Goal: Information Seeking & Learning: Learn about a topic

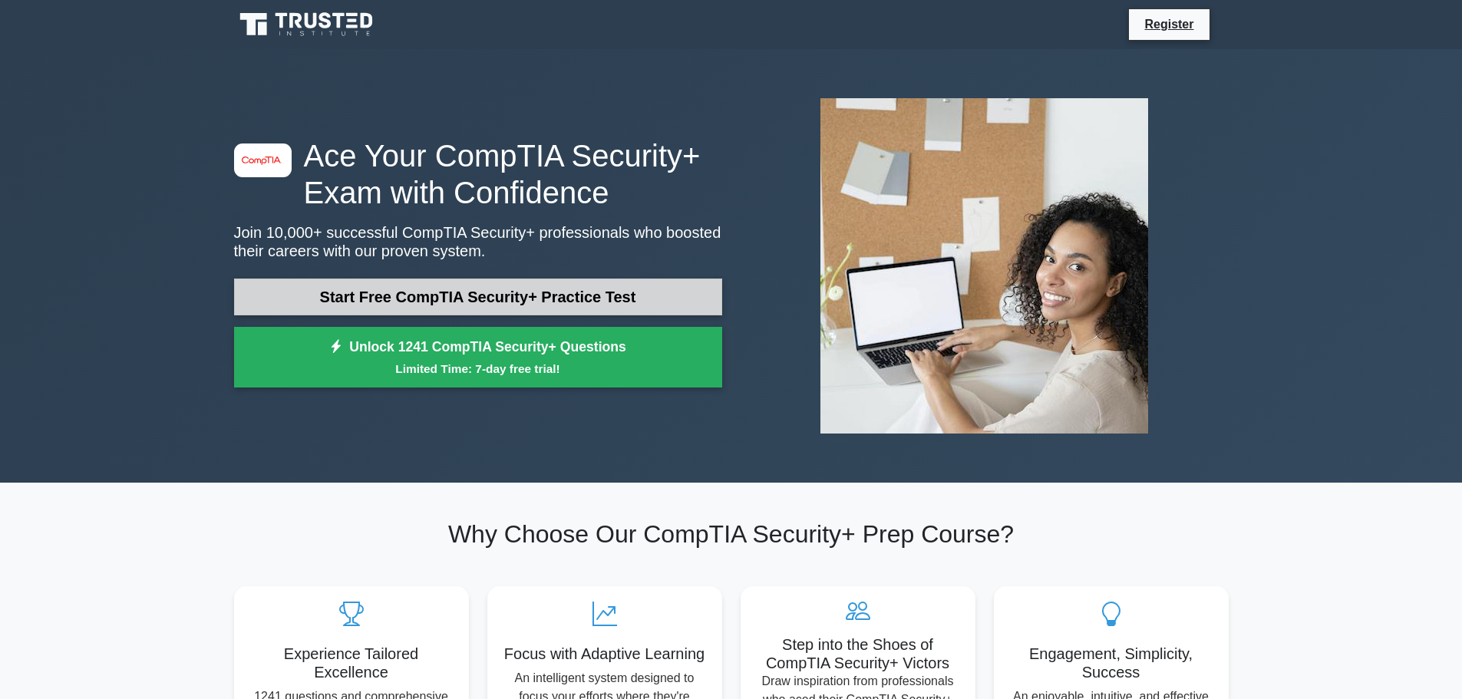
click at [385, 295] on link "Start Free CompTIA Security+ Practice Test" at bounding box center [478, 297] width 488 height 37
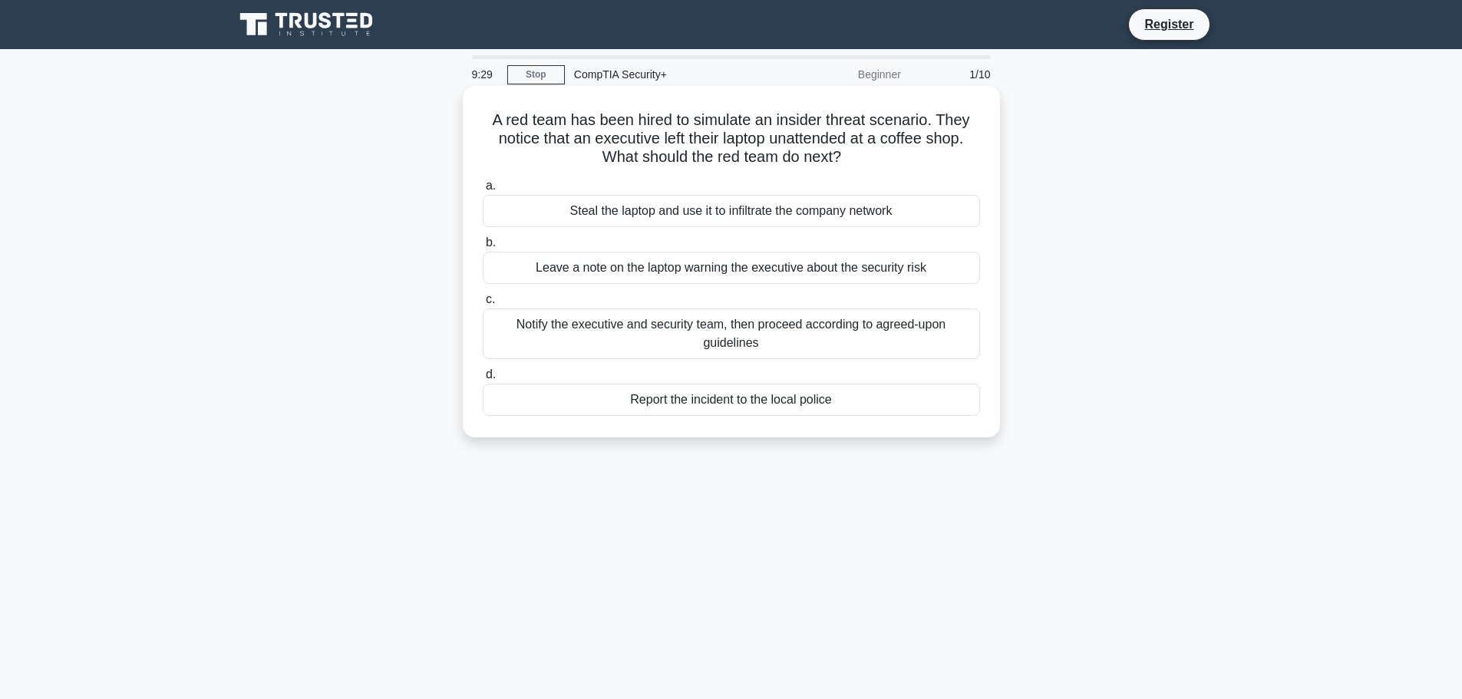
click at [622, 353] on div "Notify the executive and security team, then proceed according to agreed-upon g…" at bounding box center [731, 333] width 497 height 51
click at [483, 305] on input "c. Notify the executive and security team, then proceed according to agreed-upo…" at bounding box center [483, 300] width 0 height 10
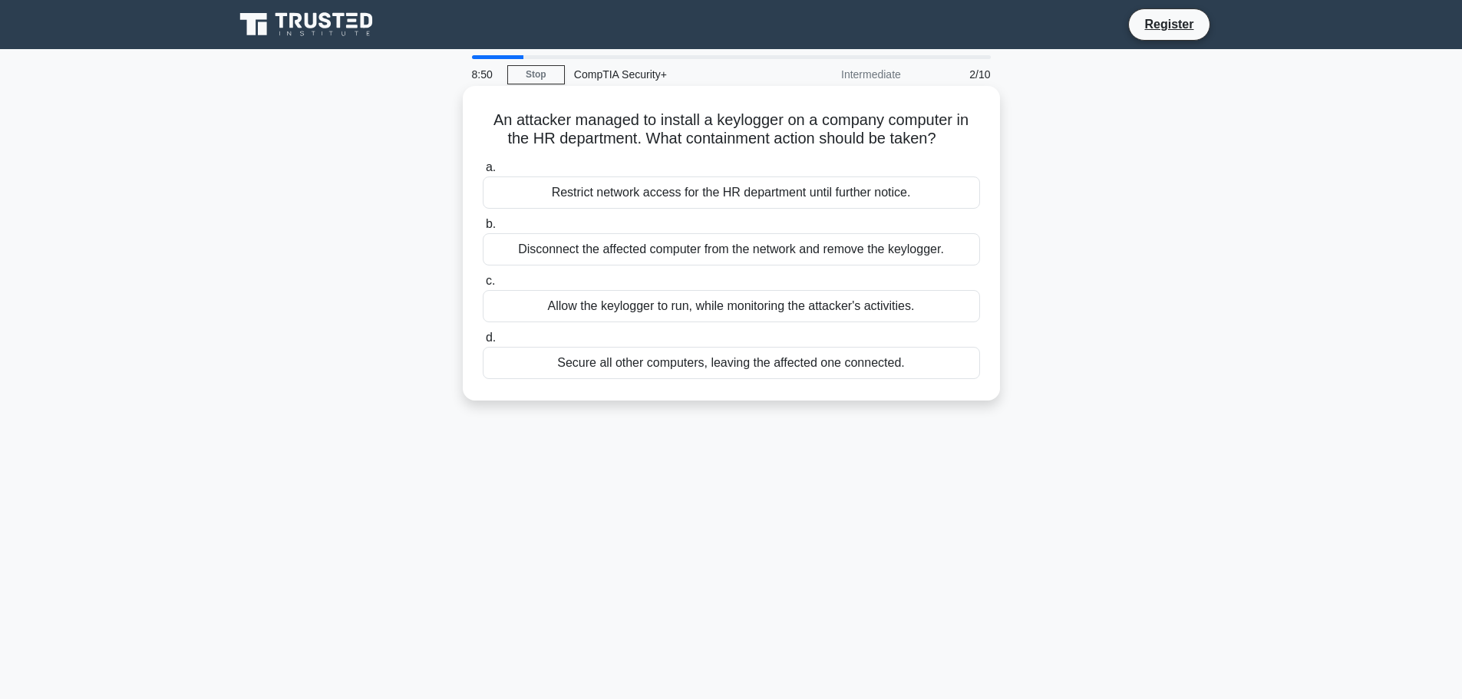
click at [682, 259] on div "Disconnect the affected computer from the network and remove the keylogger." at bounding box center [731, 249] width 497 height 32
click at [483, 229] on input "b. Disconnect the affected computer from the network and remove the keylogger." at bounding box center [483, 224] width 0 height 10
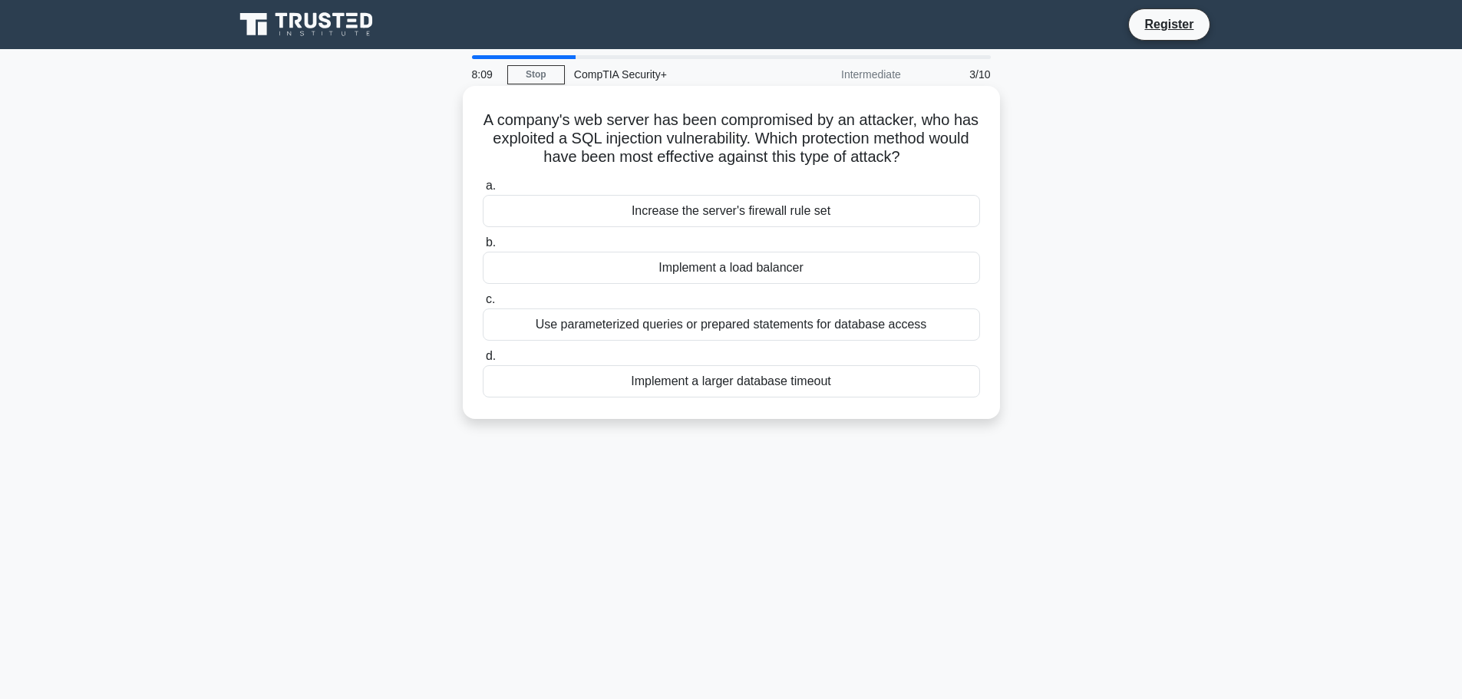
click at [645, 384] on div "Implement a larger database timeout" at bounding box center [731, 381] width 497 height 32
click at [483, 361] on input "d. Implement a larger database timeout" at bounding box center [483, 356] width 0 height 10
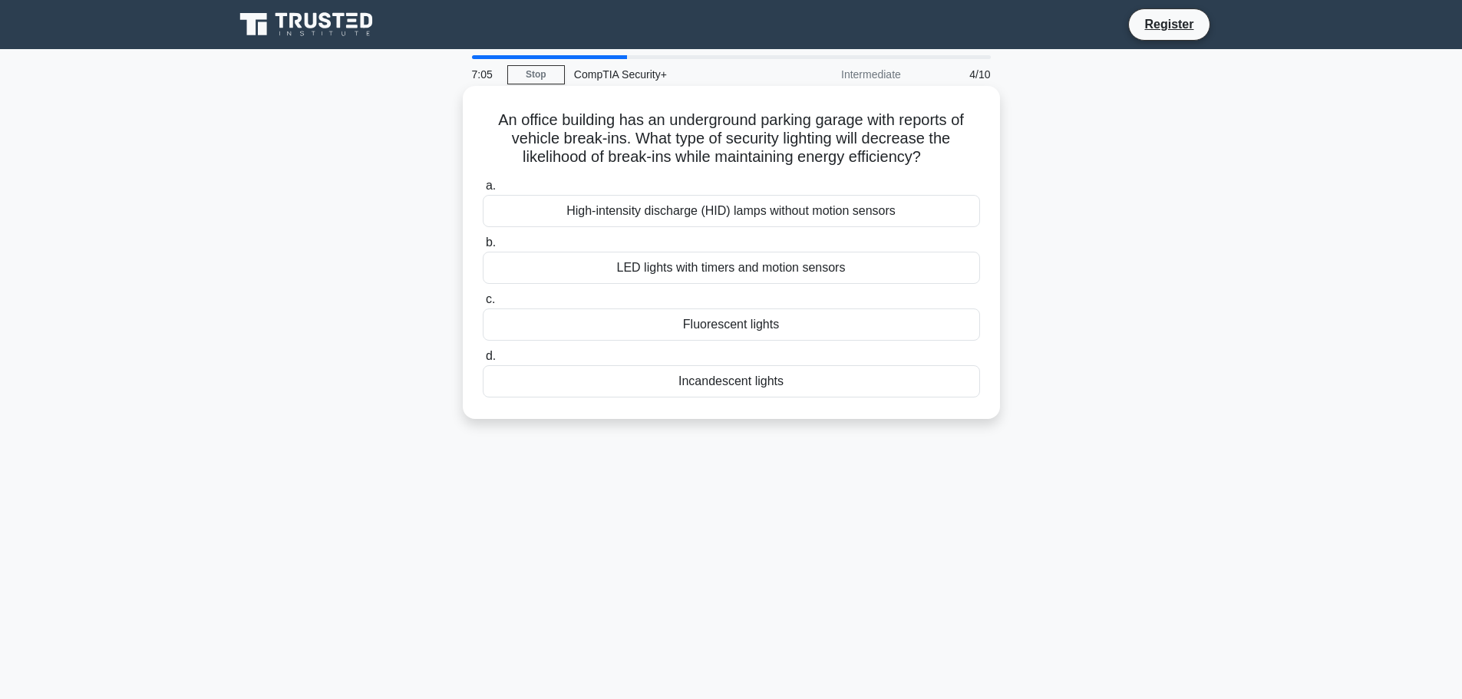
click at [815, 219] on div "High-intensity discharge (HID) lamps without motion sensors" at bounding box center [731, 211] width 497 height 32
click at [483, 191] on input "a. High-intensity discharge (HID) lamps without motion sensors" at bounding box center [483, 186] width 0 height 10
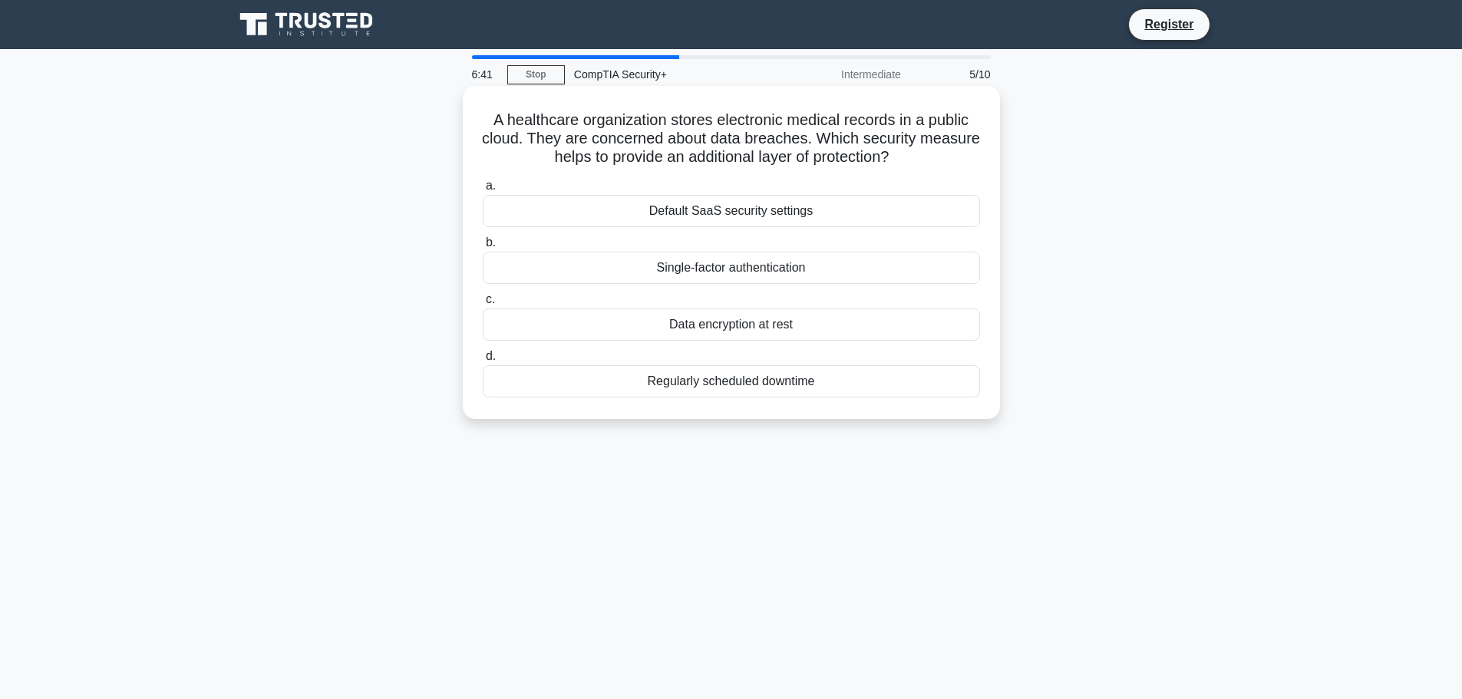
click at [776, 327] on div "Data encryption at rest" at bounding box center [731, 324] width 497 height 32
click at [483, 305] on input "c. Data encryption at rest" at bounding box center [483, 300] width 0 height 10
click at [720, 397] on div "Immediately isolate the infected computer" at bounding box center [731, 381] width 497 height 32
click at [483, 361] on input "d. Immediately isolate the infected computer" at bounding box center [483, 356] width 0 height 10
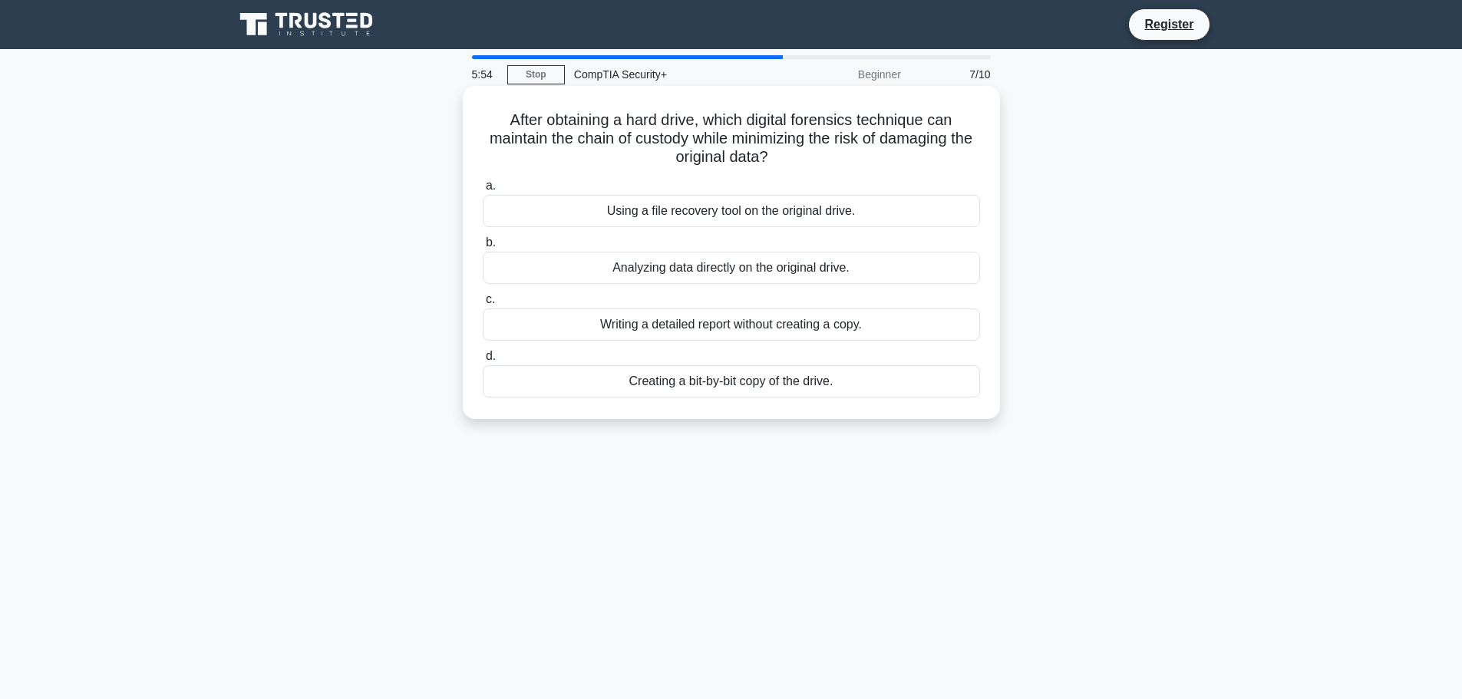
click at [858, 374] on div "Creating a bit-by-bit copy of the drive." at bounding box center [731, 381] width 497 height 32
click at [483, 361] on input "d. Creating a bit-by-bit copy of the drive." at bounding box center [483, 356] width 0 height 10
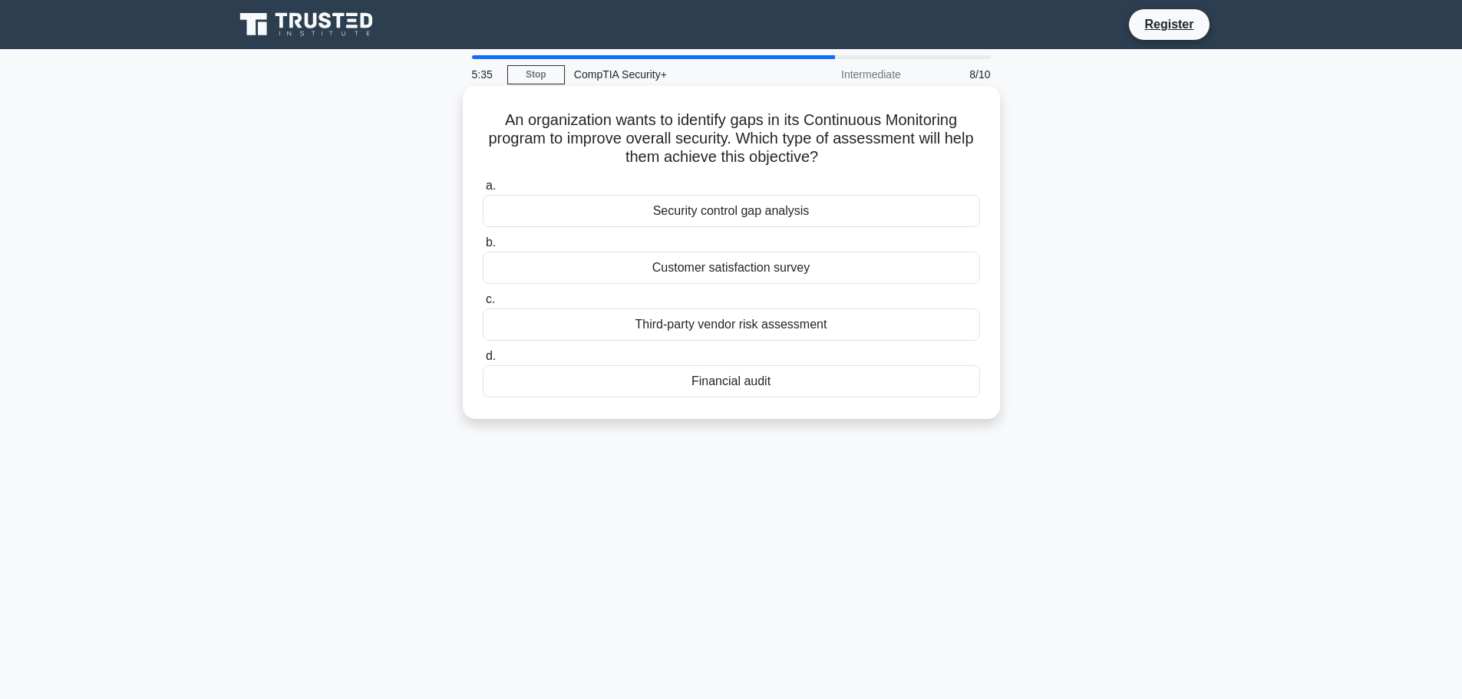
click at [805, 213] on div "Security control gap analysis" at bounding box center [731, 211] width 497 height 32
click at [483, 191] on input "a. Security control gap analysis" at bounding box center [483, 186] width 0 height 10
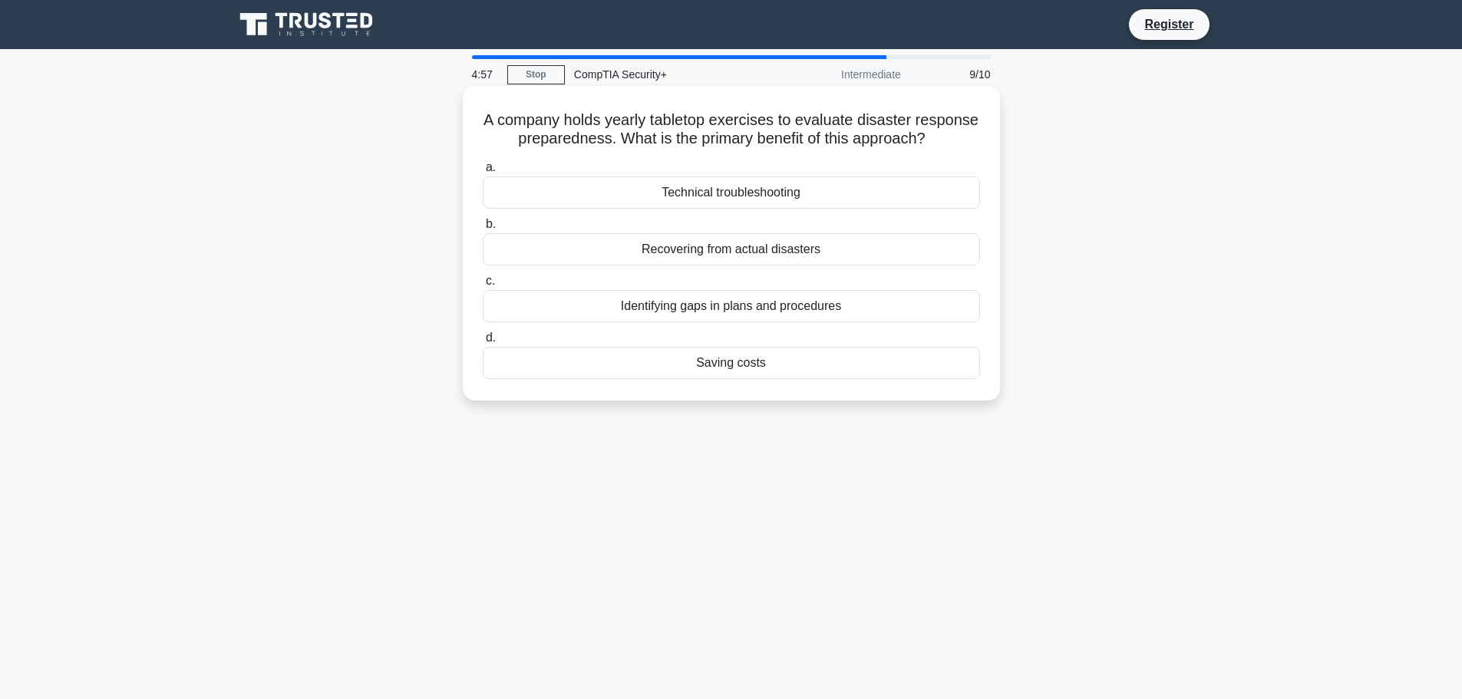
click at [795, 265] on div "Recovering from actual disasters" at bounding box center [731, 249] width 497 height 32
click at [483, 229] on input "b. Recovering from actual disasters" at bounding box center [483, 224] width 0 height 10
click at [794, 310] on div "Data Leak" at bounding box center [731, 306] width 497 height 32
click at [483, 286] on input "c. Data Leak" at bounding box center [483, 281] width 0 height 10
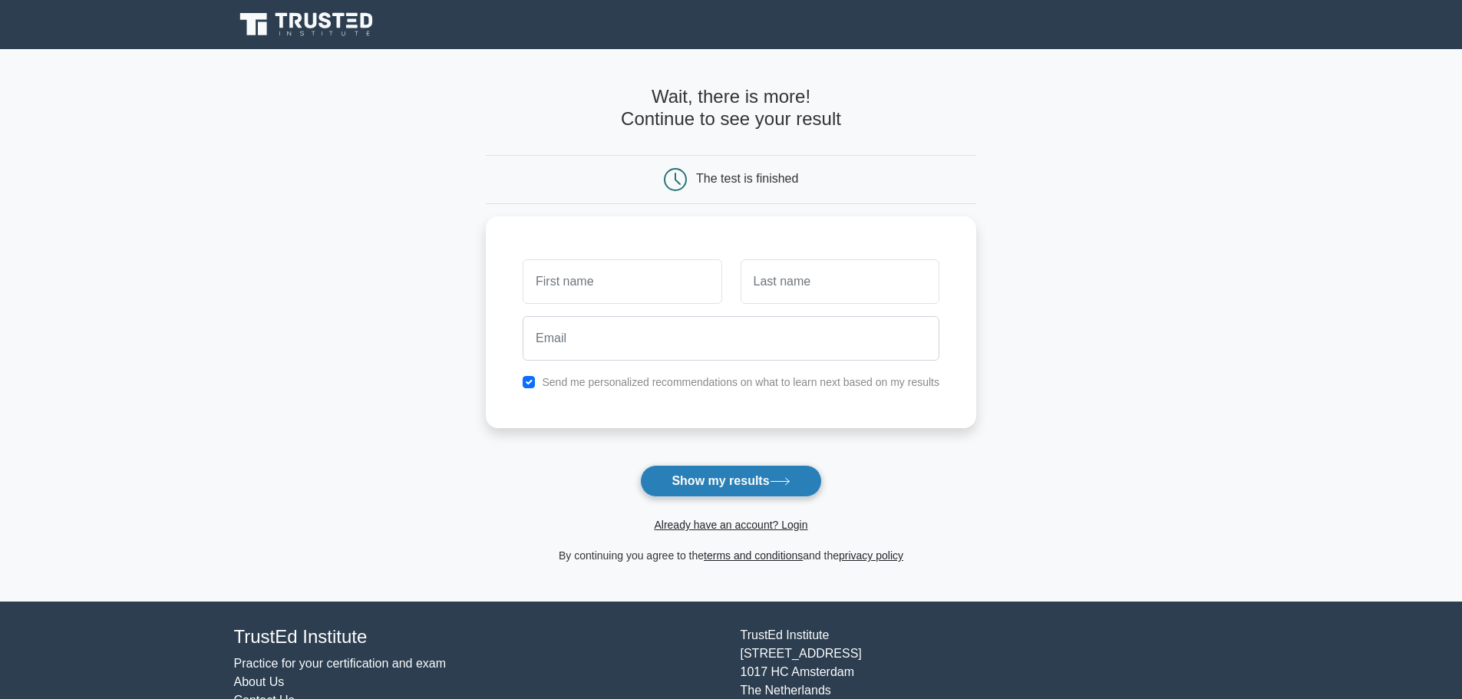
click at [706, 478] on button "Show my results" at bounding box center [730, 481] width 181 height 32
click at [600, 288] on input "text" at bounding box center [622, 277] width 199 height 45
type input "[PERSON_NAME]"
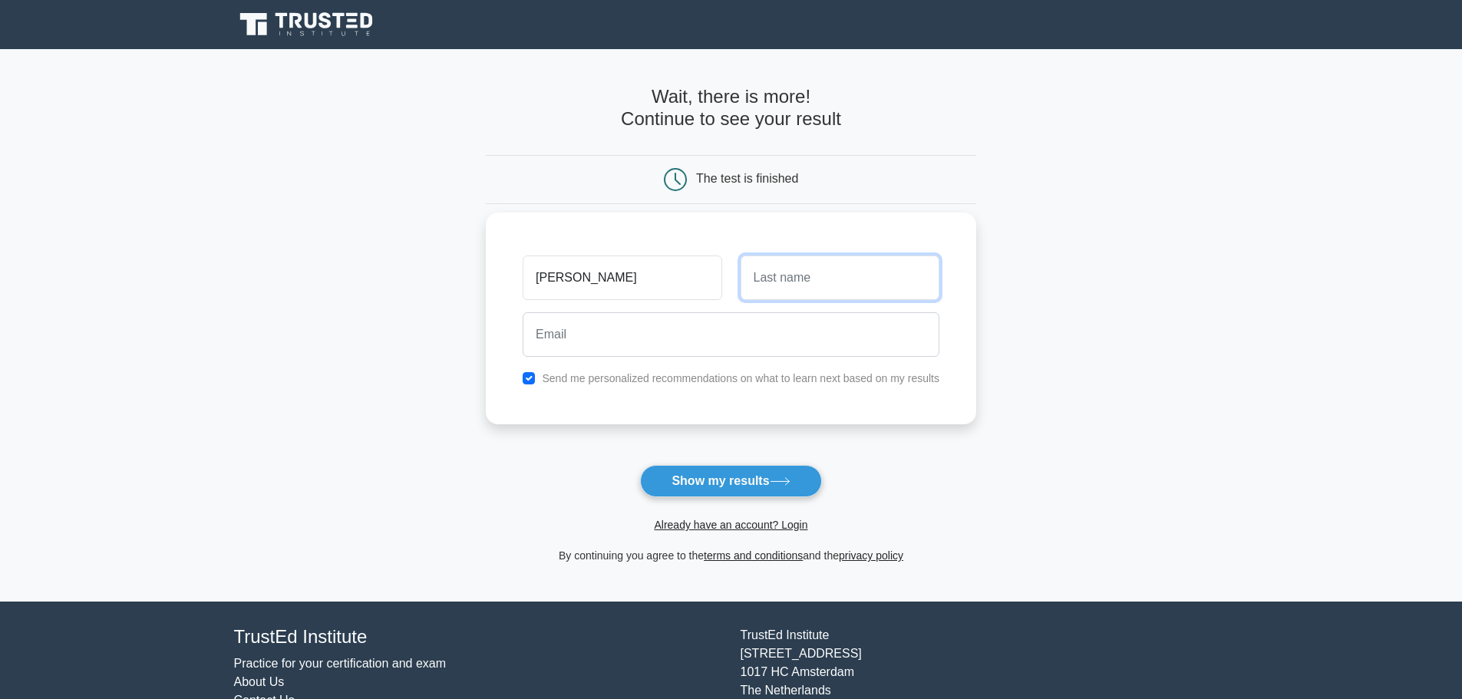
click at [785, 295] on input "text" at bounding box center [839, 277] width 199 height 45
type input "Gudipudi"
click at [770, 269] on input "Gudipudi" at bounding box center [839, 277] width 199 height 45
click at [771, 275] on input "Gudipudi" at bounding box center [839, 277] width 199 height 45
click at [773, 275] on input "Gudipudi" at bounding box center [839, 277] width 199 height 45
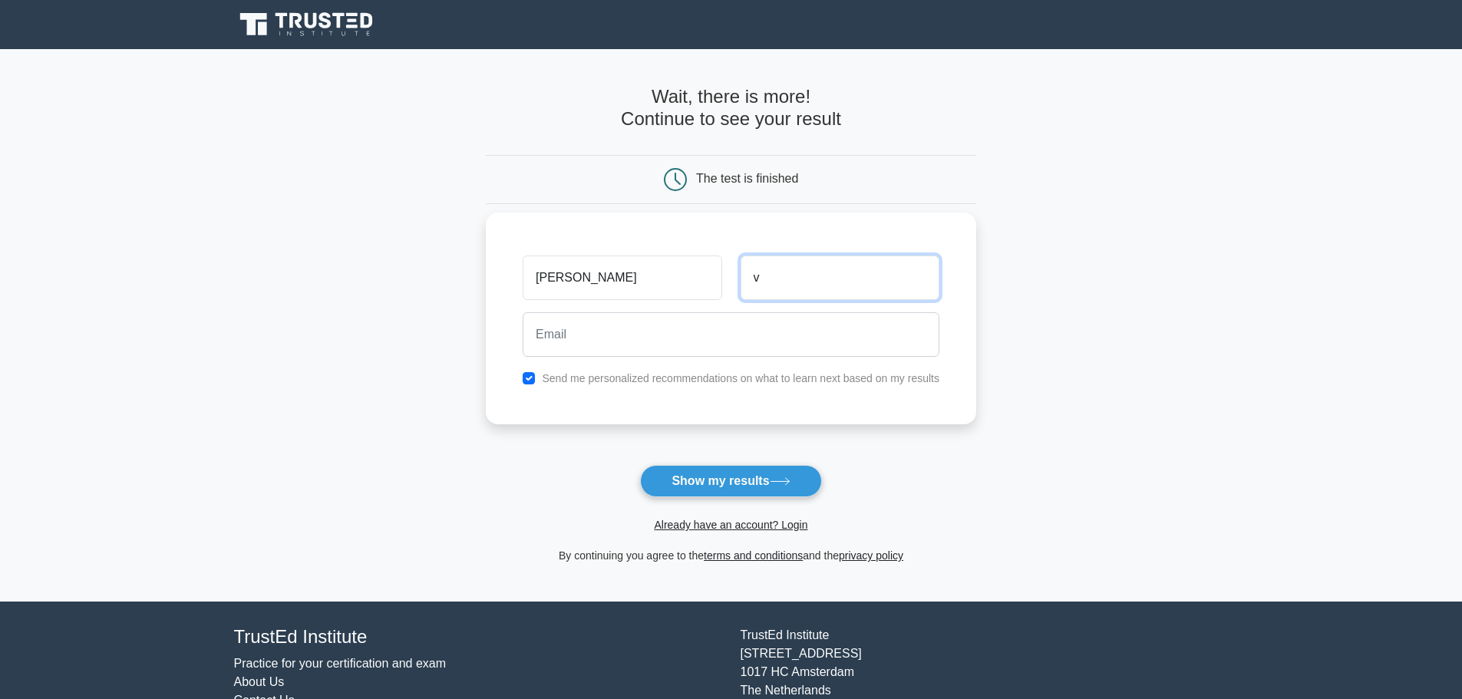
type input "Virigineni"
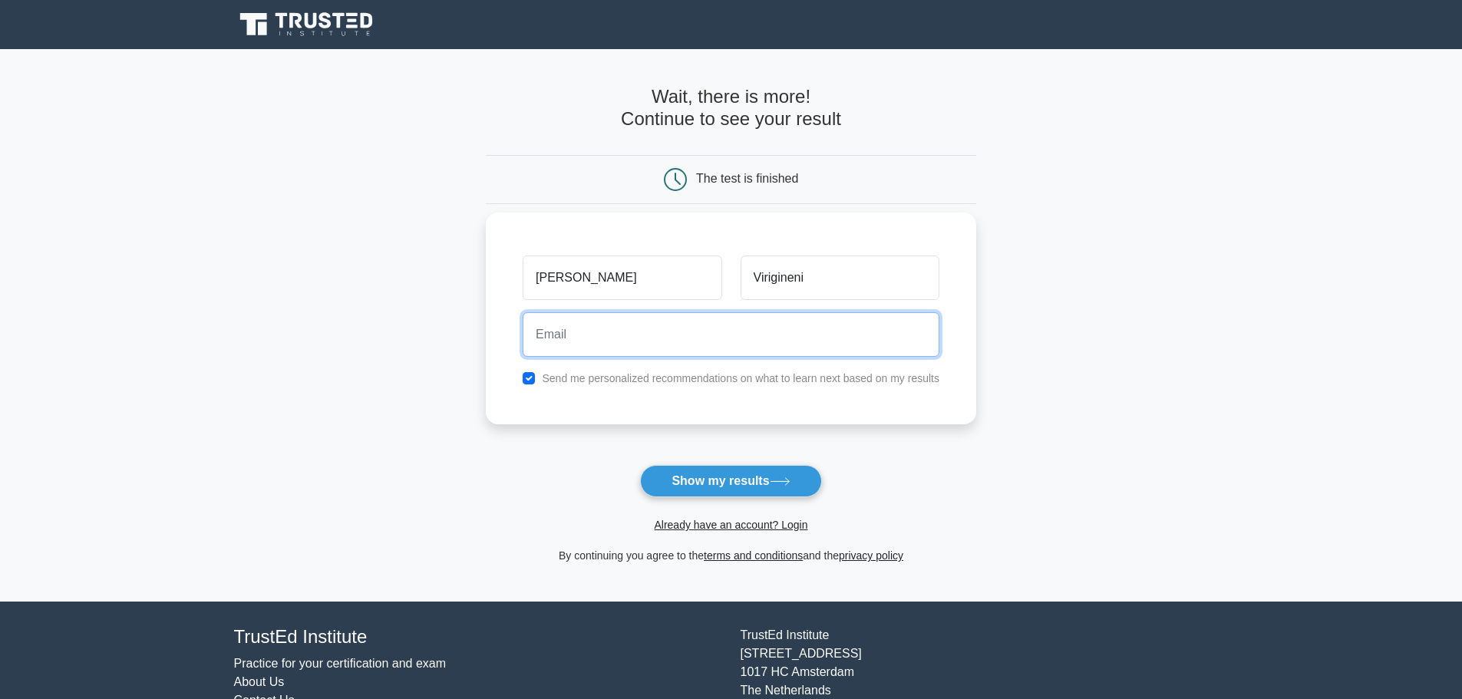
click at [668, 332] on input "email" at bounding box center [731, 334] width 417 height 45
type input "saipv09@gmail.com"
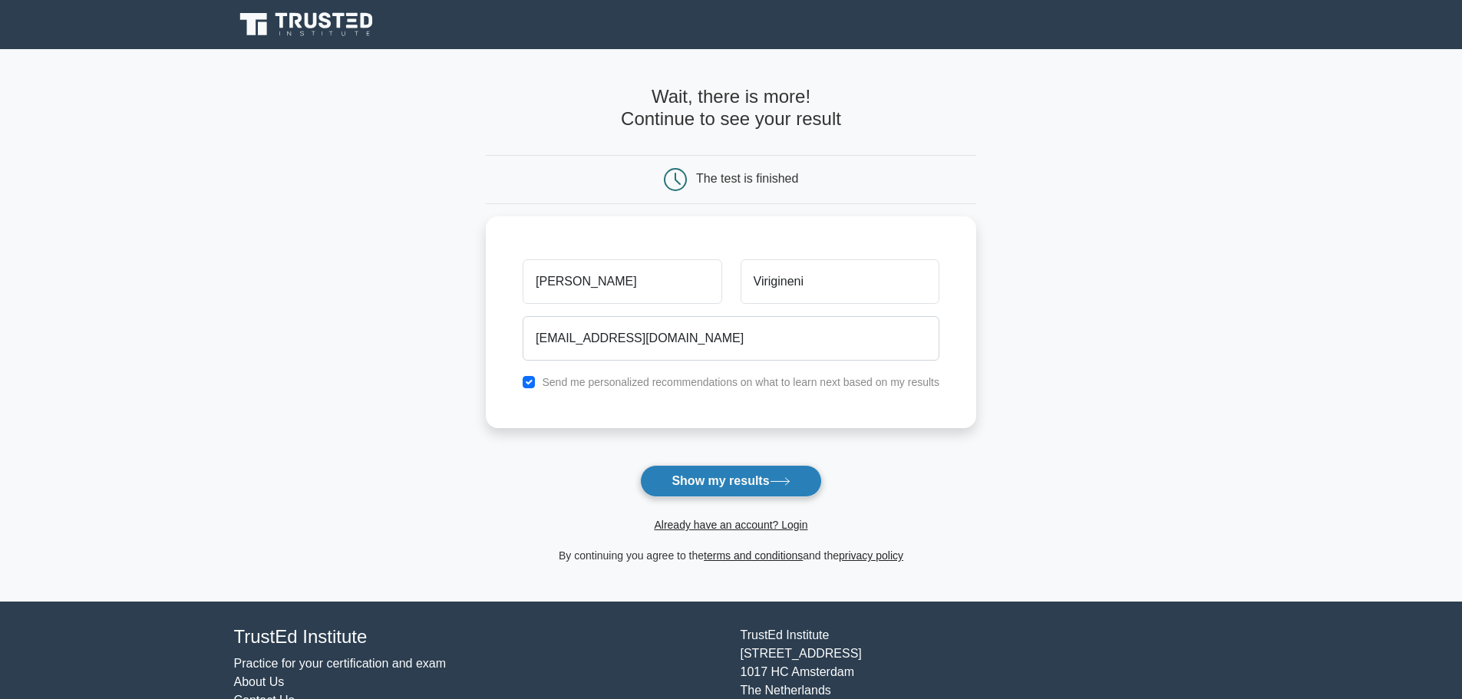
click at [763, 487] on button "Show my results" at bounding box center [730, 481] width 181 height 32
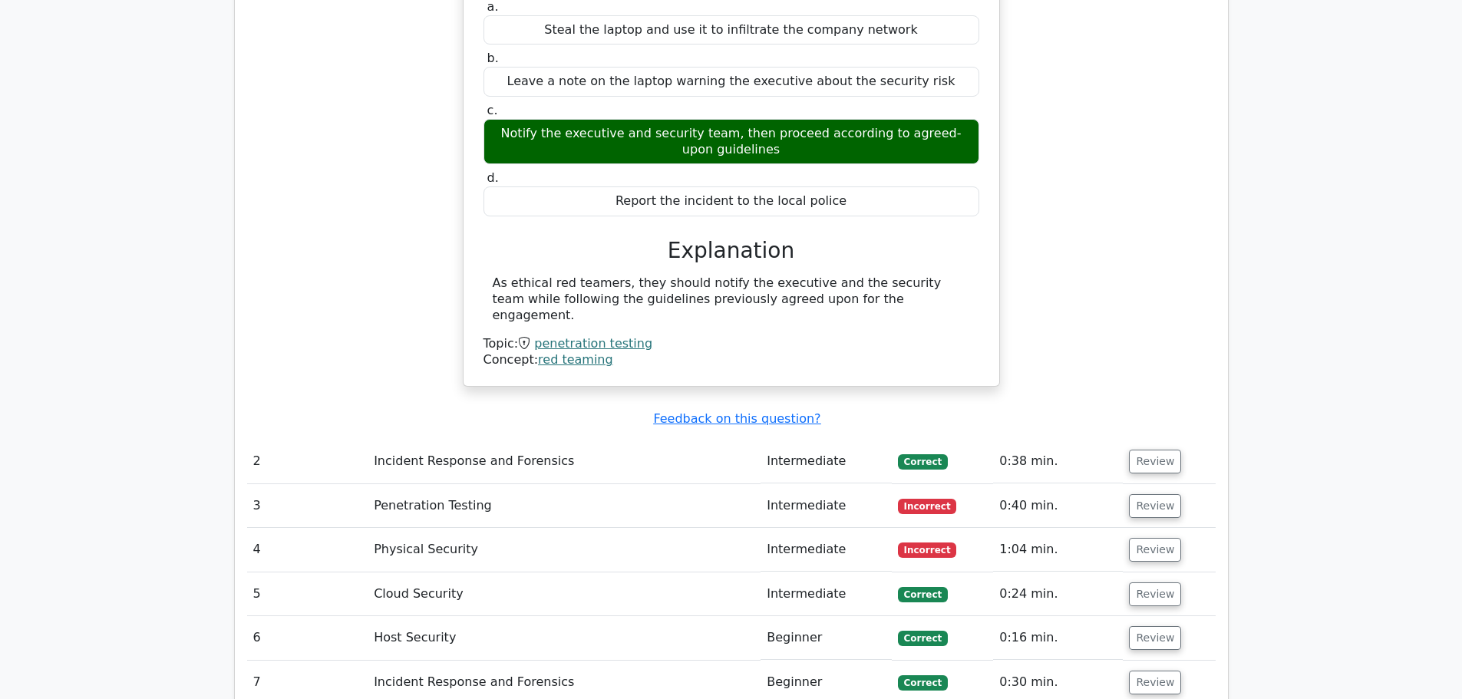
scroll to position [1535, 0]
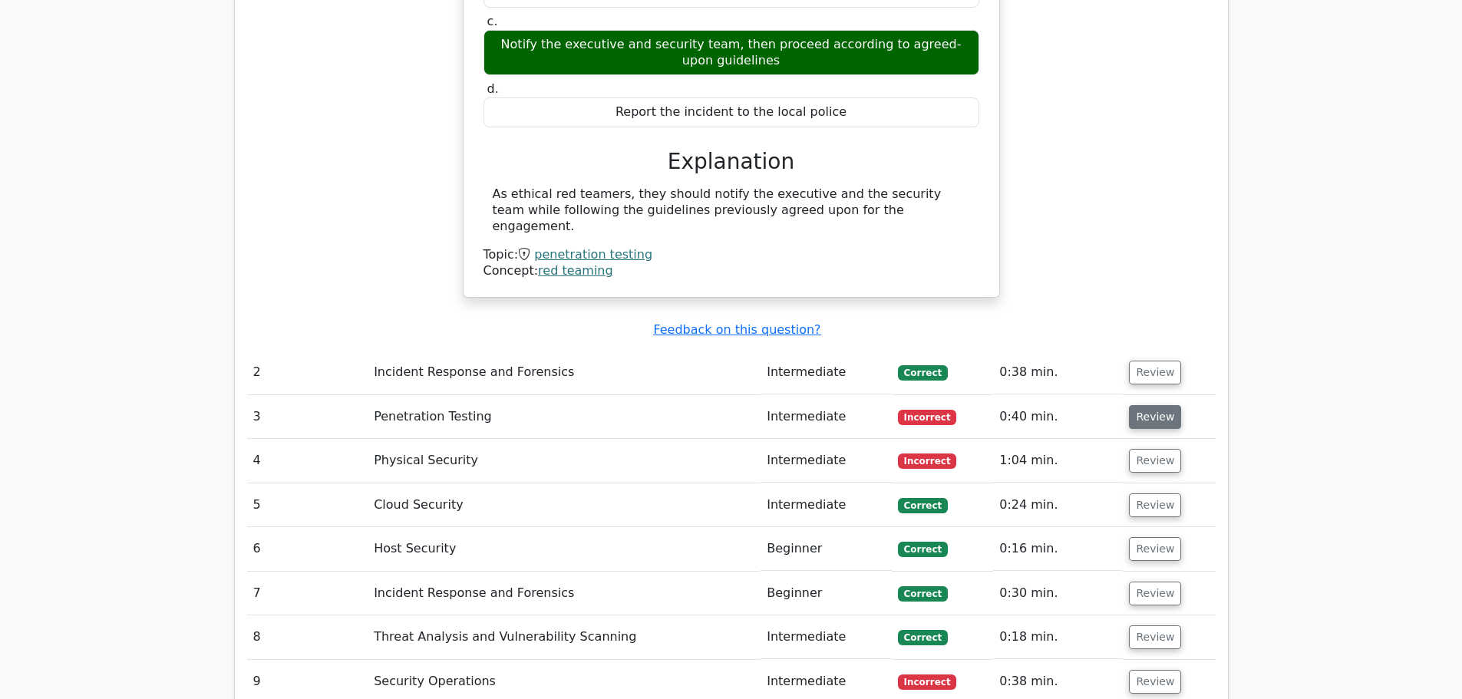
click at [1146, 405] on button "Review" at bounding box center [1155, 417] width 52 height 24
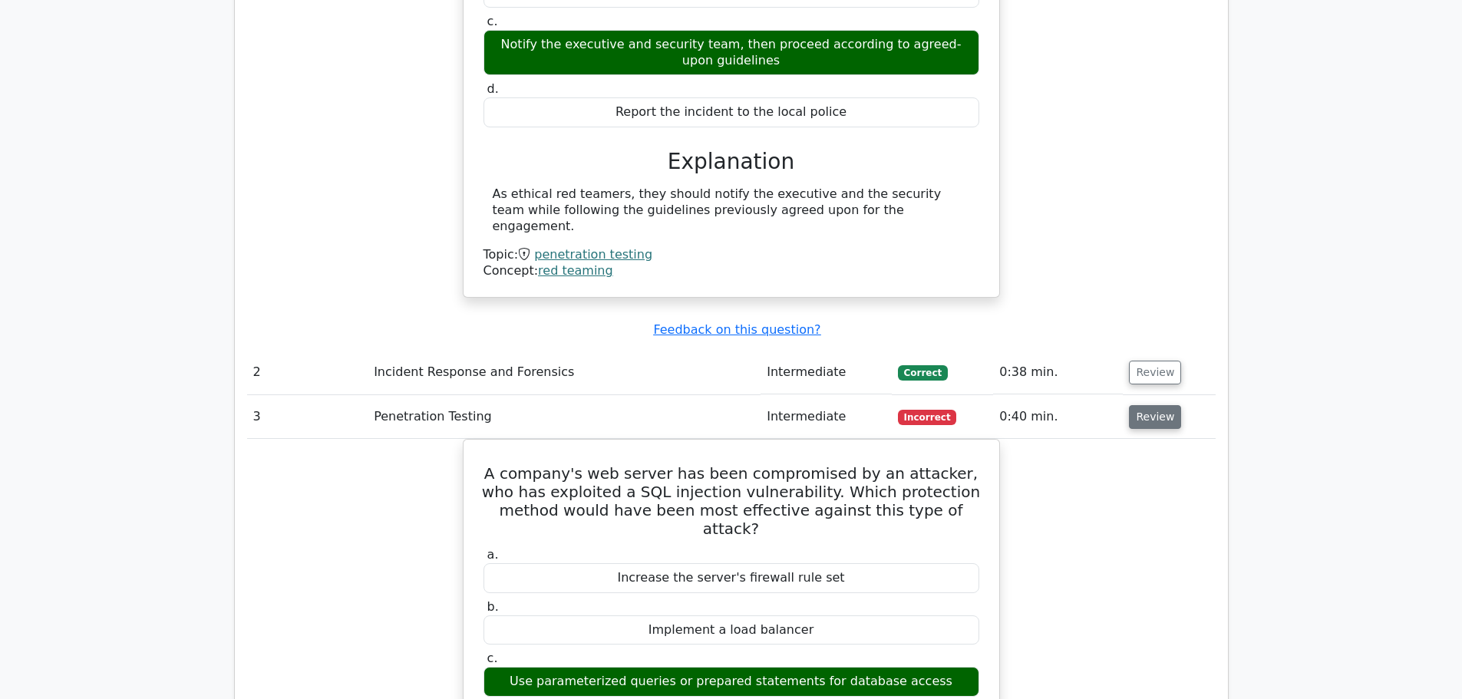
click at [1165, 405] on button "Review" at bounding box center [1155, 417] width 52 height 24
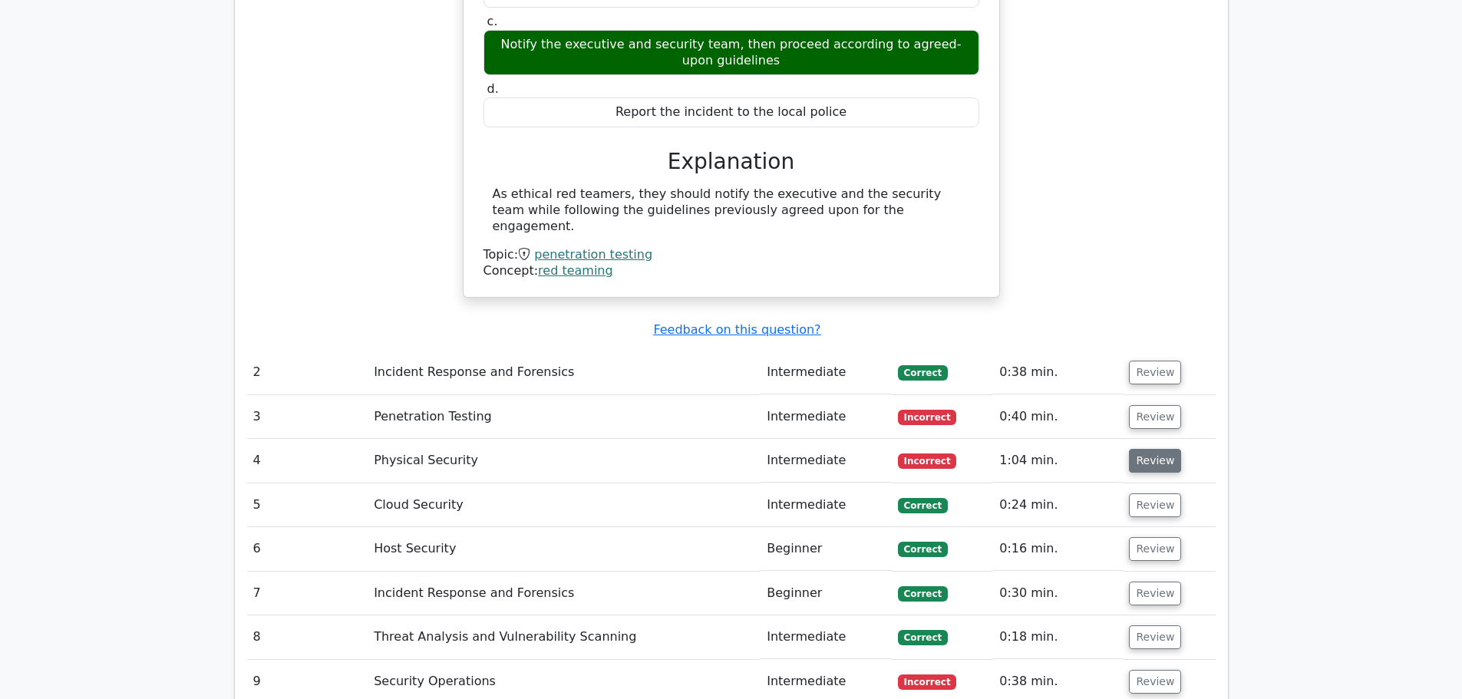
click at [1142, 449] on button "Review" at bounding box center [1155, 461] width 52 height 24
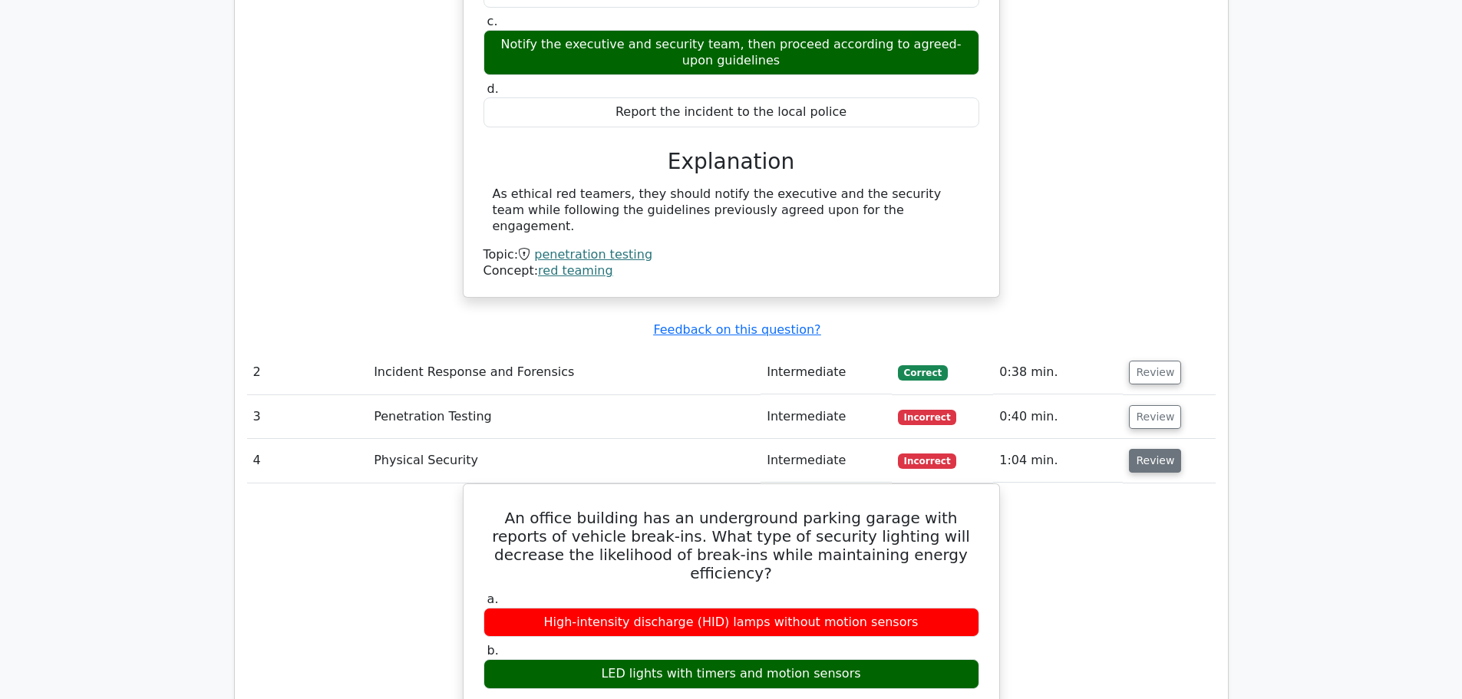
click at [1149, 449] on button "Review" at bounding box center [1155, 461] width 52 height 24
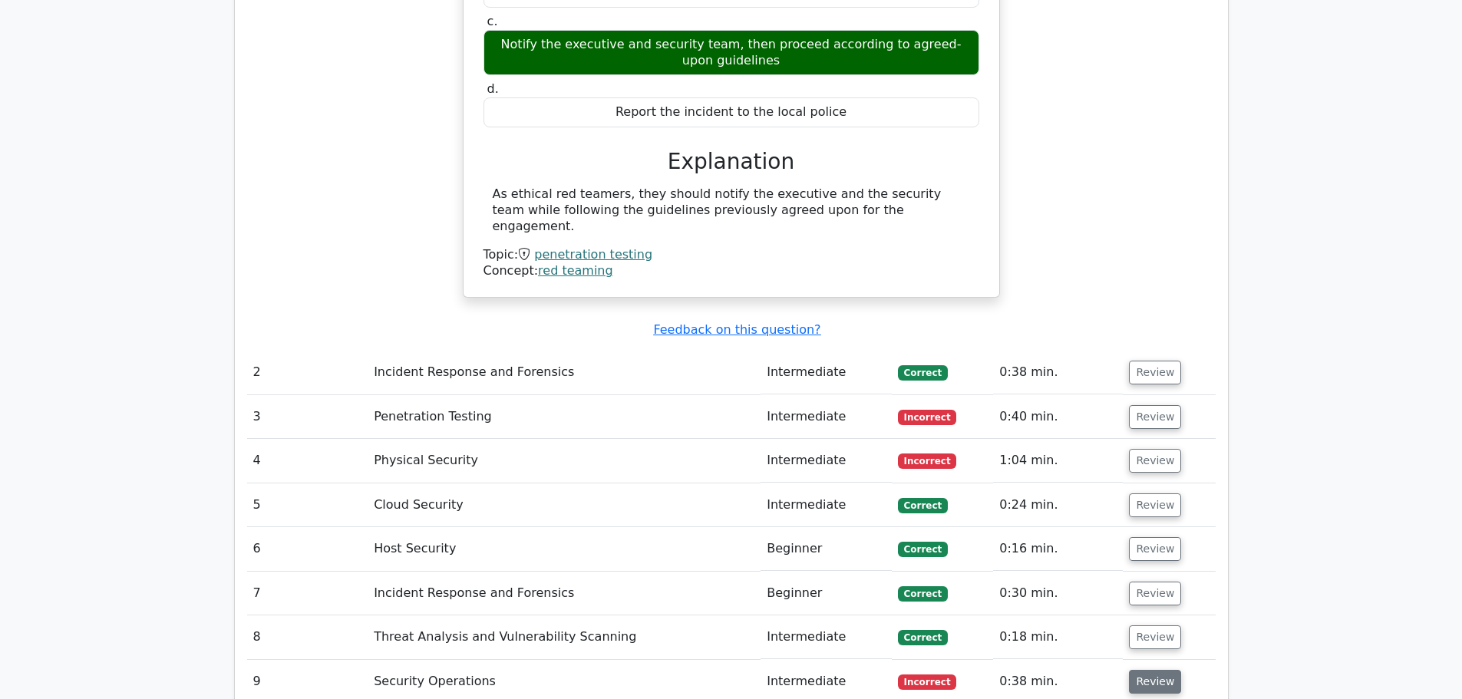
click at [1162, 670] on button "Review" at bounding box center [1155, 682] width 52 height 24
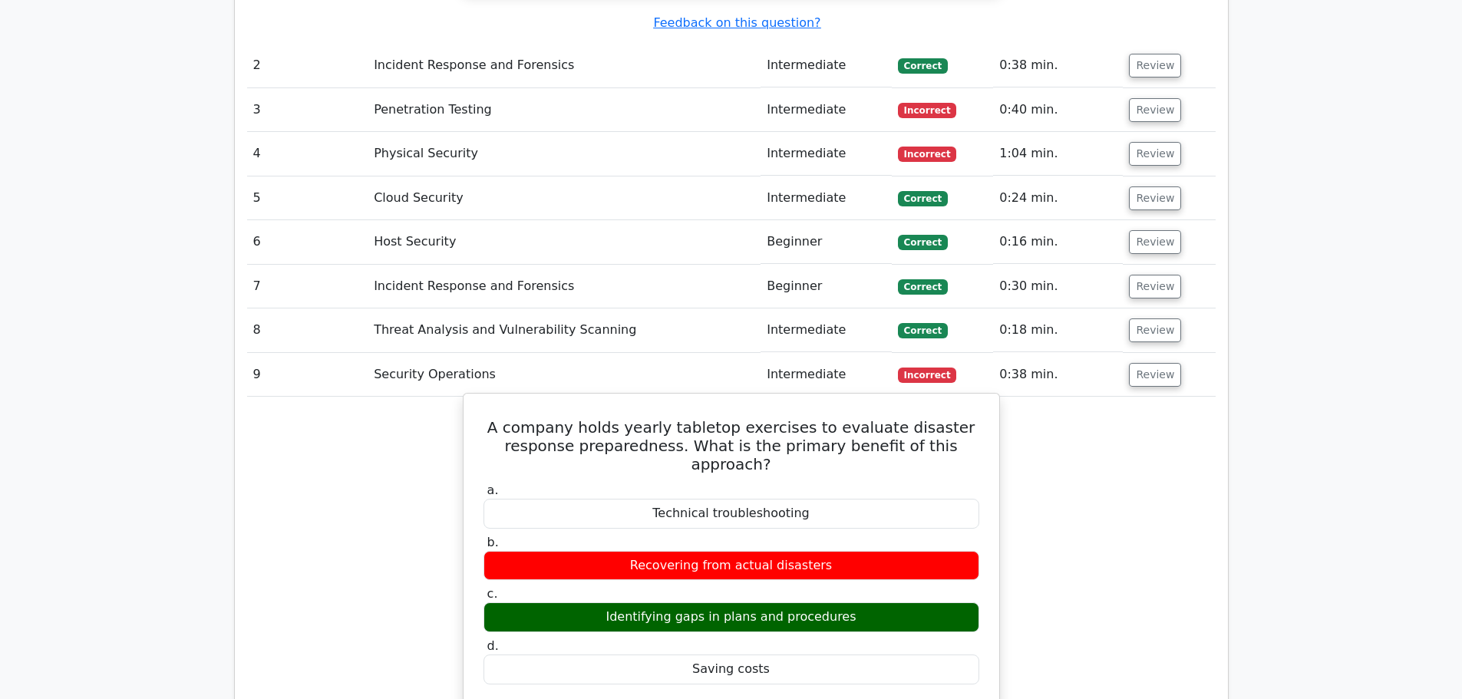
scroll to position [1765, 0]
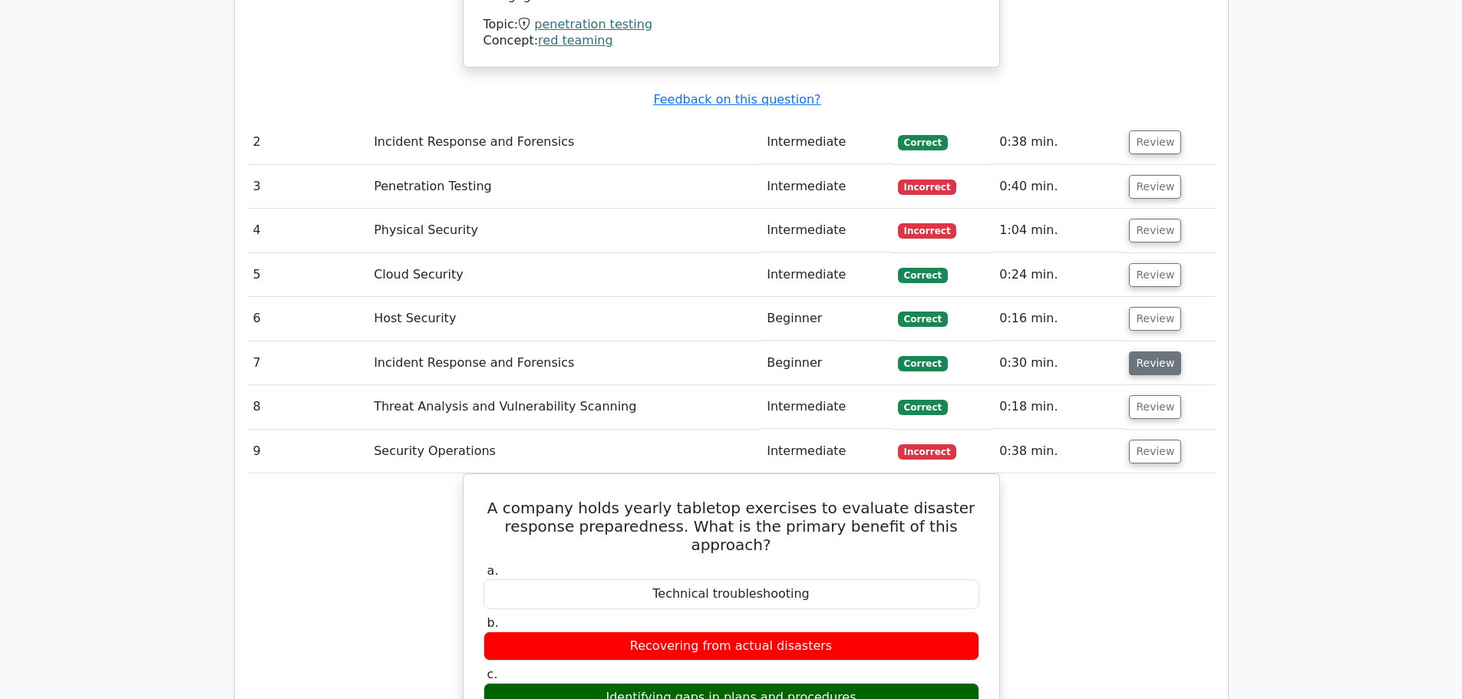
click at [1149, 351] on button "Review" at bounding box center [1155, 363] width 52 height 24
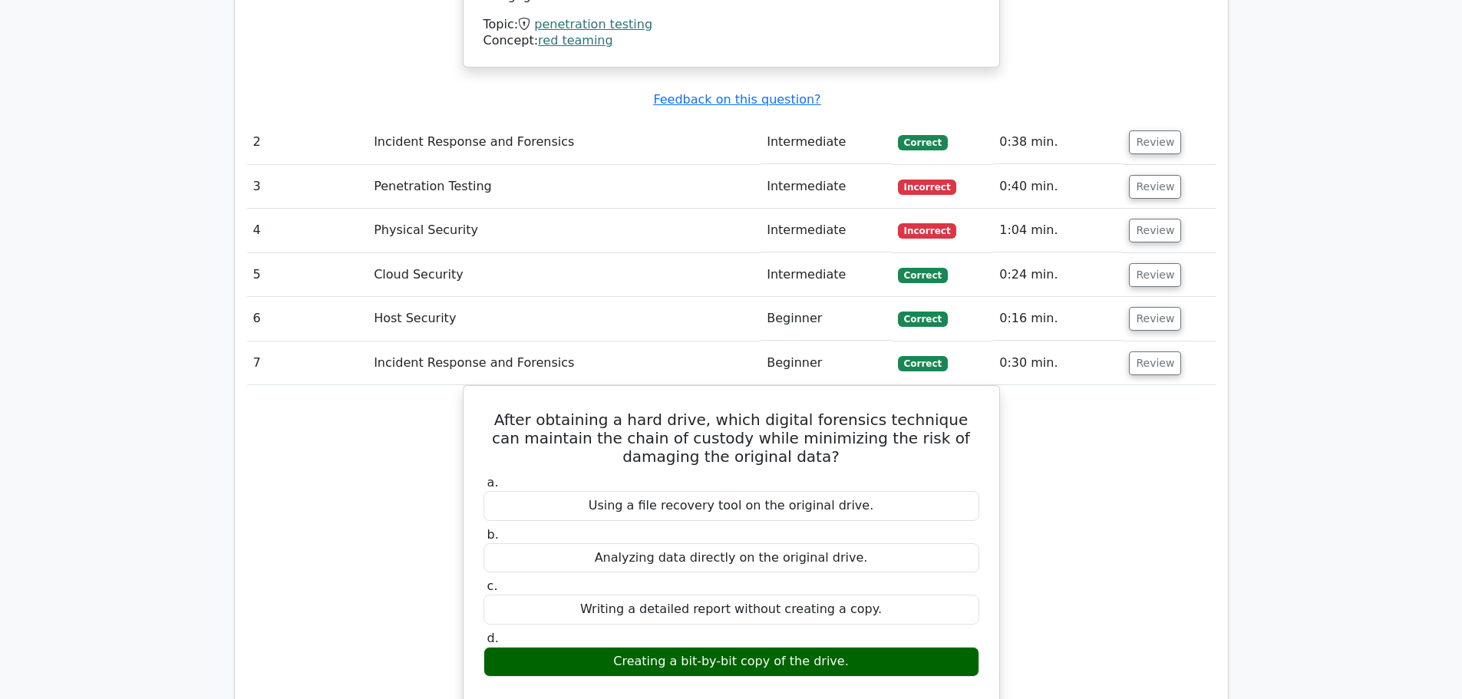
scroll to position [1688, 0]
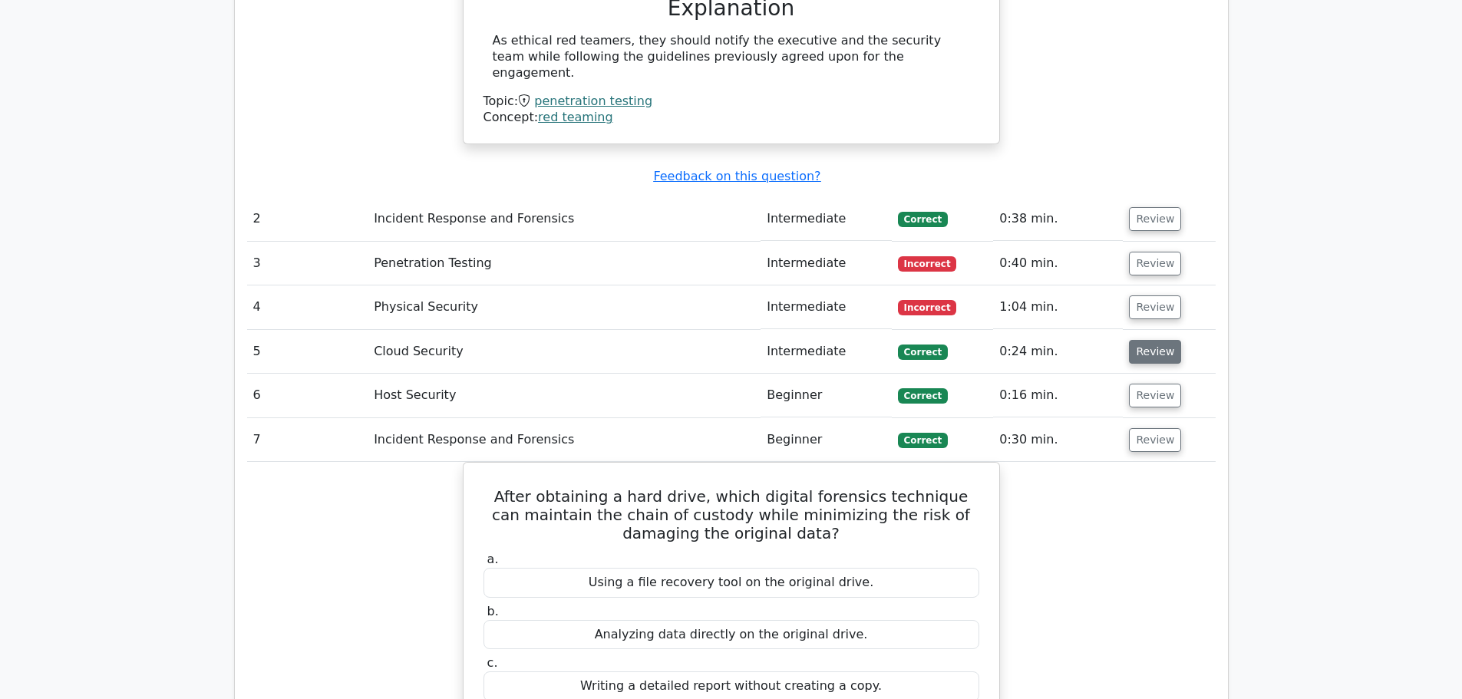
click at [1146, 340] on button "Review" at bounding box center [1155, 352] width 52 height 24
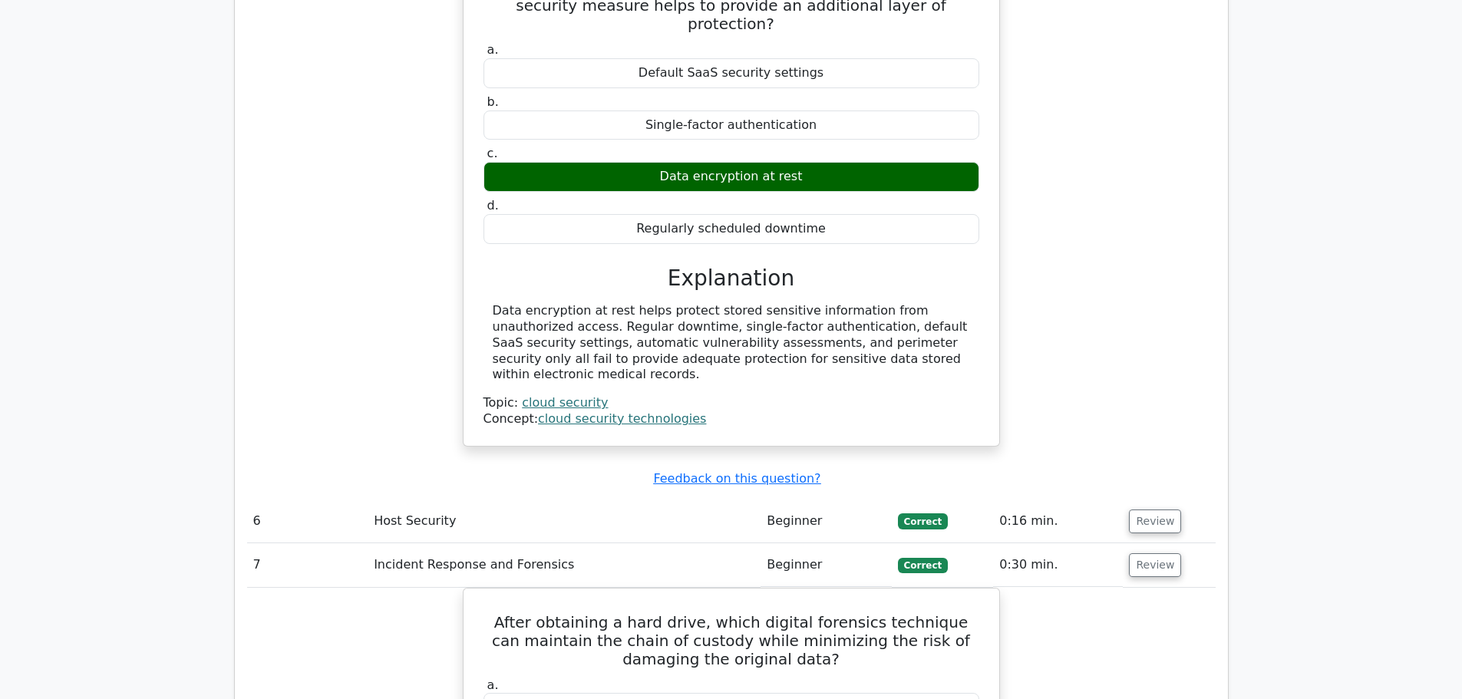
scroll to position [2302, 0]
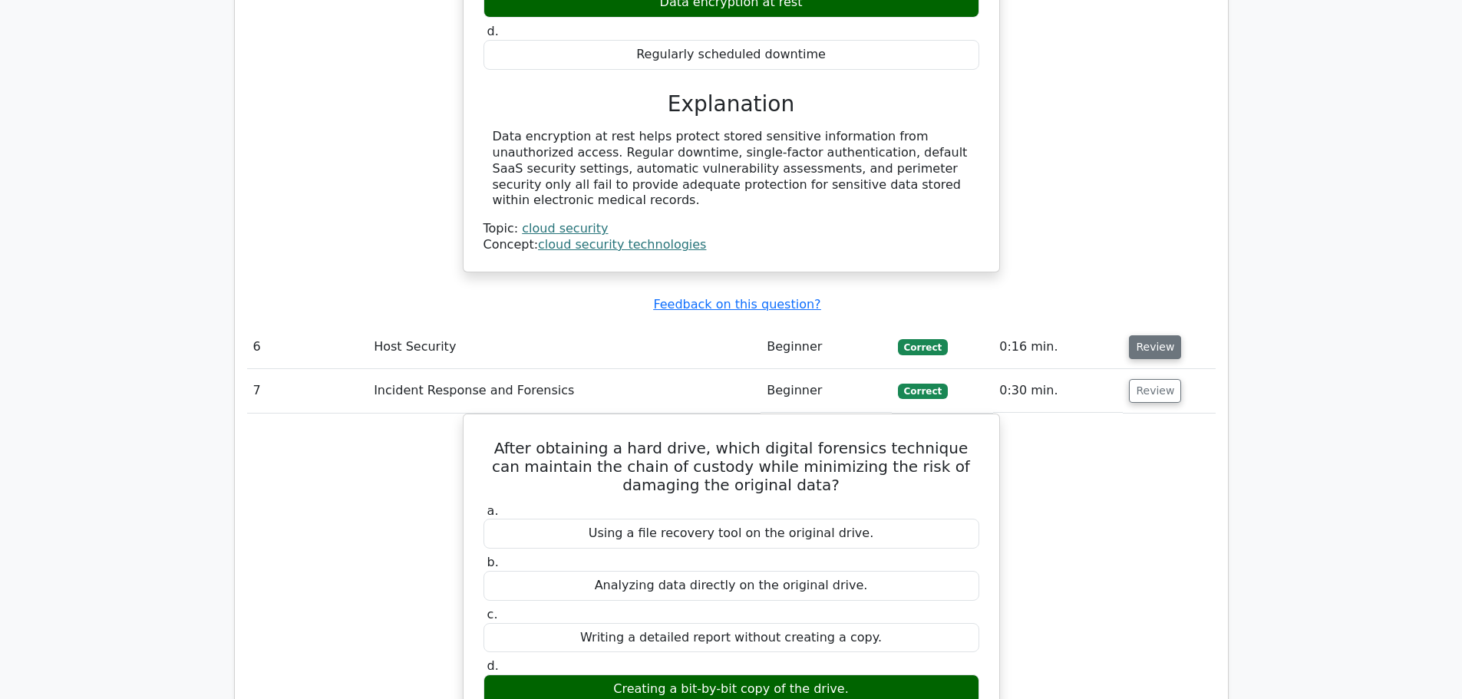
click at [1152, 335] on button "Review" at bounding box center [1155, 347] width 52 height 24
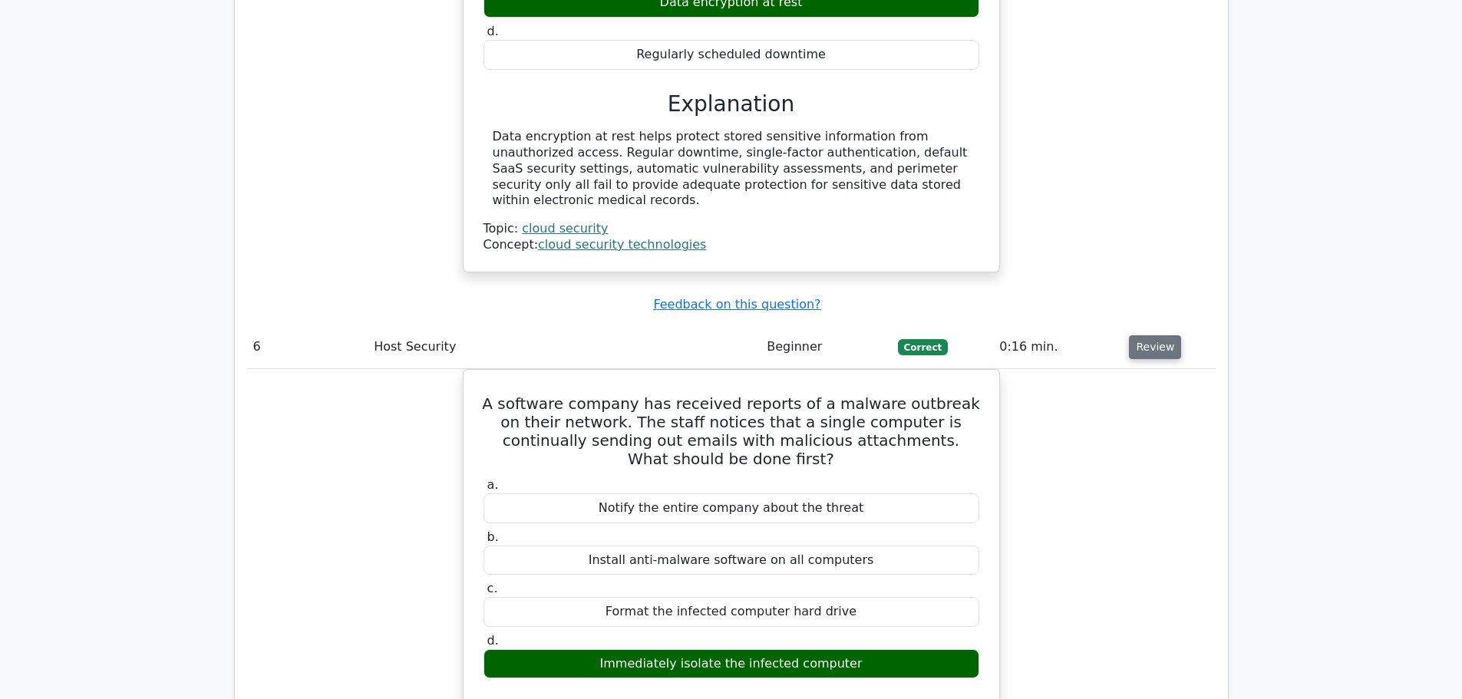
click at [1138, 335] on button "Review" at bounding box center [1155, 347] width 52 height 24
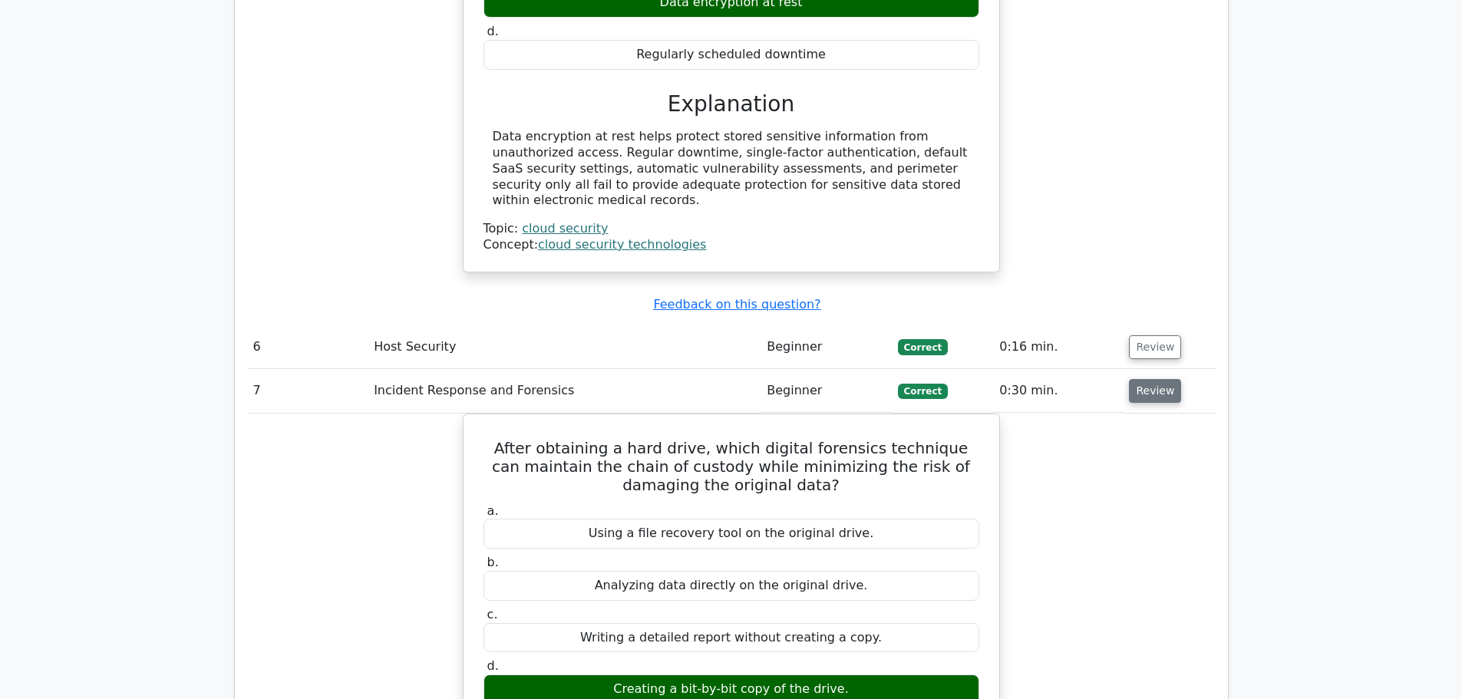
click at [1142, 379] on button "Review" at bounding box center [1155, 391] width 52 height 24
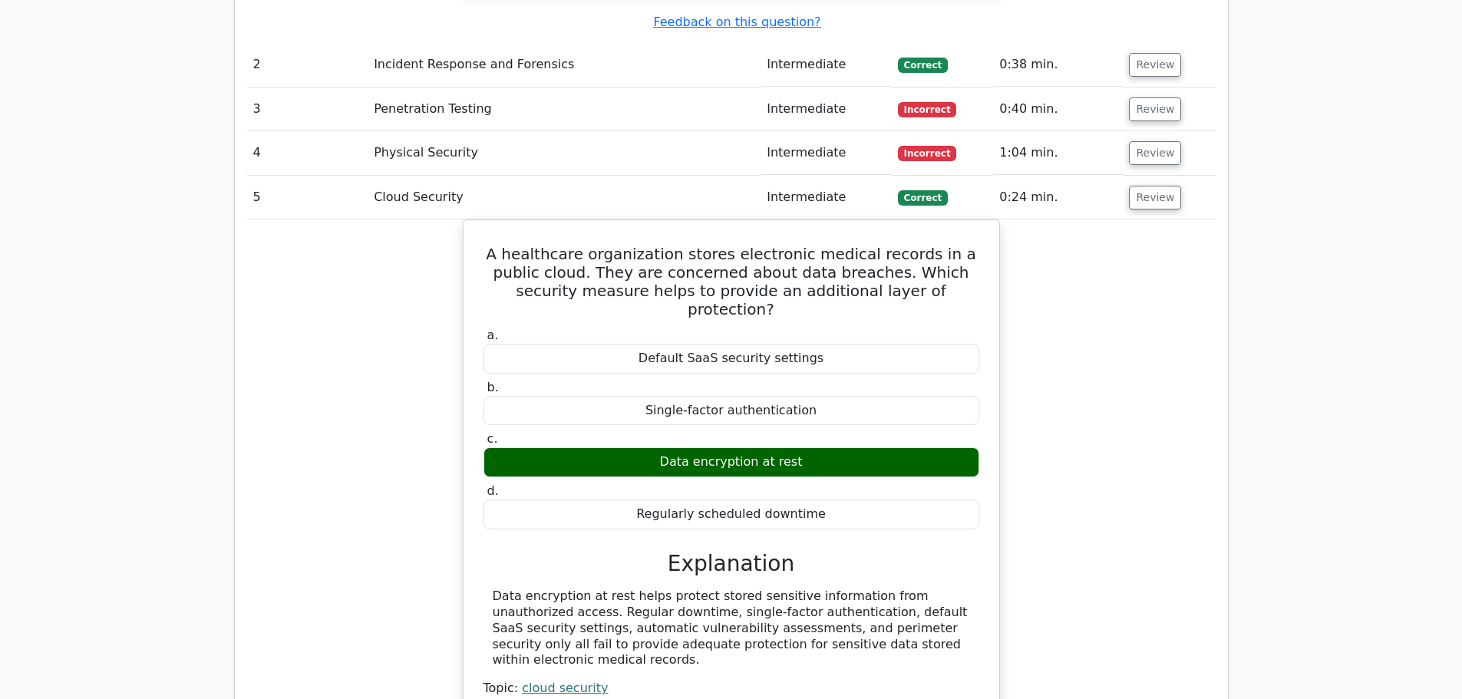
scroll to position [1841, 0]
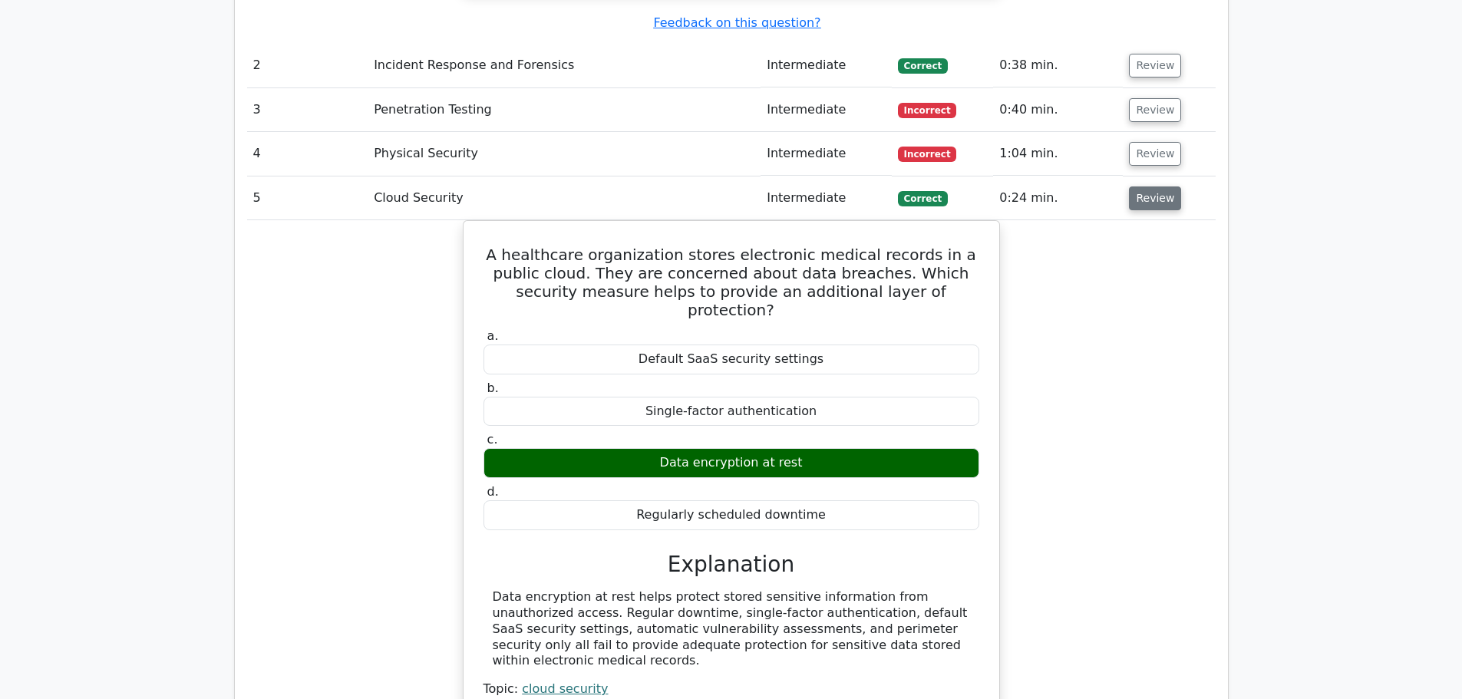
click at [1159, 186] on button "Review" at bounding box center [1155, 198] width 52 height 24
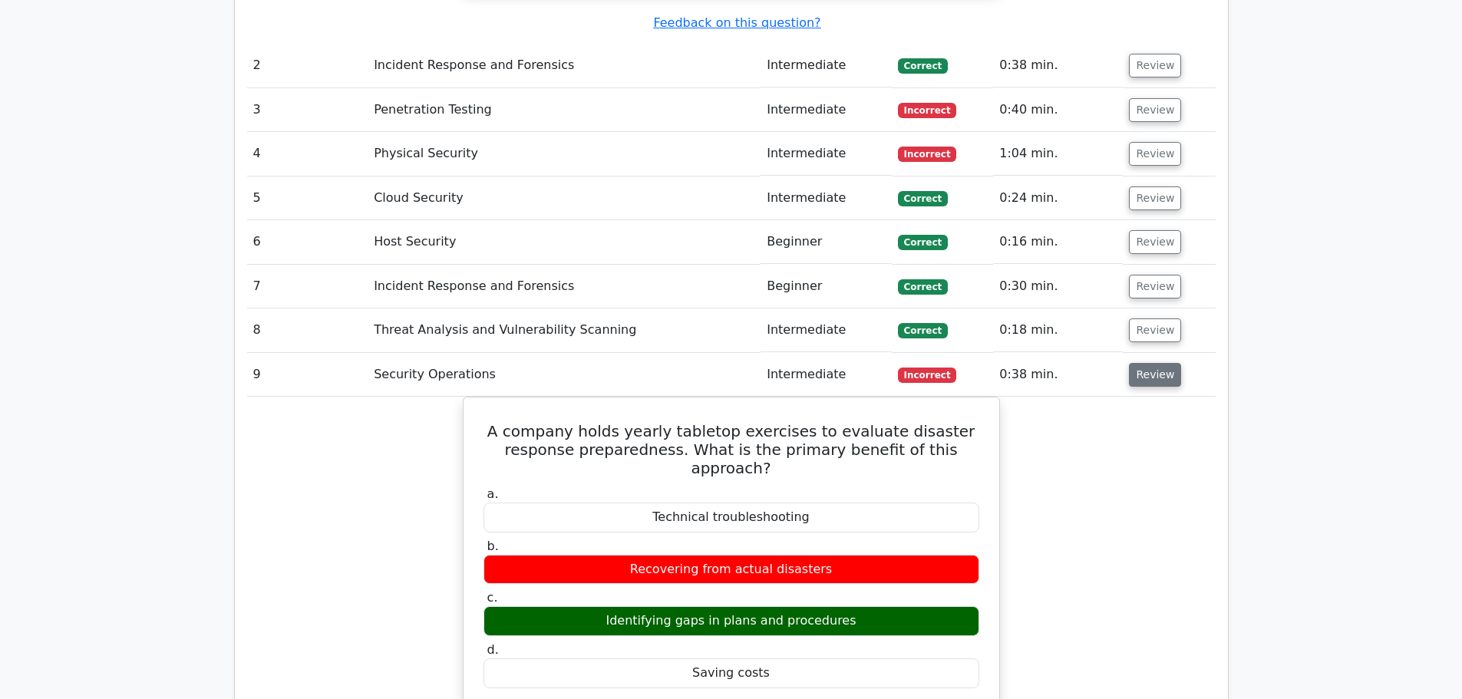
click at [1139, 363] on button "Review" at bounding box center [1155, 375] width 52 height 24
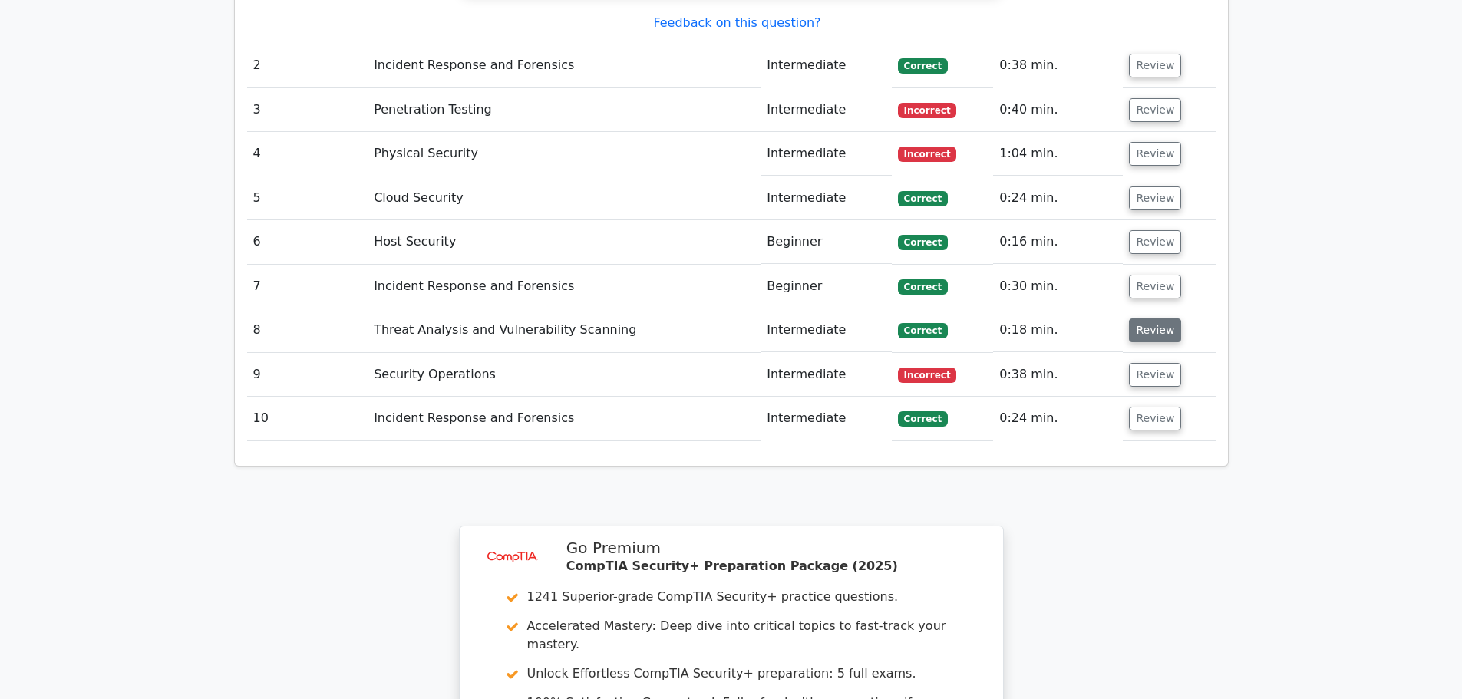
click at [1152, 318] on button "Review" at bounding box center [1155, 330] width 52 height 24
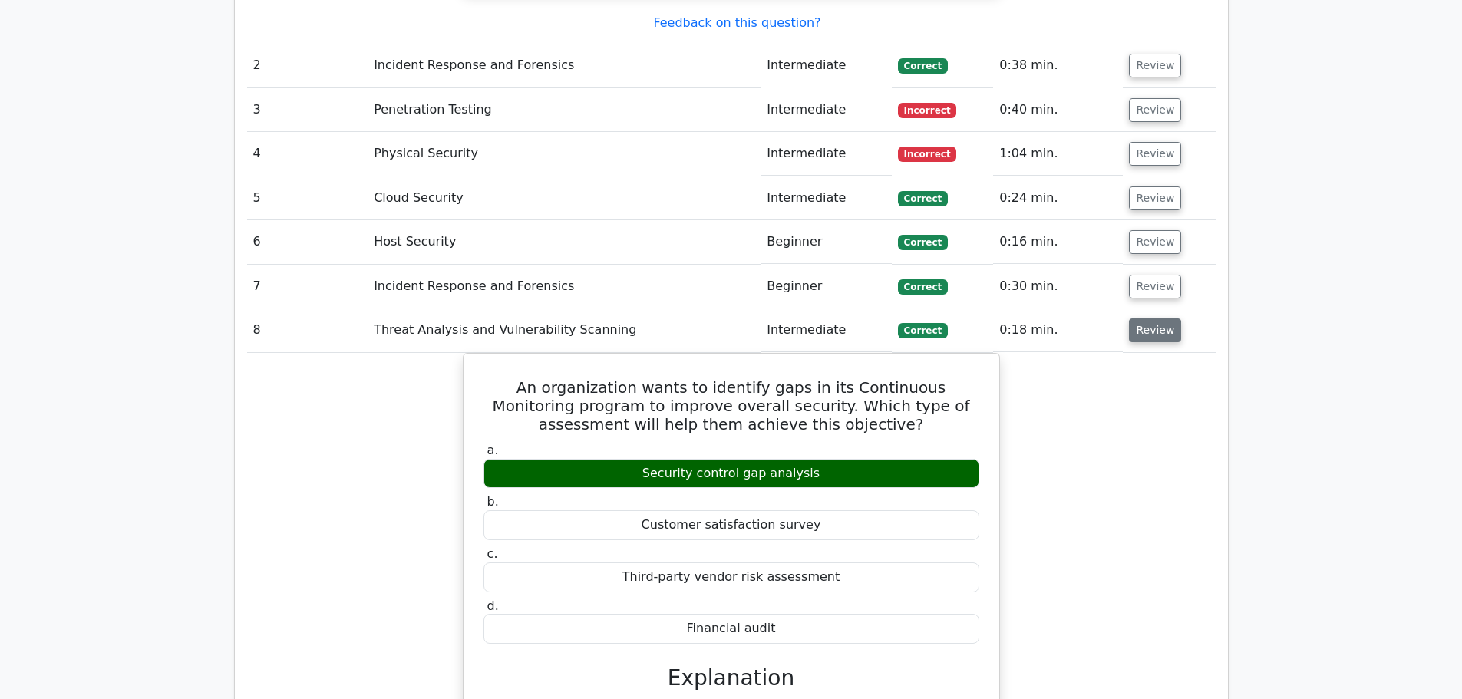
click at [1132, 318] on button "Review" at bounding box center [1155, 330] width 52 height 24
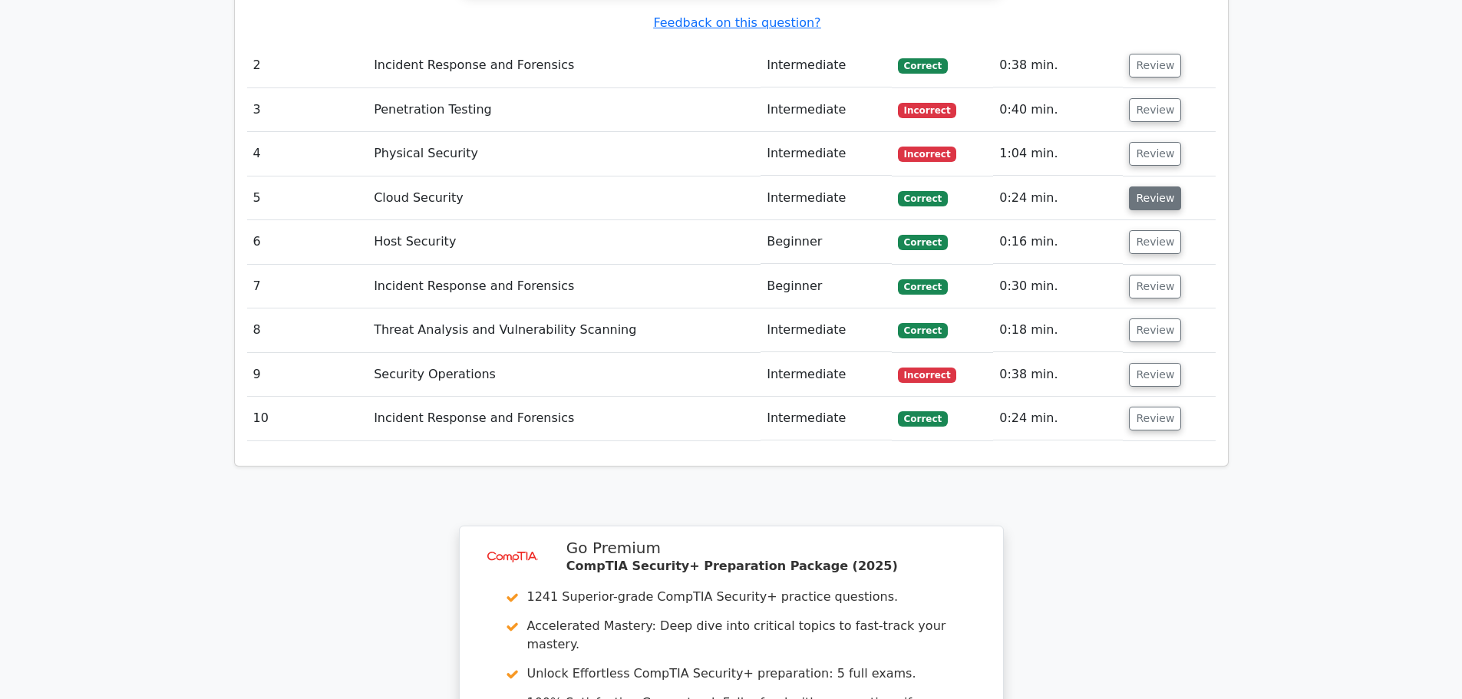
click at [1141, 186] on button "Review" at bounding box center [1155, 198] width 52 height 24
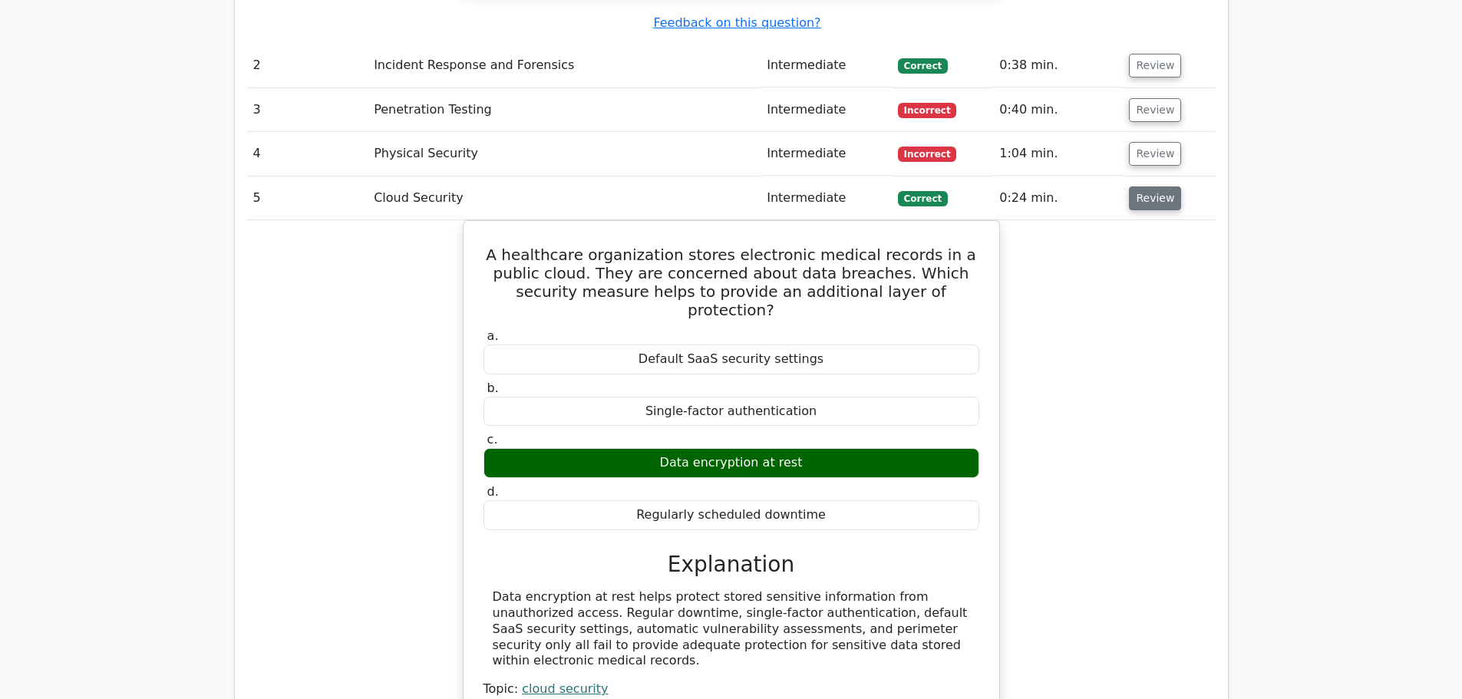
click at [1143, 186] on button "Review" at bounding box center [1155, 198] width 52 height 24
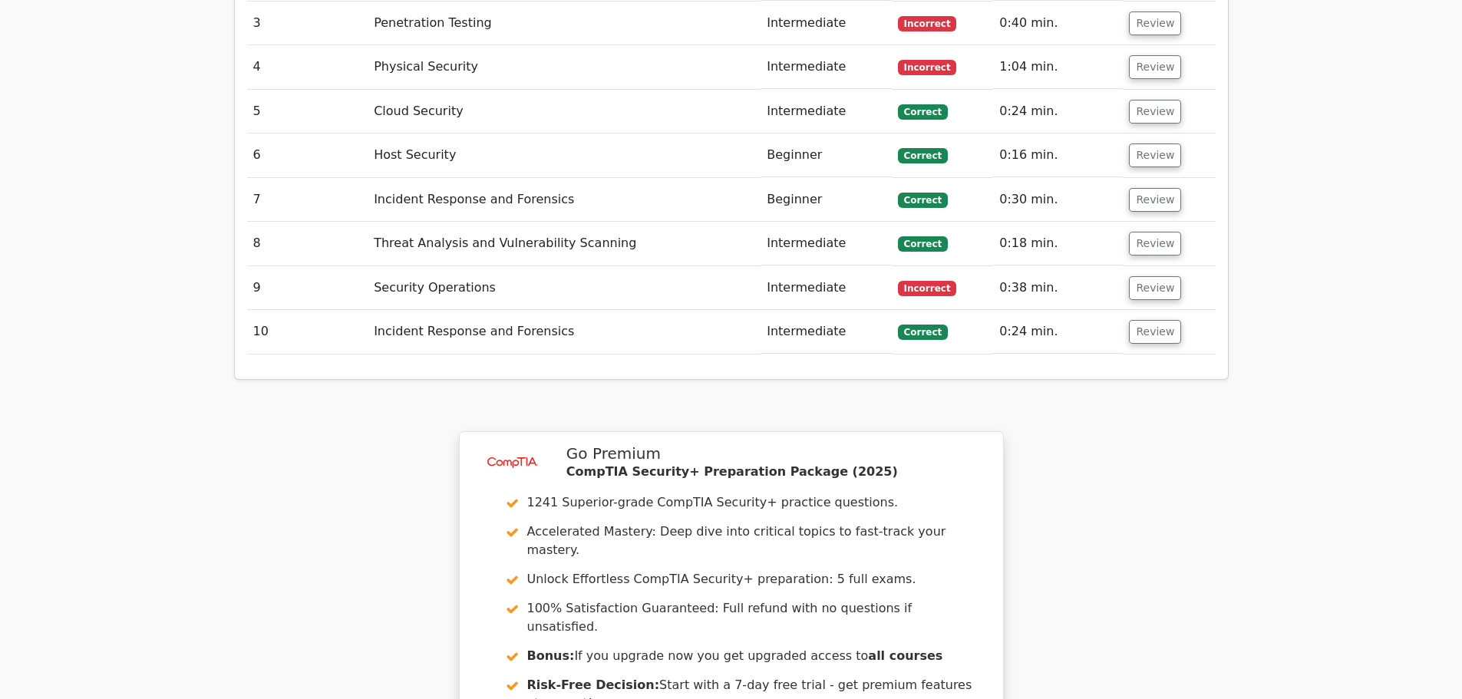
scroll to position [2209, 0]
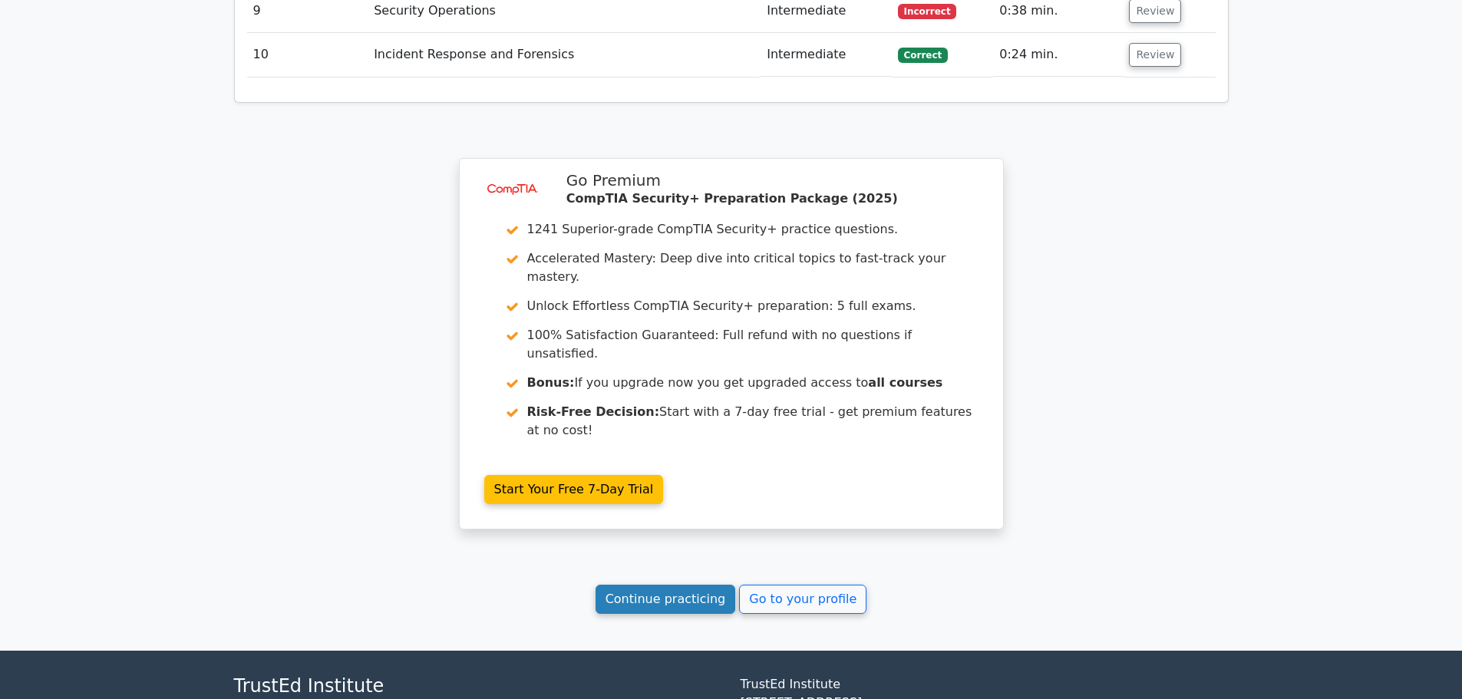
click at [698, 585] on link "Continue practicing" at bounding box center [665, 599] width 140 height 29
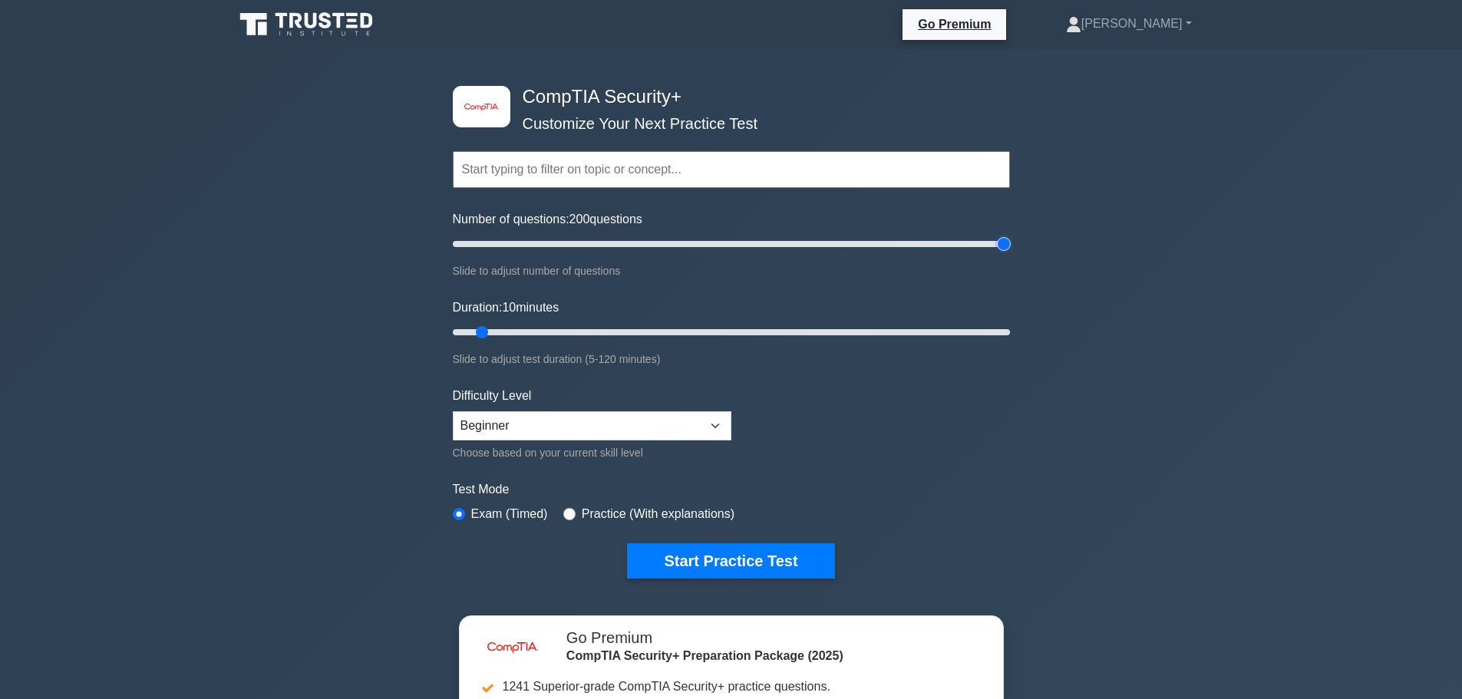
drag, startPoint x: 471, startPoint y: 243, endPoint x: 1119, endPoint y: 243, distance: 647.6
type input "200"
click at [1010, 243] on input "Number of questions: 200 questions" at bounding box center [731, 244] width 557 height 18
drag, startPoint x: 479, startPoint y: 332, endPoint x: 1193, endPoint y: 332, distance: 714.3
type input "120"
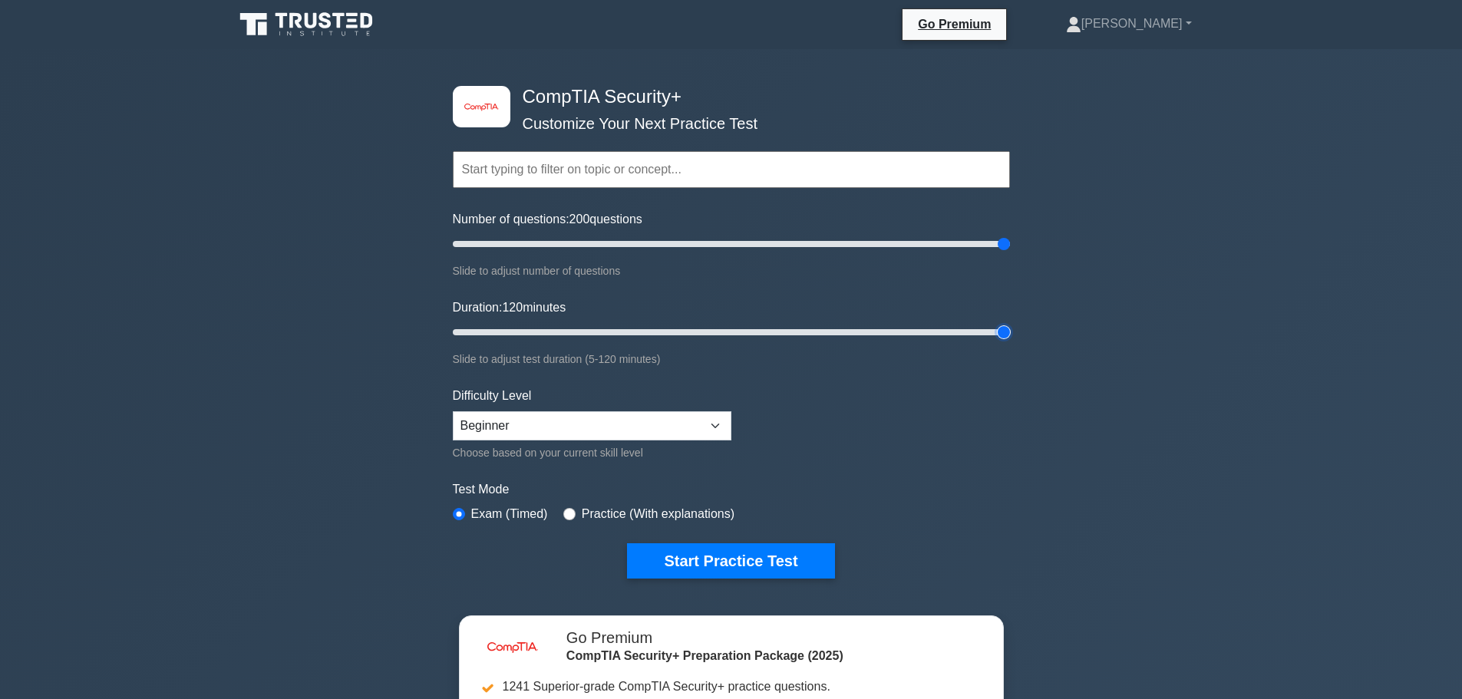
click at [1010, 332] on input "Duration: 120 minutes" at bounding box center [731, 332] width 557 height 18
click at [607, 414] on select "Beginner Intermediate Expert" at bounding box center [592, 425] width 279 height 29
select select "expert"
click at [453, 411] on select "Beginner Intermediate Expert" at bounding box center [592, 425] width 279 height 29
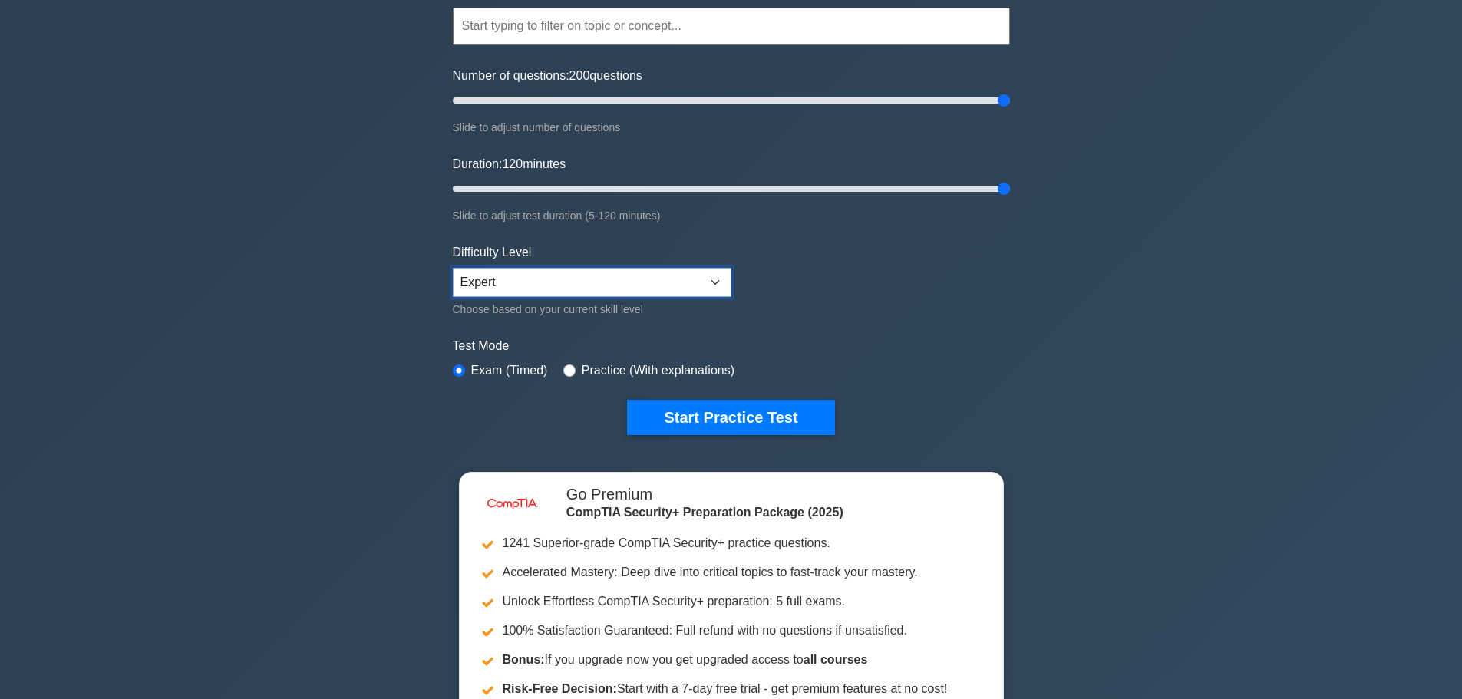
scroll to position [153, 0]
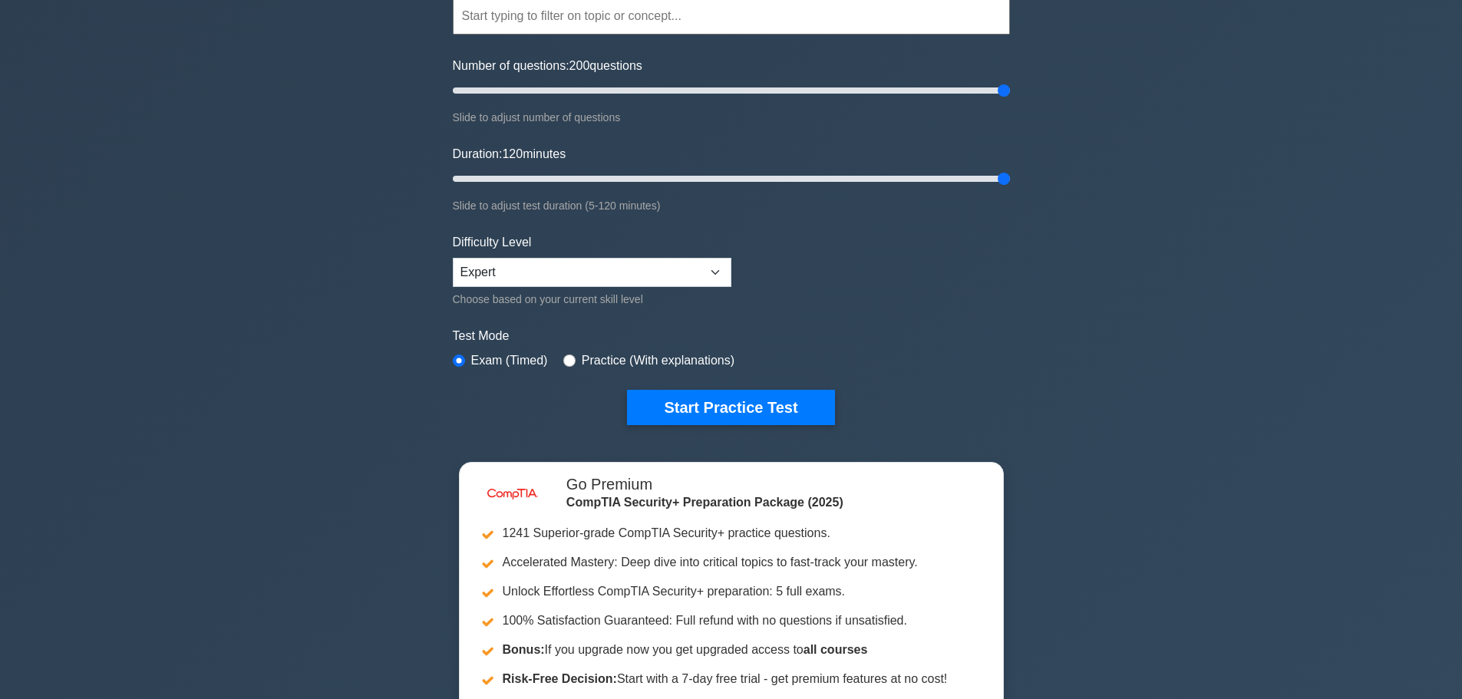
click at [574, 357] on div "Practice (With explanations)" at bounding box center [648, 360] width 171 height 18
click at [563, 357] on input "radio" at bounding box center [569, 360] width 12 height 12
radio input "true"
click at [694, 410] on button "Start Practice Test" at bounding box center [730, 407] width 207 height 35
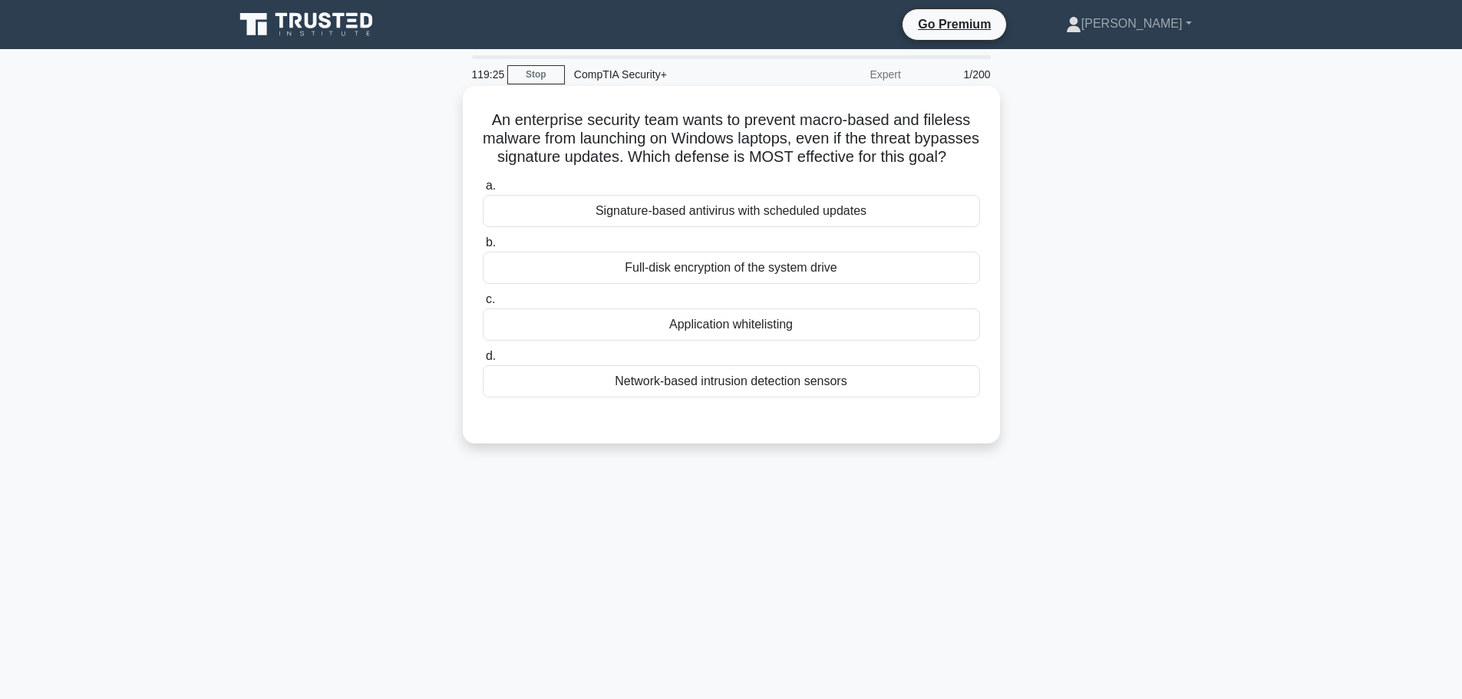
click at [781, 341] on div "Application whitelisting" at bounding box center [731, 324] width 497 height 32
click at [483, 305] on input "c. Application whitelisting" at bounding box center [483, 300] width 0 height 10
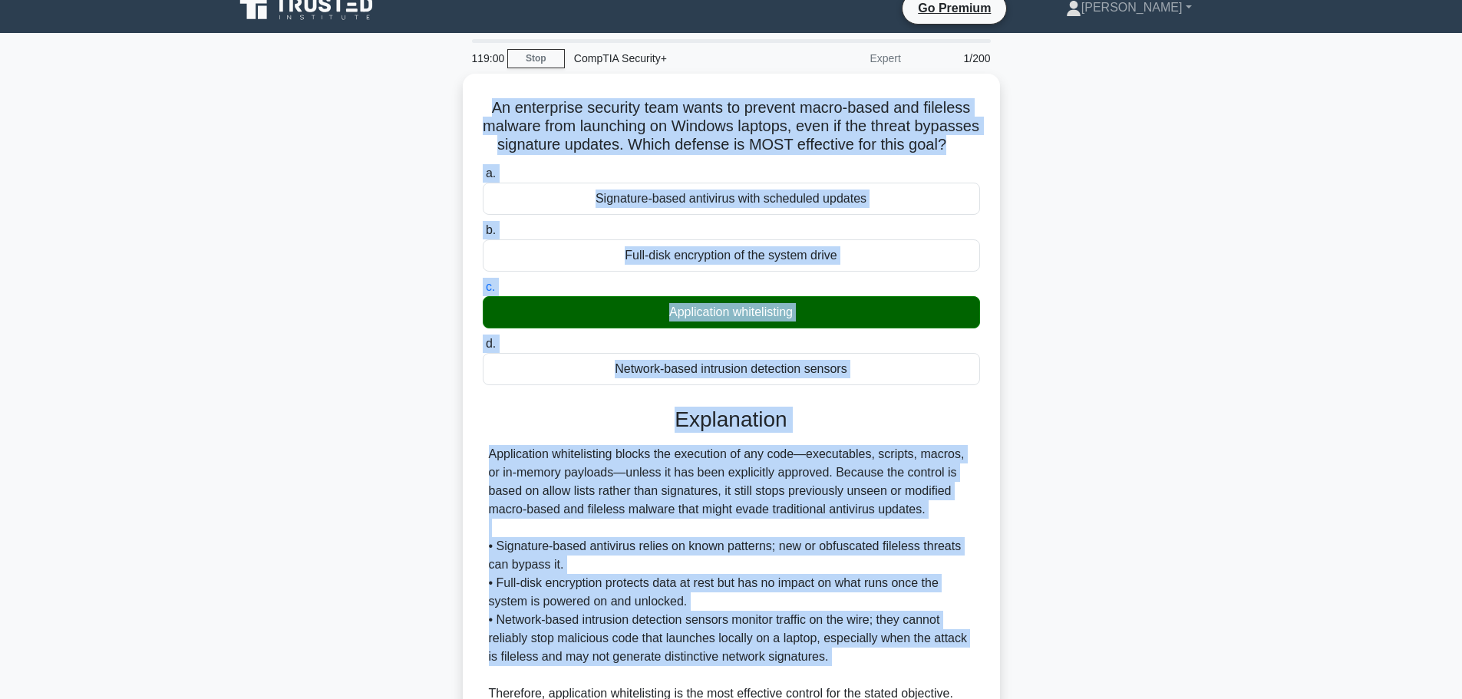
scroll to position [174, 0]
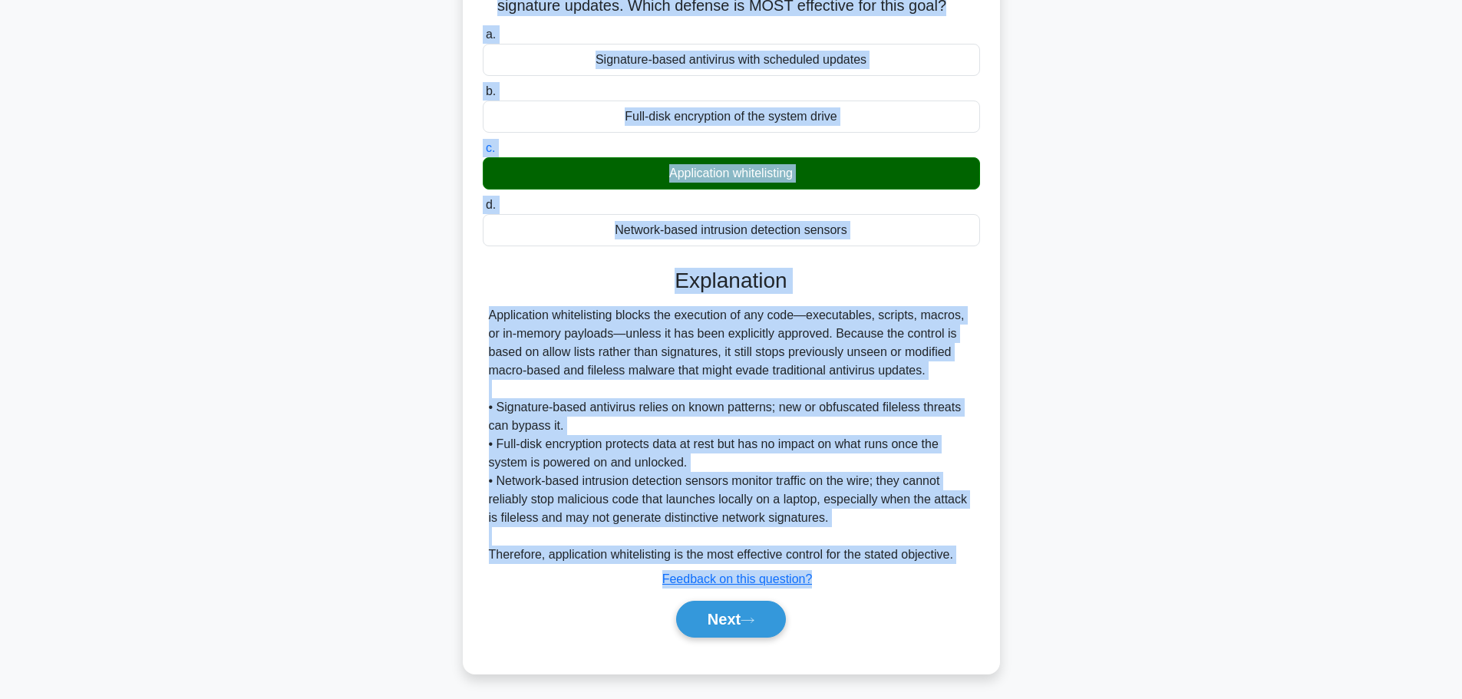
drag, startPoint x: 482, startPoint y: 114, endPoint x: 815, endPoint y: 733, distance: 703.0
click at [815, 698] on html "Go Premium [PERSON_NAME]" at bounding box center [731, 272] width 1462 height 854
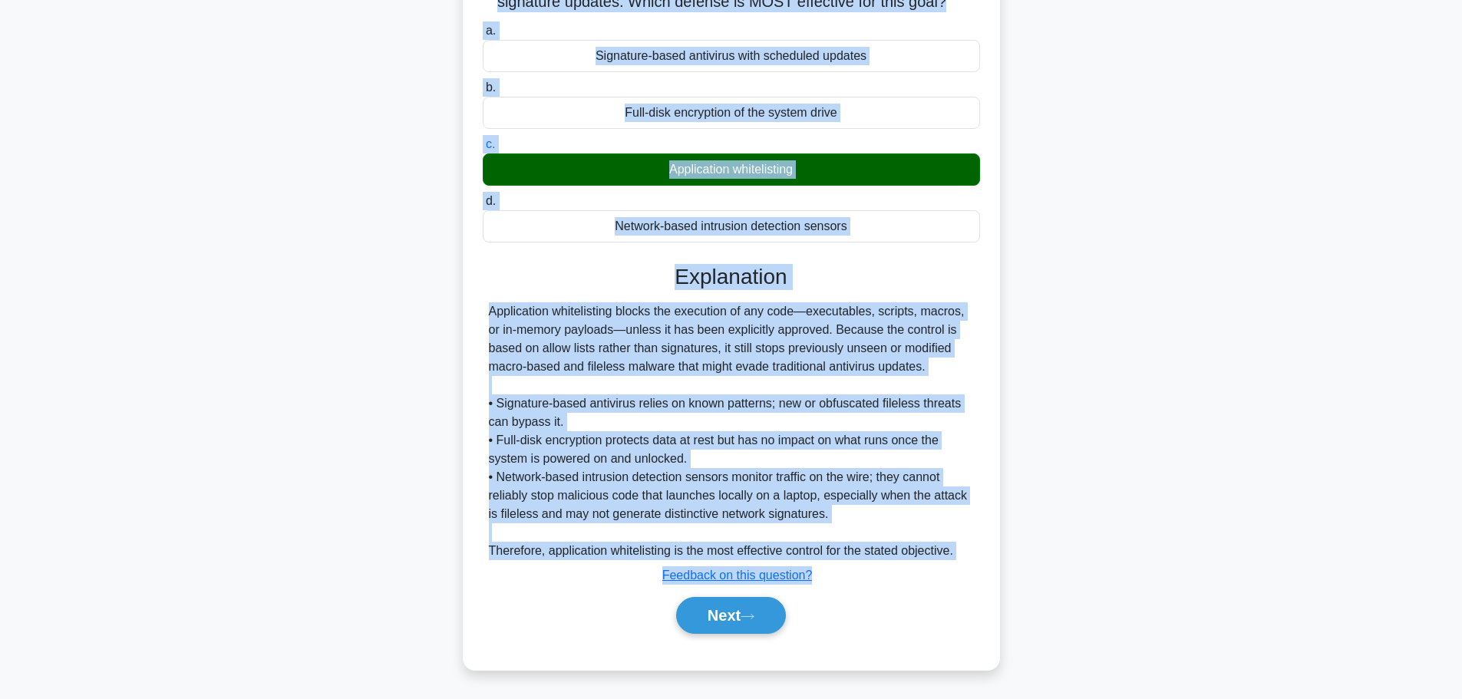
copy div "Lo ipsumdolor sitametc adip elits do eiusmod tempo-incid utl etdolore magnaal e…"
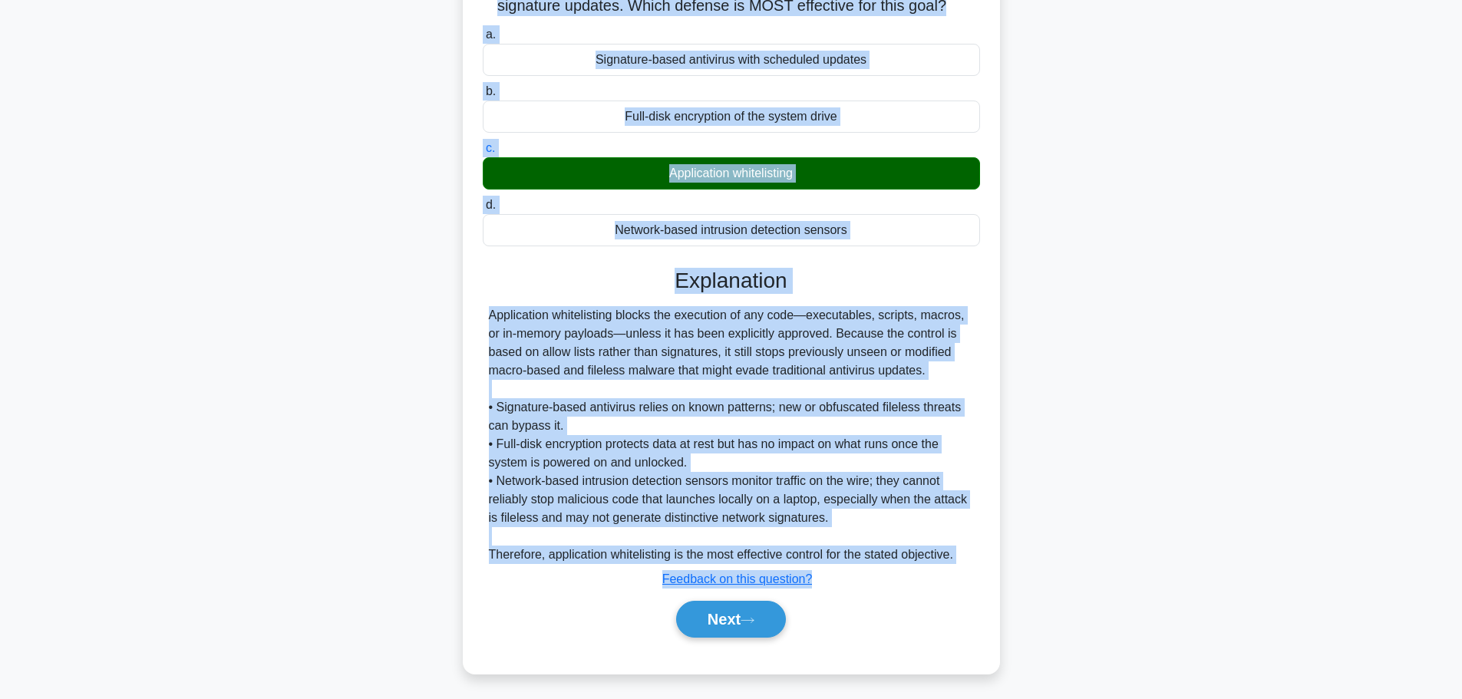
click at [1100, 288] on div "An enterprise security team wants to prevent macro-based and fileless malware f…" at bounding box center [731, 313] width 1013 height 757
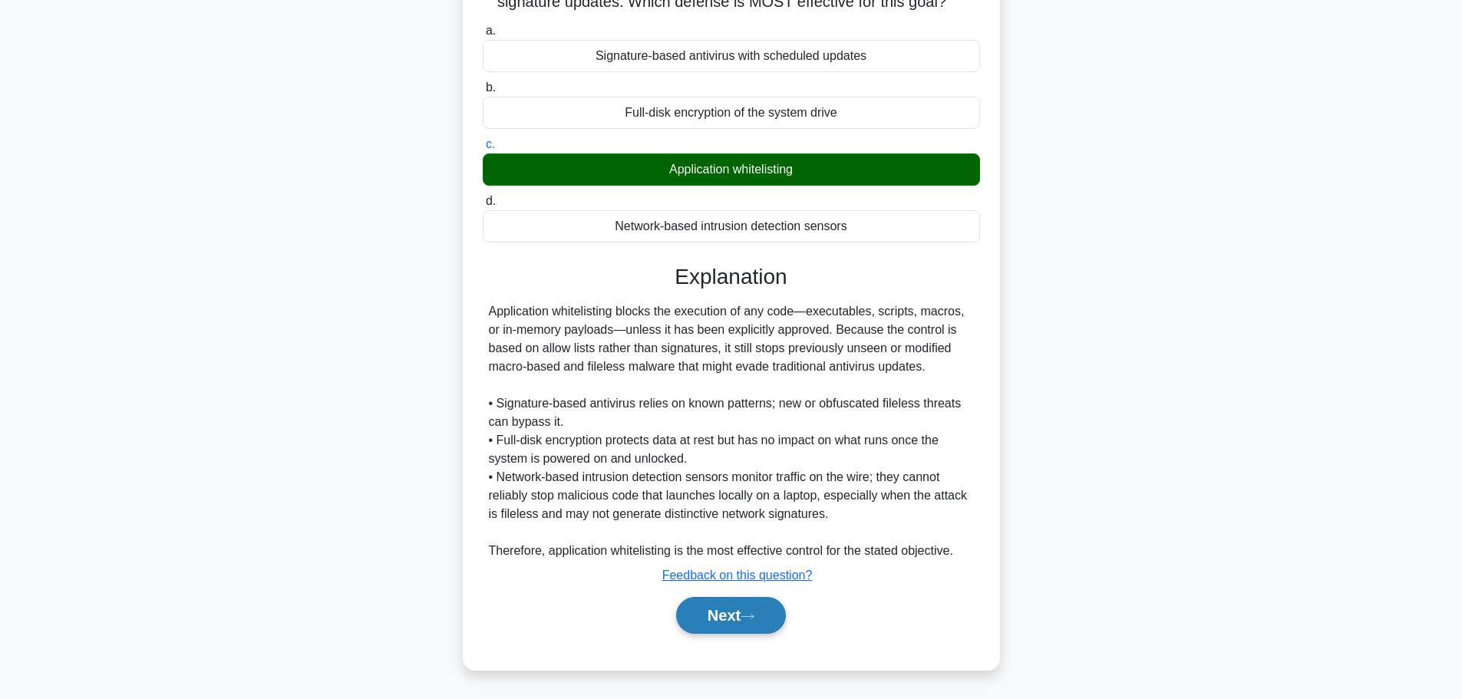
click at [747, 619] on icon at bounding box center [747, 616] width 14 height 8
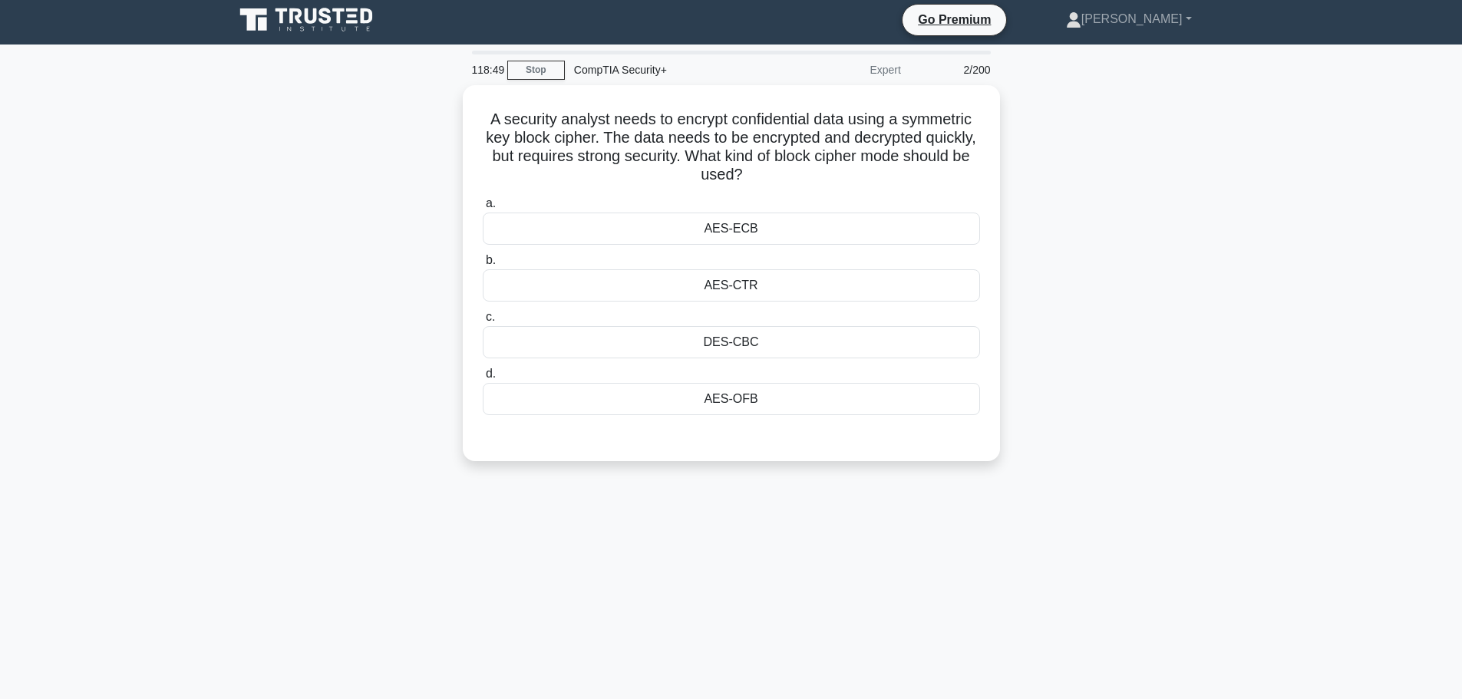
scroll to position [0, 0]
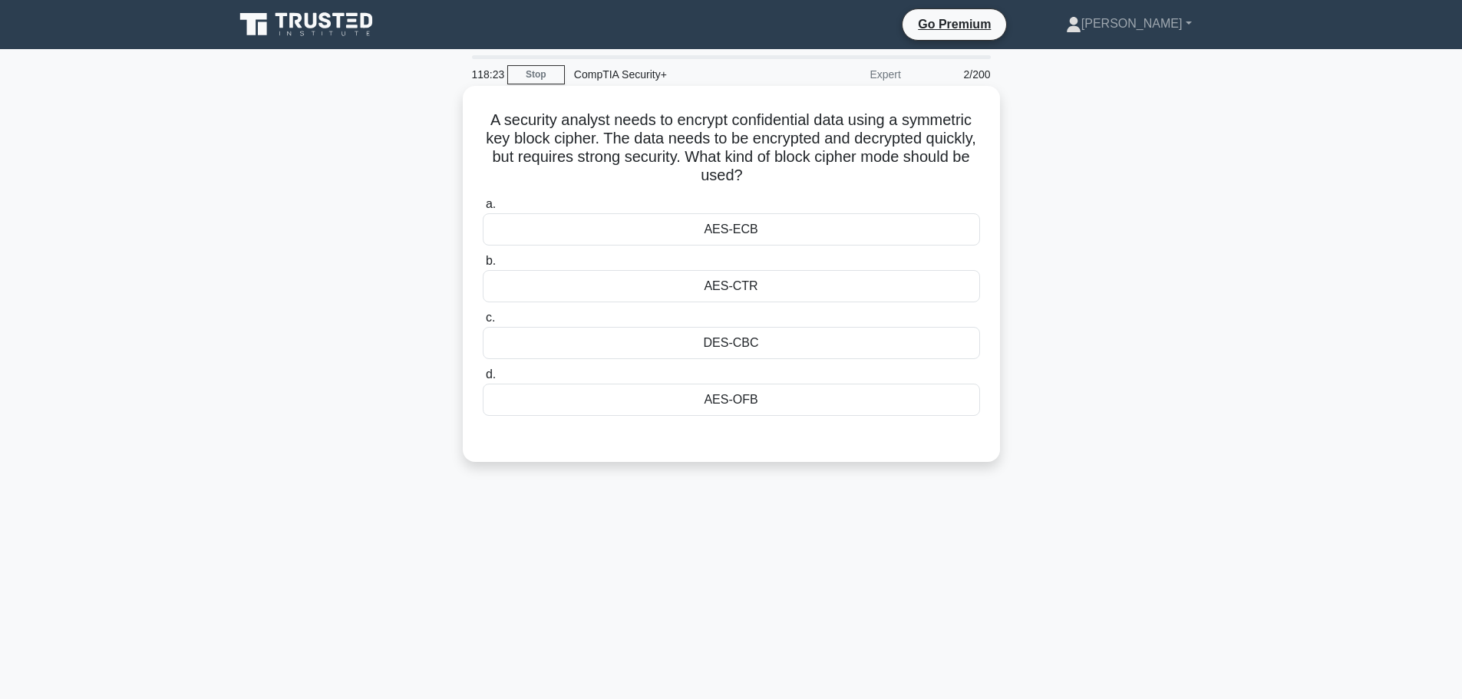
click at [734, 227] on div "AES-ECB" at bounding box center [731, 229] width 497 height 32
click at [483, 209] on input "a. AES-ECB" at bounding box center [483, 204] width 0 height 10
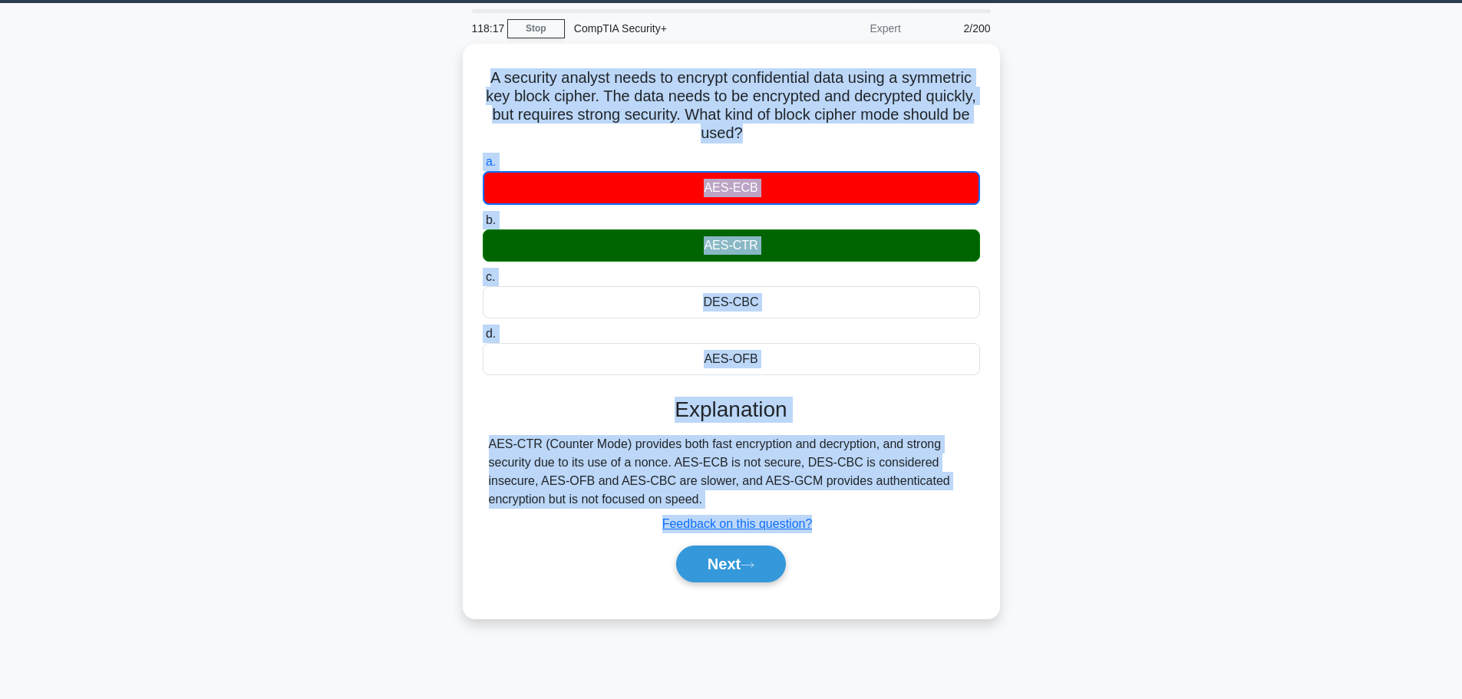
scroll to position [68, 0]
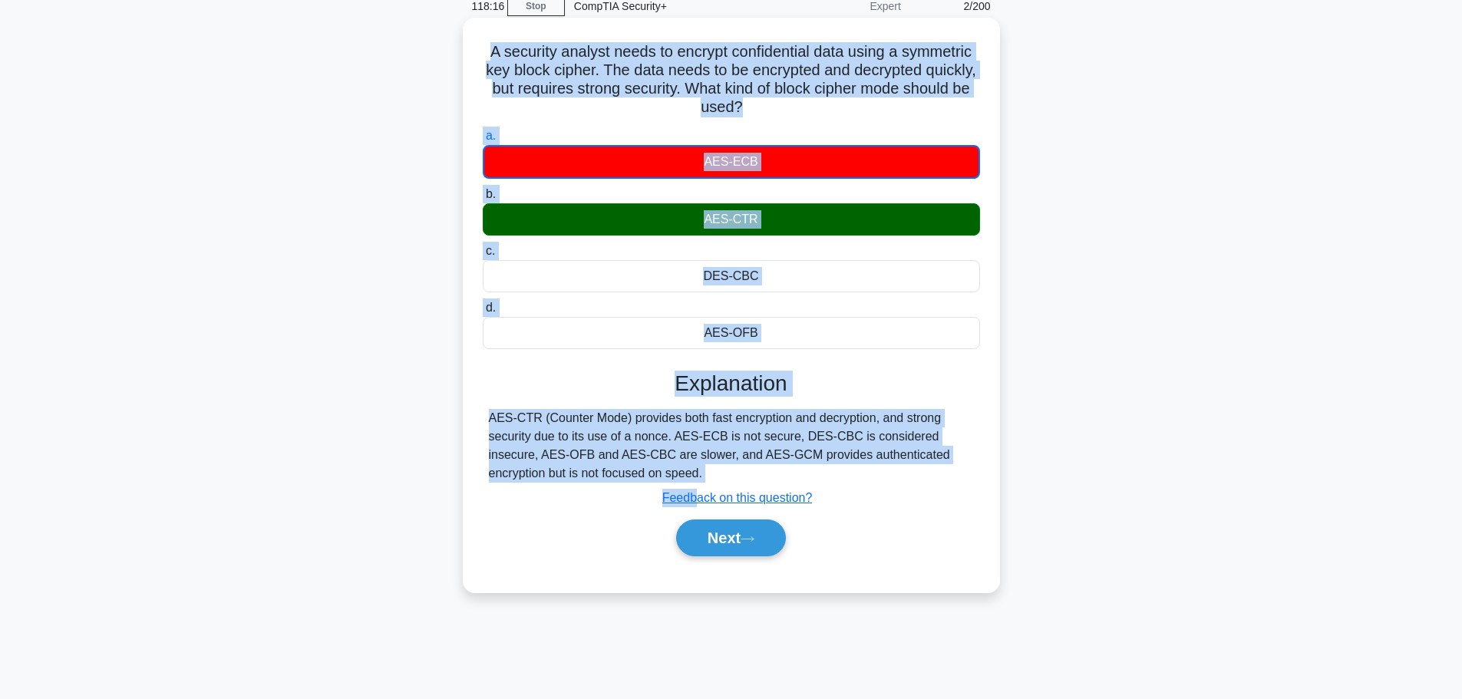
drag, startPoint x: 480, startPoint y: 114, endPoint x: 696, endPoint y: 486, distance: 430.5
click at [696, 486] on div "A security analyst needs to encrypt confidential data using a symmetric key blo…" at bounding box center [731, 305] width 525 height 562
copy div "A security analyst needs to encrypt confidential data using a symmetric key blo…"
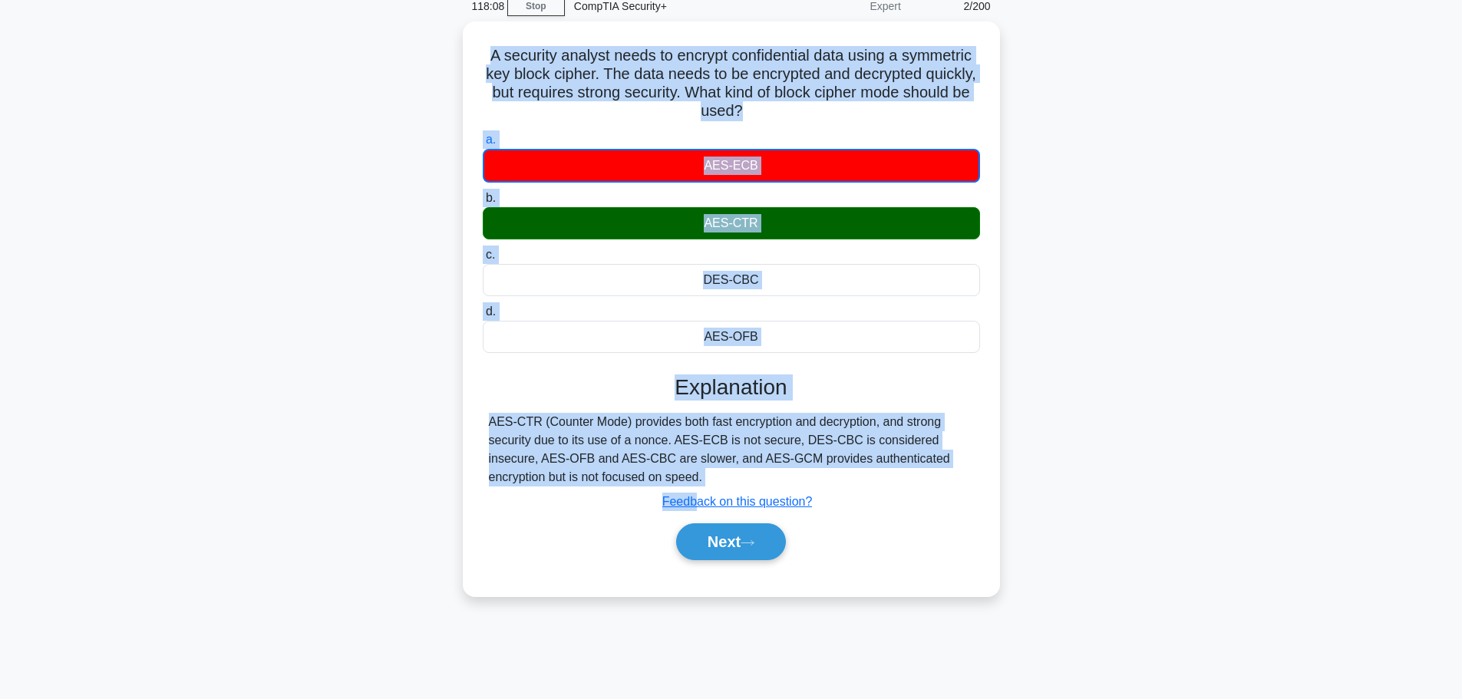
click at [1188, 268] on div "A security analyst needs to encrypt confidential data using a symmetric key blo…" at bounding box center [731, 317] width 1013 height 593
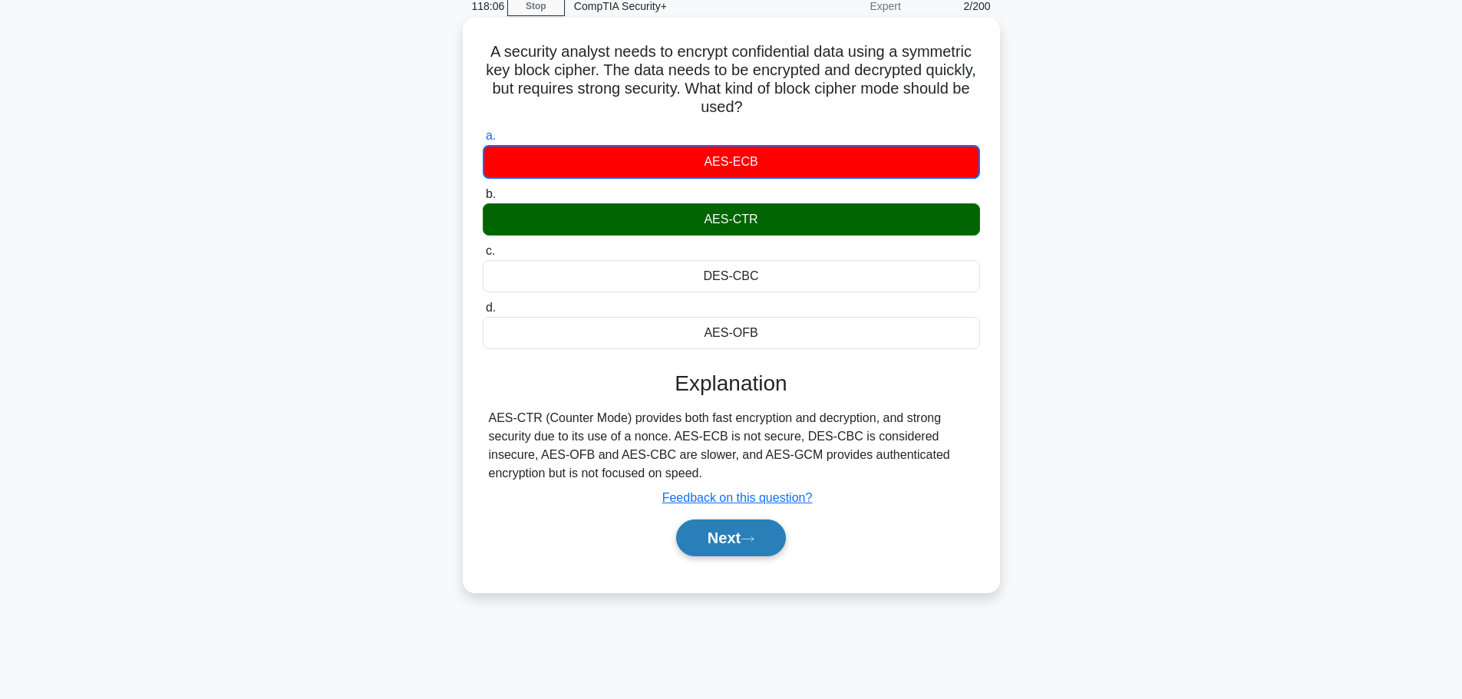
click at [757, 534] on button "Next" at bounding box center [731, 537] width 110 height 37
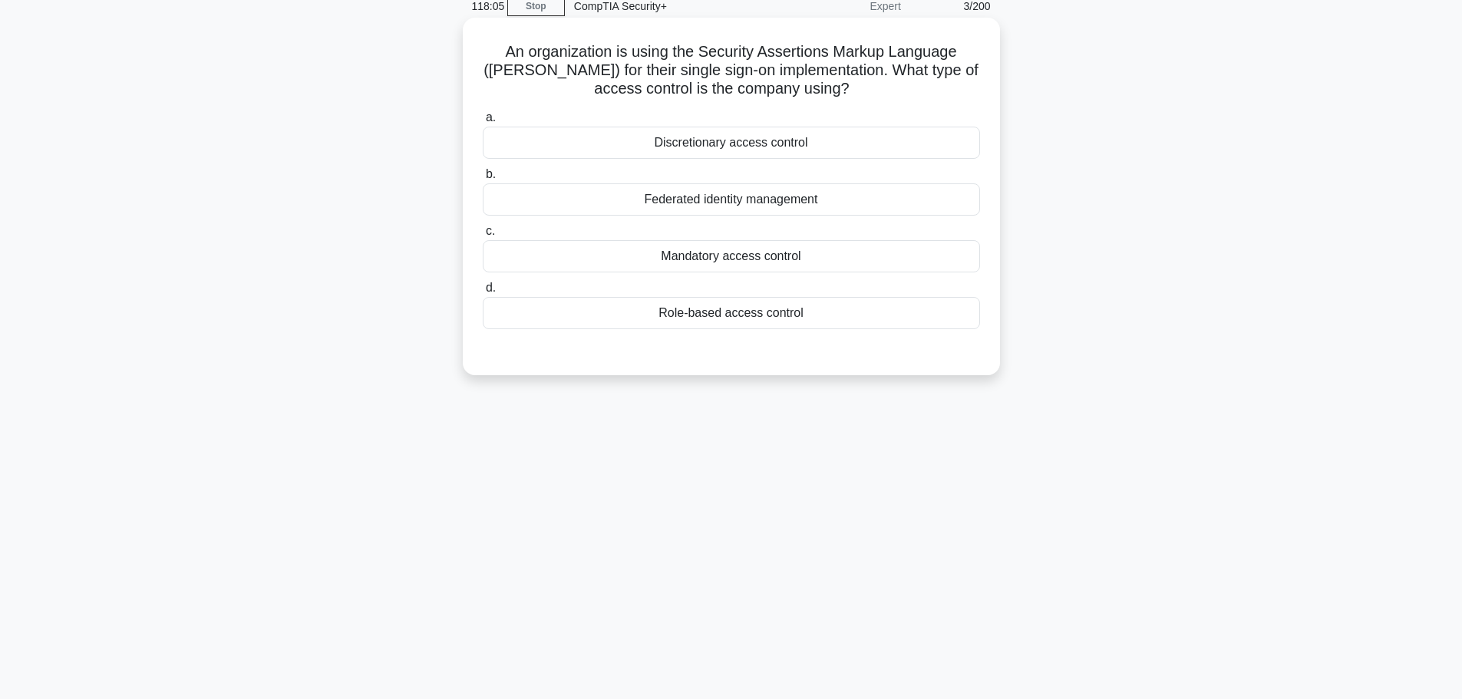
scroll to position [0, 0]
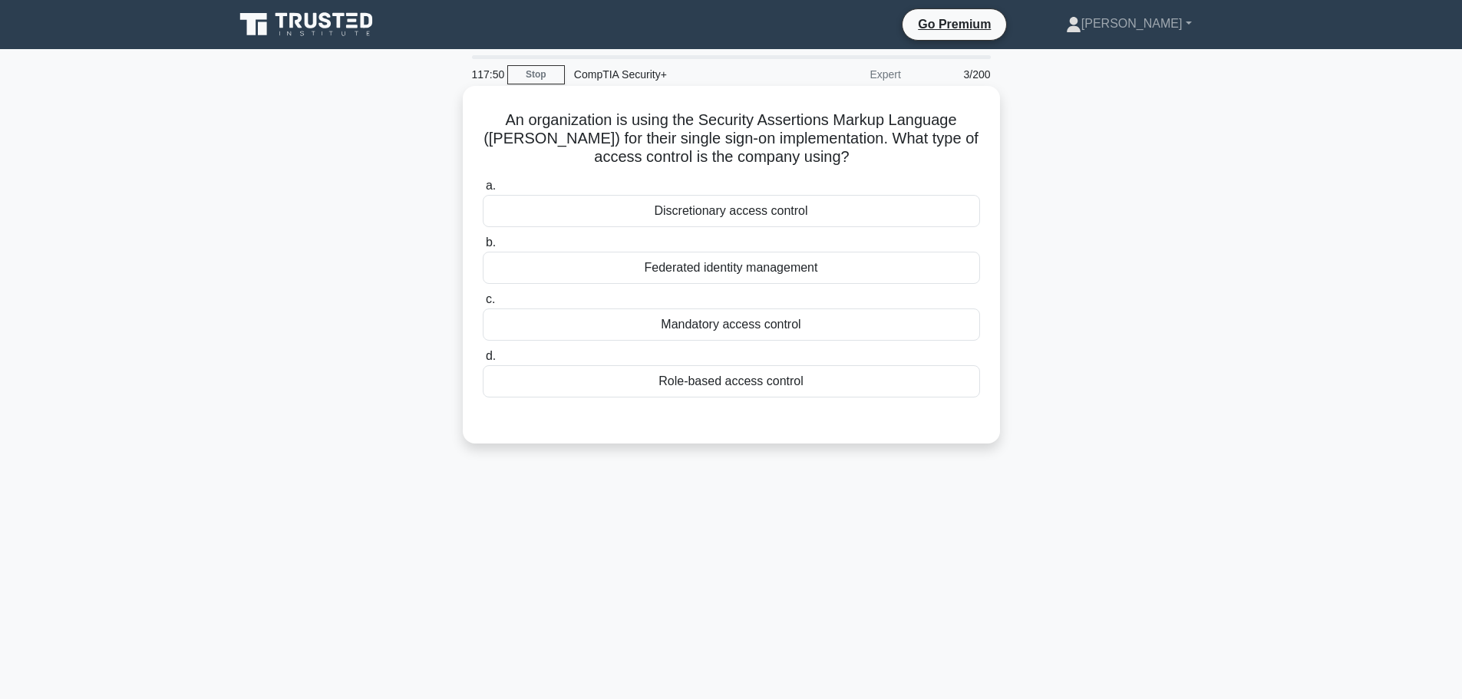
click at [696, 269] on div "Federated identity management" at bounding box center [731, 268] width 497 height 32
click at [483, 248] on input "b. Federated identity management" at bounding box center [483, 243] width 0 height 10
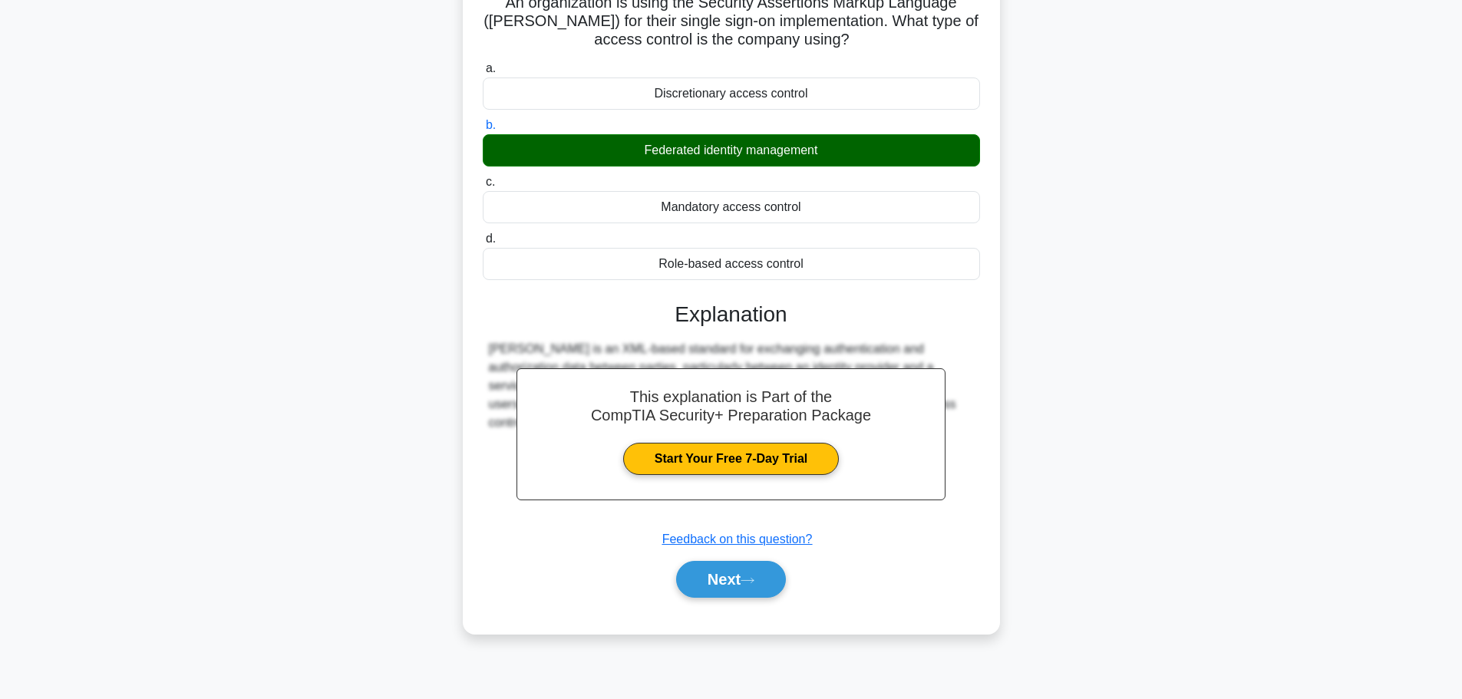
scroll to position [130, 0]
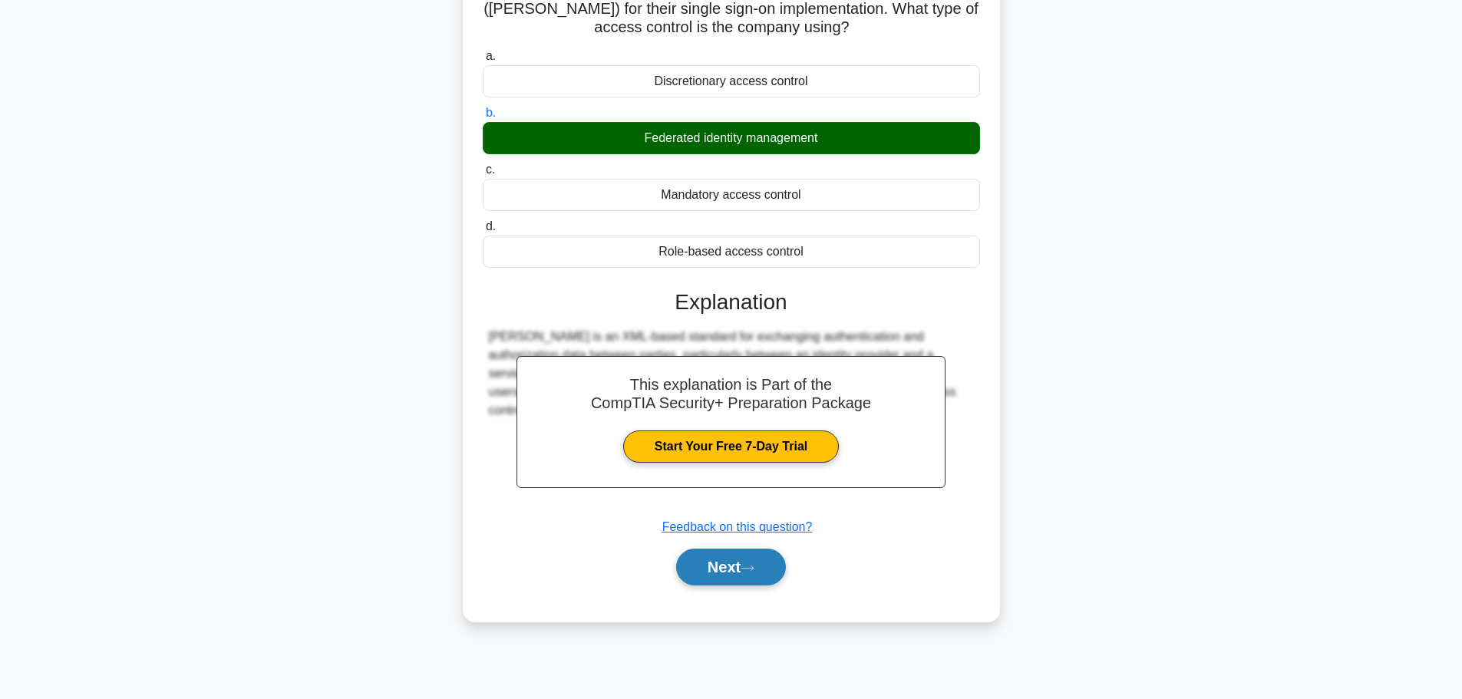
click at [747, 563] on button "Next" at bounding box center [731, 567] width 110 height 37
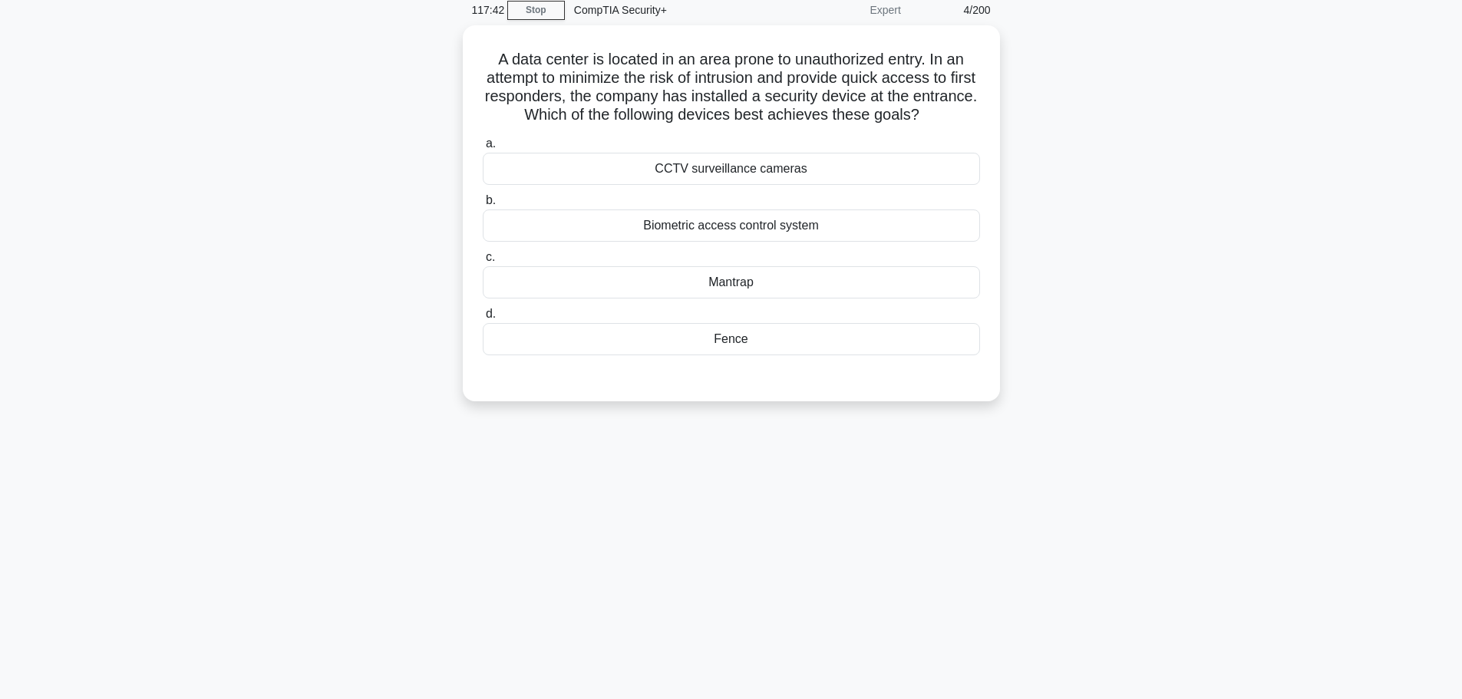
scroll to position [0, 0]
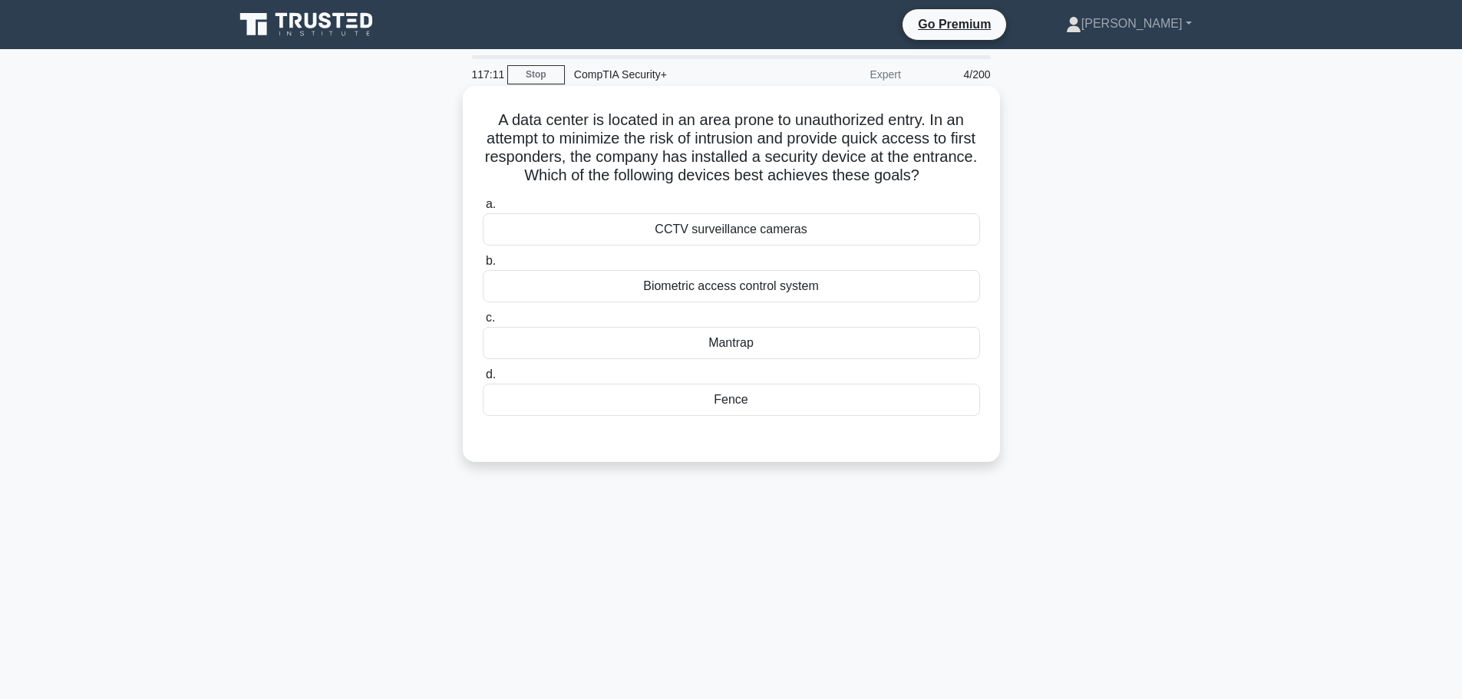
click at [755, 288] on div "Biometric access control system" at bounding box center [731, 286] width 497 height 32
click at [483, 266] on input "b. Biometric access control system" at bounding box center [483, 261] width 0 height 10
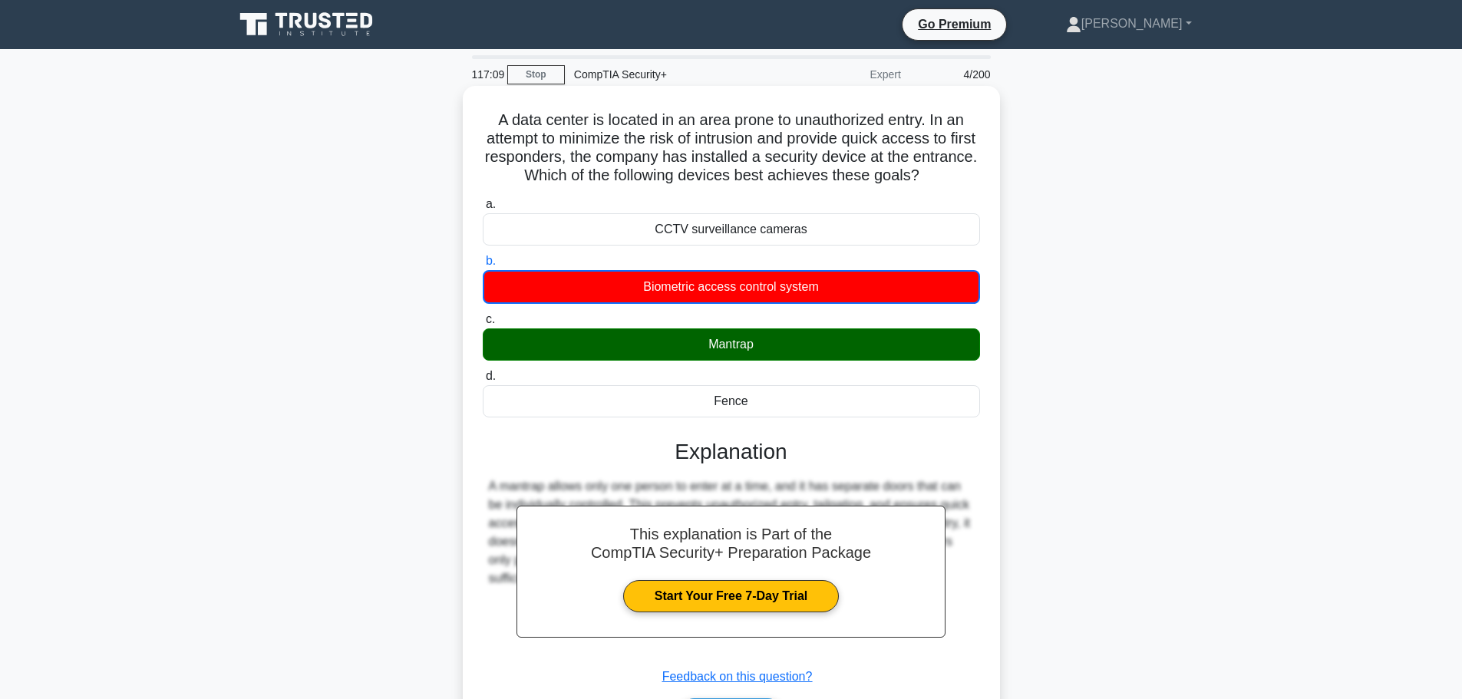
click at [708, 337] on div "Mantrap" at bounding box center [731, 344] width 497 height 32
click at [483, 325] on input "c. Mantrap" at bounding box center [483, 320] width 0 height 10
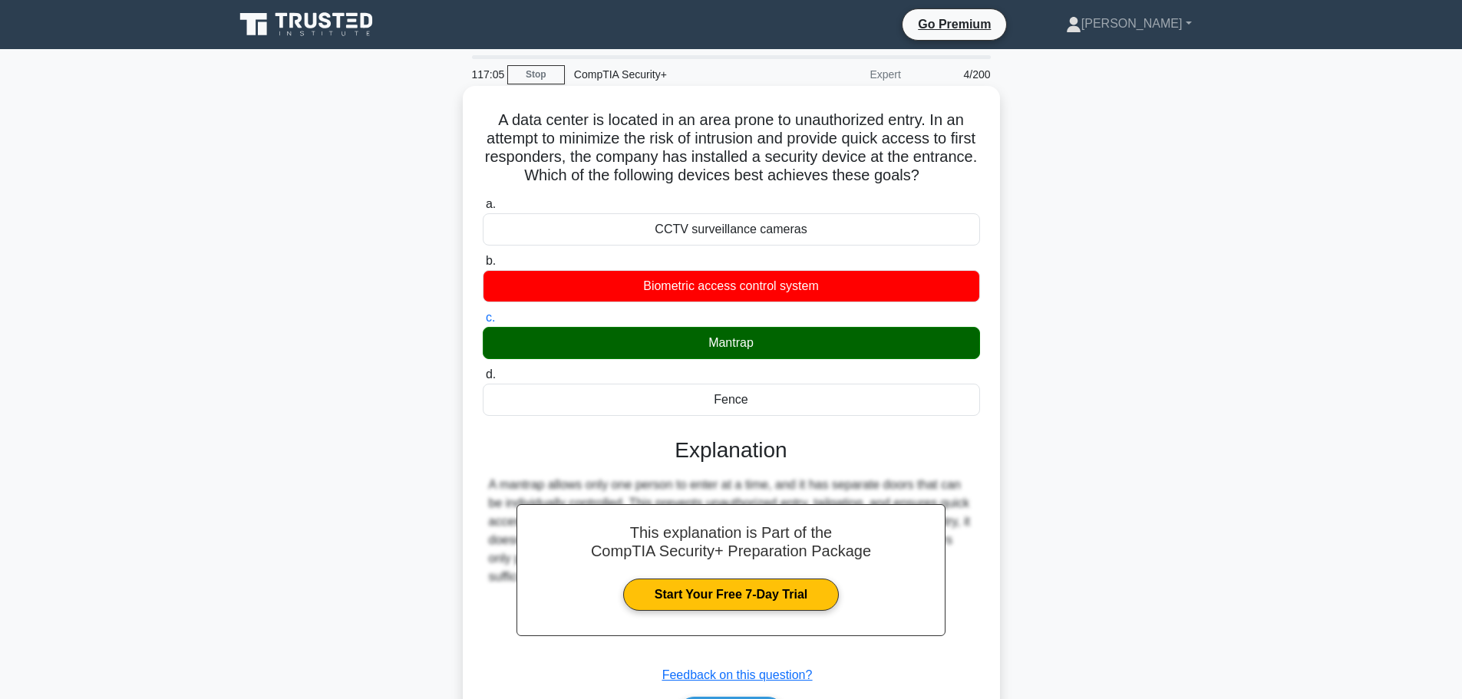
drag, startPoint x: 492, startPoint y: 117, endPoint x: 808, endPoint y: 409, distance: 430.0
click at [808, 409] on div "A data center is located in an area prone to unauthorized entry. In an attempt …" at bounding box center [731, 427] width 525 height 671
copy div "A data center is located in an area prone to unauthorized entry. In an attempt …"
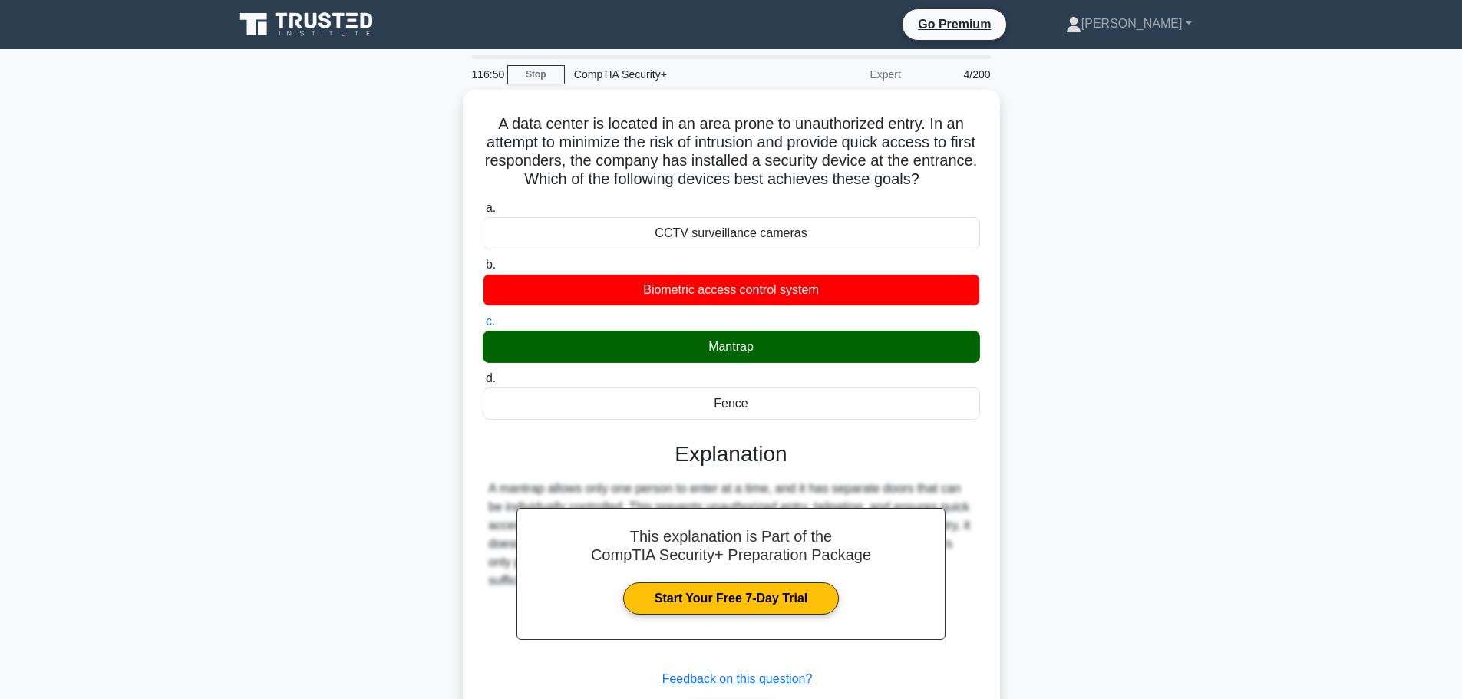
click at [1053, 398] on div "A data center is located in an area prone to unauthorized entry. In an attempt …" at bounding box center [731, 441] width 1013 height 702
click at [1213, 286] on div "A data center is located in an area prone to unauthorized entry. In an attempt …" at bounding box center [731, 441] width 1013 height 702
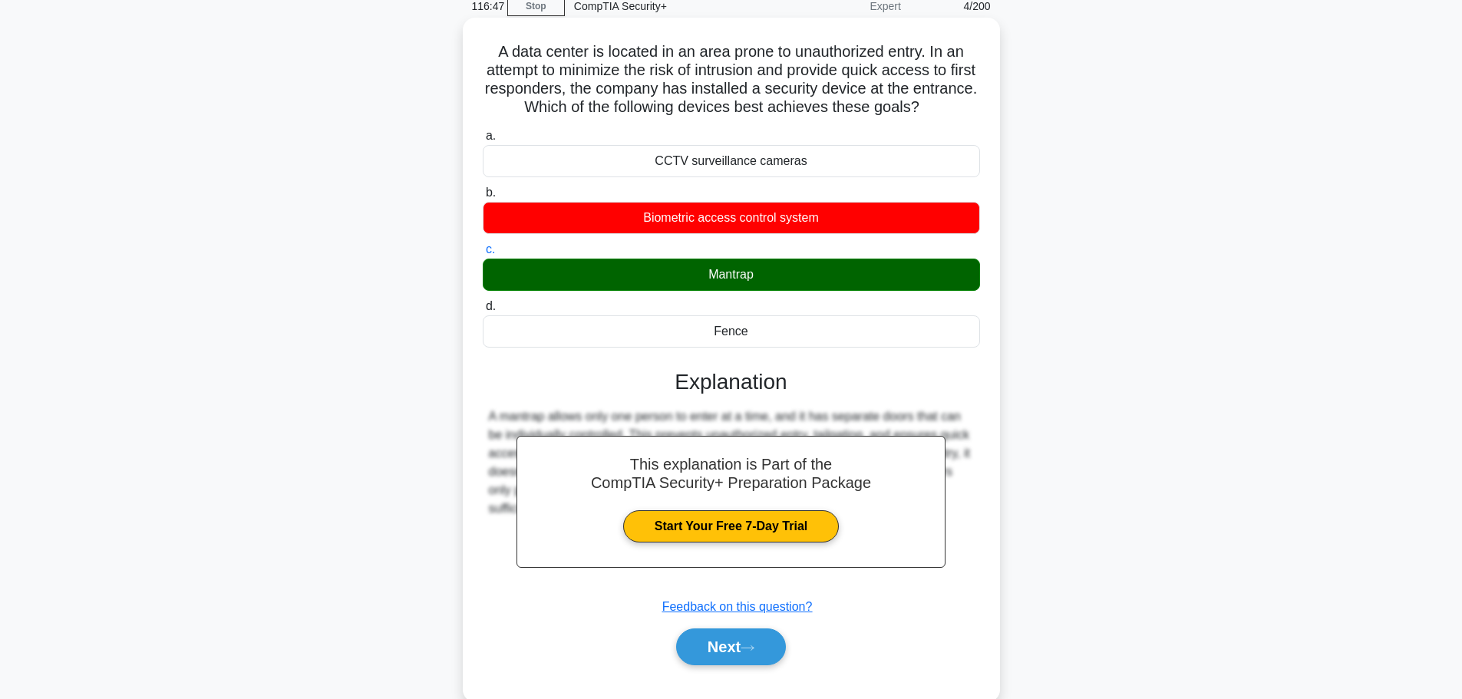
scroll to position [130, 0]
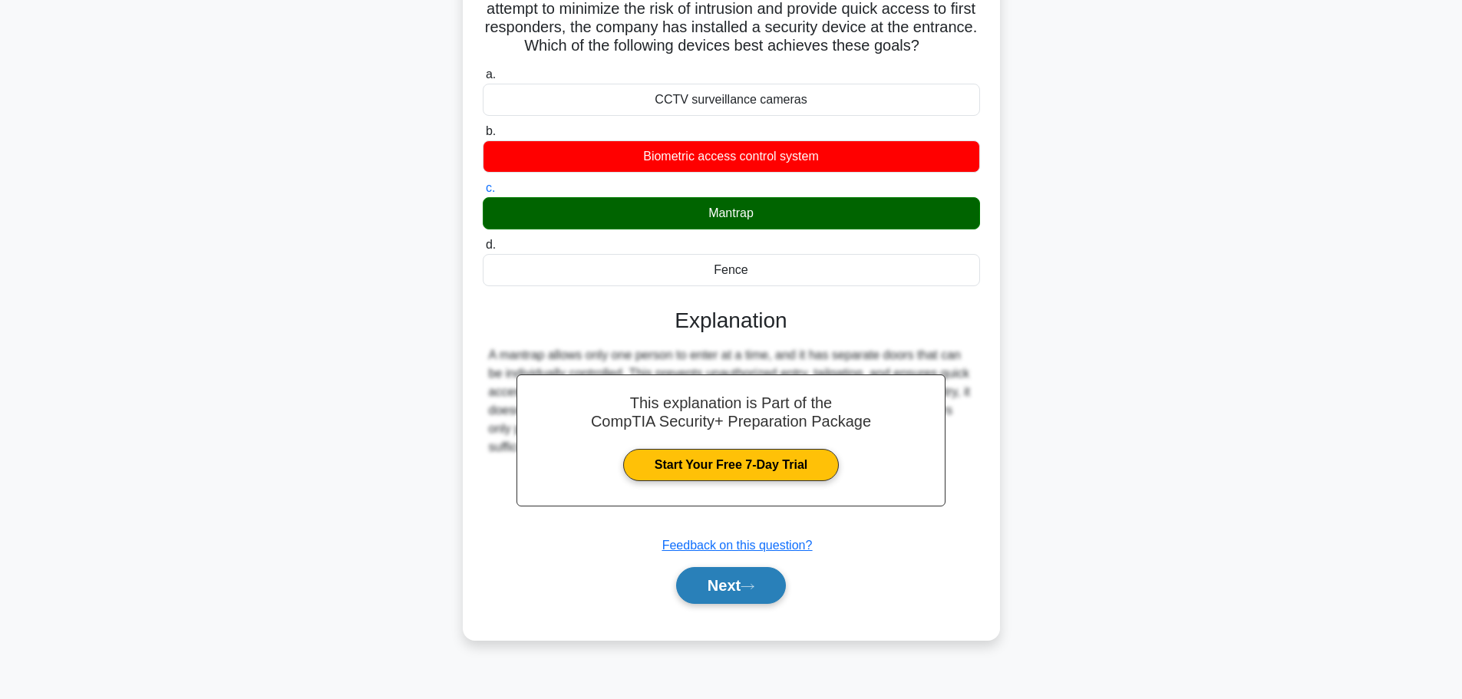
click at [740, 588] on button "Next" at bounding box center [731, 585] width 110 height 37
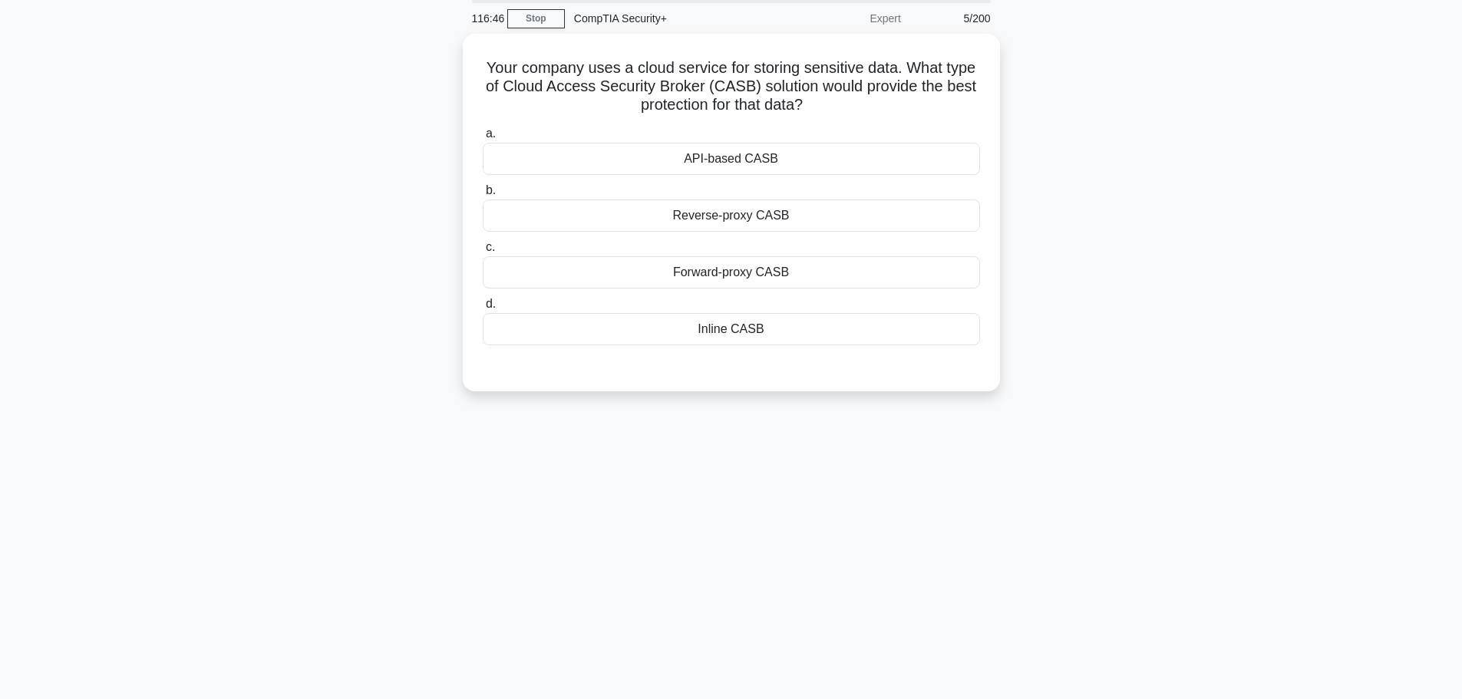
scroll to position [0, 0]
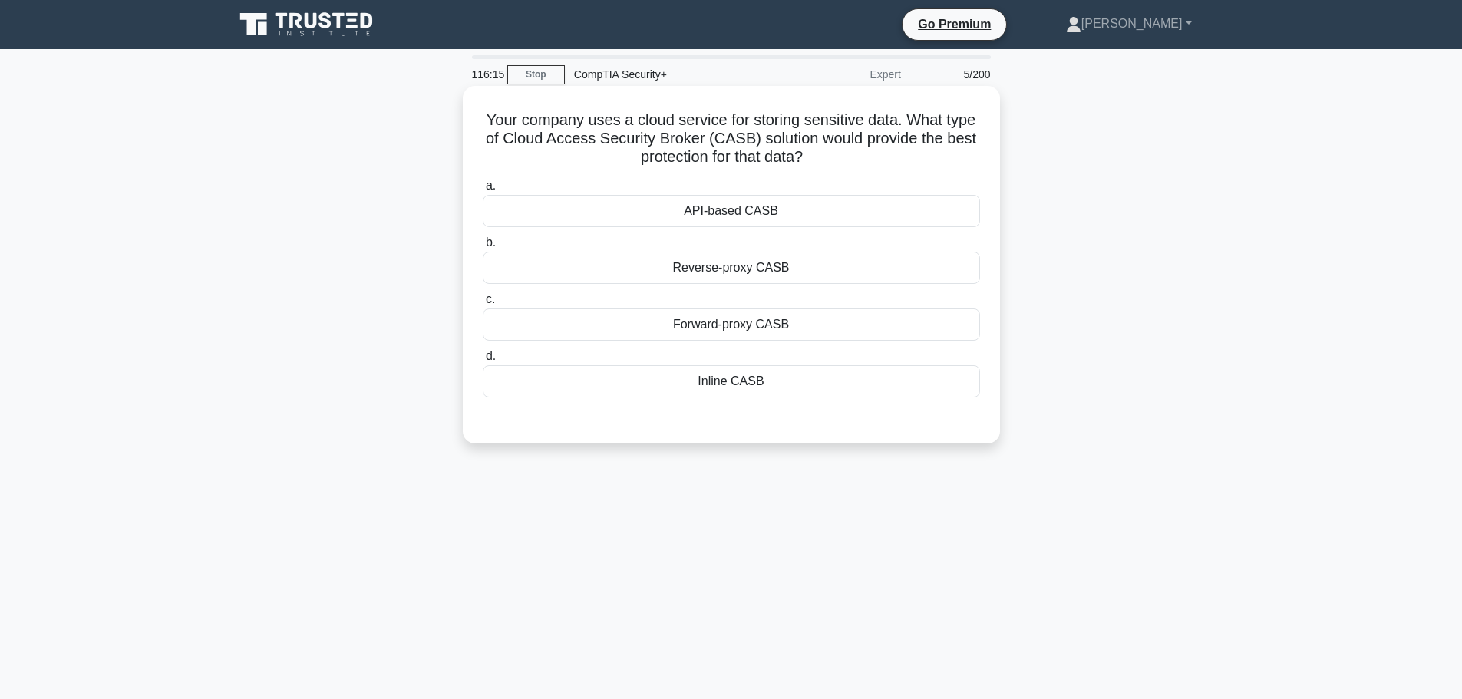
click at [725, 389] on div "Inline CASB" at bounding box center [731, 381] width 497 height 32
click at [483, 361] on input "d. Inline CASB" at bounding box center [483, 356] width 0 height 10
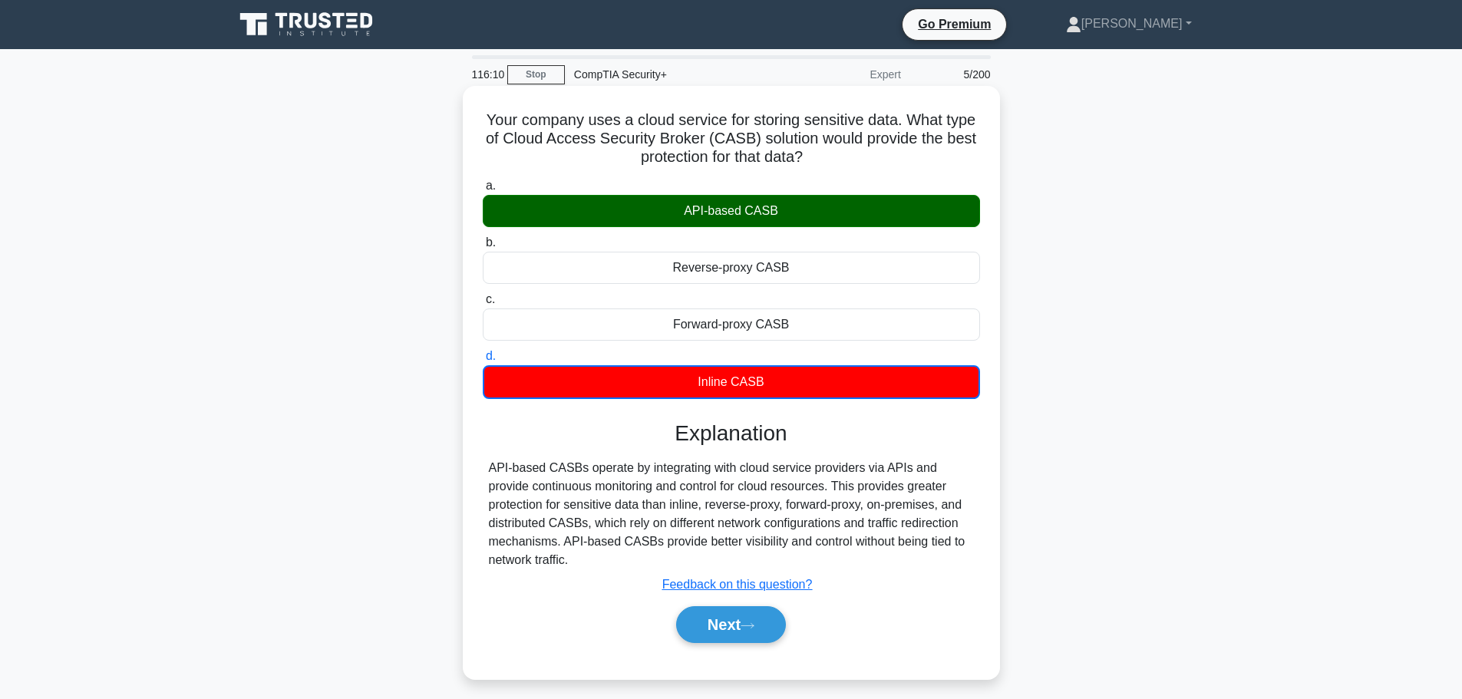
drag, startPoint x: 473, startPoint y: 116, endPoint x: 834, endPoint y: 555, distance: 568.0
click at [834, 555] on div "Your company uses a cloud service for storing sensitive data. What type of Clou…" at bounding box center [731, 382] width 525 height 581
copy div "Your company uses a cloud service for storing sensitive data. What type of Clou…"
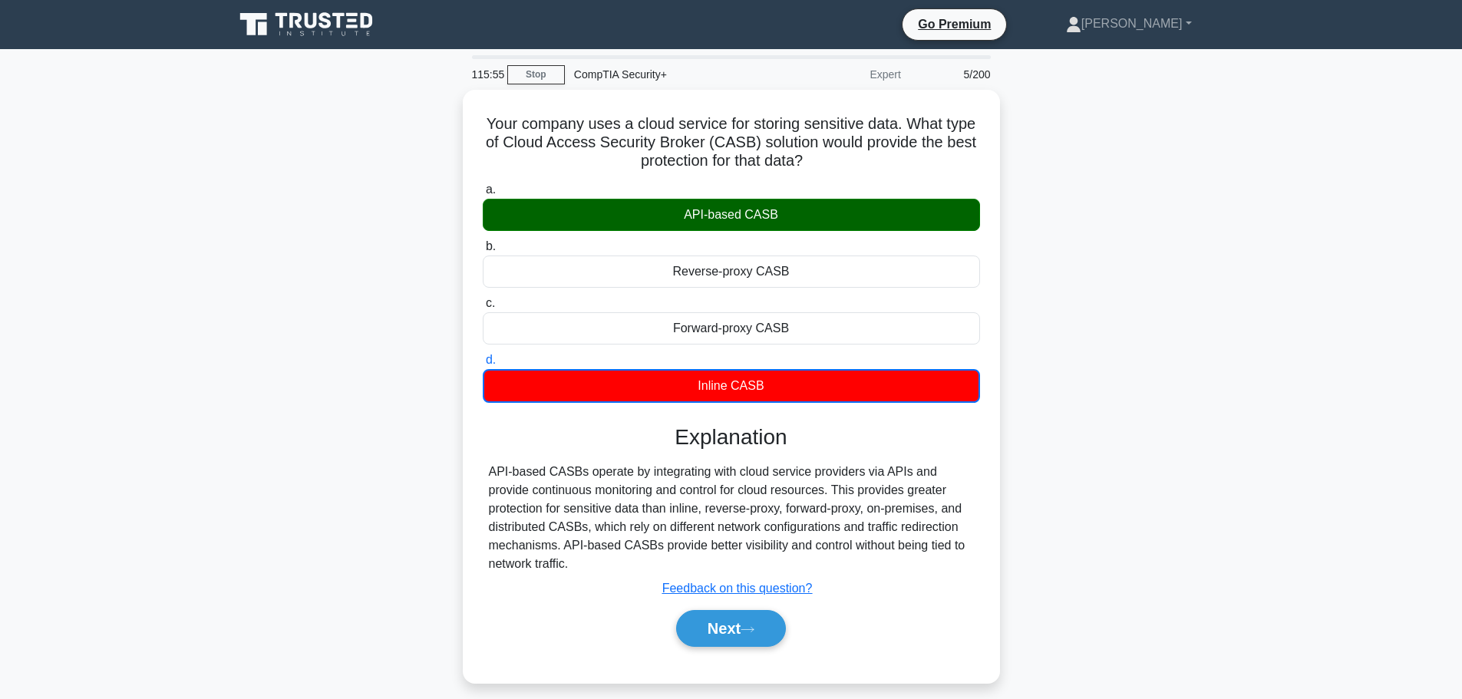
drag, startPoint x: 1077, startPoint y: 312, endPoint x: 1066, endPoint y: 312, distance: 11.5
click at [1077, 312] on div "Your company uses a cloud service for storing sensitive data. What type of Clou…" at bounding box center [731, 396] width 1013 height 612
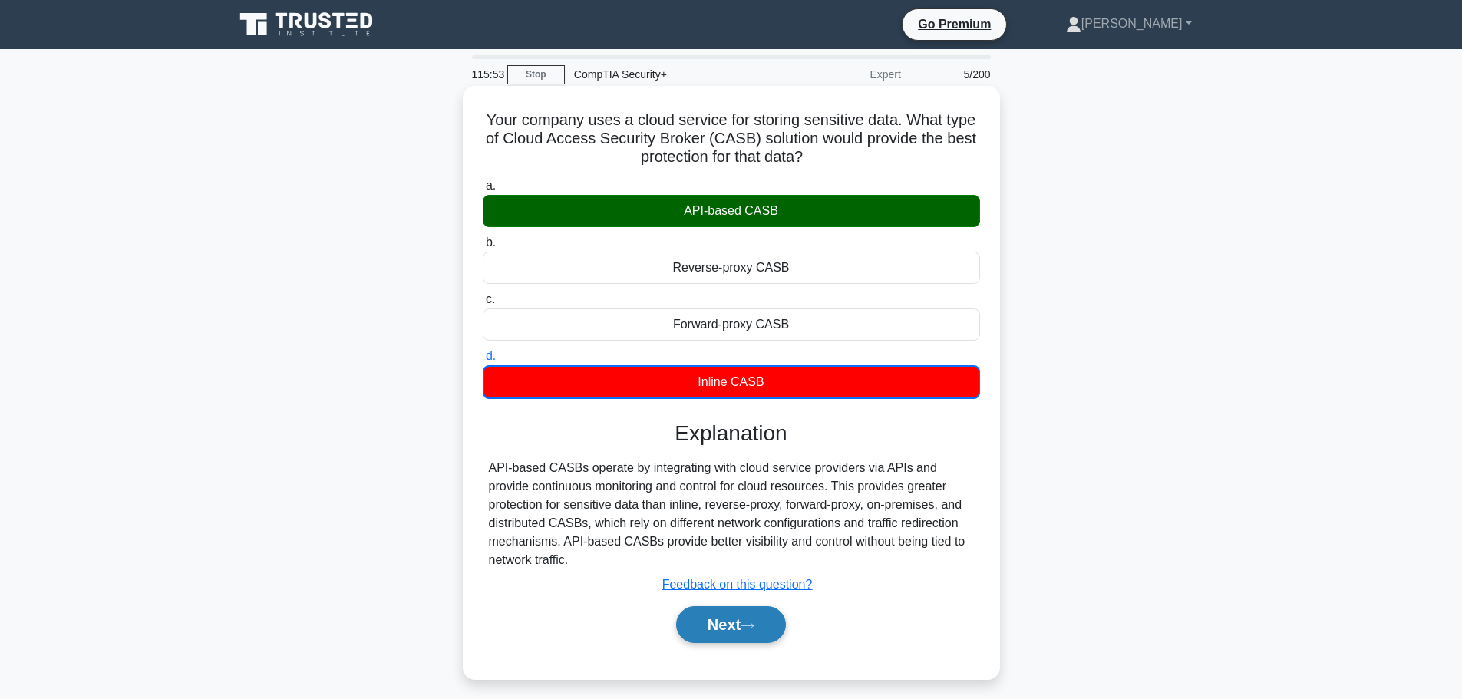
click at [716, 620] on button "Next" at bounding box center [731, 624] width 110 height 37
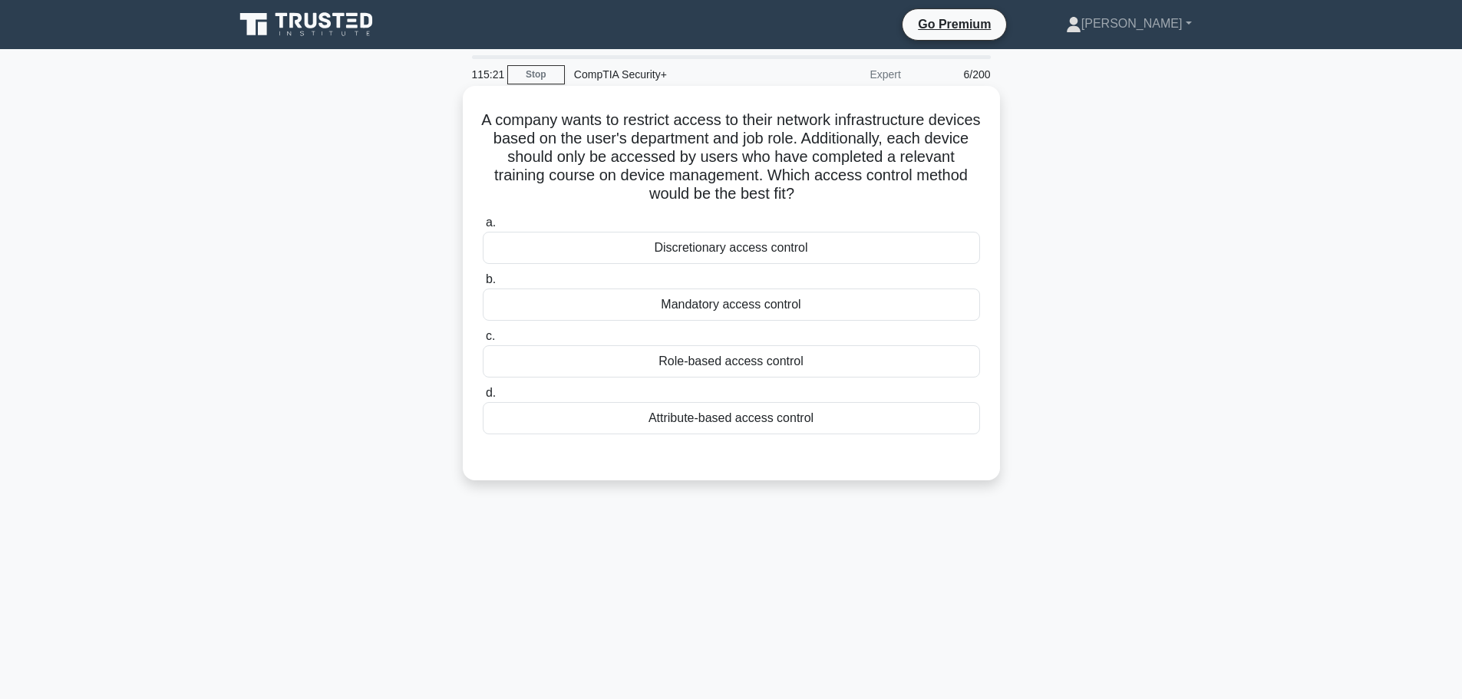
click at [721, 371] on div "Role-based access control" at bounding box center [731, 361] width 497 height 32
click at [483, 341] on input "c. Role-based access control" at bounding box center [483, 336] width 0 height 10
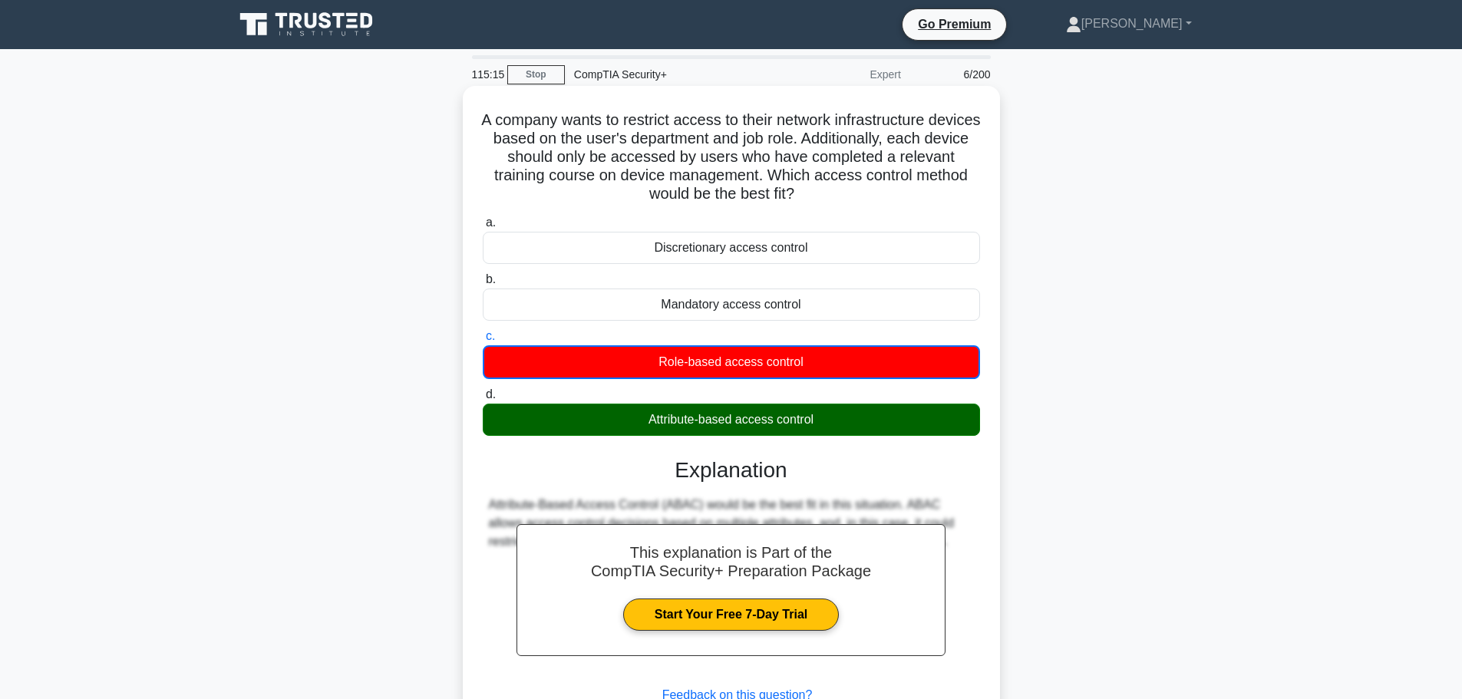
drag, startPoint x: 495, startPoint y: 116, endPoint x: 850, endPoint y: 430, distance: 474.5
click at [850, 430] on div "A company wants to restrict access to their network infrastructure devices base…" at bounding box center [731, 437] width 525 height 691
copy div "A company wants to restrict access to their network infrastructure devices base…"
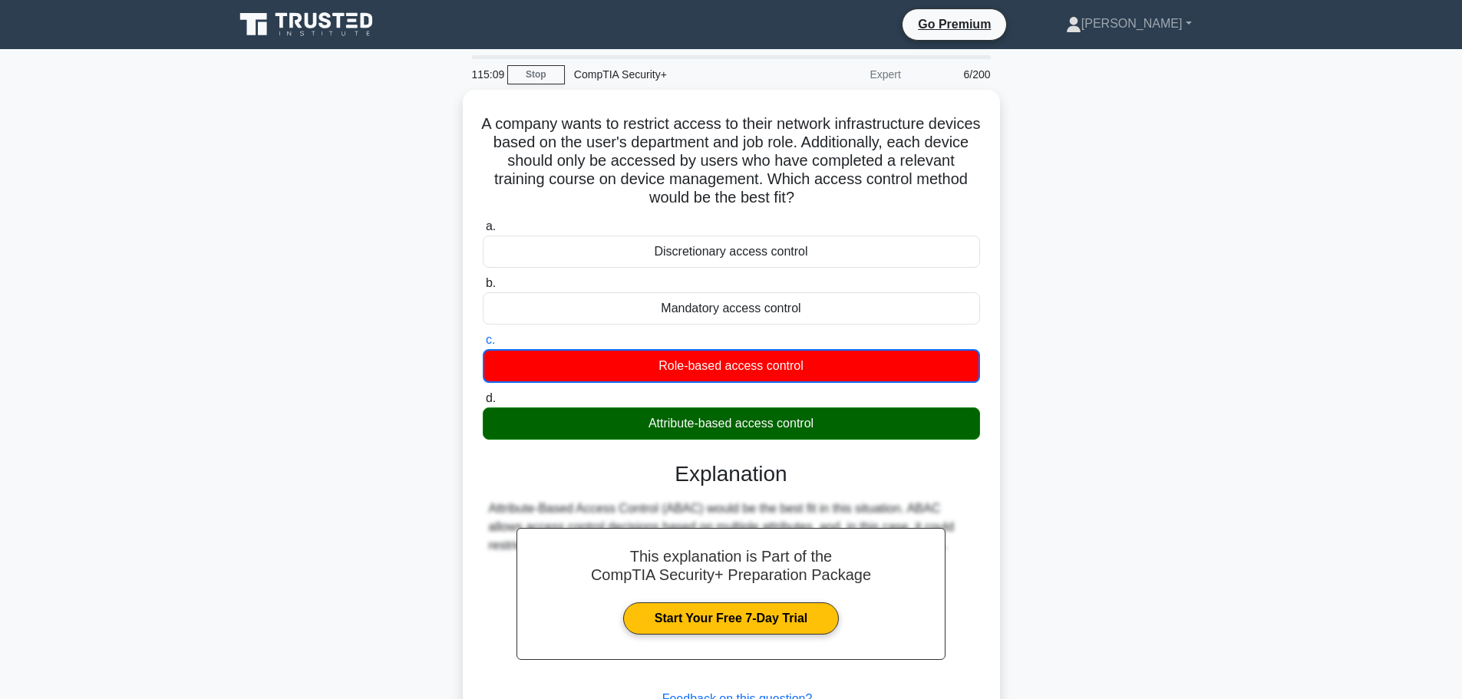
drag, startPoint x: 1239, startPoint y: 293, endPoint x: 1221, endPoint y: 272, distance: 27.8
click at [1239, 293] on main "115:09 Stop CompTIA Security+ Expert 6/200 A company wants to restrict access t…" at bounding box center [731, 439] width 1462 height 780
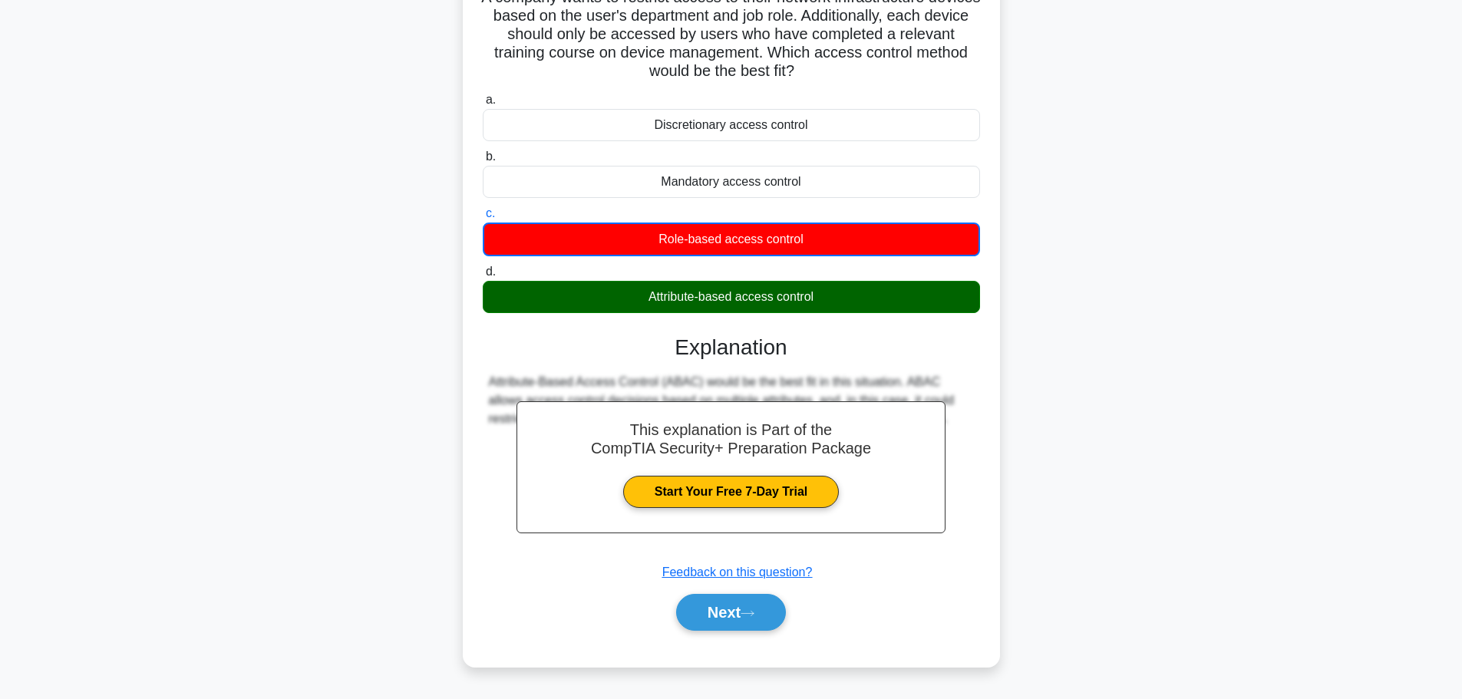
scroll to position [130, 0]
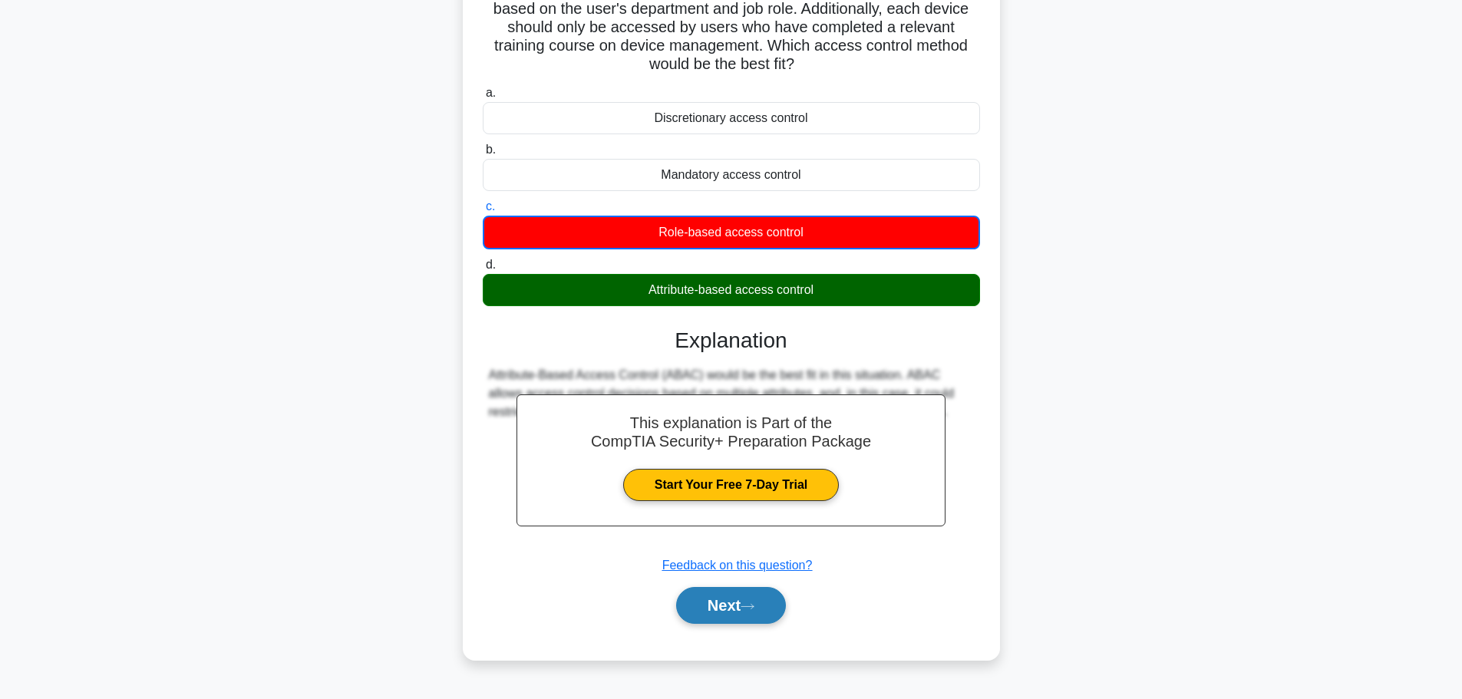
click at [717, 613] on button "Next" at bounding box center [731, 605] width 110 height 37
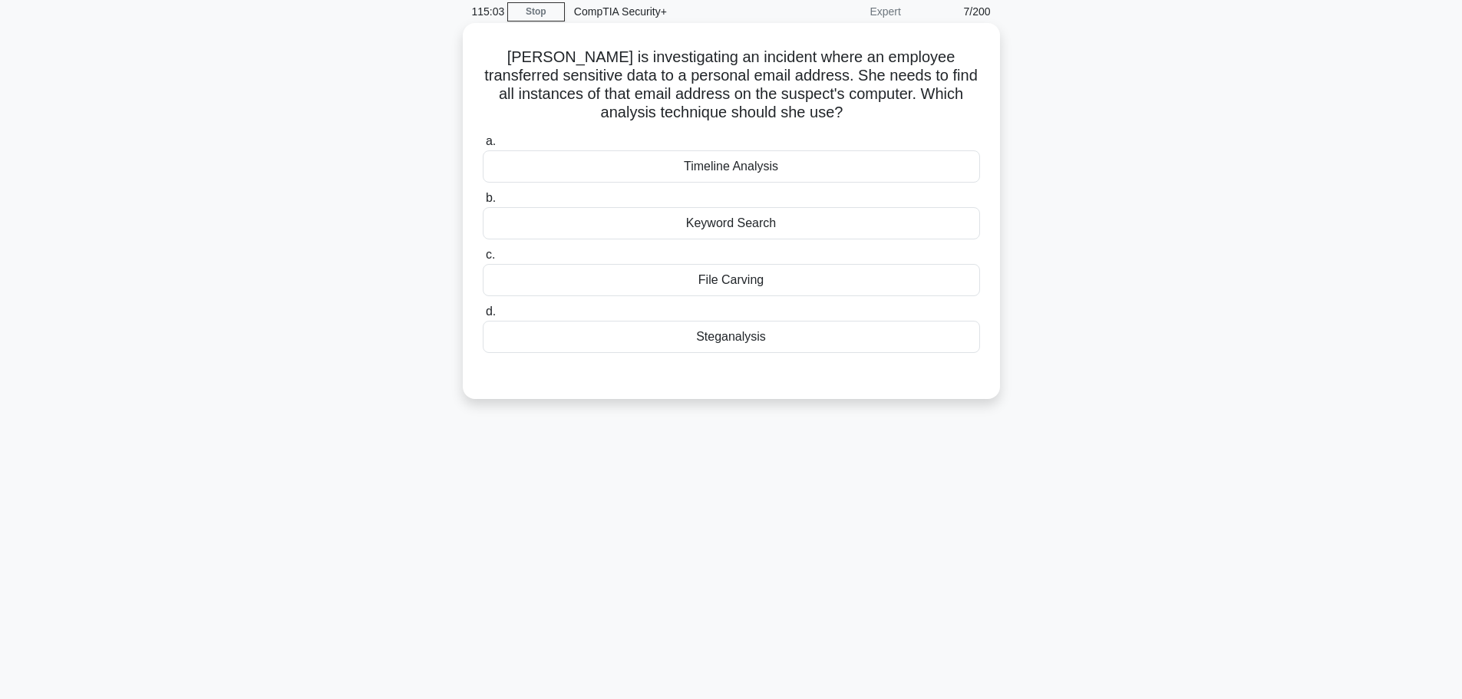
scroll to position [0, 0]
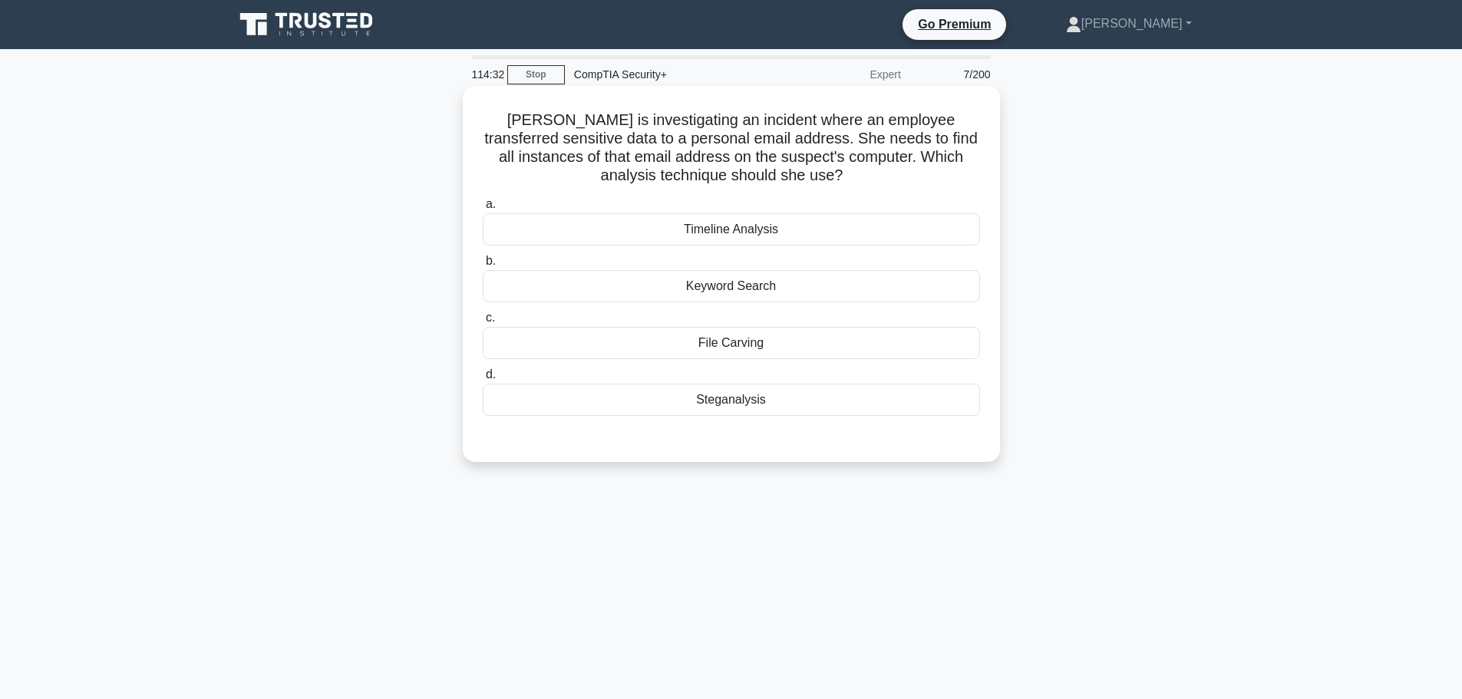
click at [713, 345] on div "File Carving" at bounding box center [731, 343] width 497 height 32
click at [483, 323] on input "c. File Carving" at bounding box center [483, 318] width 0 height 10
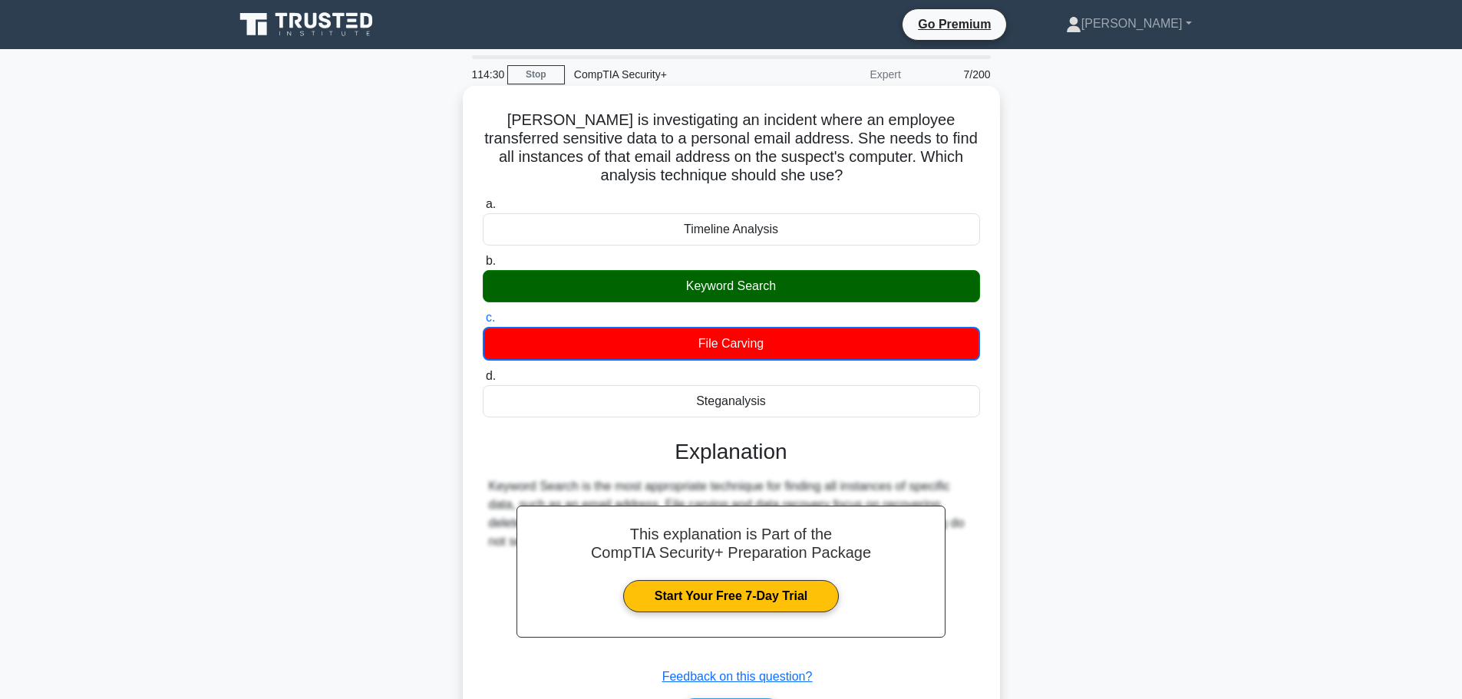
click at [740, 283] on div "Keyword Search" at bounding box center [731, 286] width 497 height 32
click at [483, 266] on input "b. Keyword Search" at bounding box center [483, 261] width 0 height 10
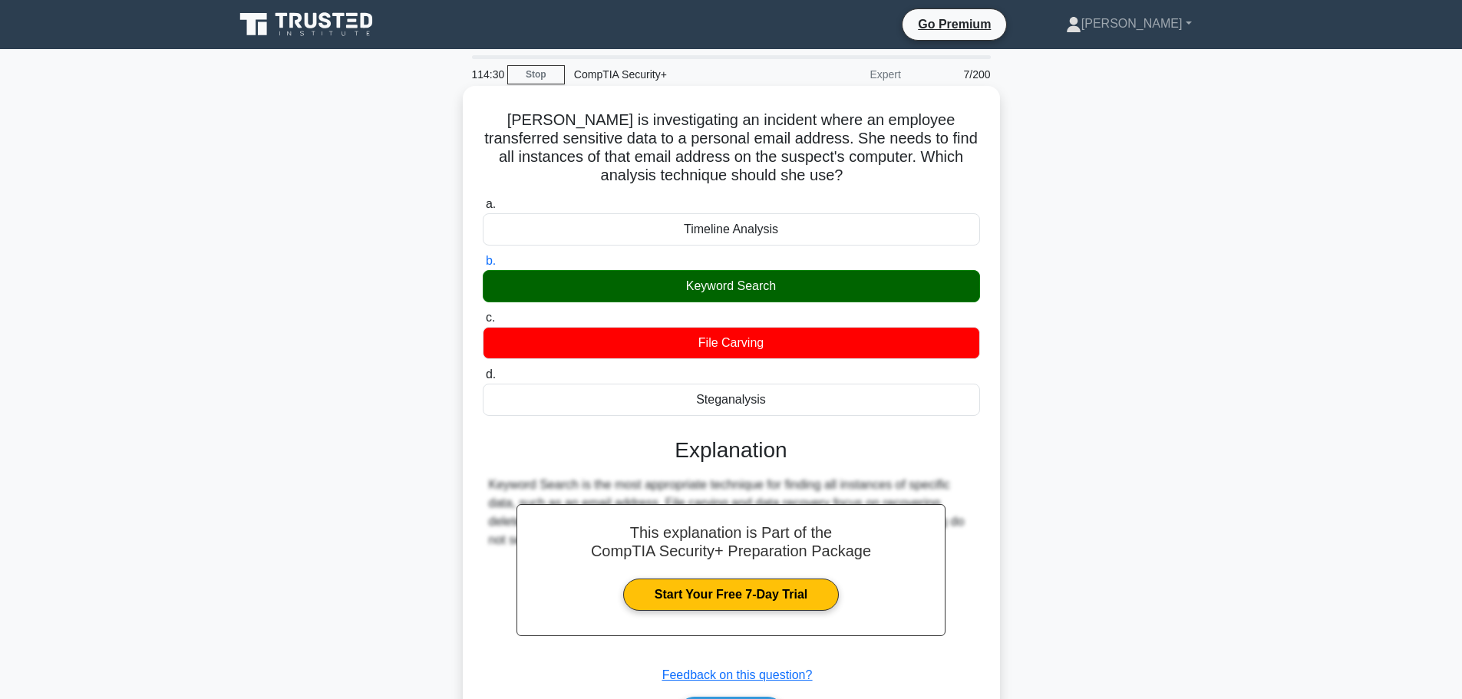
click at [740, 283] on div "Keyword Search" at bounding box center [731, 286] width 497 height 32
click at [483, 266] on input "b. Keyword Search" at bounding box center [483, 261] width 0 height 10
drag, startPoint x: 506, startPoint y: 117, endPoint x: 790, endPoint y: 404, distance: 403.7
click at [790, 404] on div "Annie is investigating an incident where an employee transferred sensitive data…" at bounding box center [731, 427] width 525 height 671
copy div "Annie is investigating an incident where an employee transferred sensitive data…"
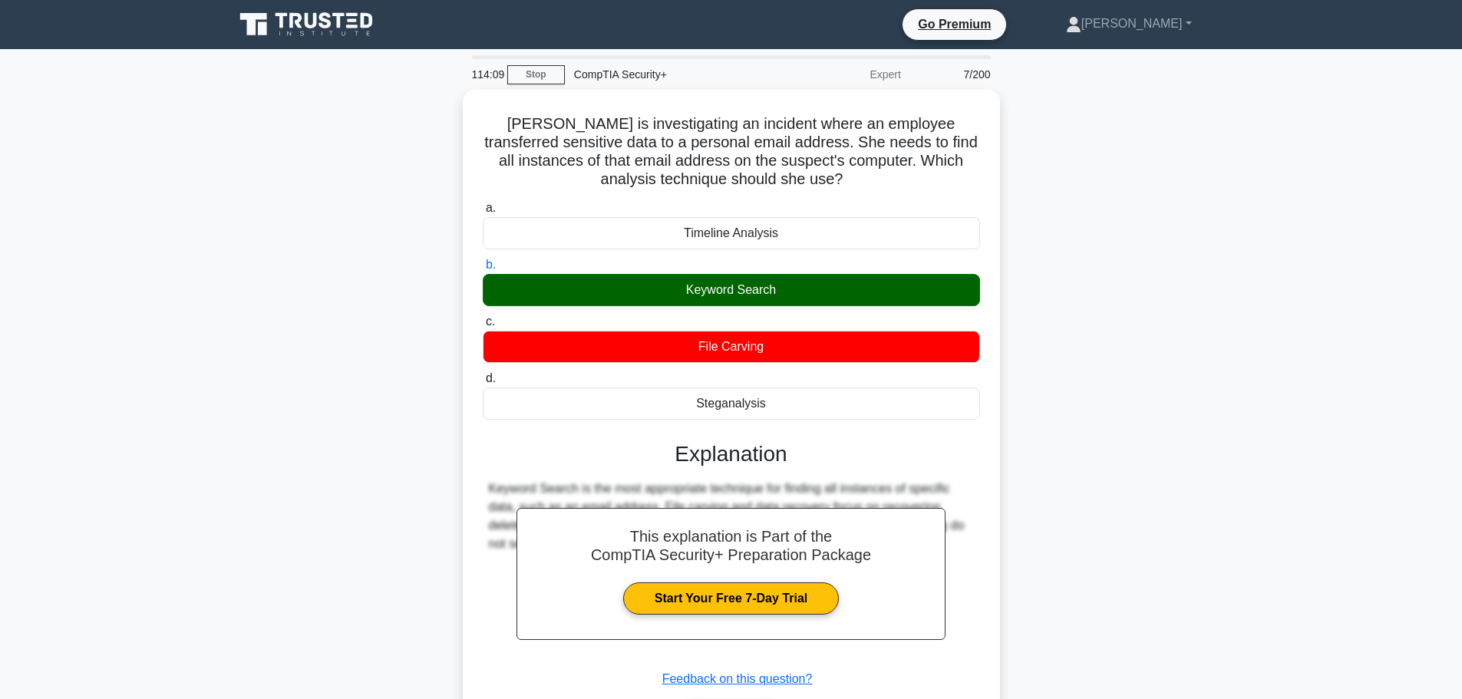
drag, startPoint x: 1055, startPoint y: 382, endPoint x: 1037, endPoint y: 386, distance: 18.1
click at [1055, 382] on div "Annie is investigating an incident where an employee transferred sensitive data…" at bounding box center [731, 441] width 1013 height 702
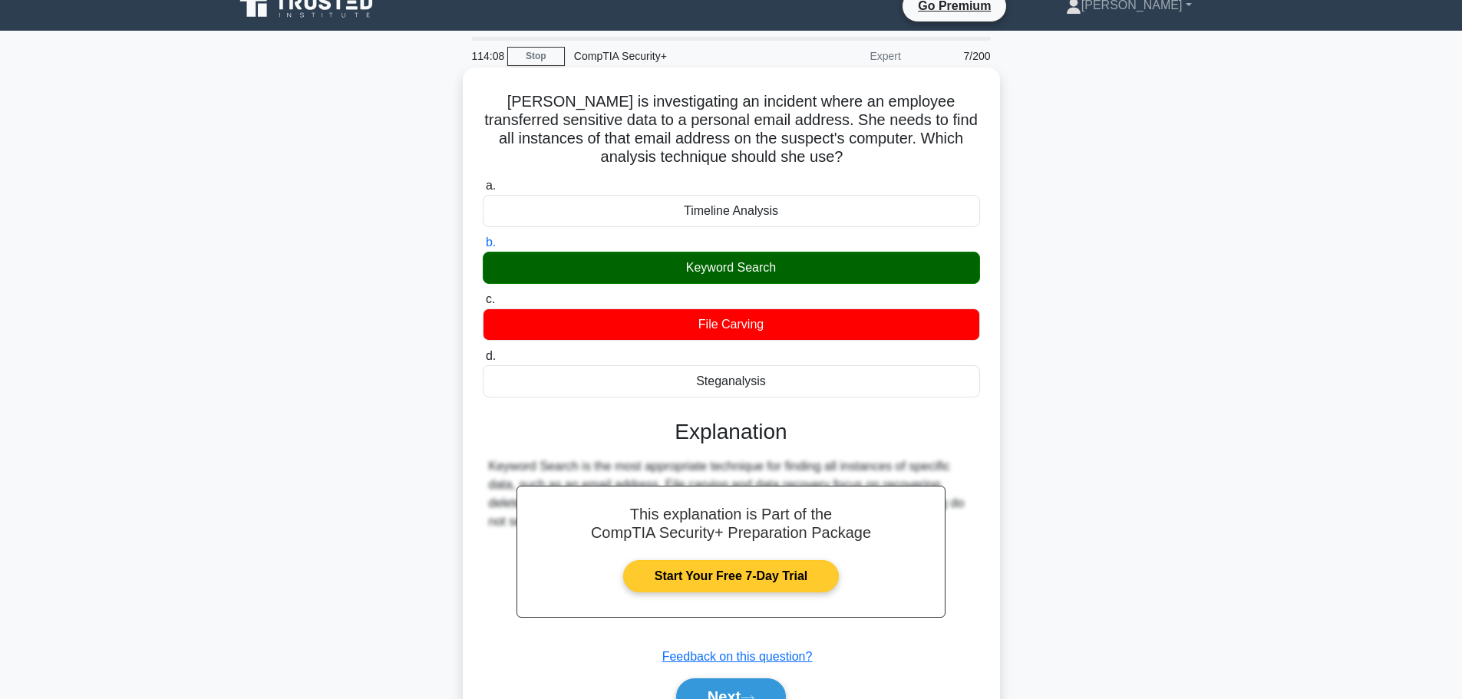
scroll to position [130, 0]
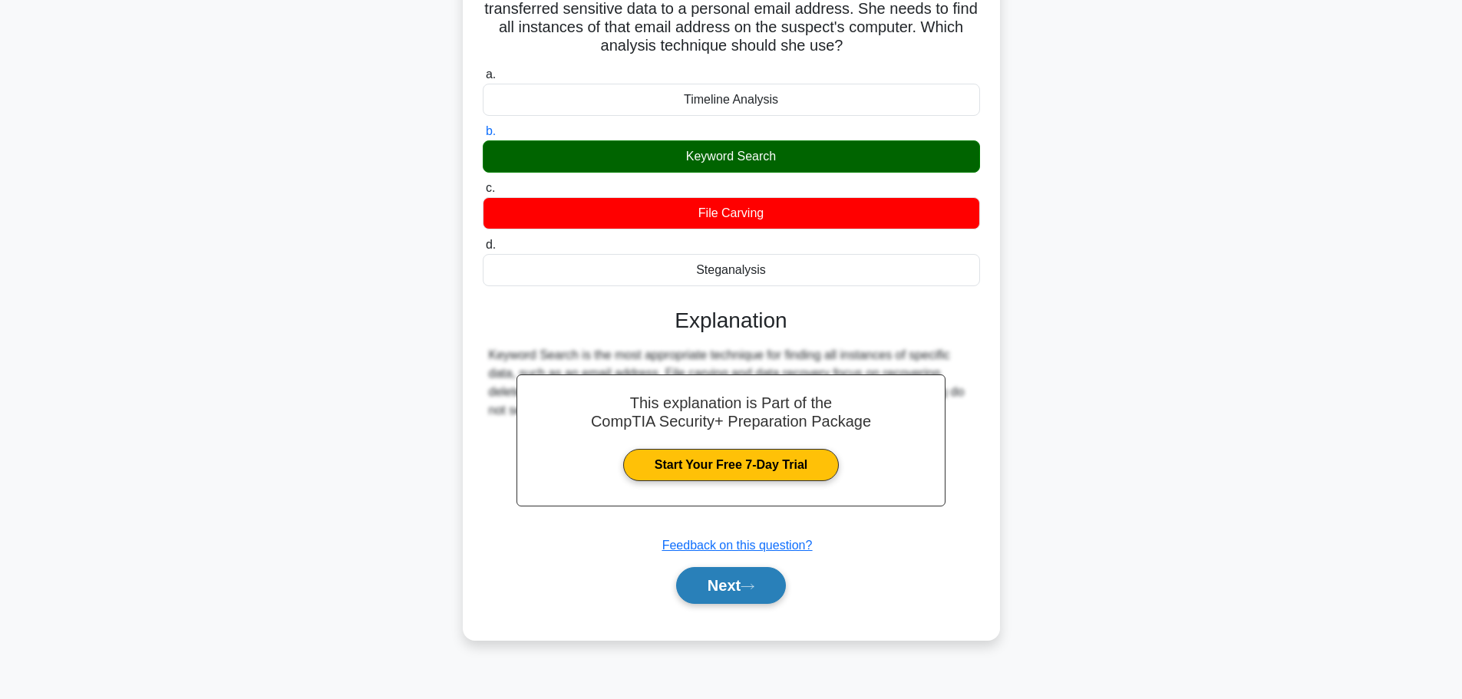
click at [727, 593] on button "Next" at bounding box center [731, 585] width 110 height 37
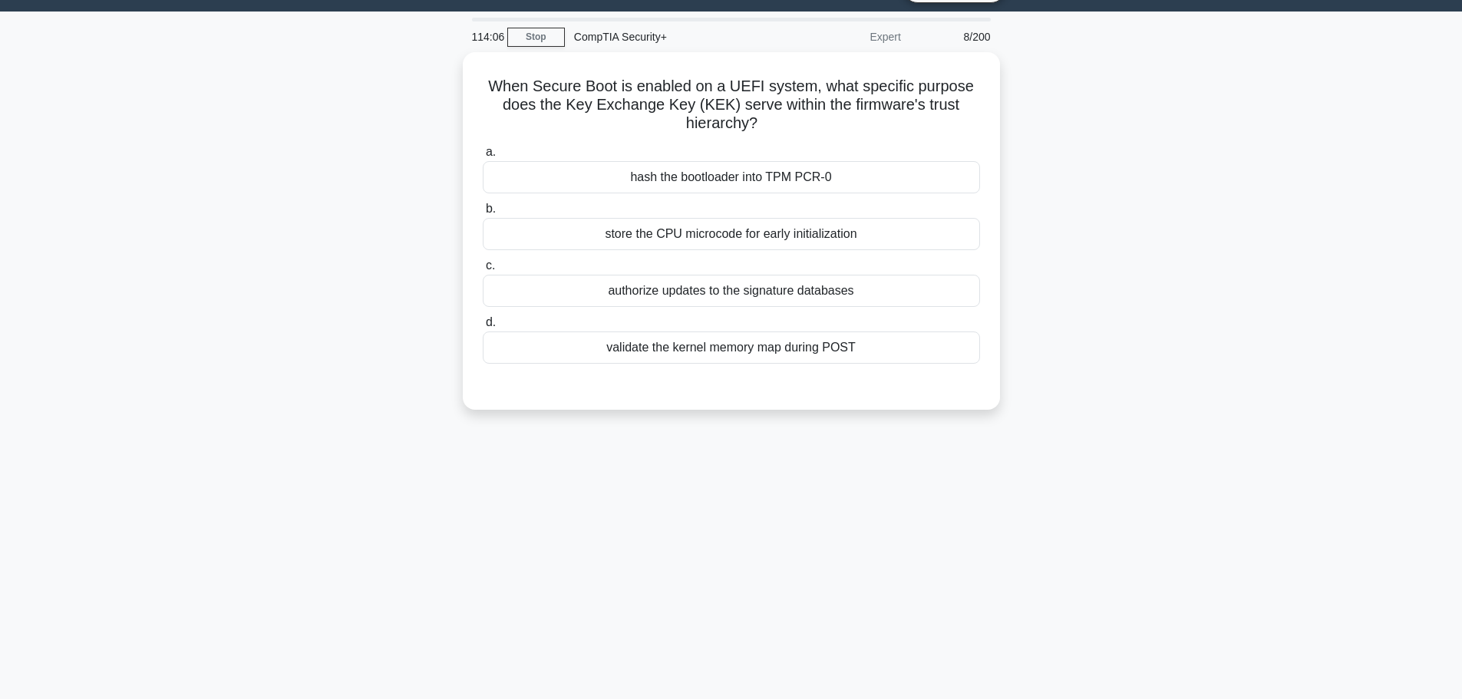
scroll to position [0, 0]
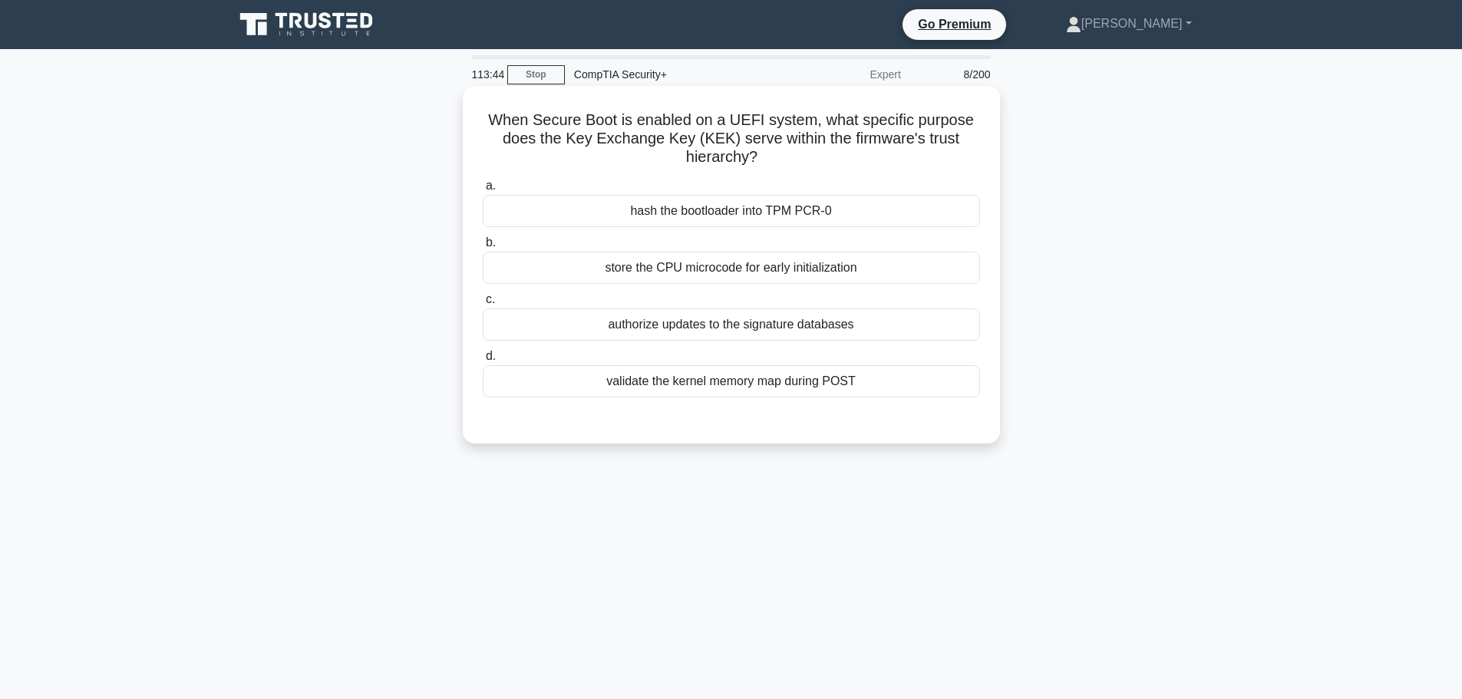
click at [661, 384] on div "validate the kernel memory map during POST" at bounding box center [731, 381] width 497 height 32
click at [483, 361] on input "d. validate the kernel memory map during POST" at bounding box center [483, 356] width 0 height 10
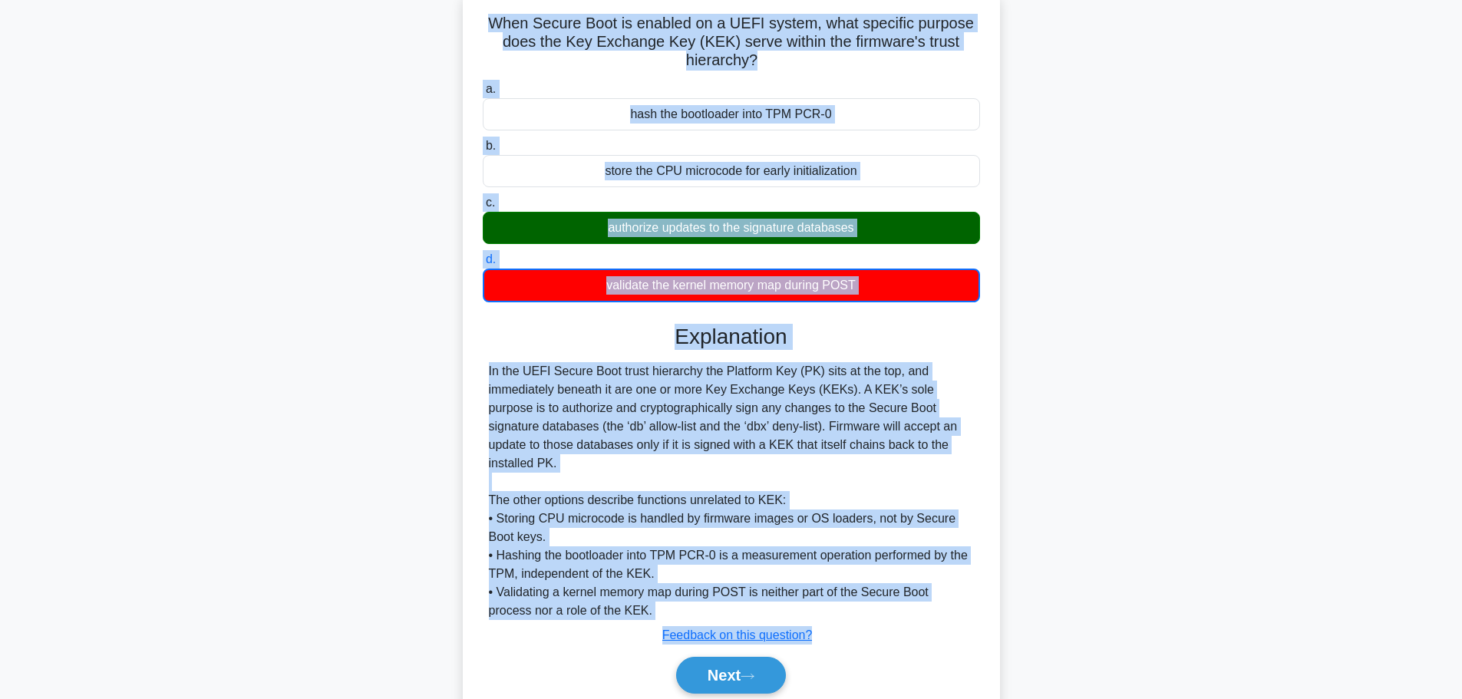
scroll to position [139, 0]
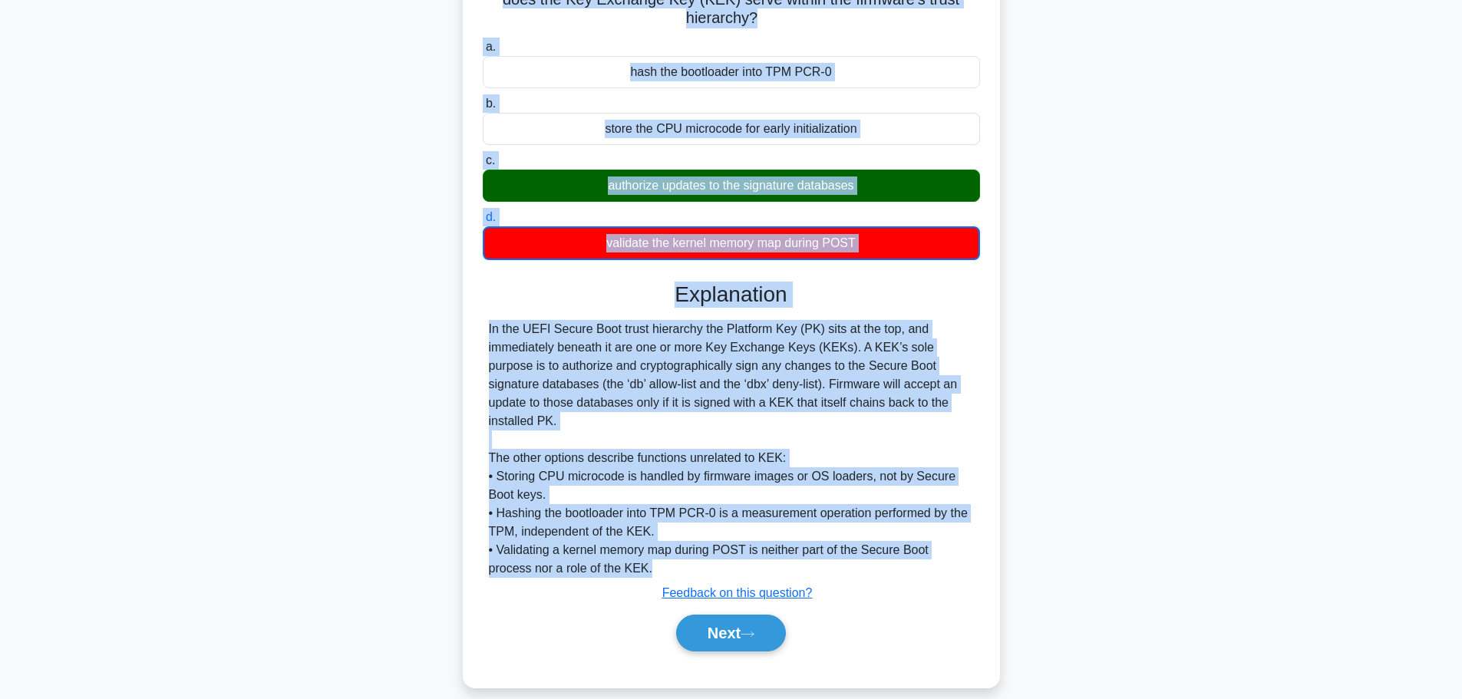
drag, startPoint x: 491, startPoint y: 112, endPoint x: 621, endPoint y: 555, distance: 461.5
click at [621, 555] on div "When Secure Boot is enabled on a UEFI system, what specific purpose does the Ke…" at bounding box center [731, 317] width 525 height 728
copy div "When Secure Boot is enabled on a UEFI system, what specific purpose does the Ke…"
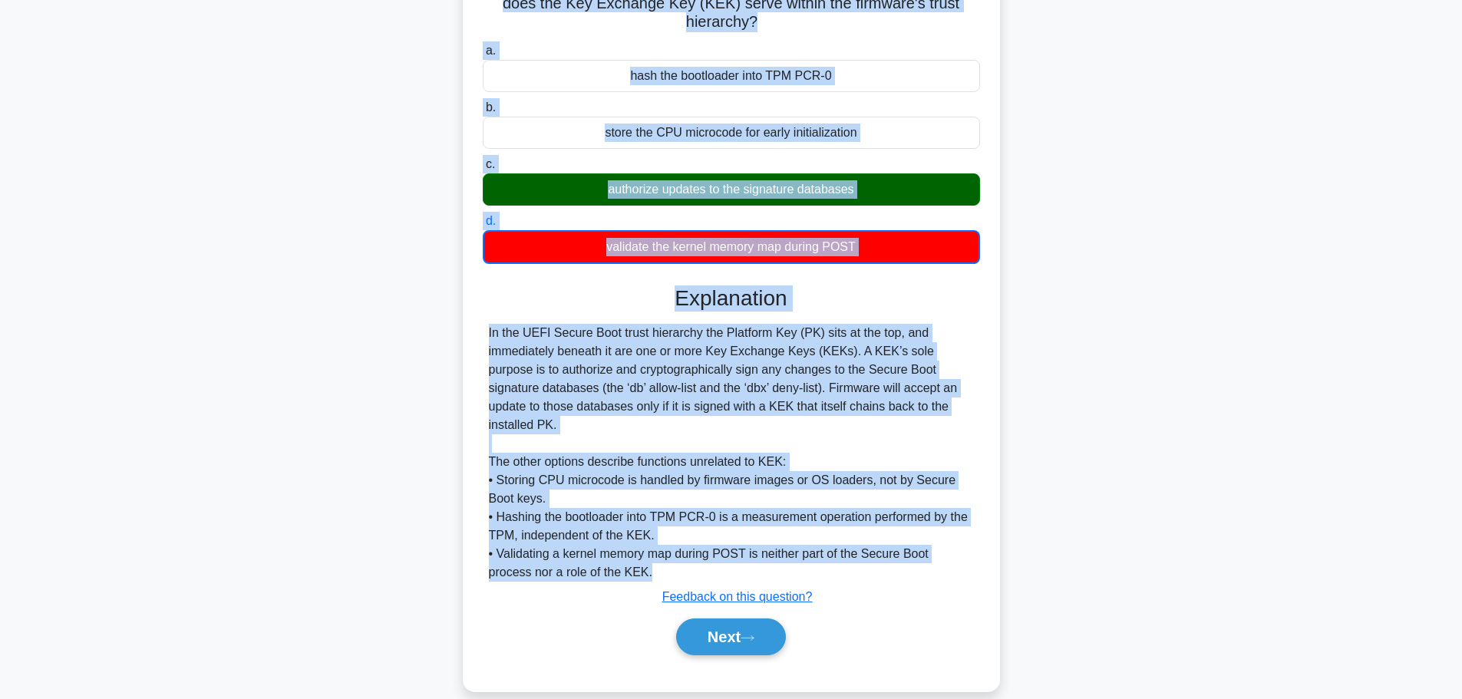
click at [1229, 394] on div "When Secure Boot is enabled on a UEFI system, what specific purpose does the Ke…" at bounding box center [731, 330] width 1013 height 759
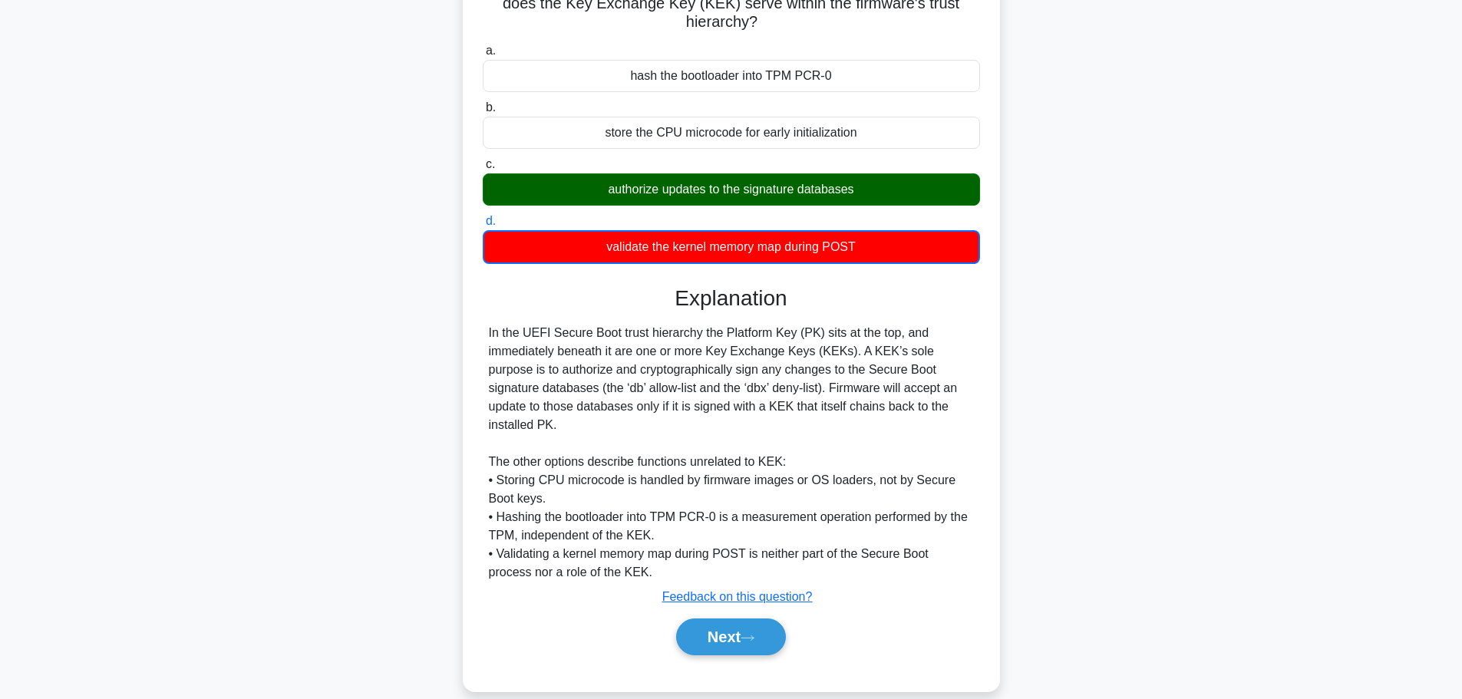
click at [1110, 272] on div "When Secure Boot is enabled on a UEFI system, what specific purpose does the Ke…" at bounding box center [731, 330] width 1013 height 759
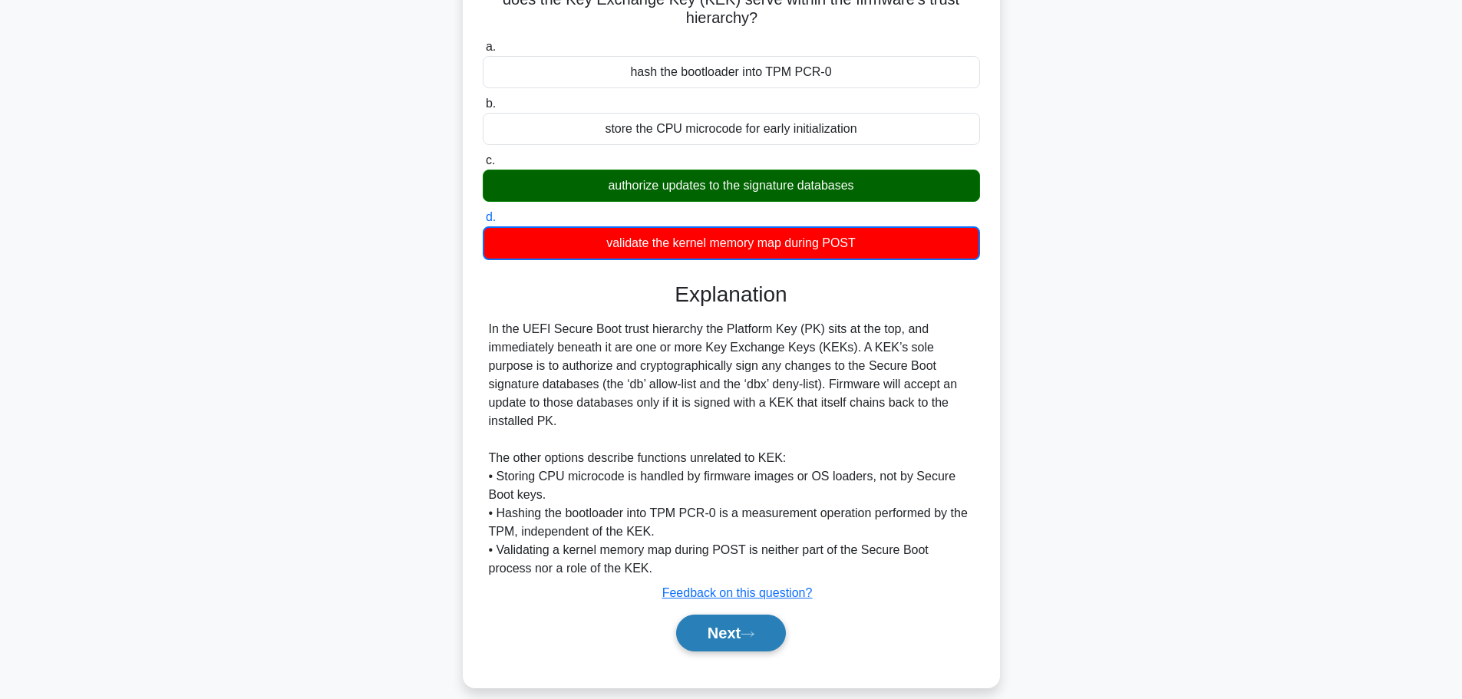
click at [738, 615] on button "Next" at bounding box center [731, 633] width 110 height 37
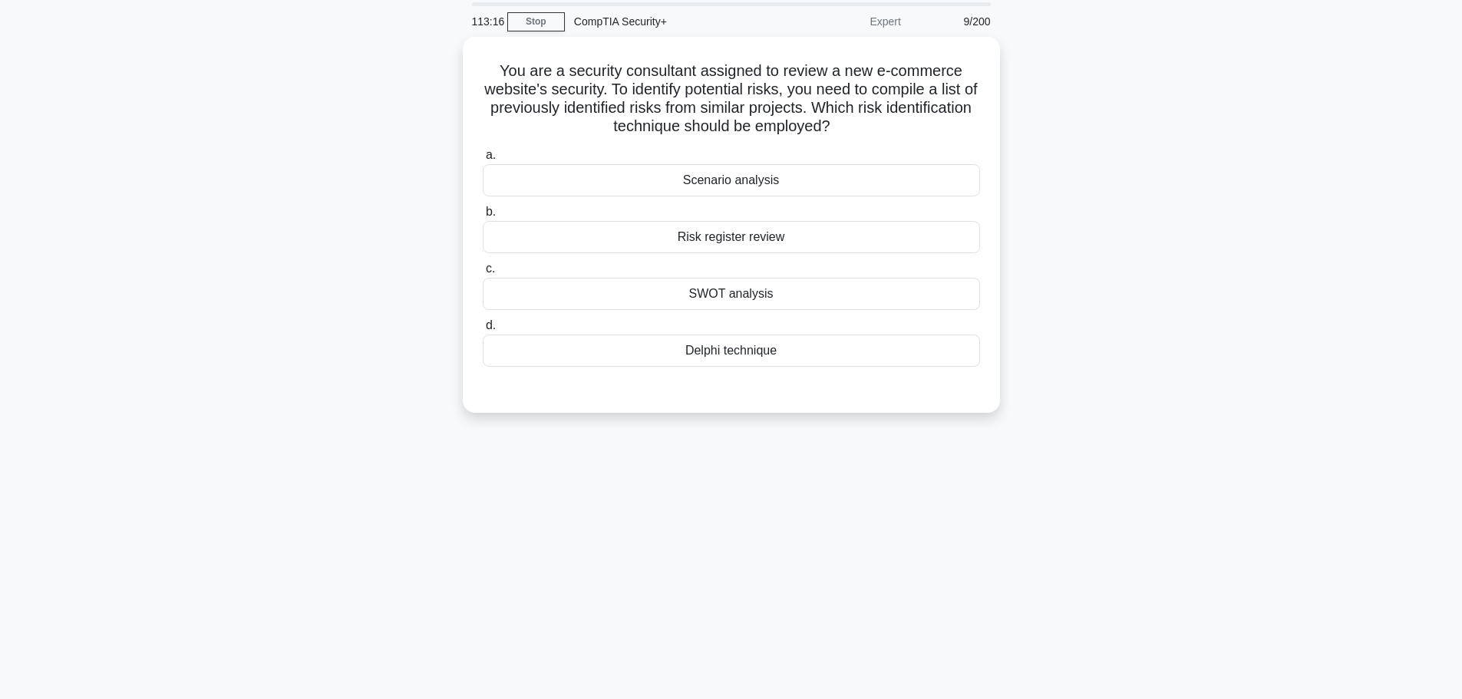
scroll to position [0, 0]
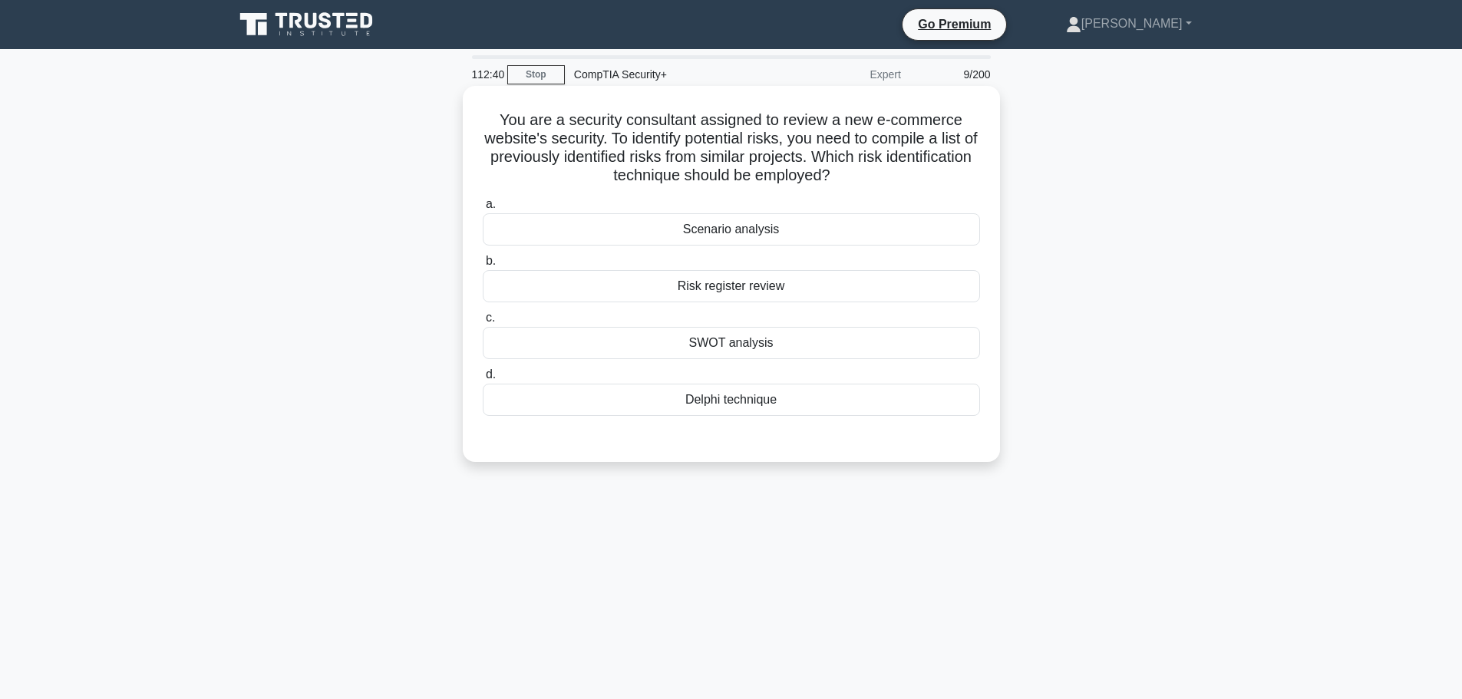
click at [840, 233] on div "Scenario analysis" at bounding box center [731, 229] width 497 height 32
click at [483, 209] on input "a. Scenario analysis" at bounding box center [483, 204] width 0 height 10
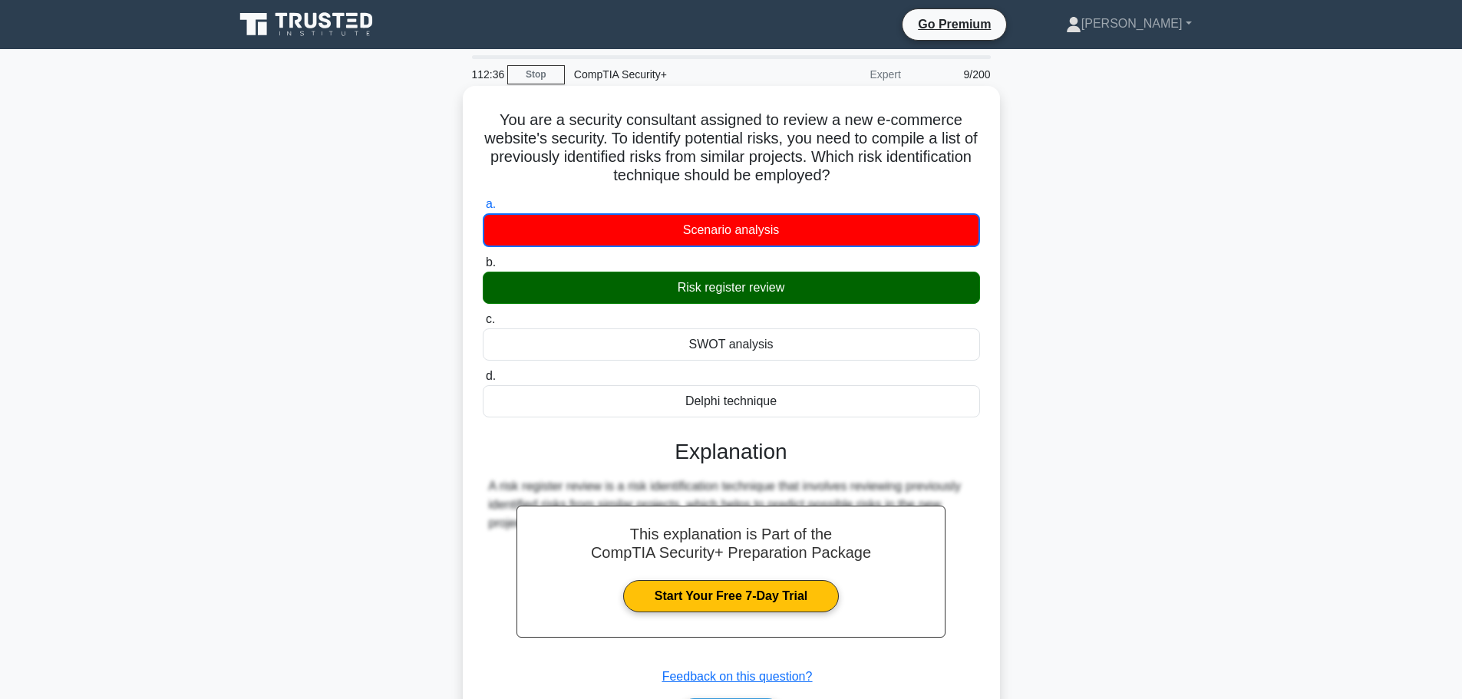
drag, startPoint x: 490, startPoint y: 114, endPoint x: 879, endPoint y: 388, distance: 476.4
click at [879, 388] on div "You are a security consultant assigned to review a new e-commerce website's sec…" at bounding box center [731, 428] width 525 height 673
copy div "You are a security consultant assigned to review a new e-commerce website's sec…"
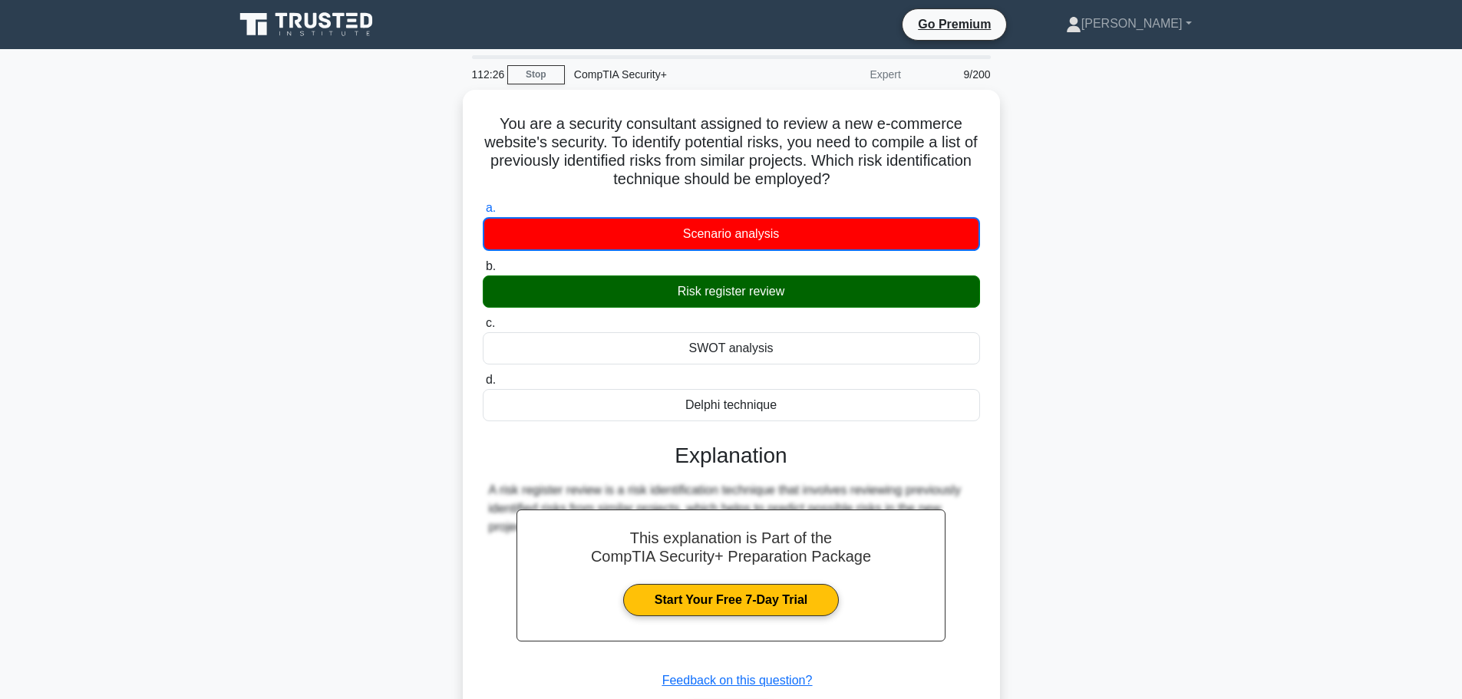
drag, startPoint x: 1176, startPoint y: 373, endPoint x: 1031, endPoint y: 382, distance: 145.3
click at [1175, 371] on div "You are a security consultant assigned to review a new e-commerce website's sec…" at bounding box center [731, 442] width 1013 height 704
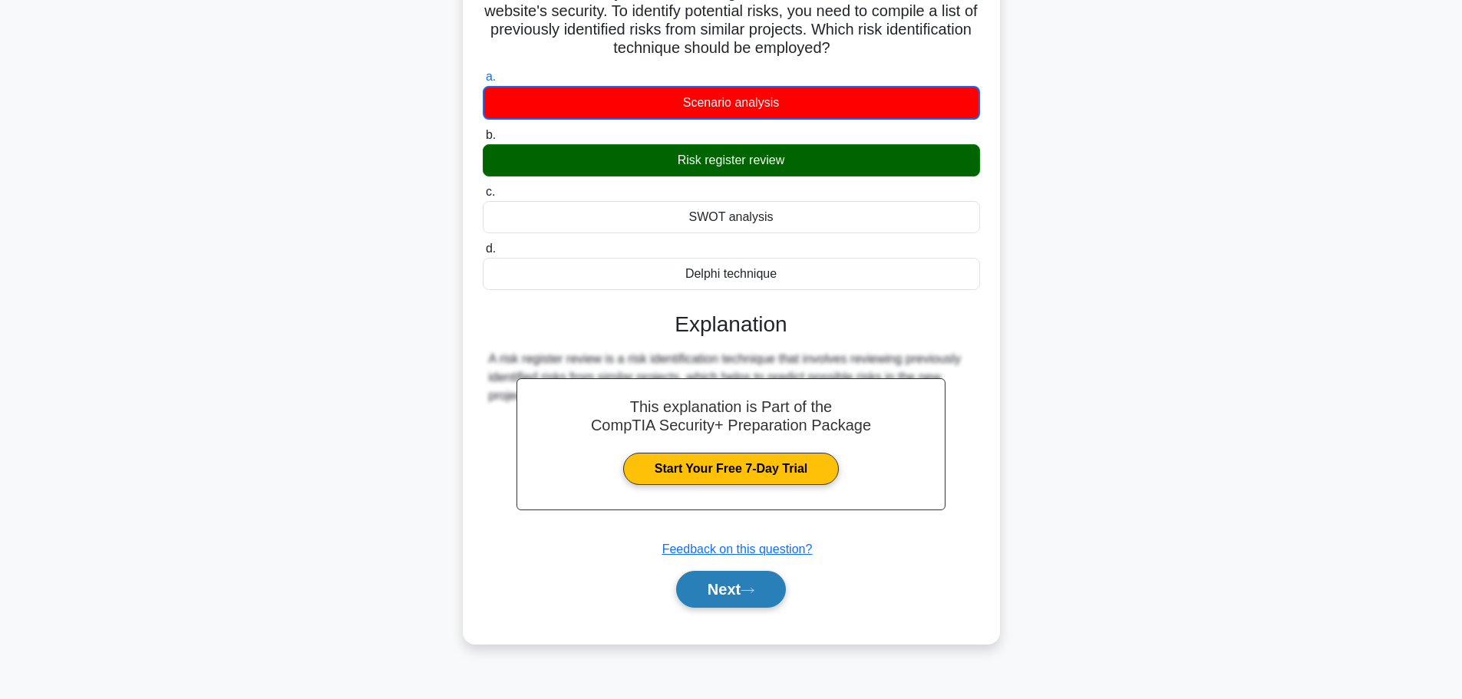
scroll to position [130, 0]
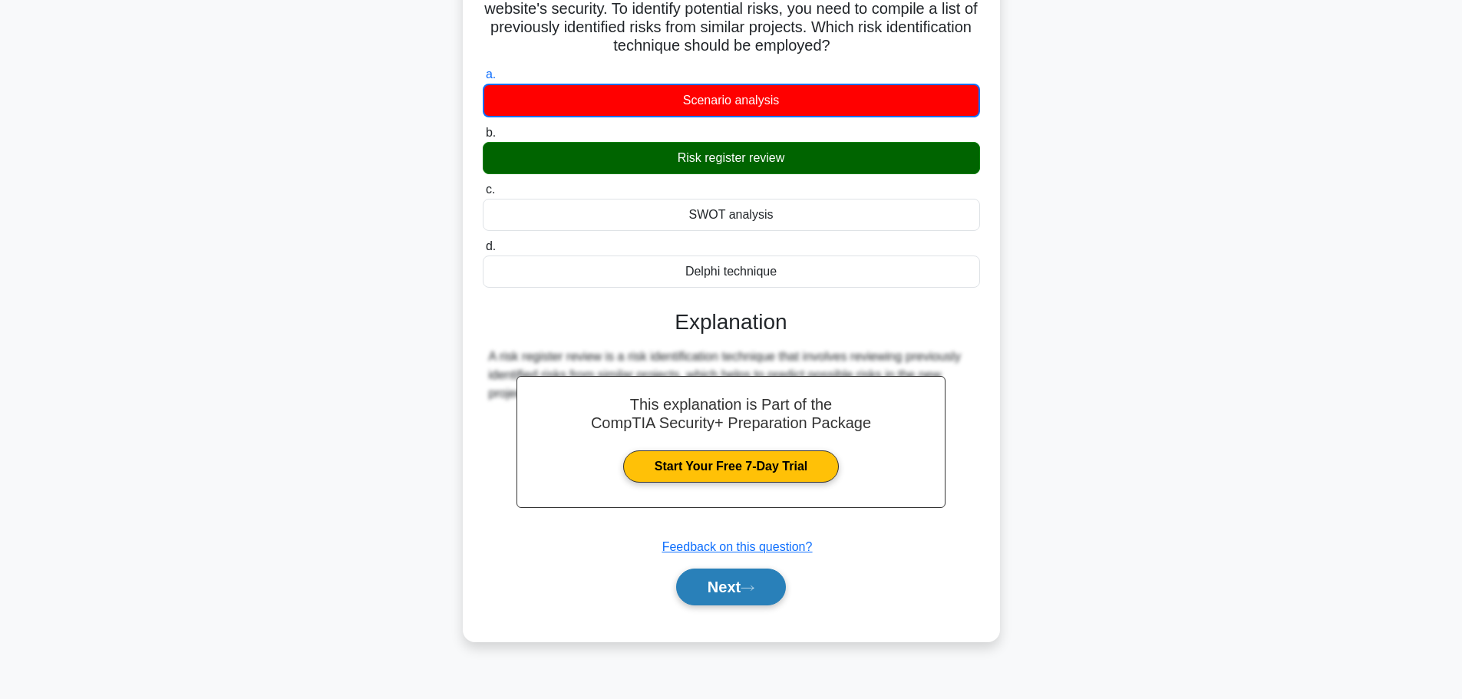
click at [724, 589] on button "Next" at bounding box center [731, 587] width 110 height 37
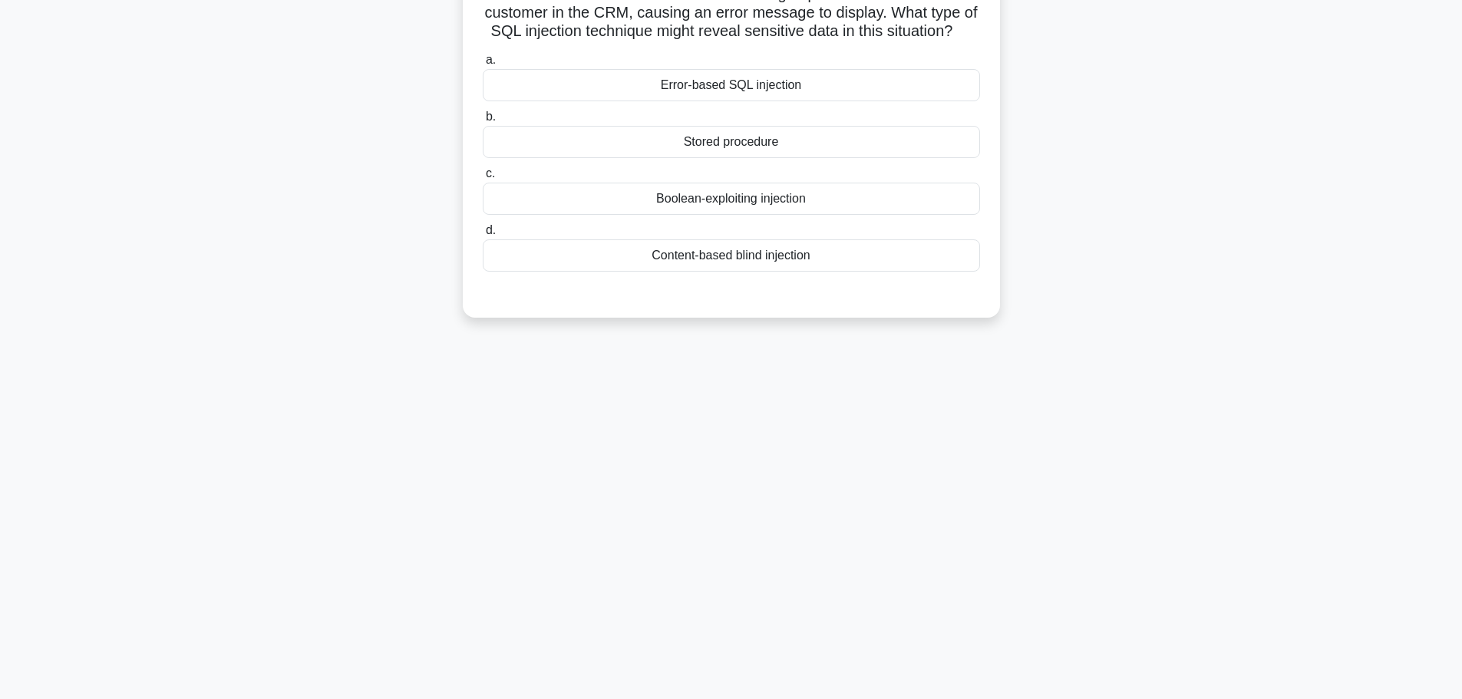
scroll to position [0, 0]
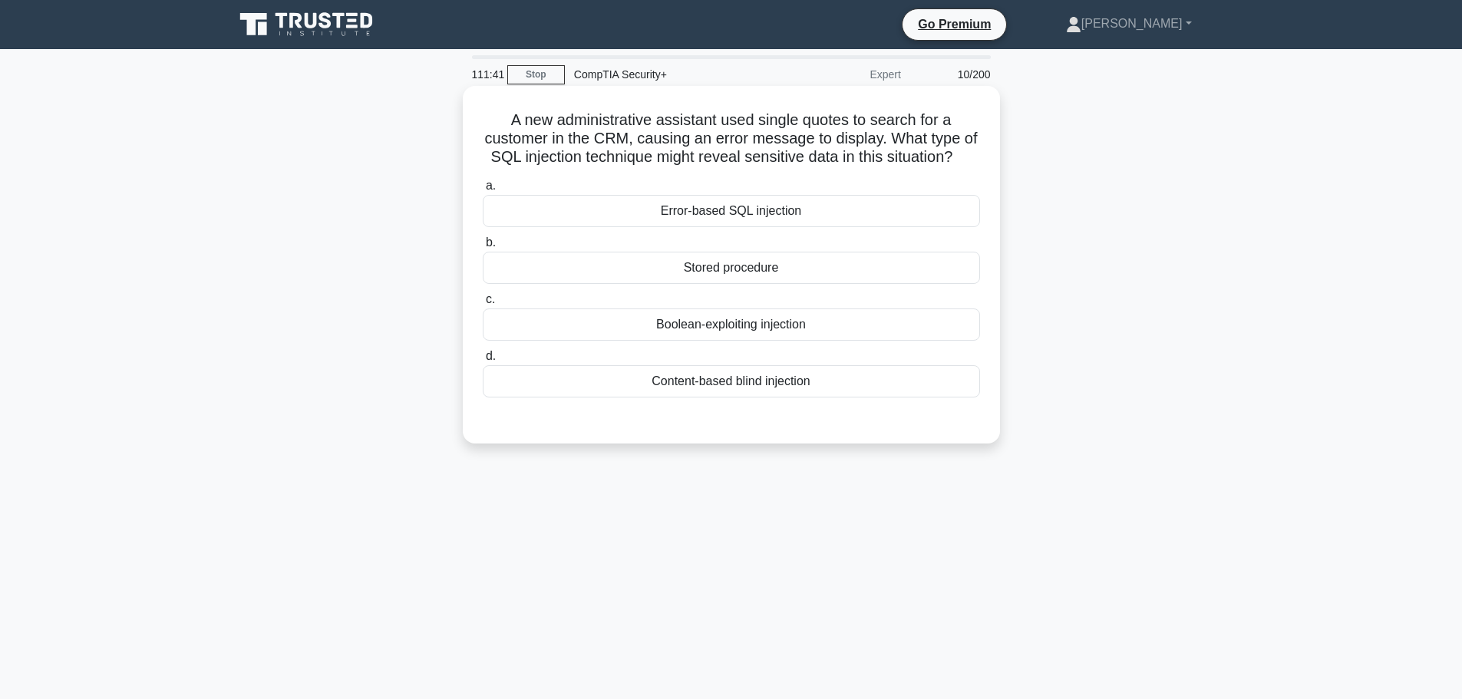
click at [745, 227] on div "Error-based SQL injection" at bounding box center [731, 211] width 497 height 32
click at [483, 191] on input "a. Error-based SQL injection" at bounding box center [483, 186] width 0 height 10
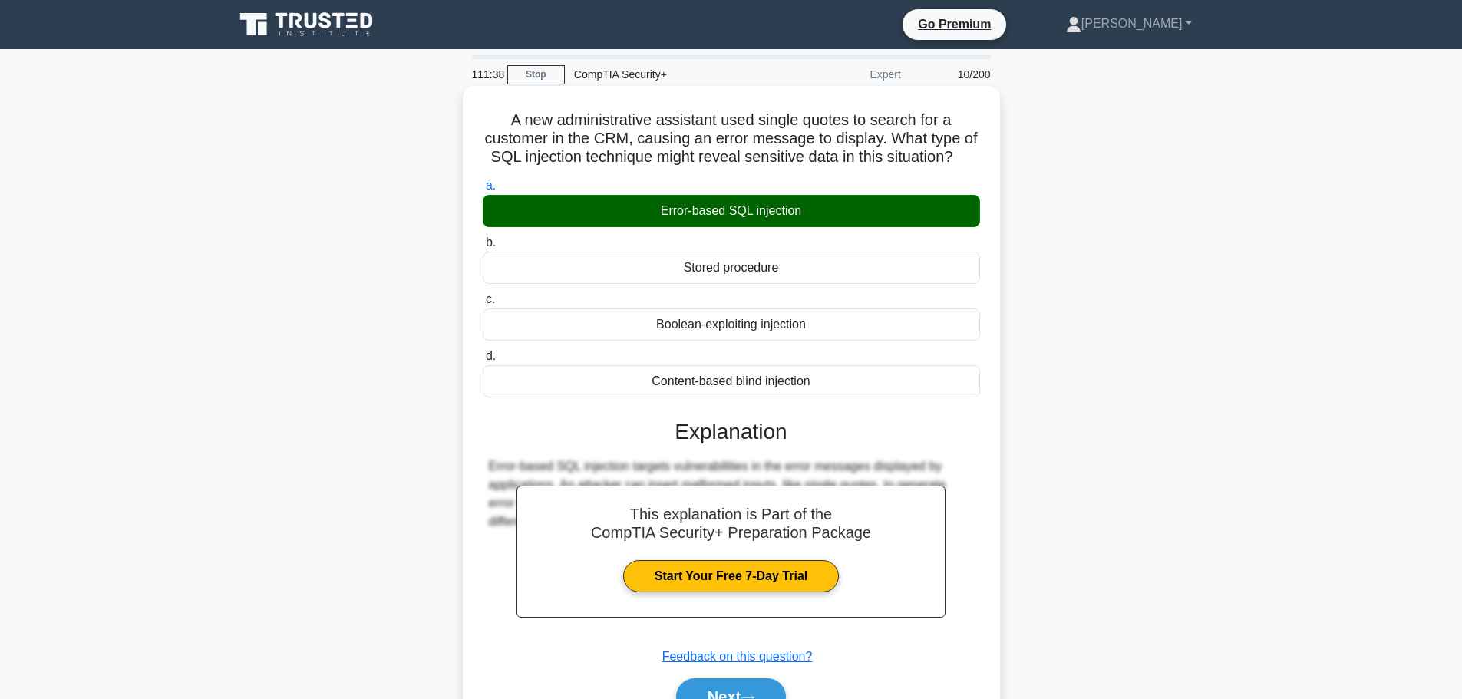
drag, startPoint x: 508, startPoint y: 121, endPoint x: 859, endPoint y: 400, distance: 447.8
click at [859, 400] on div "A new administrative assistant used single quotes to search for a customer in t…" at bounding box center [731, 418] width 525 height 653
copy div "A new administrative assistant used single quotes to search for a customer in t…"
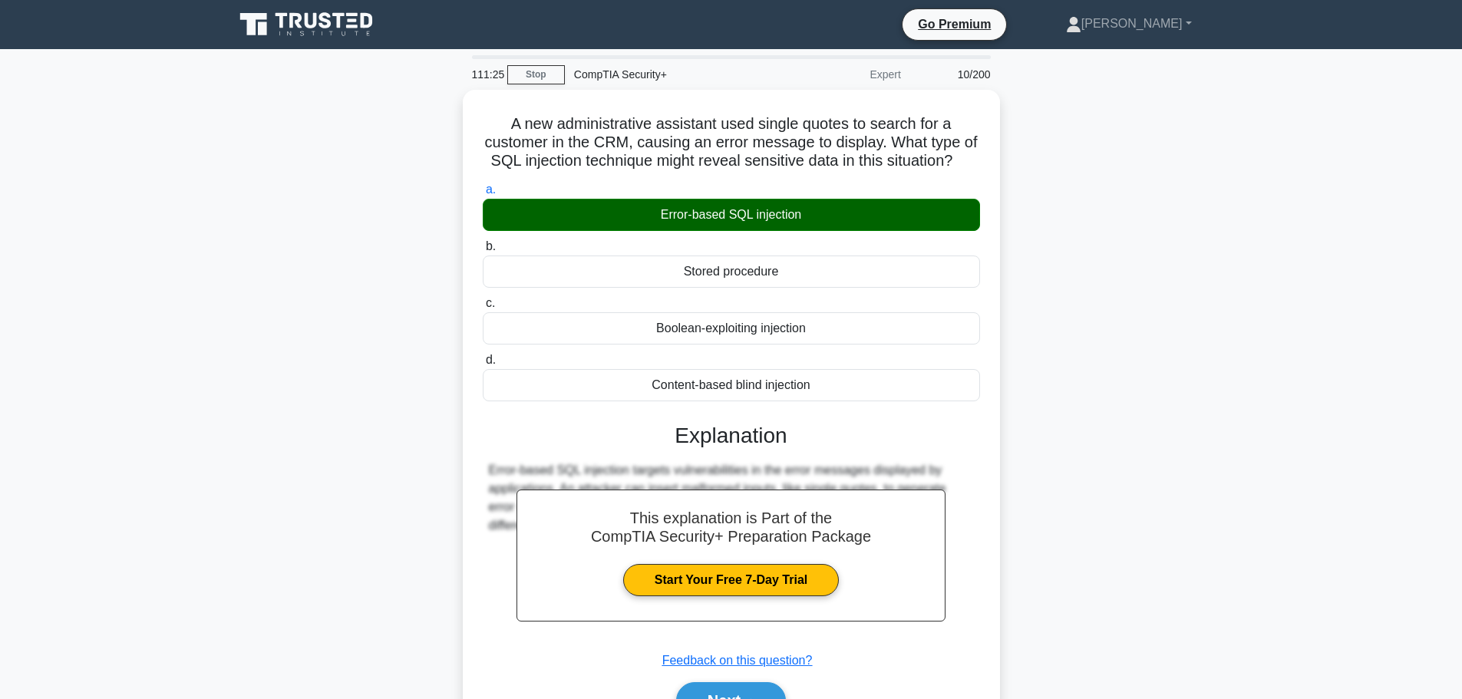
click at [1113, 330] on div "A new administrative assistant used single quotes to search for a customer in t…" at bounding box center [731, 432] width 1013 height 684
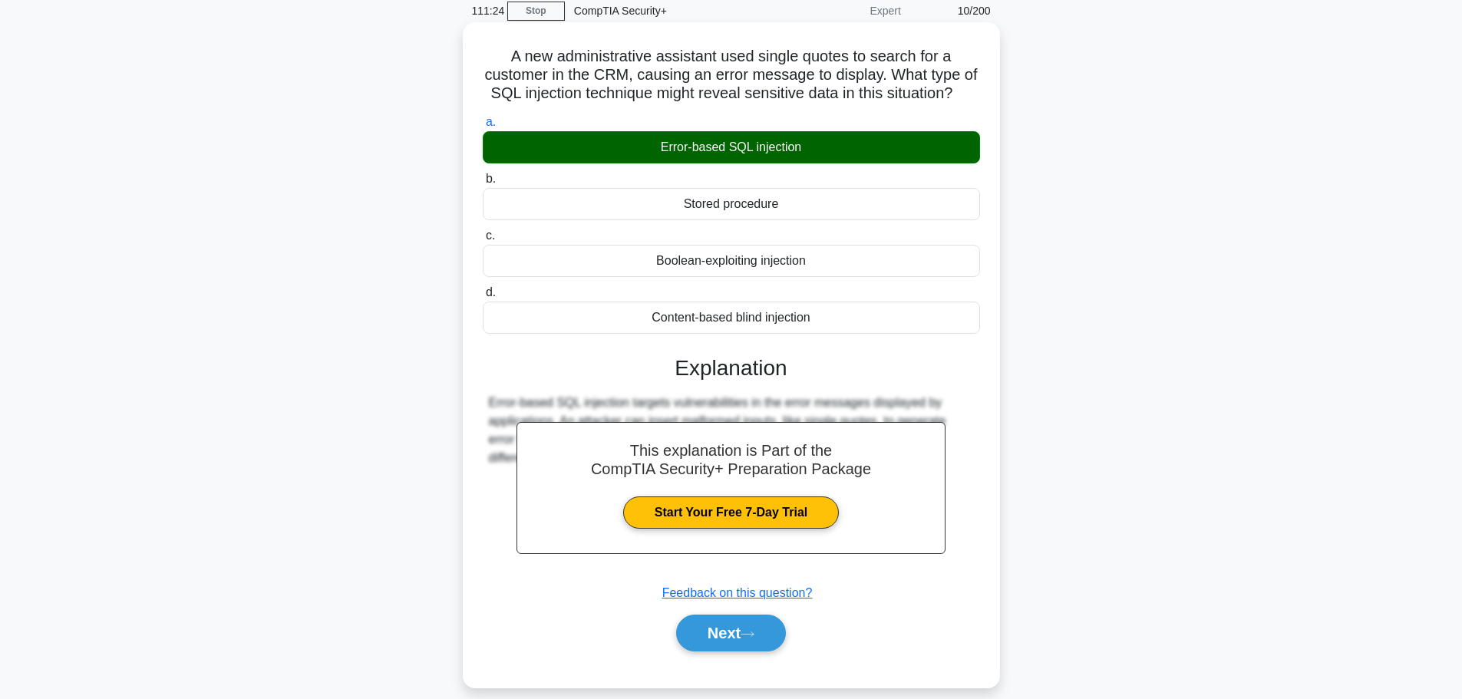
scroll to position [130, 0]
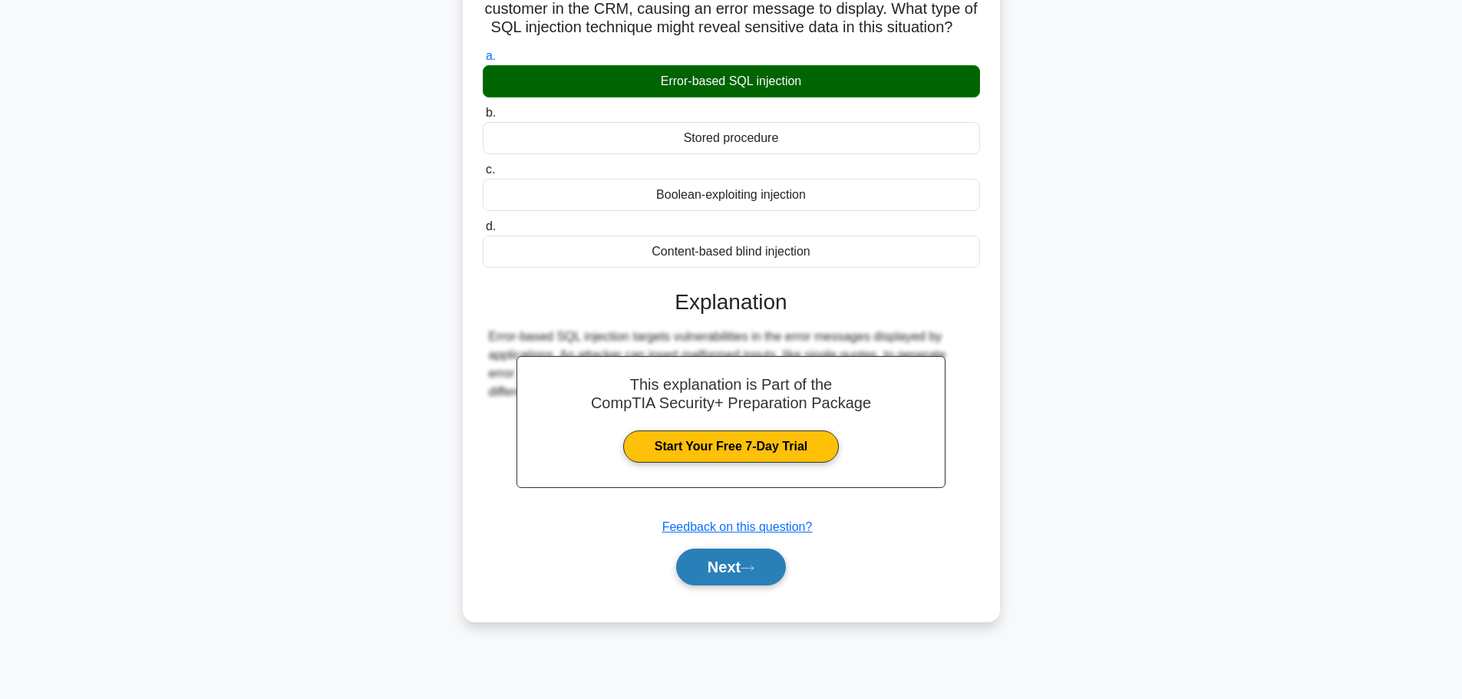
click at [726, 585] on button "Next" at bounding box center [731, 567] width 110 height 37
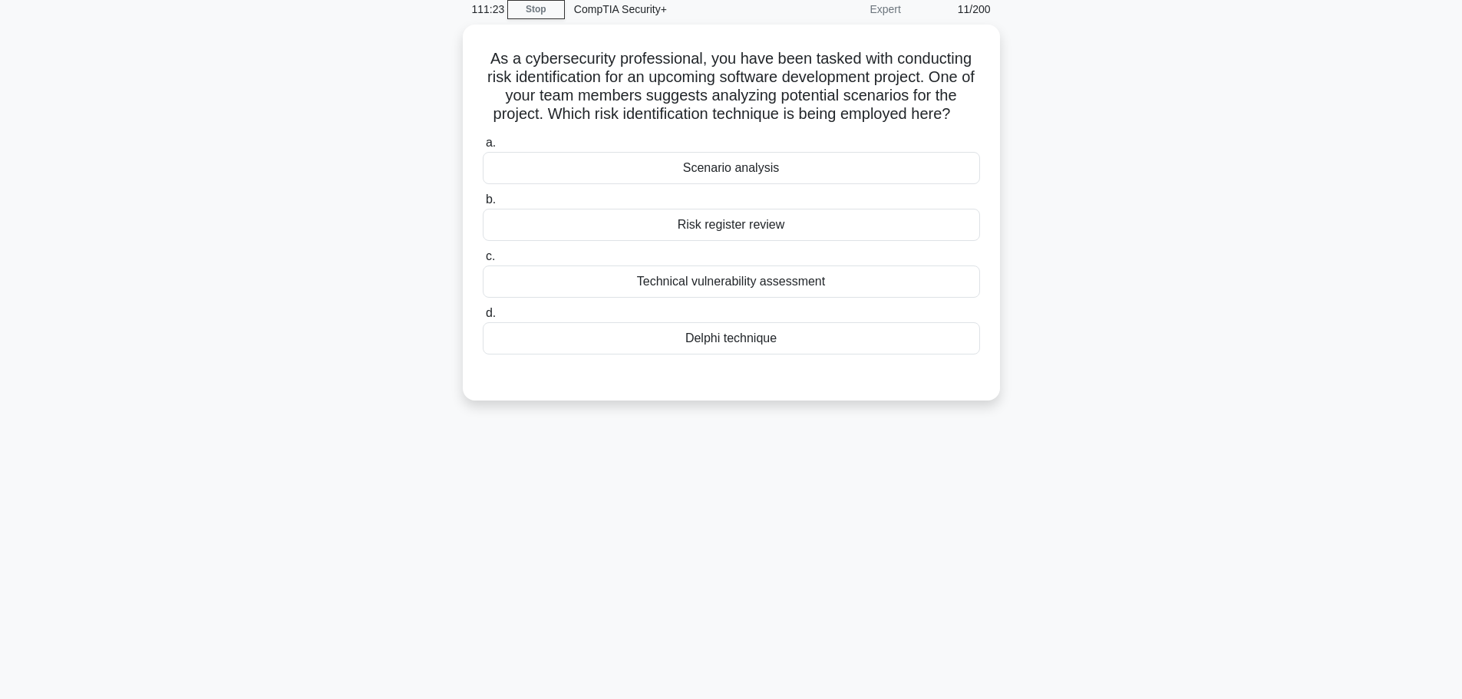
scroll to position [0, 0]
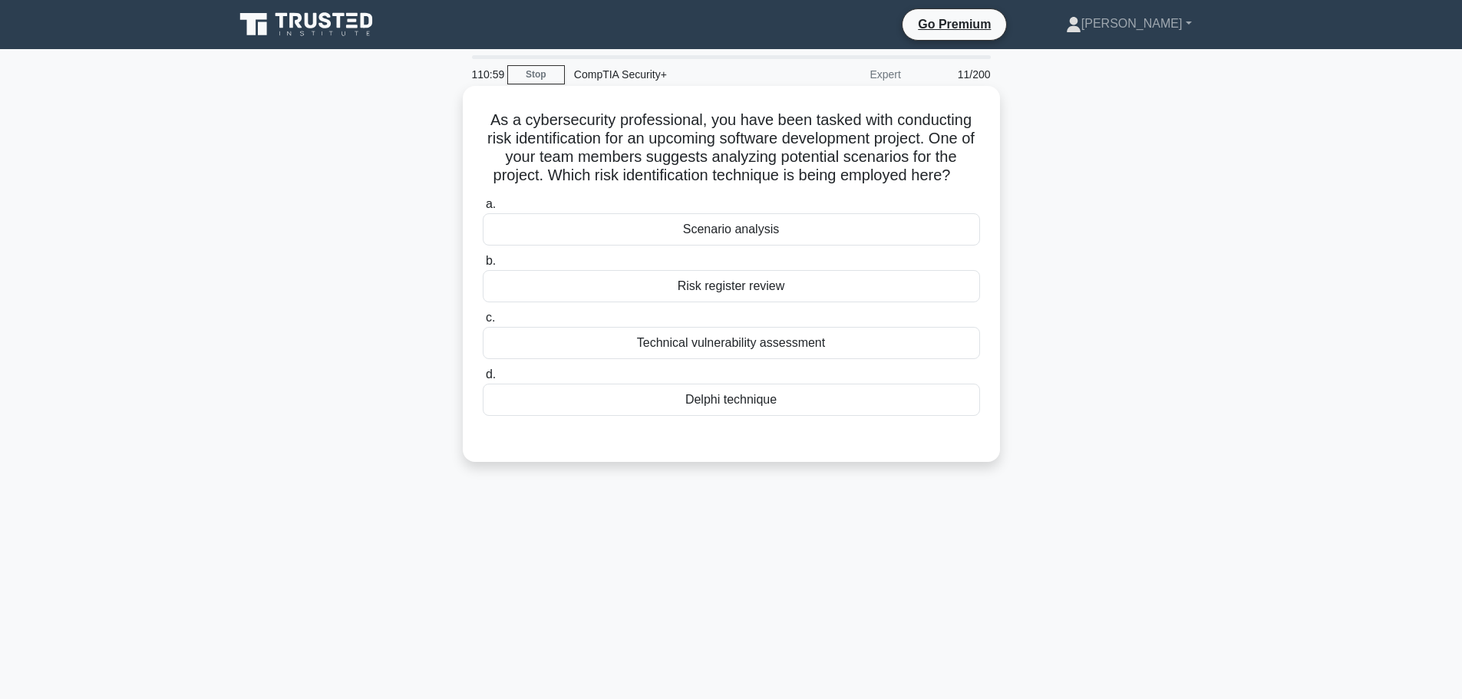
click at [787, 339] on div "Technical vulnerability assessment" at bounding box center [731, 343] width 497 height 32
click at [483, 323] on input "c. Technical vulnerability assessment" at bounding box center [483, 318] width 0 height 10
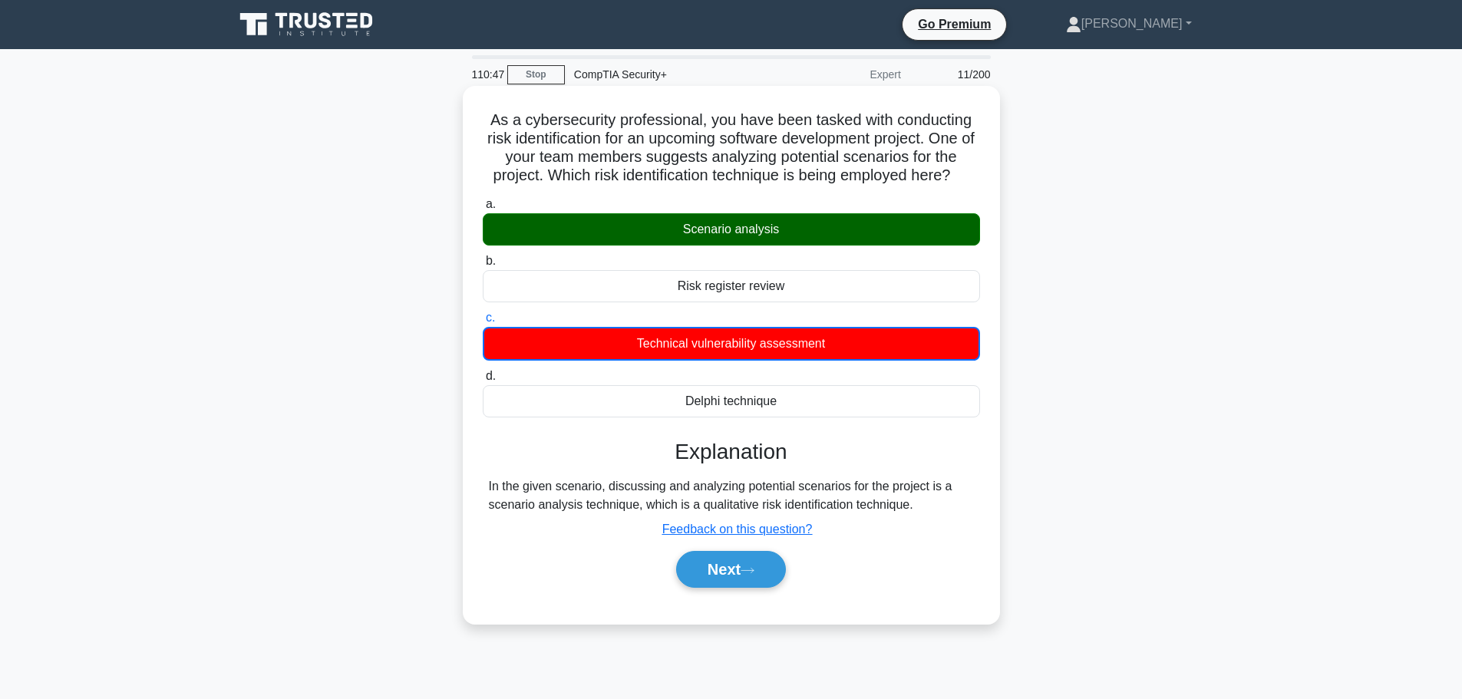
drag, startPoint x: 487, startPoint y: 116, endPoint x: 918, endPoint y: 508, distance: 582.8
click at [918, 508] on div "As a cybersecurity professional, you have been tasked with conducting risk iden…" at bounding box center [731, 355] width 525 height 526
copy div "As a cybersecurity professional, you have been tasked with conducting risk iden…"
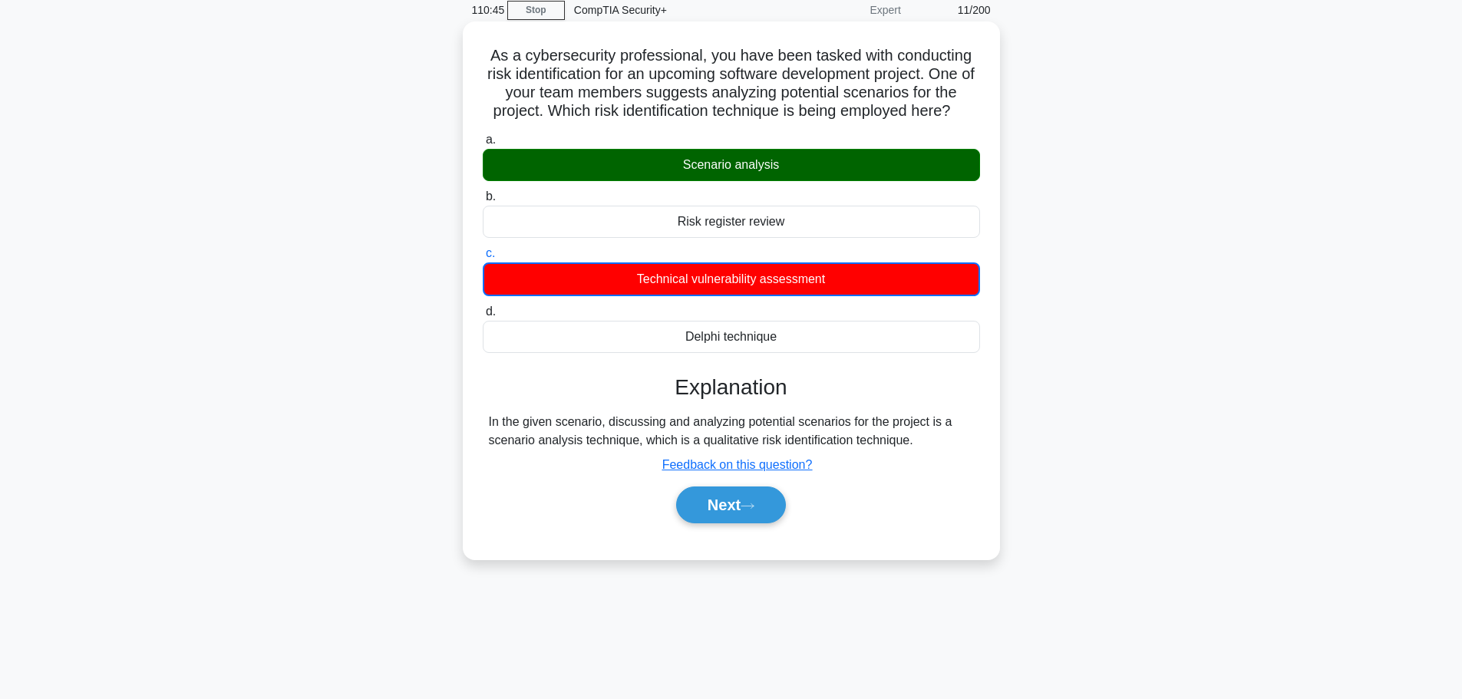
scroll to position [130, 0]
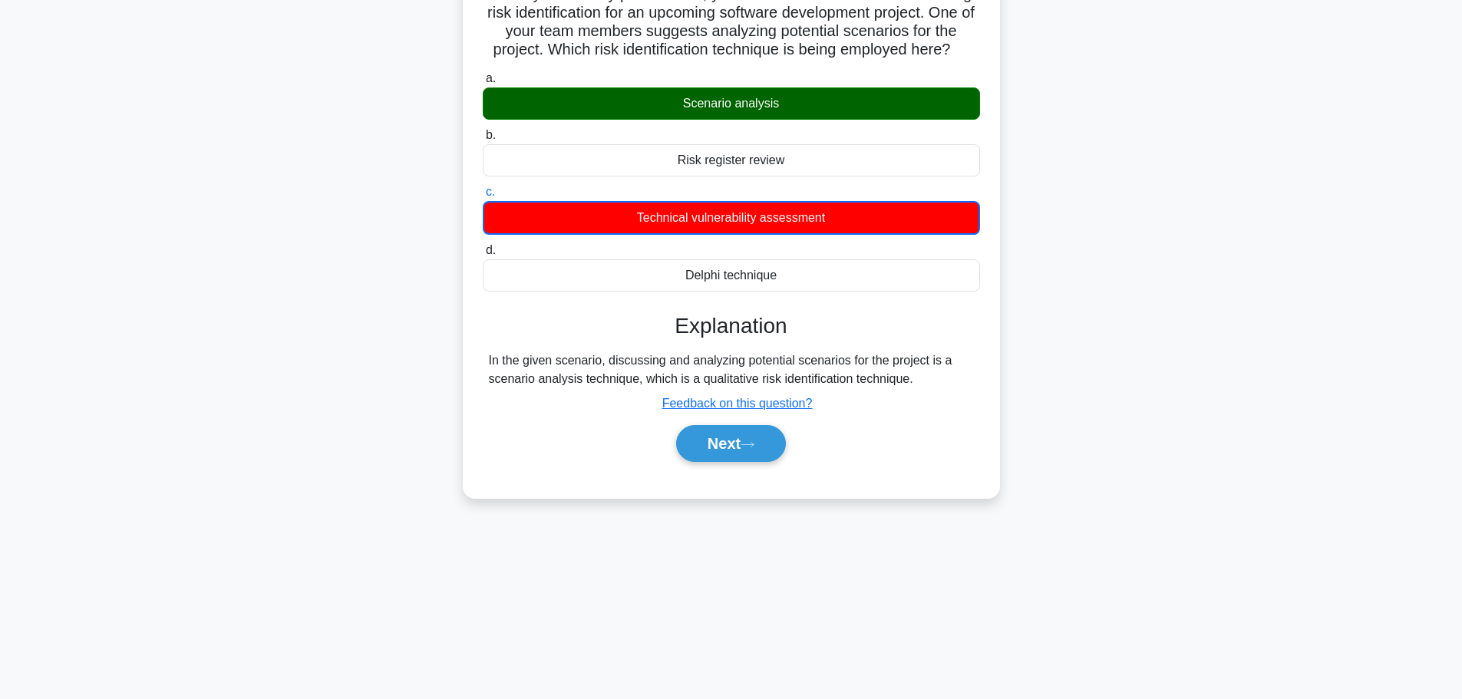
click at [1129, 312] on div "As a cybersecurity professional, you have been tasked with conducting risk iden…" at bounding box center [731, 238] width 1013 height 556
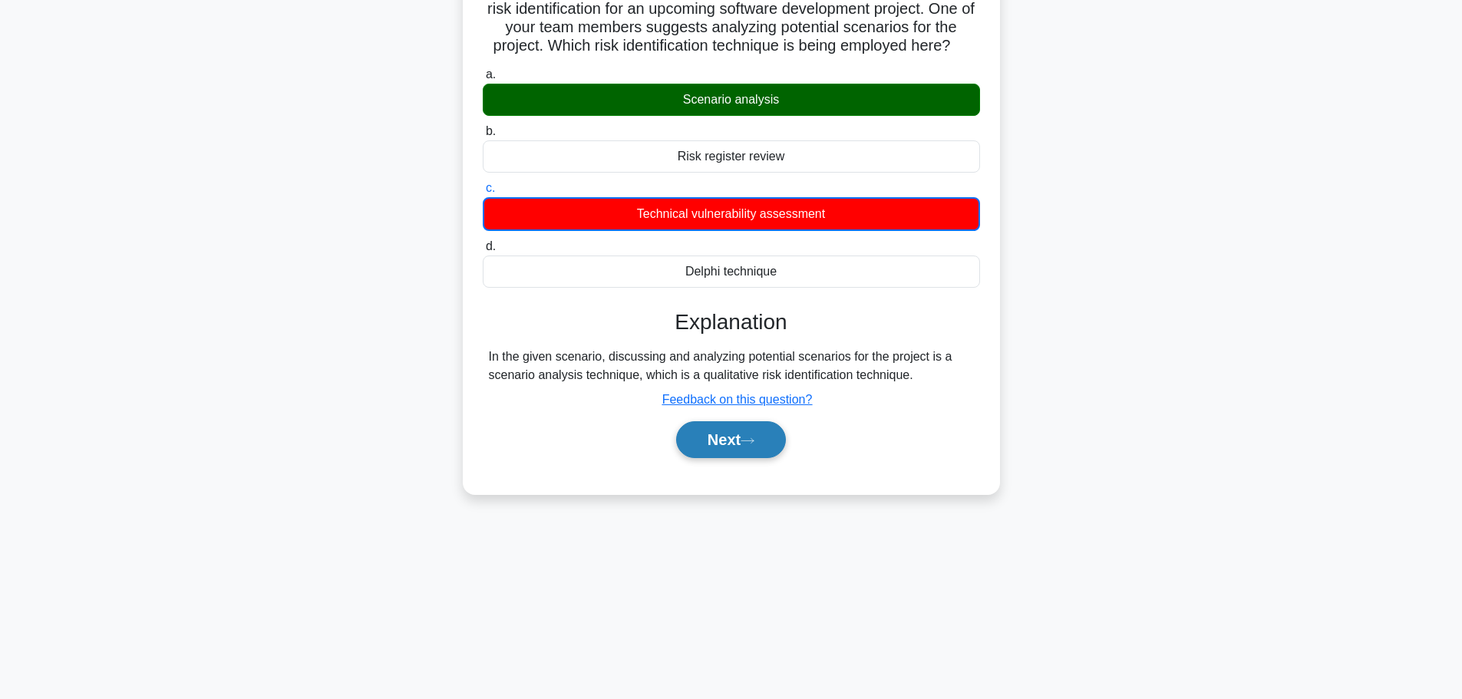
click at [780, 432] on button "Next" at bounding box center [731, 439] width 110 height 37
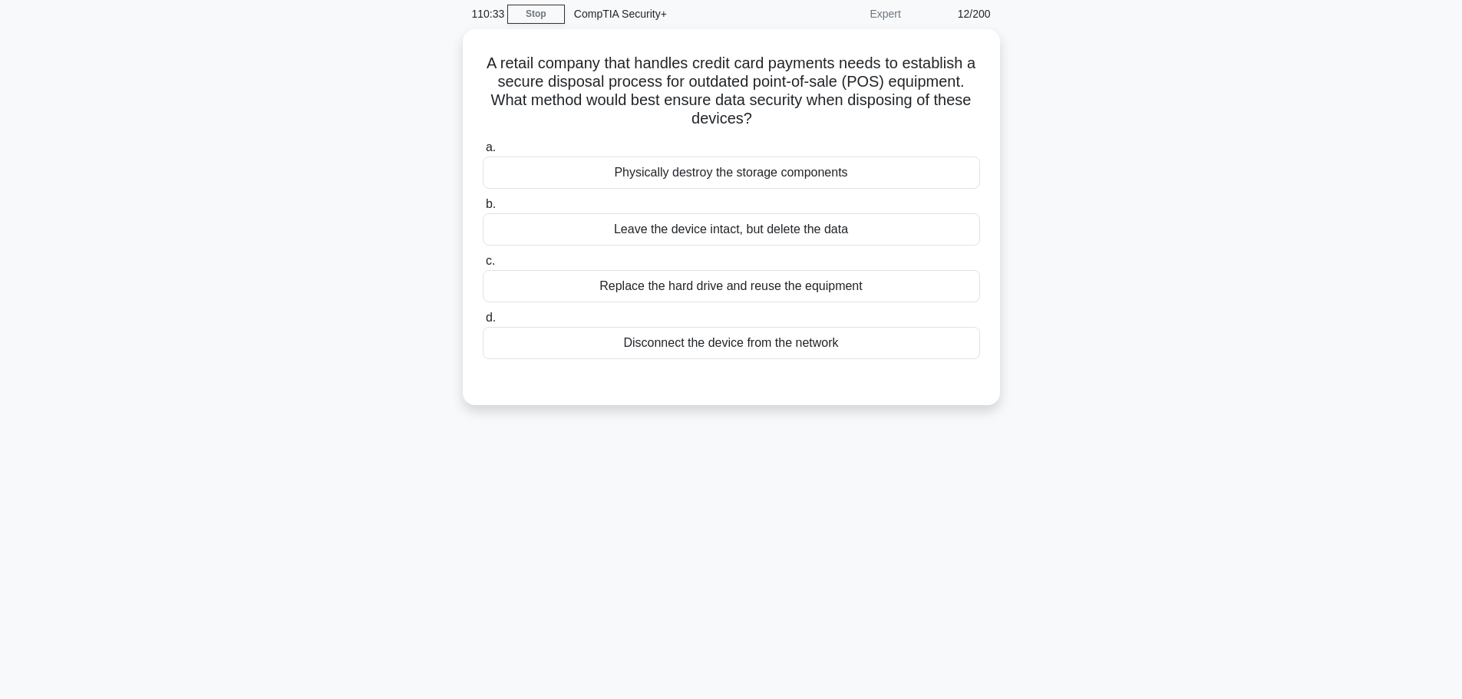
scroll to position [0, 0]
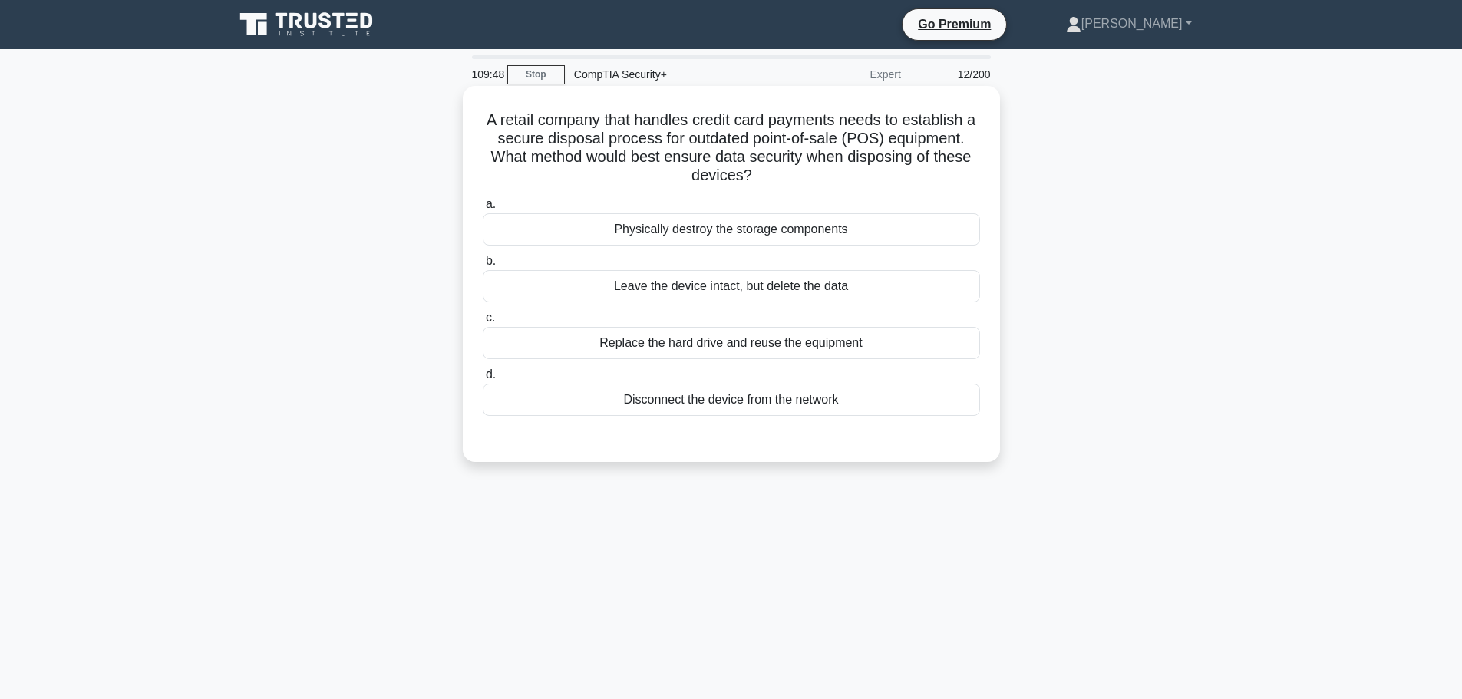
click at [645, 230] on div "Physically destroy the storage components" at bounding box center [731, 229] width 497 height 32
click at [483, 209] on input "a. Physically destroy the storage components" at bounding box center [483, 204] width 0 height 10
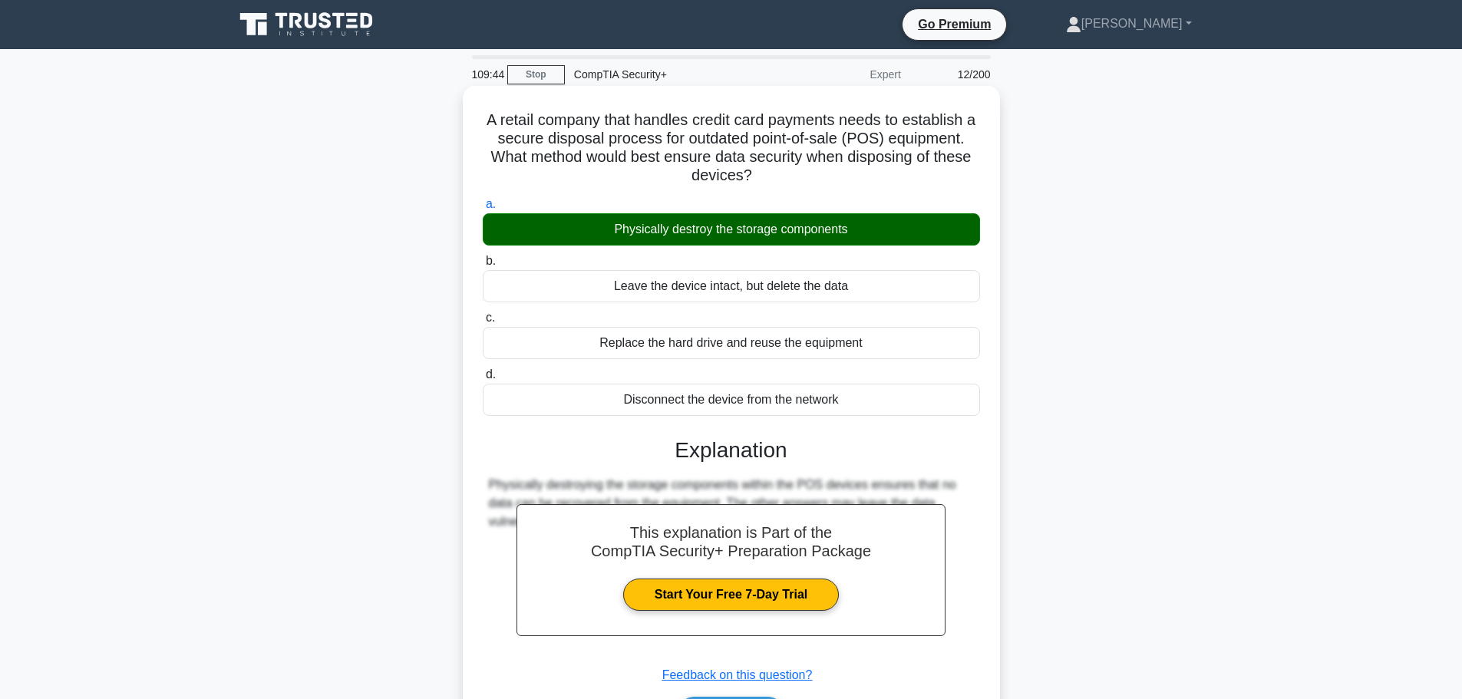
drag, startPoint x: 473, startPoint y: 109, endPoint x: 915, endPoint y: 408, distance: 533.1
click at [915, 408] on div "A retail company that handles credit card payments needs to establish a secure …" at bounding box center [731, 427] width 525 height 671
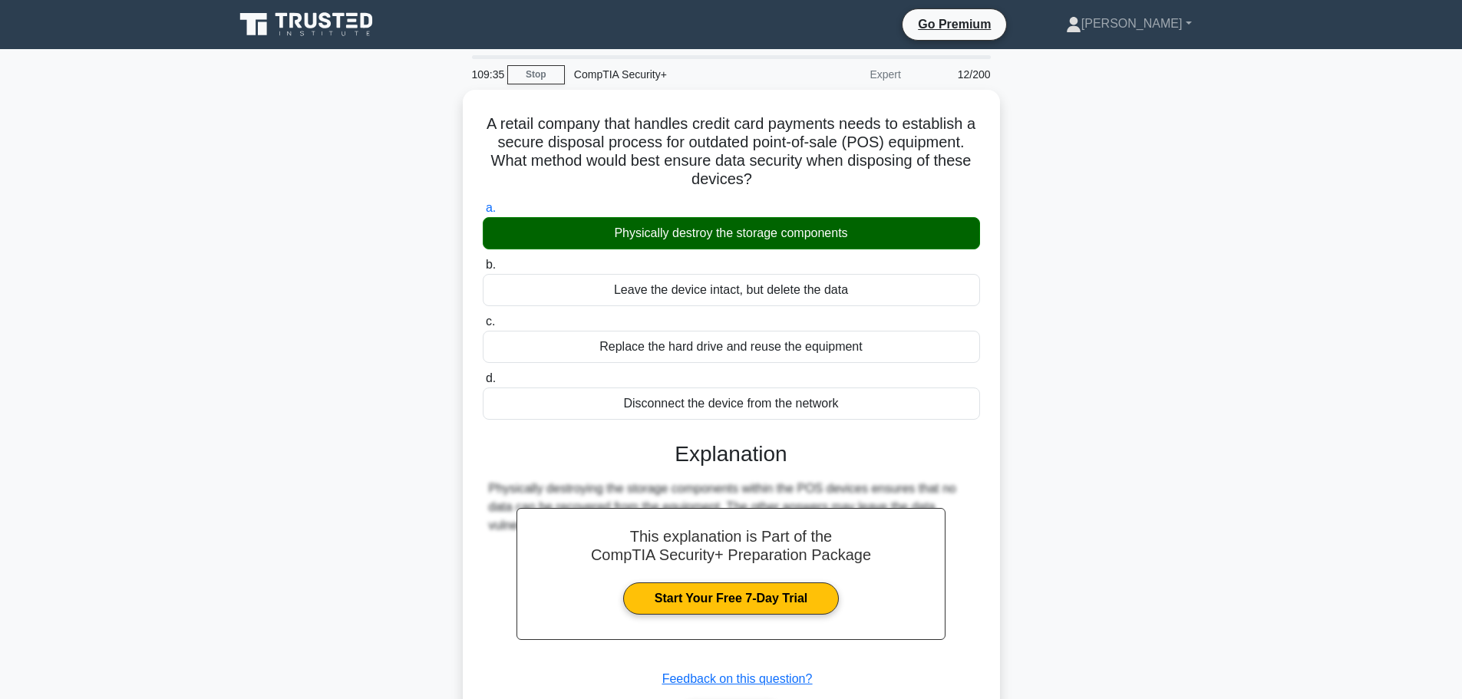
drag, startPoint x: 1155, startPoint y: 316, endPoint x: 1136, endPoint y: 326, distance: 21.6
click at [1155, 316] on div "A retail company that handles credit card payments needs to establish a secure …" at bounding box center [731, 441] width 1013 height 702
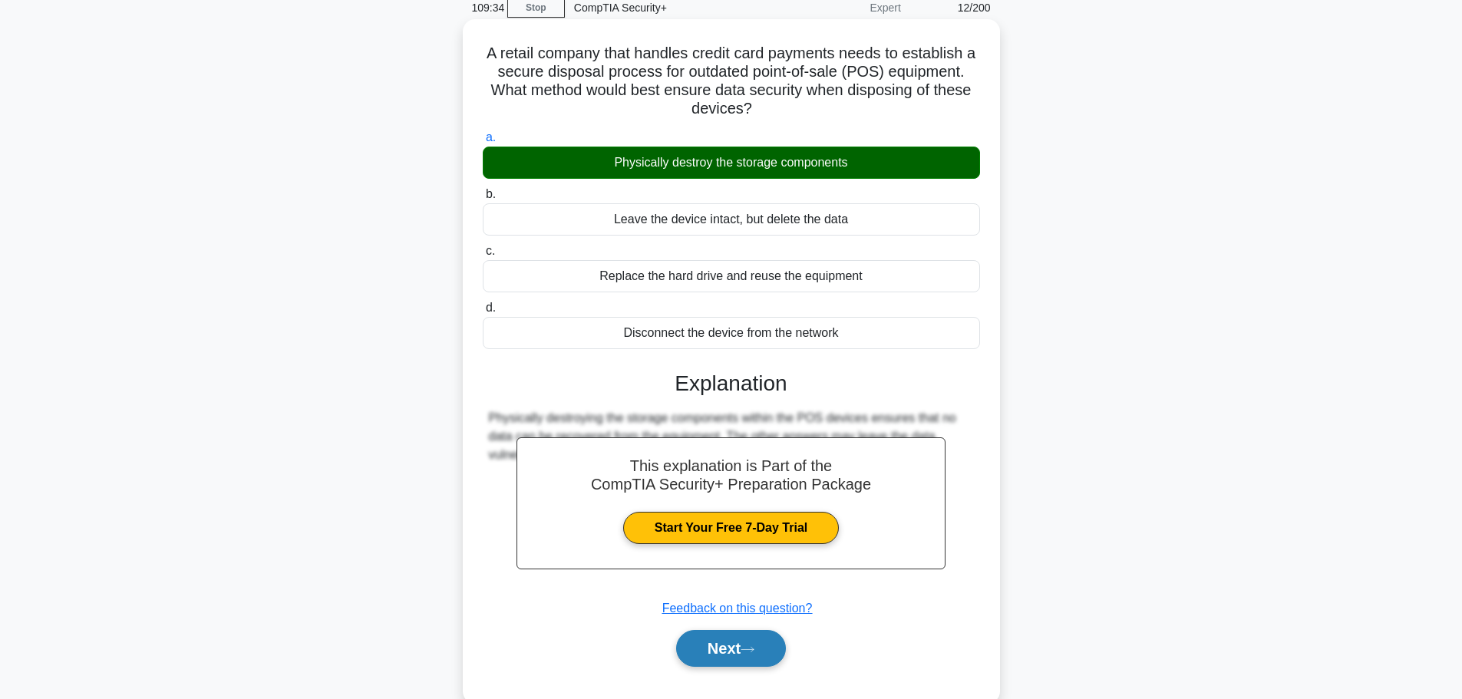
scroll to position [130, 0]
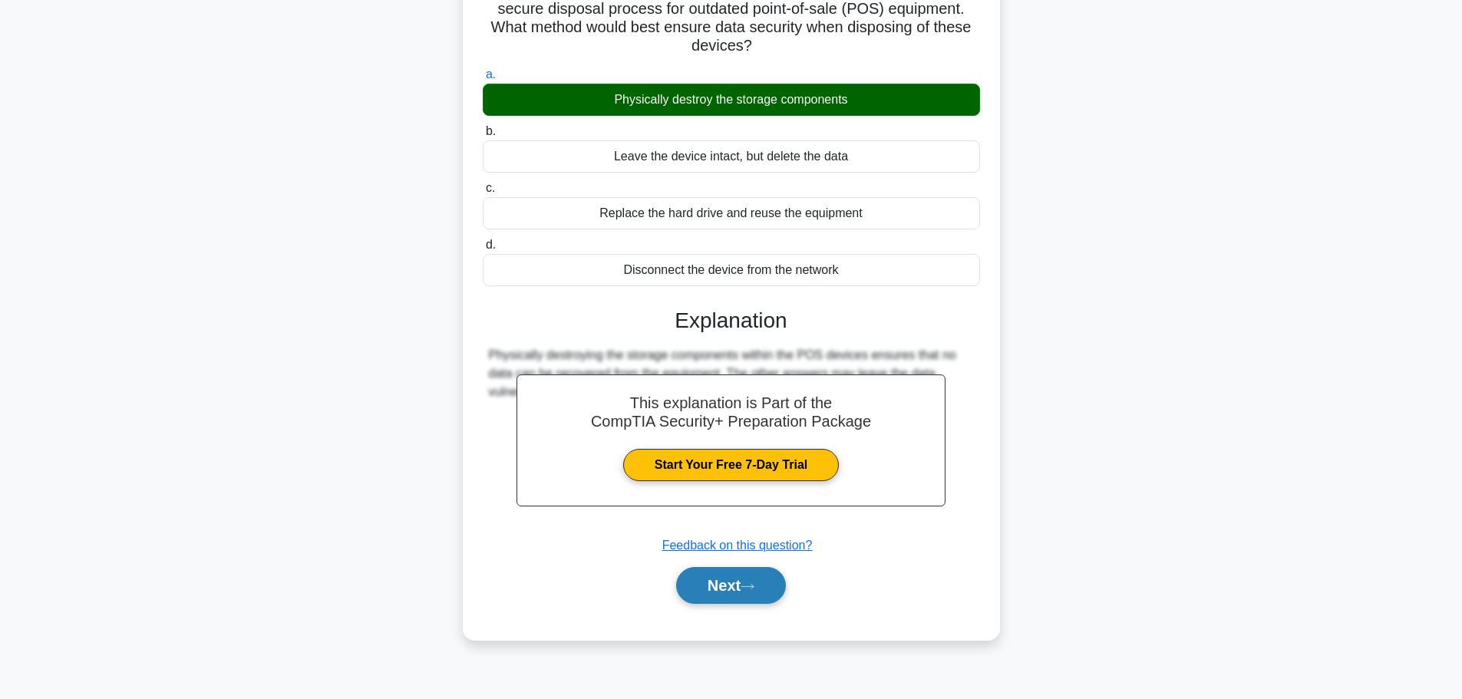
click at [740, 592] on button "Next" at bounding box center [731, 585] width 110 height 37
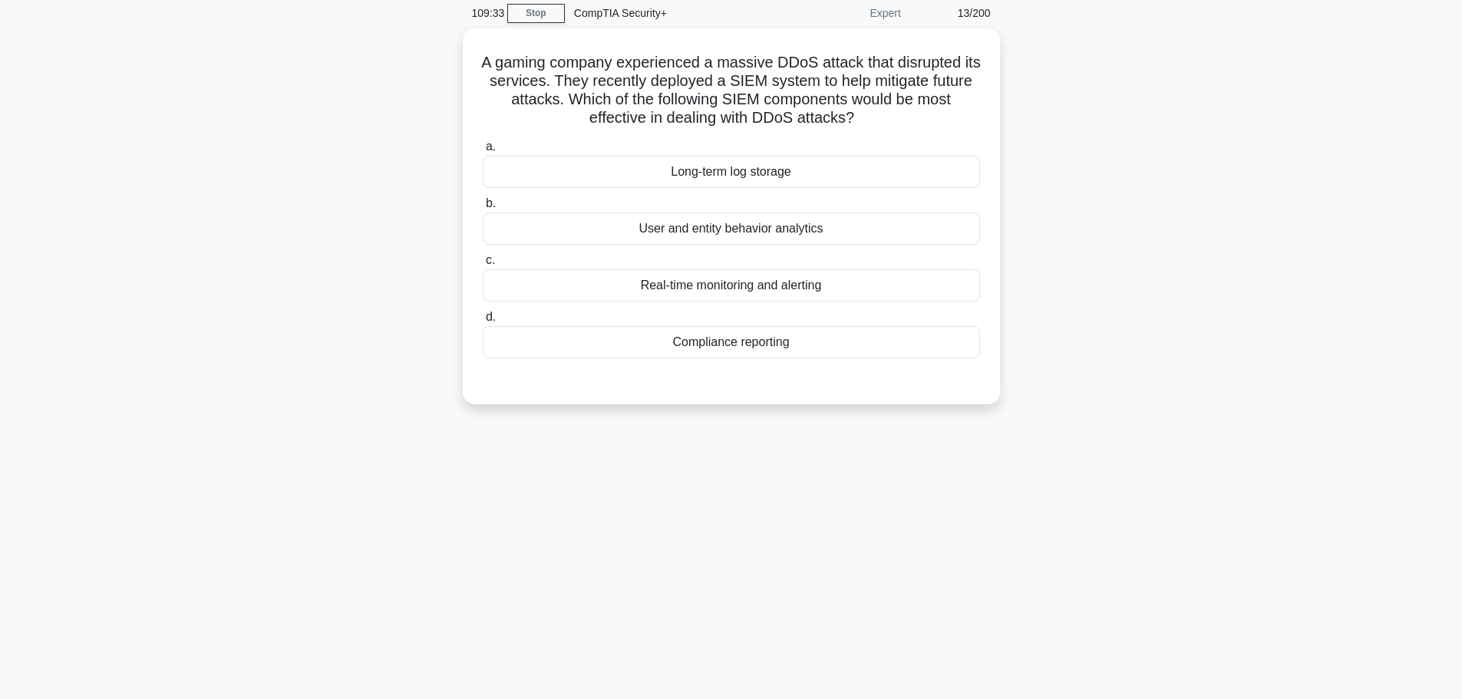
scroll to position [0, 0]
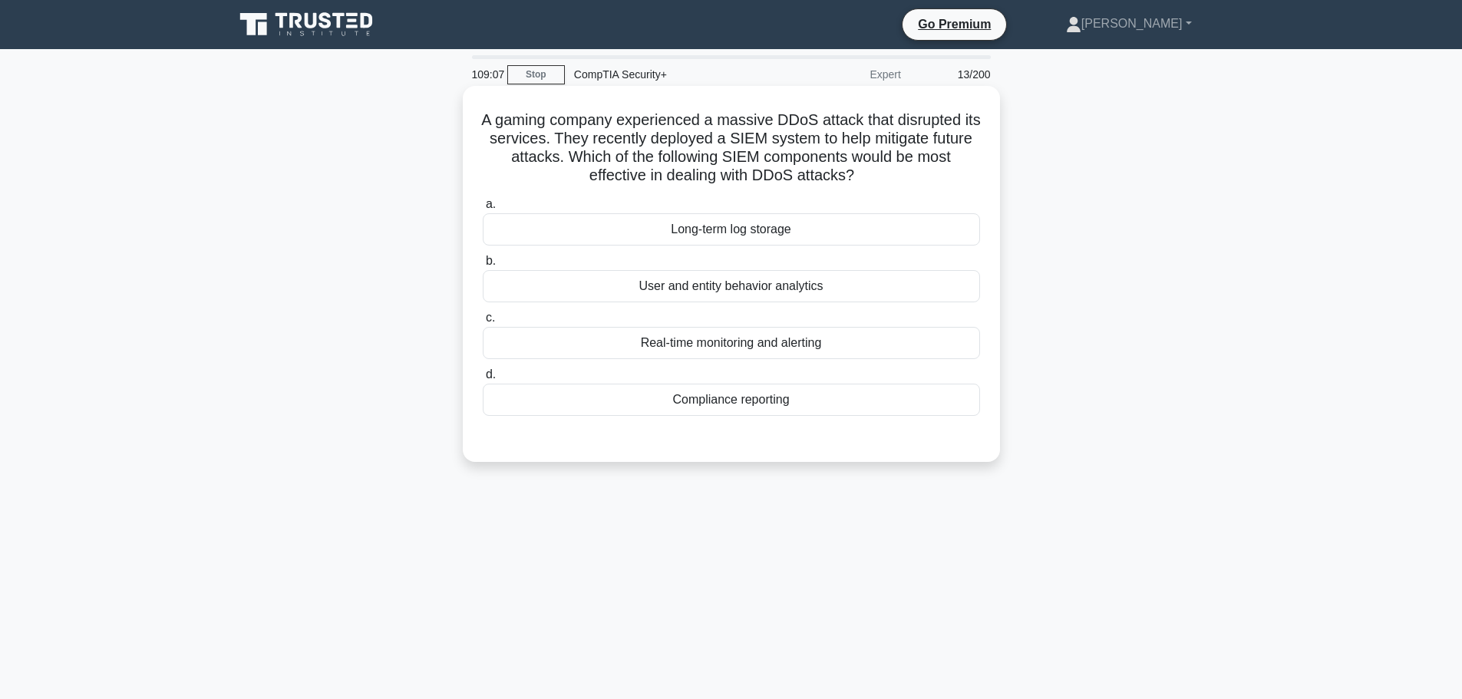
click at [666, 346] on div "Real-time monitoring and alerting" at bounding box center [731, 343] width 497 height 32
click at [483, 323] on input "c. Real-time monitoring and alerting" at bounding box center [483, 318] width 0 height 10
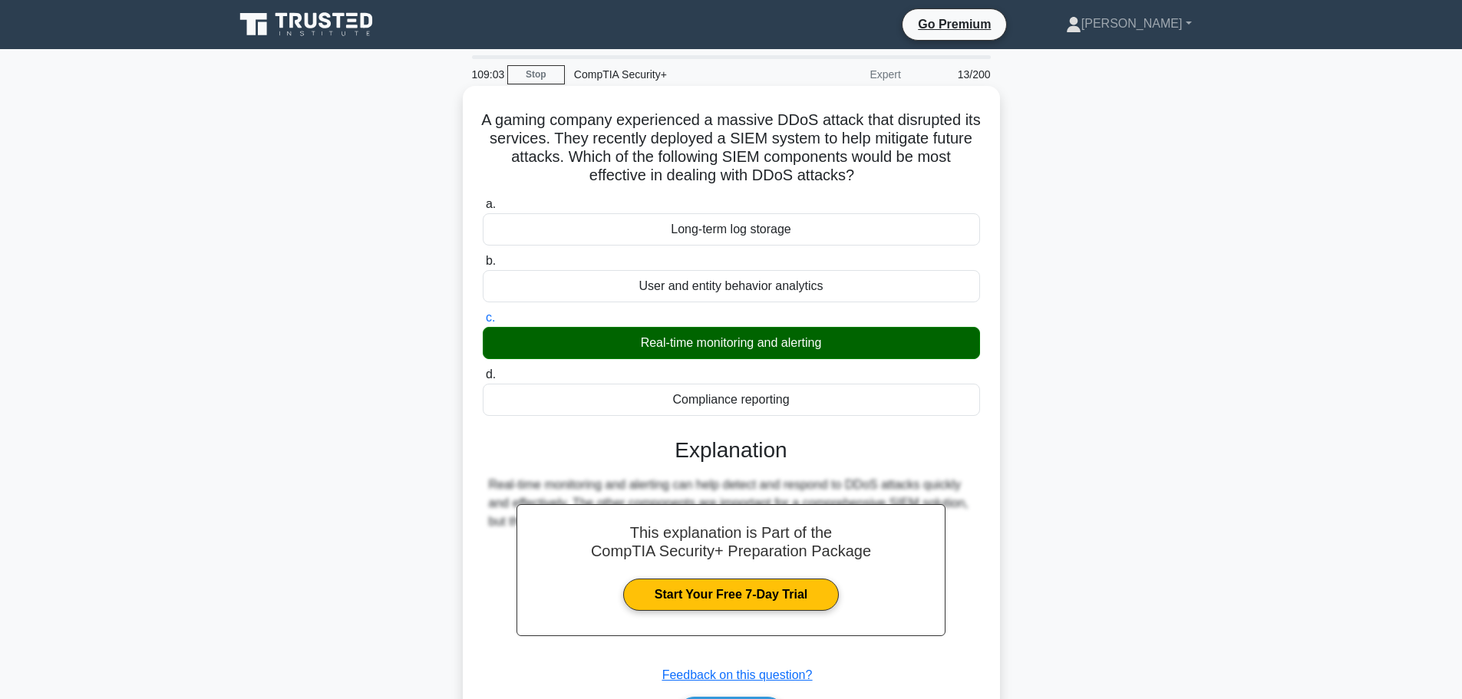
drag, startPoint x: 490, startPoint y: 121, endPoint x: 816, endPoint y: 390, distance: 422.4
click at [814, 390] on div "A gaming company experienced a massive DDoS attack that disrupted its services.…" at bounding box center [731, 427] width 525 height 671
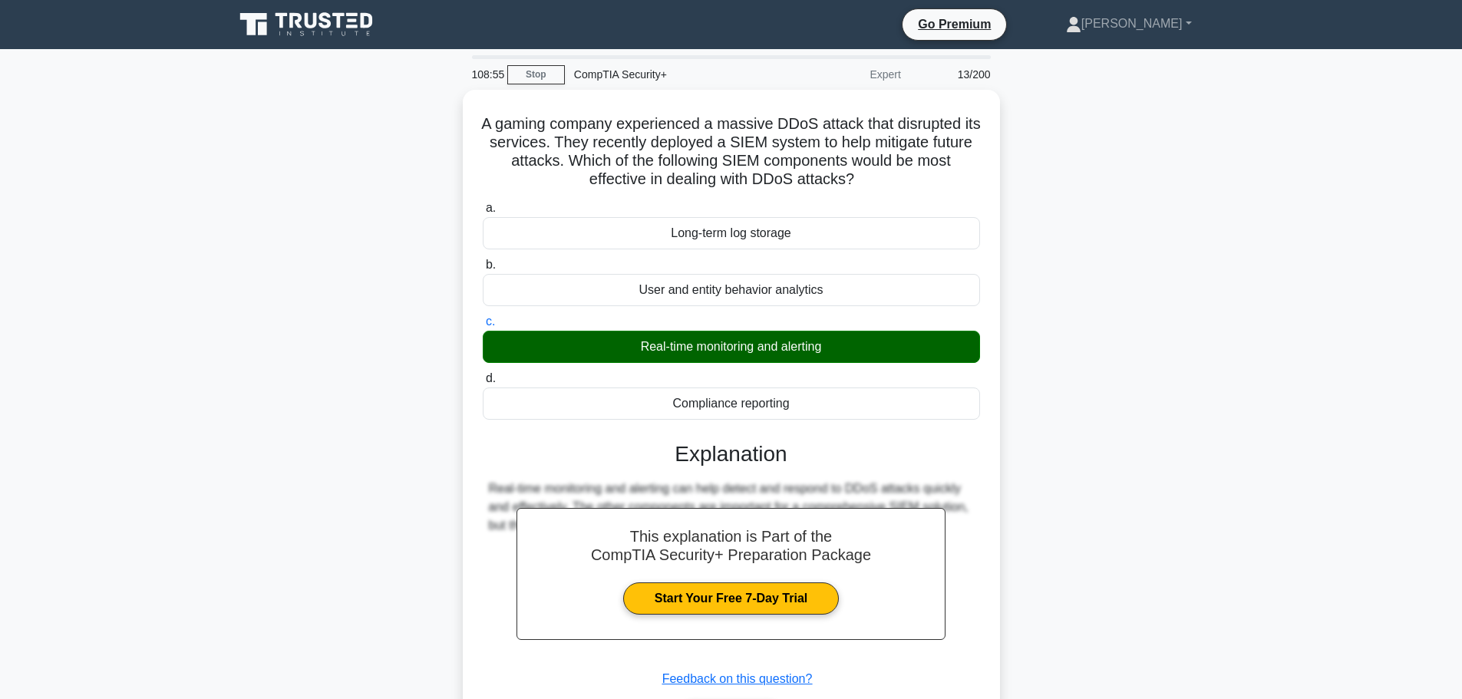
click at [1097, 309] on div "A gaming company experienced a massive DDoS attack that disrupted its services.…" at bounding box center [731, 441] width 1013 height 702
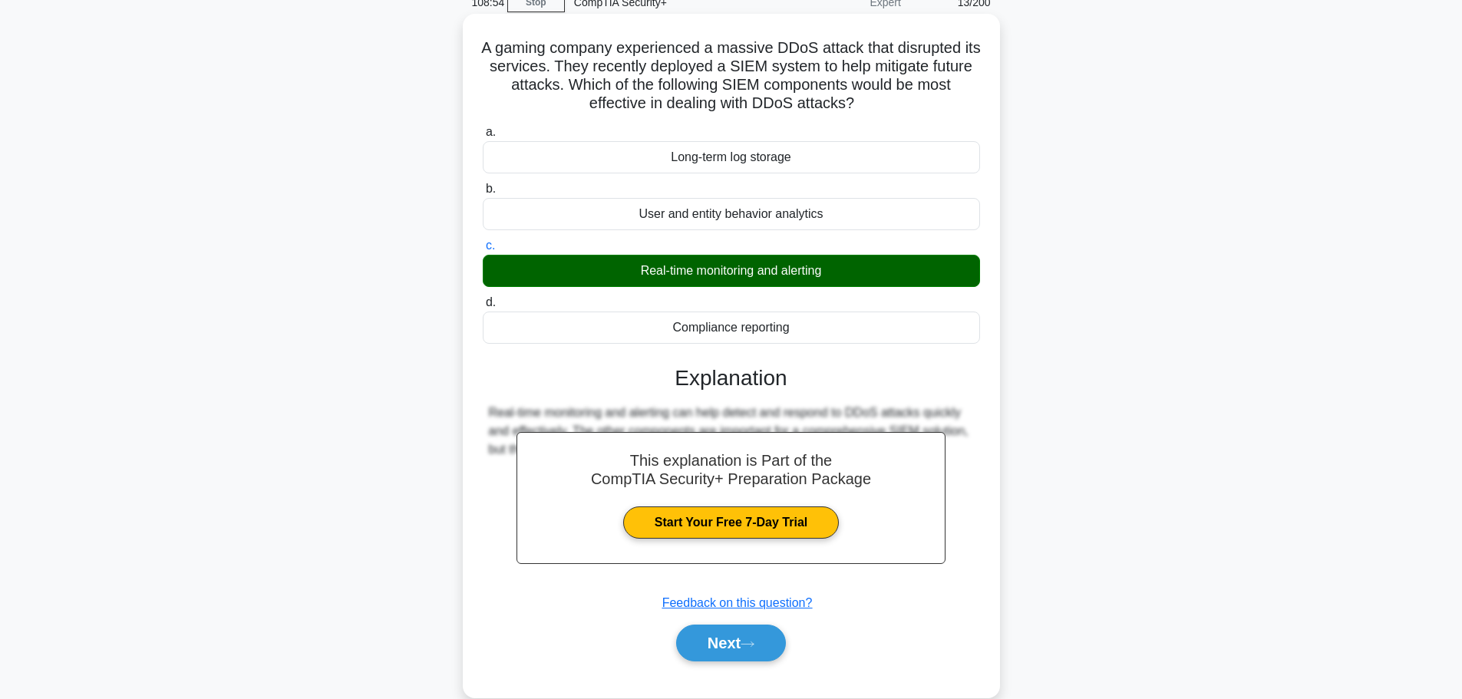
scroll to position [130, 0]
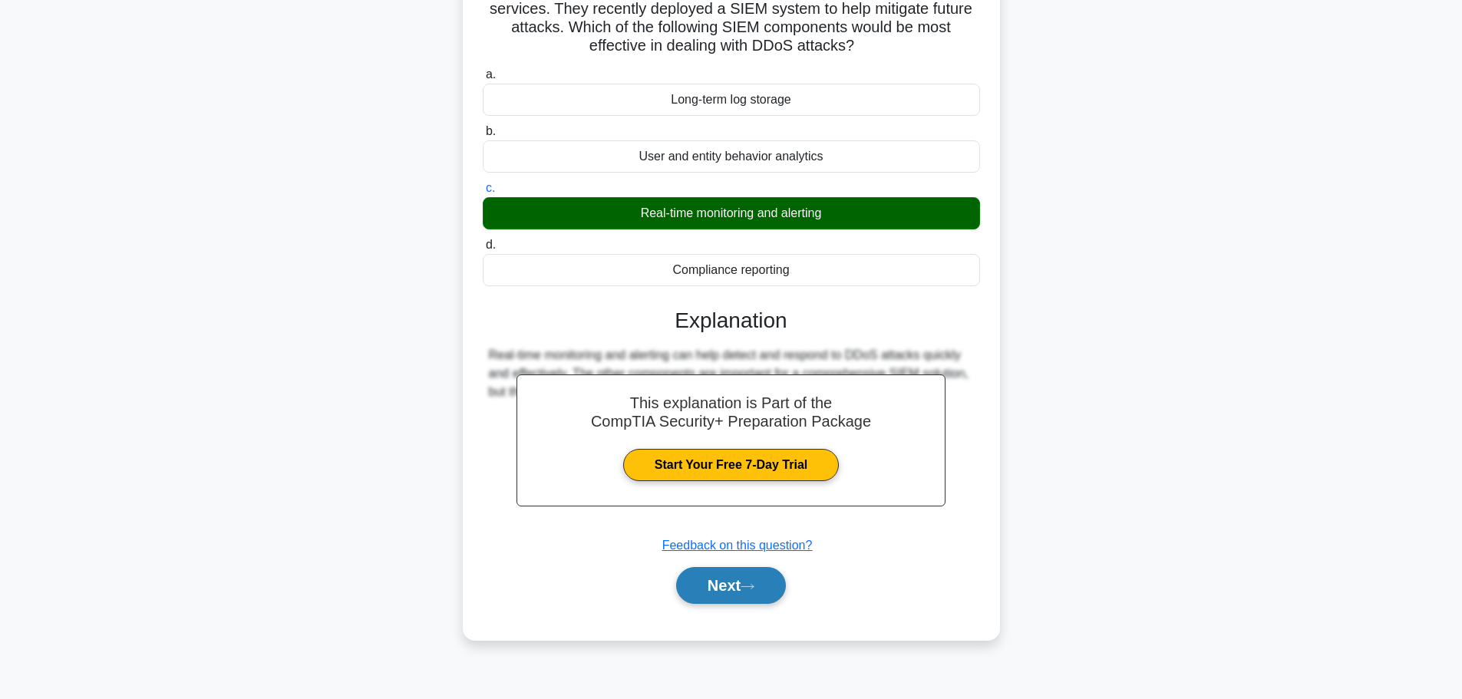
click at [745, 595] on button "Next" at bounding box center [731, 585] width 110 height 37
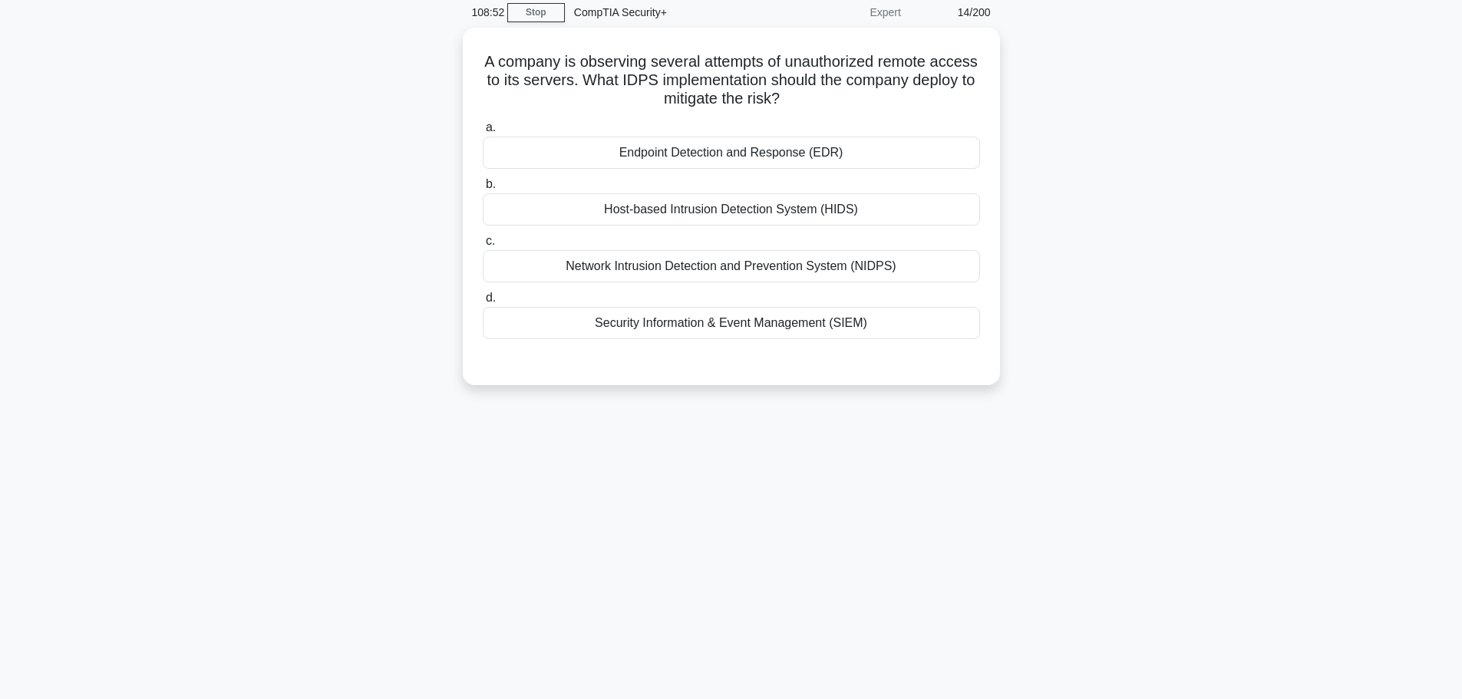
scroll to position [0, 0]
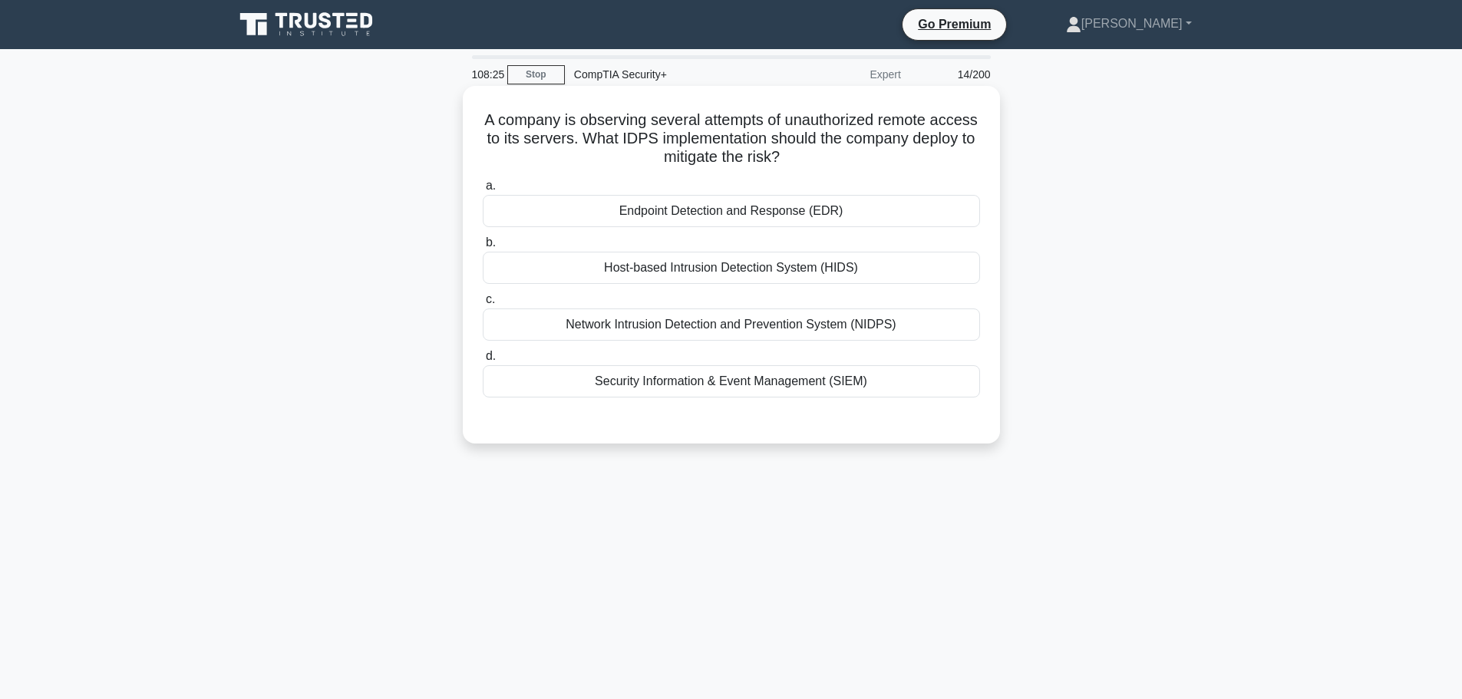
click at [780, 335] on div "Network Intrusion Detection and Prevention System (NIDPS)" at bounding box center [731, 324] width 497 height 32
click at [483, 305] on input "c. Network Intrusion Detection and Prevention System (NIDPS)" at bounding box center [483, 300] width 0 height 10
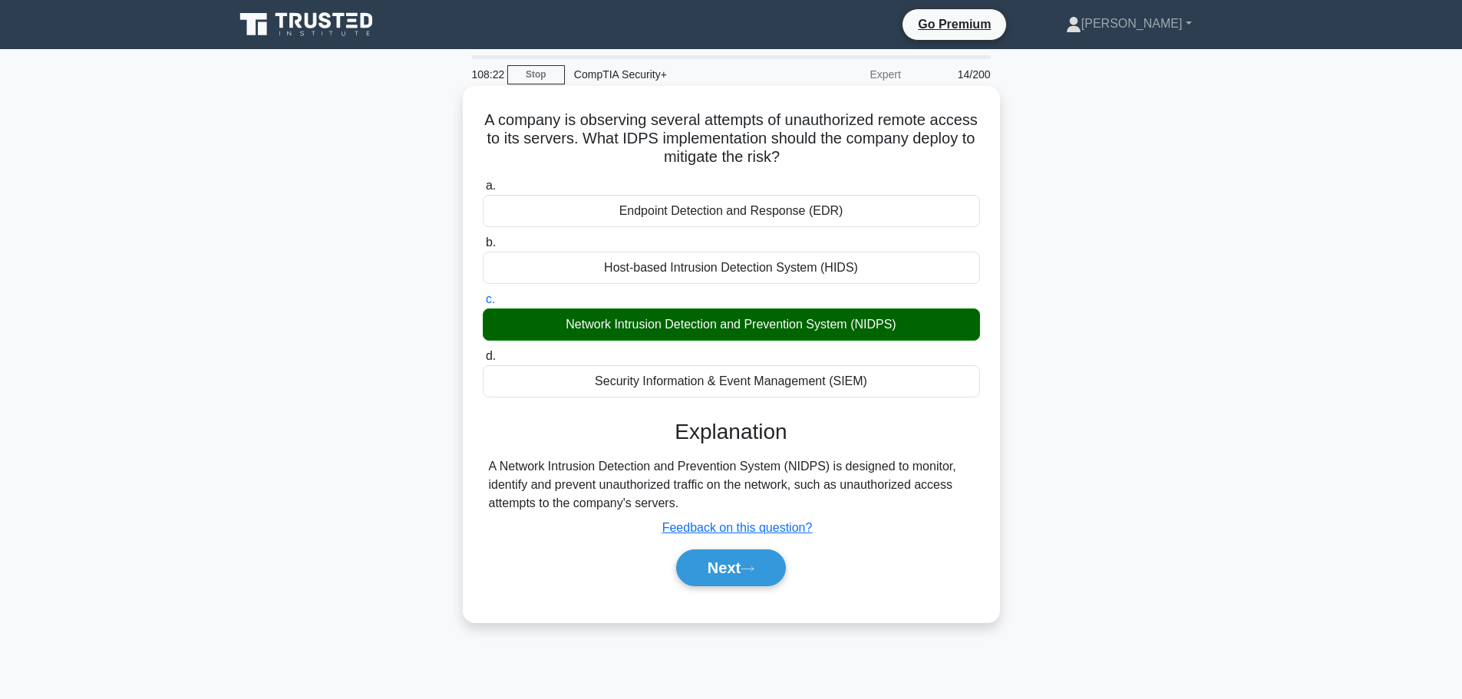
drag, startPoint x: 498, startPoint y: 116, endPoint x: 878, endPoint y: 389, distance: 467.8
click at [878, 389] on div "A company is observing several attempts of unauthorized remote access to its se…" at bounding box center [731, 354] width 525 height 524
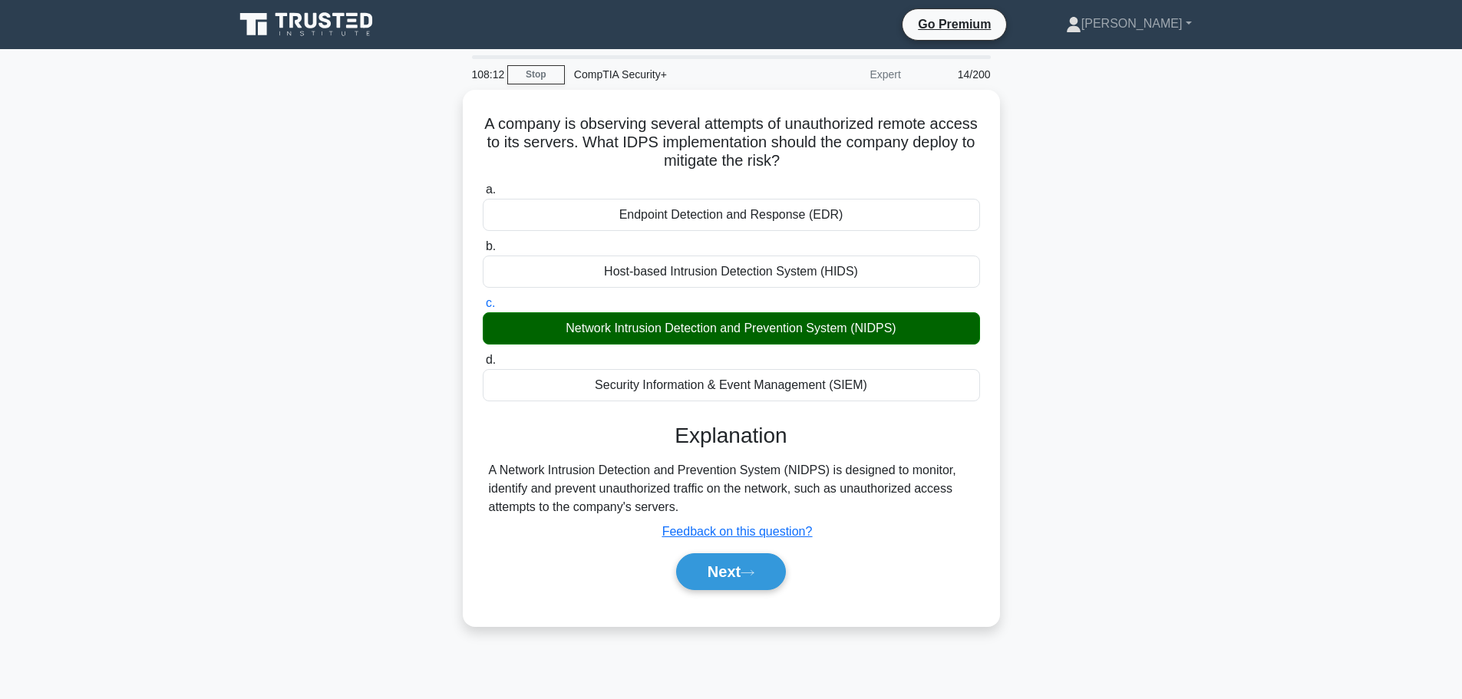
click at [1103, 384] on div "A company is observing several attempts of unauthorized remote access to its se…" at bounding box center [731, 367] width 1013 height 555
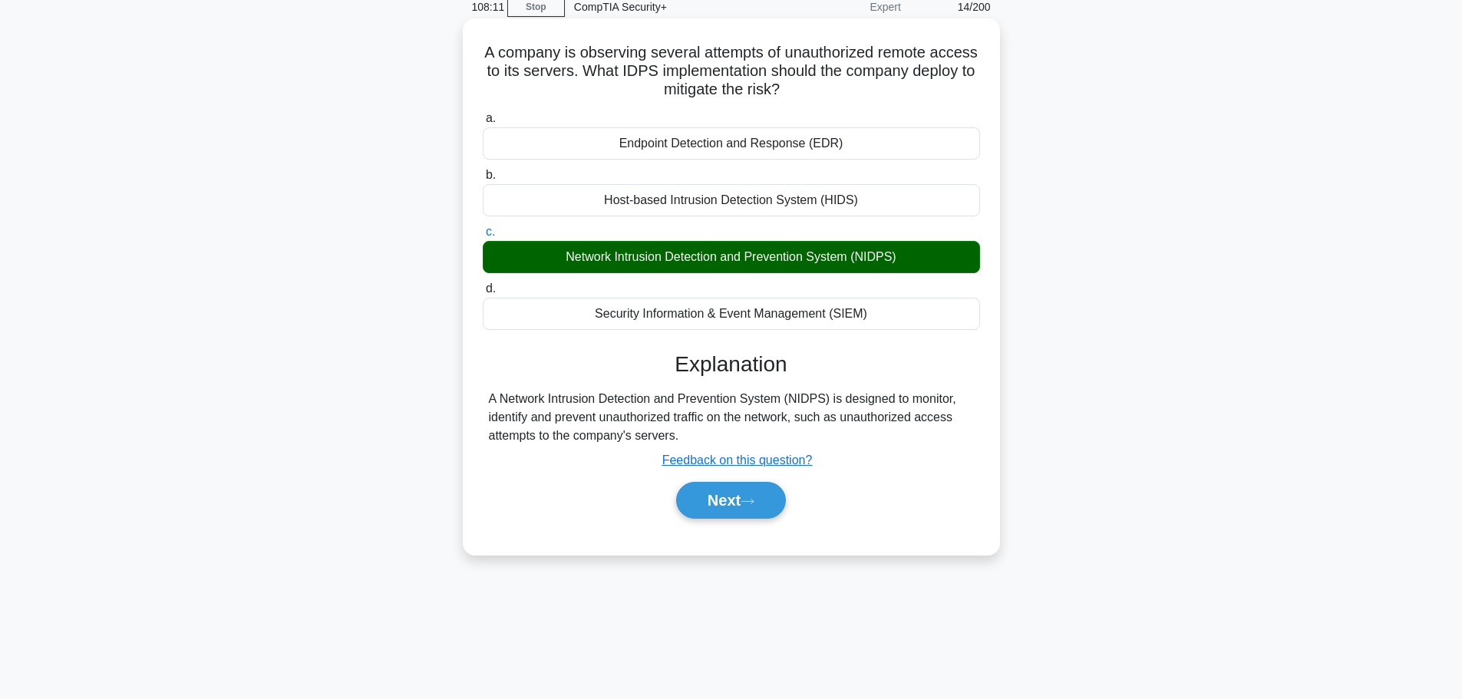
scroll to position [130, 0]
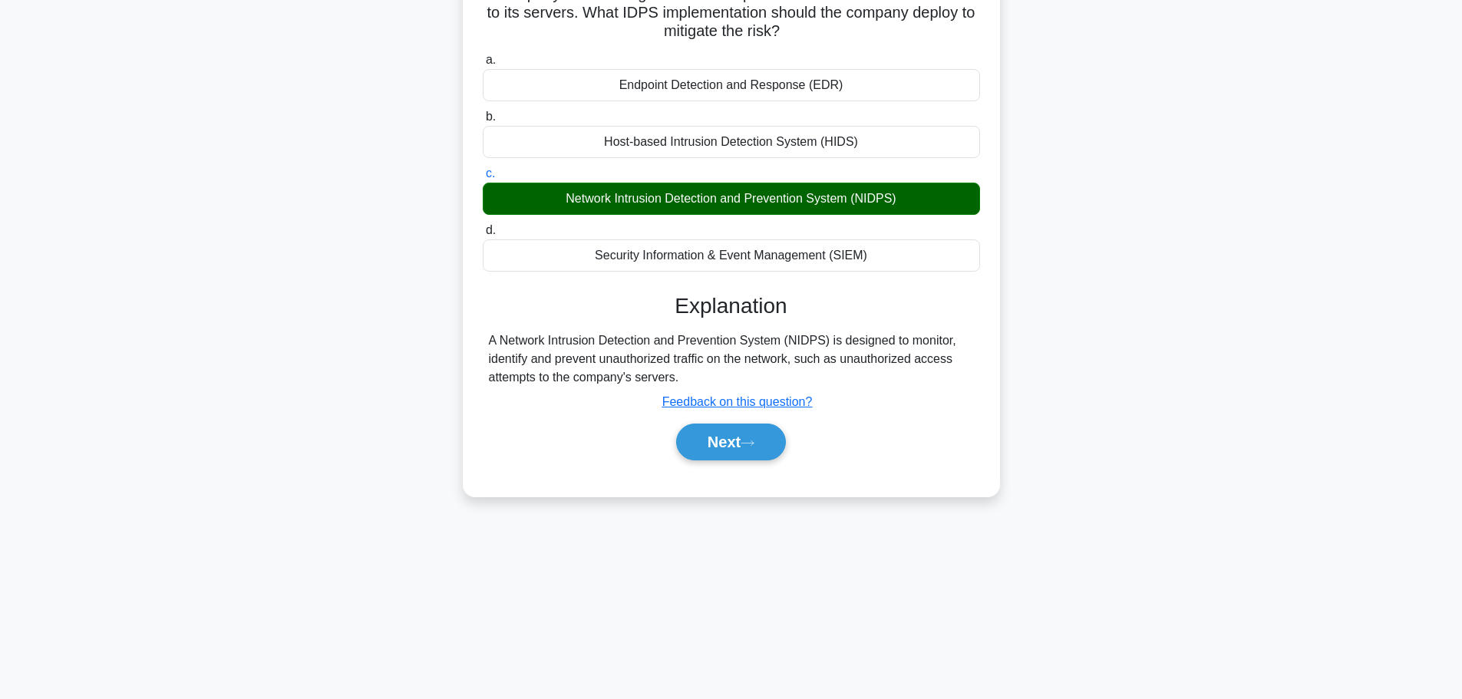
drag, startPoint x: 694, startPoint y: 376, endPoint x: 450, endPoint y: 308, distance: 253.9
click at [450, 308] on div "A company is observing several attempts of unauthorized remote access to its se…" at bounding box center [731, 237] width 1013 height 555
click at [1090, 315] on div "A company is observing several attempts of unauthorized remote access to its se…" at bounding box center [731, 237] width 1013 height 555
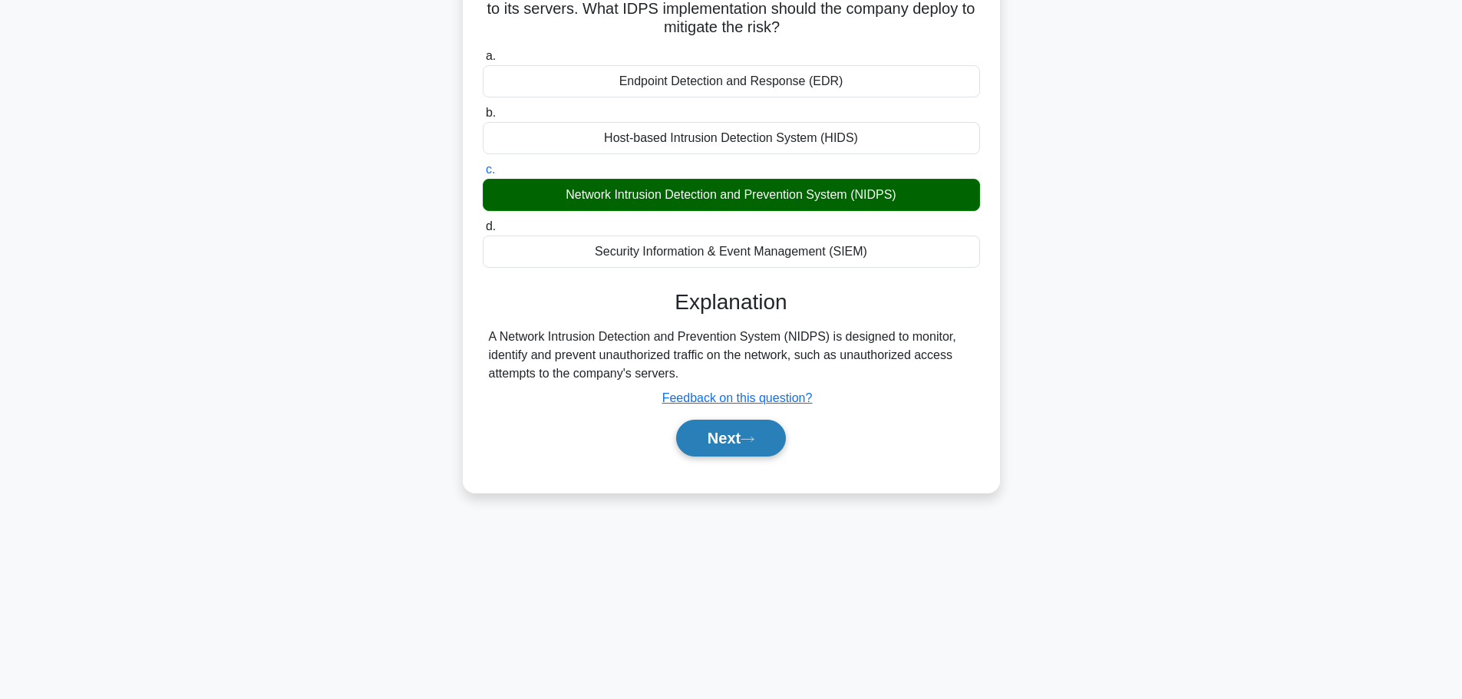
click at [739, 454] on button "Next" at bounding box center [731, 438] width 110 height 37
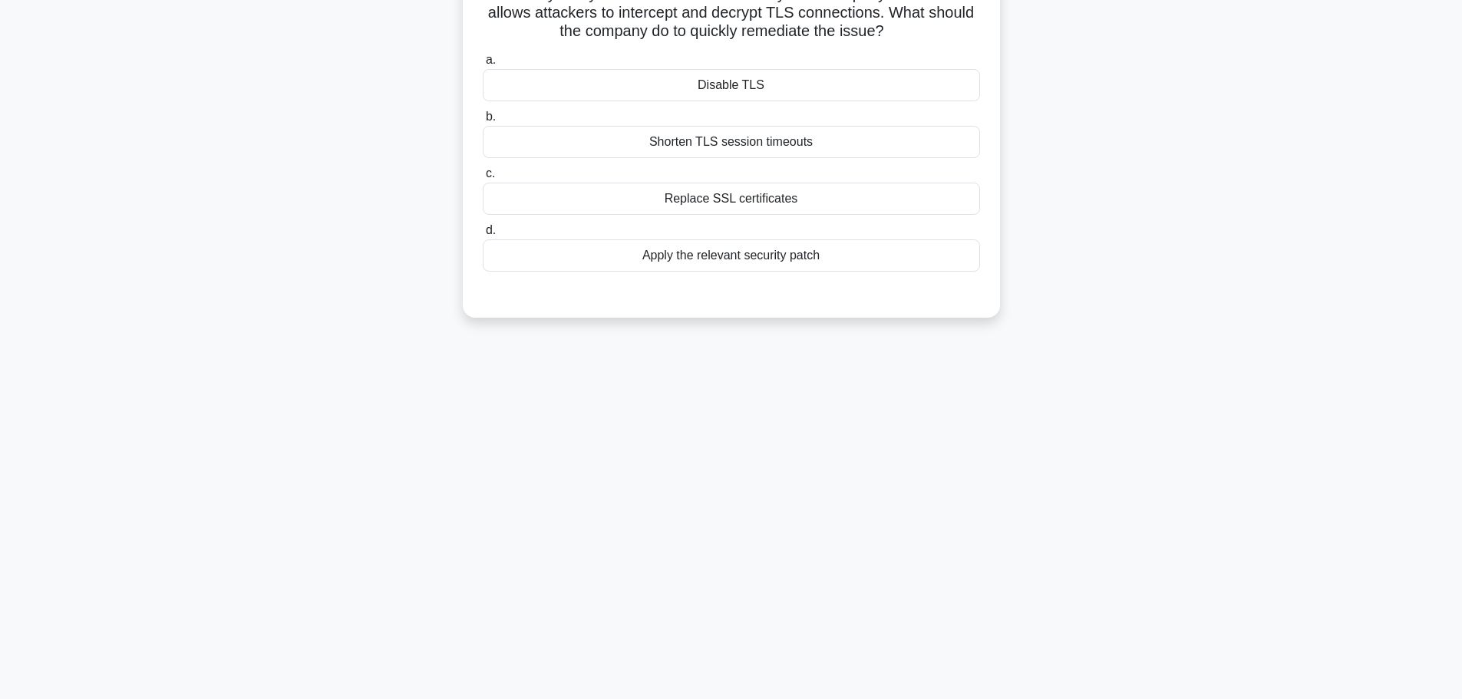
scroll to position [0, 0]
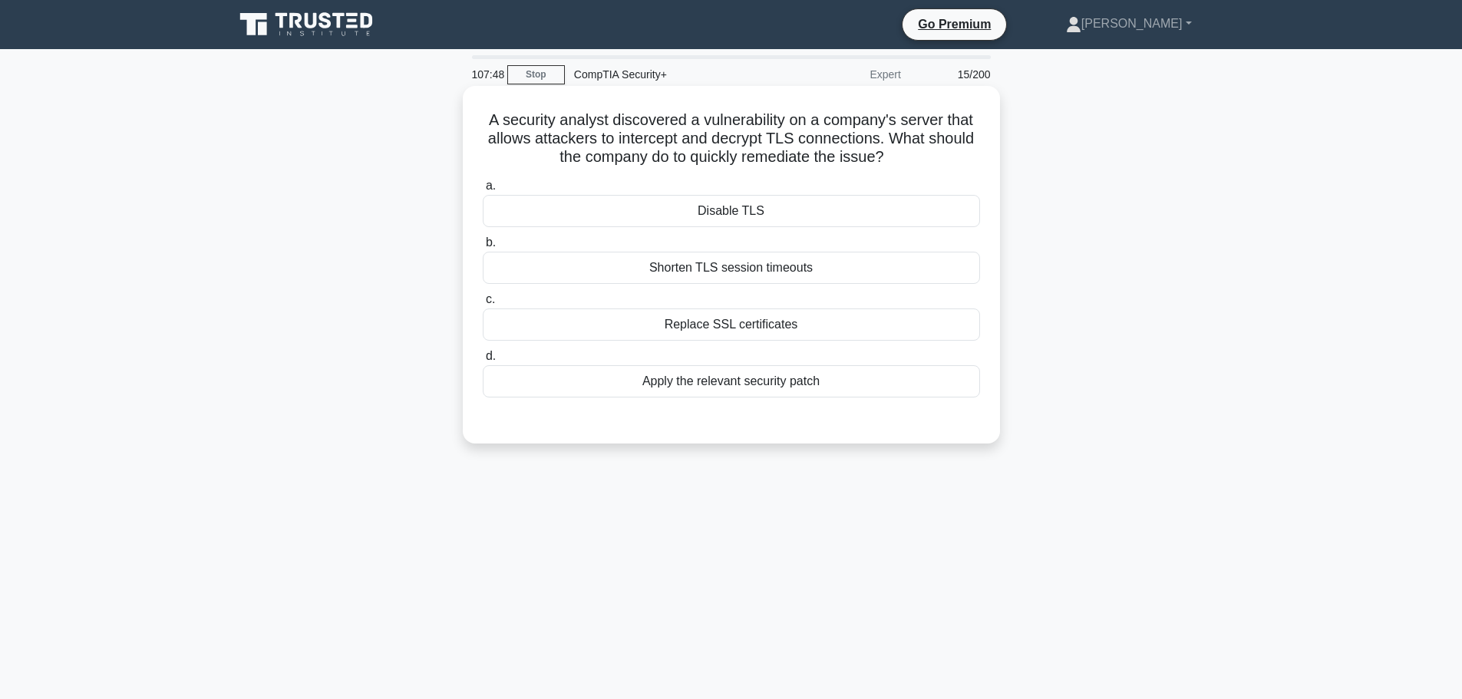
click at [779, 323] on div "Replace SSL certificates" at bounding box center [731, 324] width 497 height 32
click at [483, 305] on input "c. Replace SSL certificates" at bounding box center [483, 300] width 0 height 10
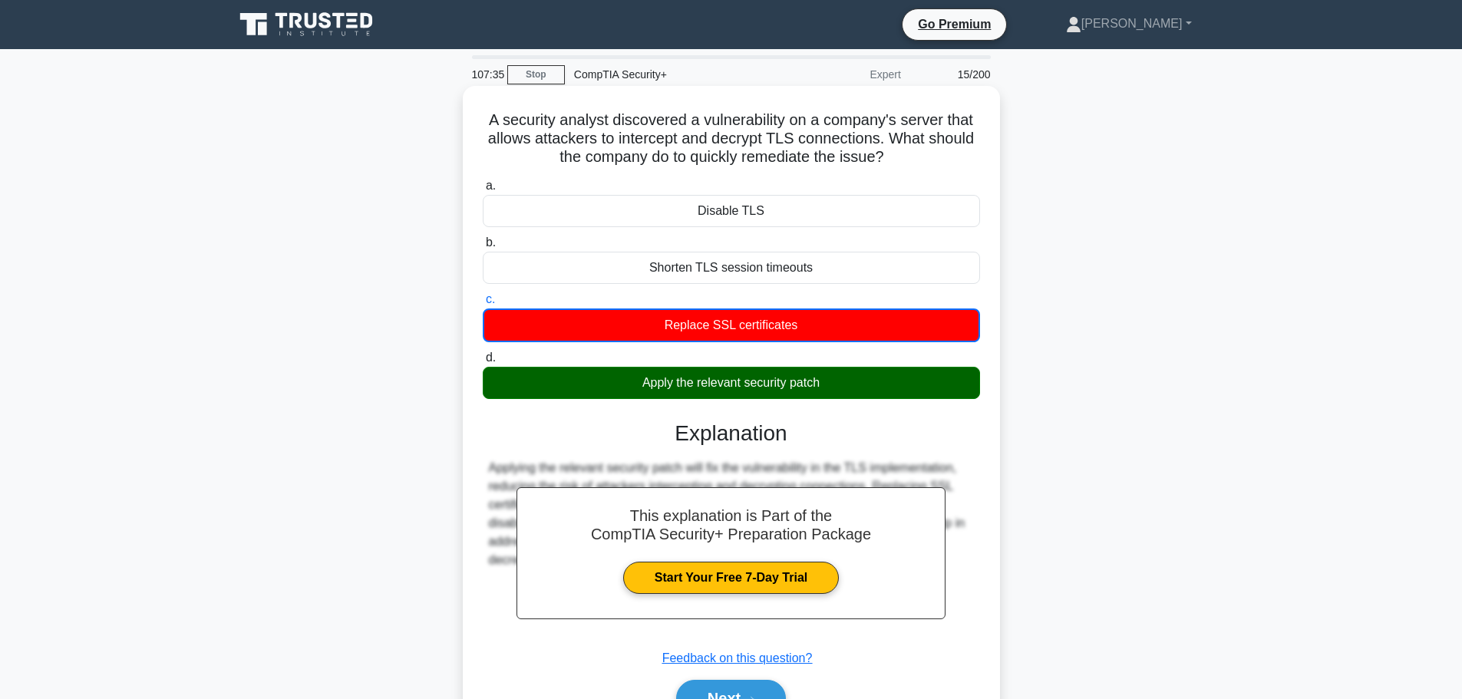
drag, startPoint x: 484, startPoint y: 121, endPoint x: 879, endPoint y: 373, distance: 467.8
click at [879, 373] on div "A security analyst discovered a vulnerability on a company's server that allows…" at bounding box center [731, 419] width 525 height 654
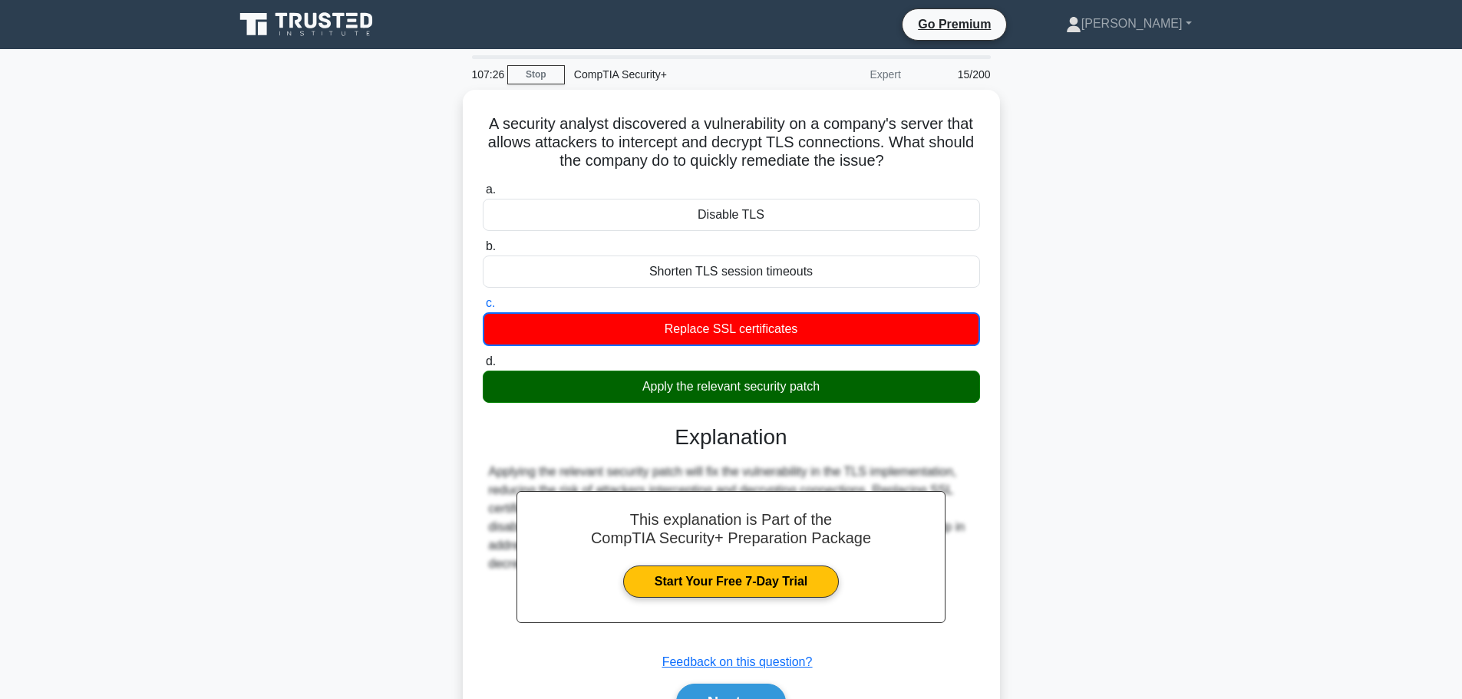
drag, startPoint x: 1195, startPoint y: 325, endPoint x: 1113, endPoint y: 338, distance: 83.3
click at [1195, 325] on div "A security analyst discovered a vulnerability on a company's server that allows…" at bounding box center [731, 432] width 1013 height 685
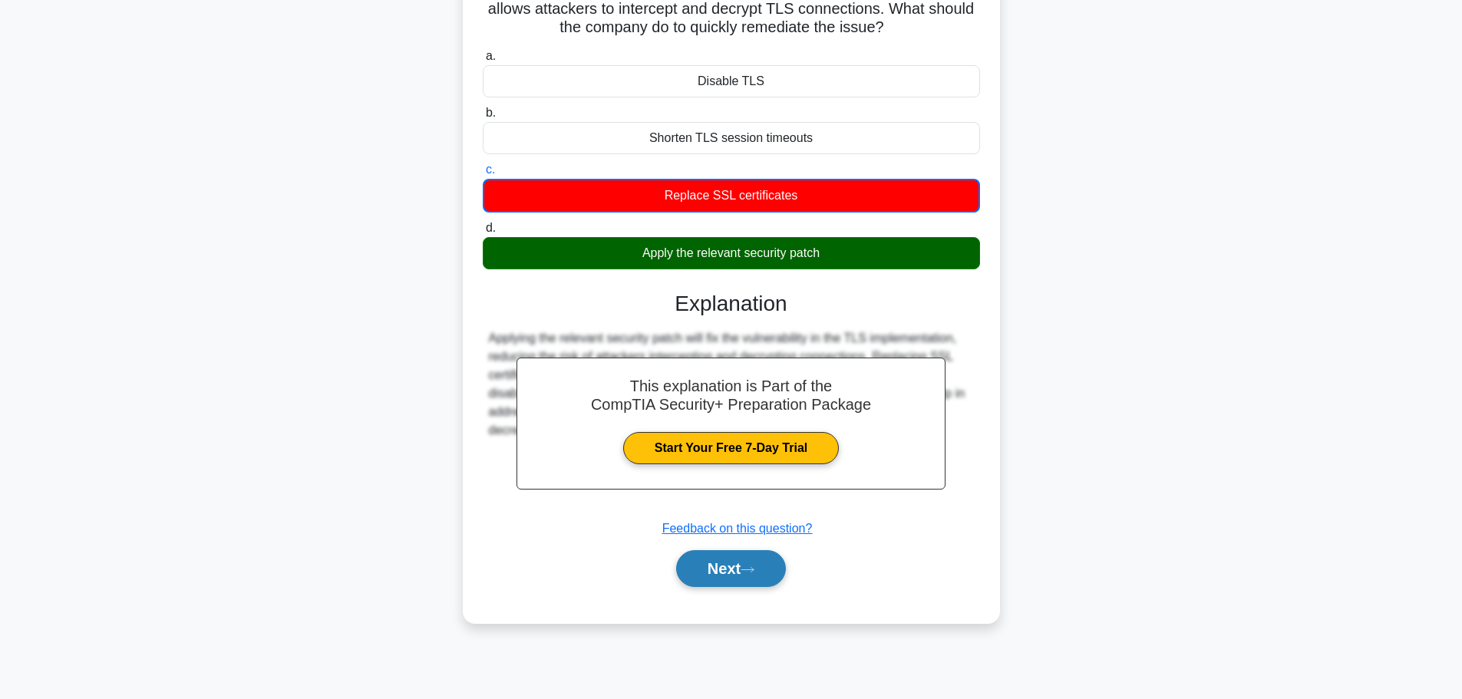
click at [758, 579] on button "Next" at bounding box center [731, 568] width 110 height 37
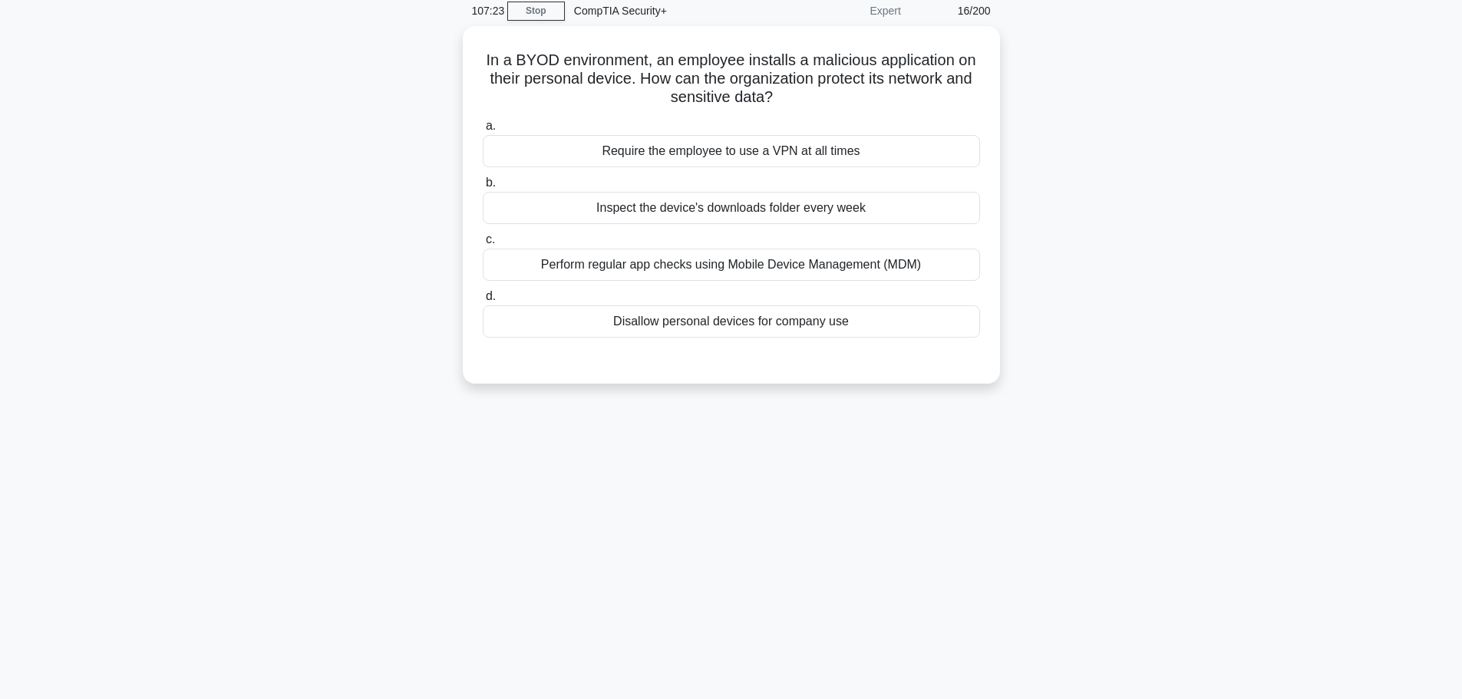
scroll to position [0, 0]
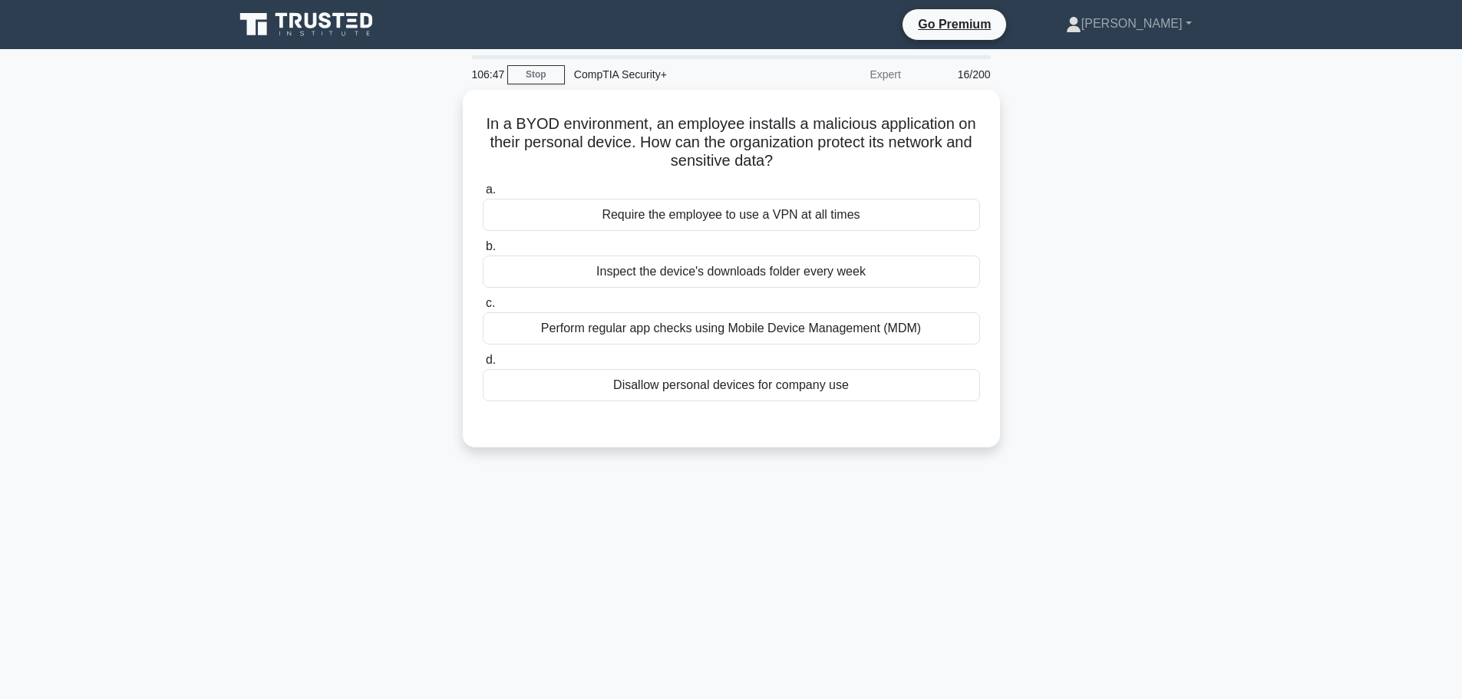
click at [1233, 298] on div "In a BYOD environment, an employee installs a malicious application on their pe…" at bounding box center [731, 278] width 1013 height 376
click at [708, 325] on div "Perform regular app checks using Mobile Device Management (MDM)" at bounding box center [731, 324] width 497 height 32
click at [483, 305] on input "c. Perform regular app checks using Mobile Device Management (MDM)" at bounding box center [483, 300] width 0 height 10
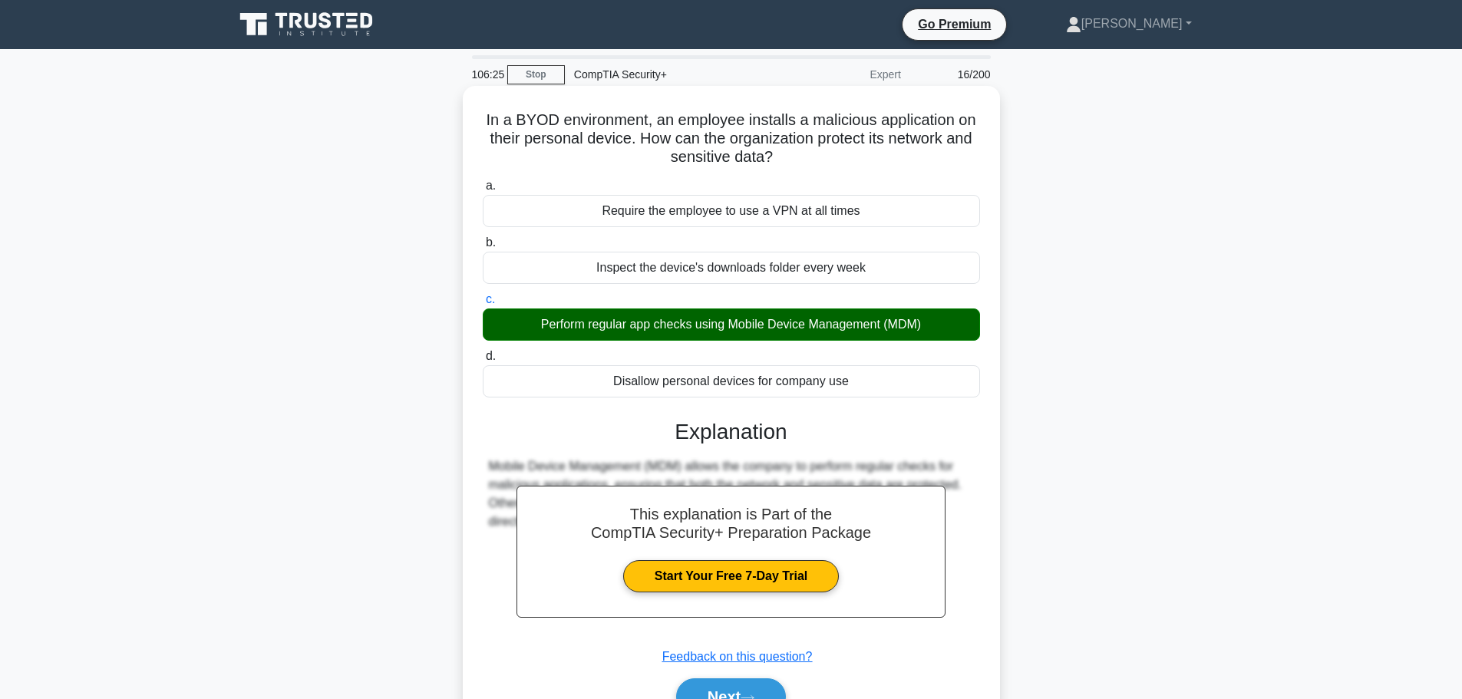
drag, startPoint x: 482, startPoint y: 121, endPoint x: 865, endPoint y: 381, distance: 462.9
click at [865, 381] on div "In a BYOD environment, an employee installs a malicious application on their pe…" at bounding box center [731, 418] width 525 height 653
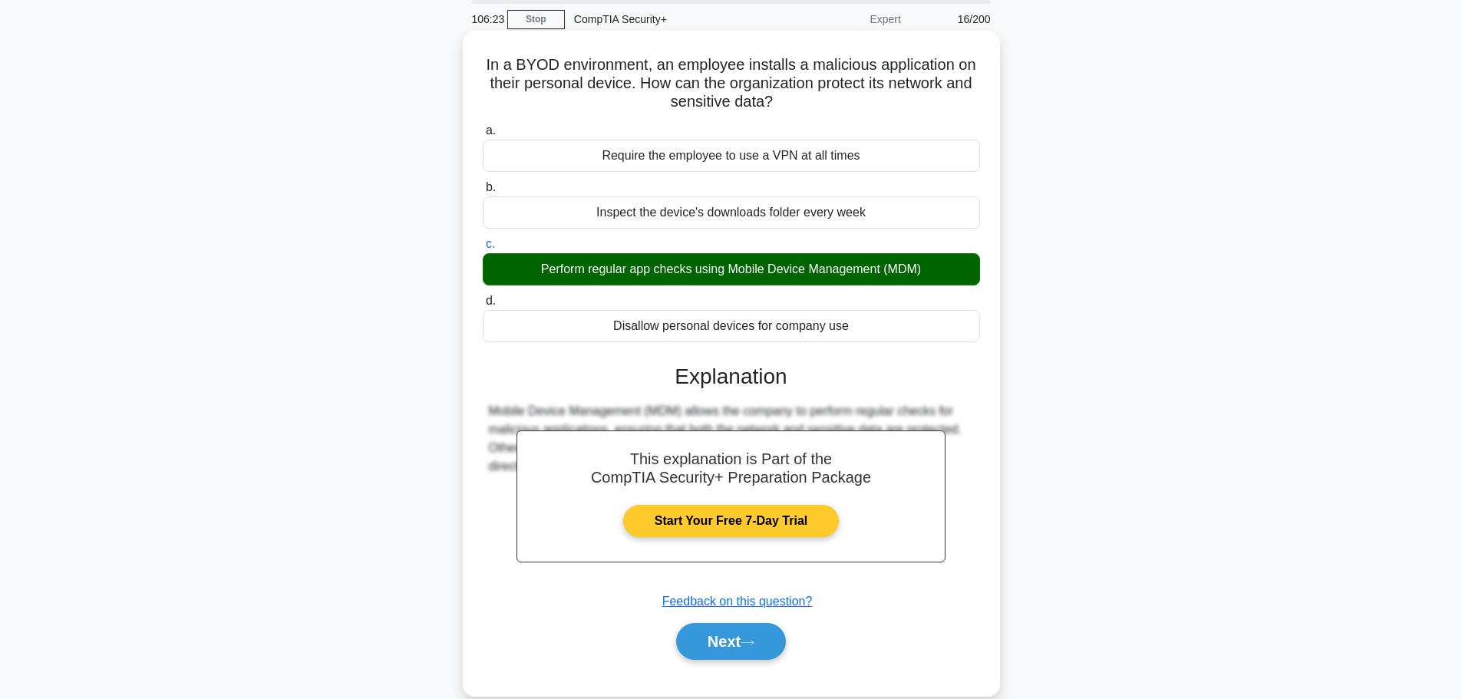
scroll to position [130, 0]
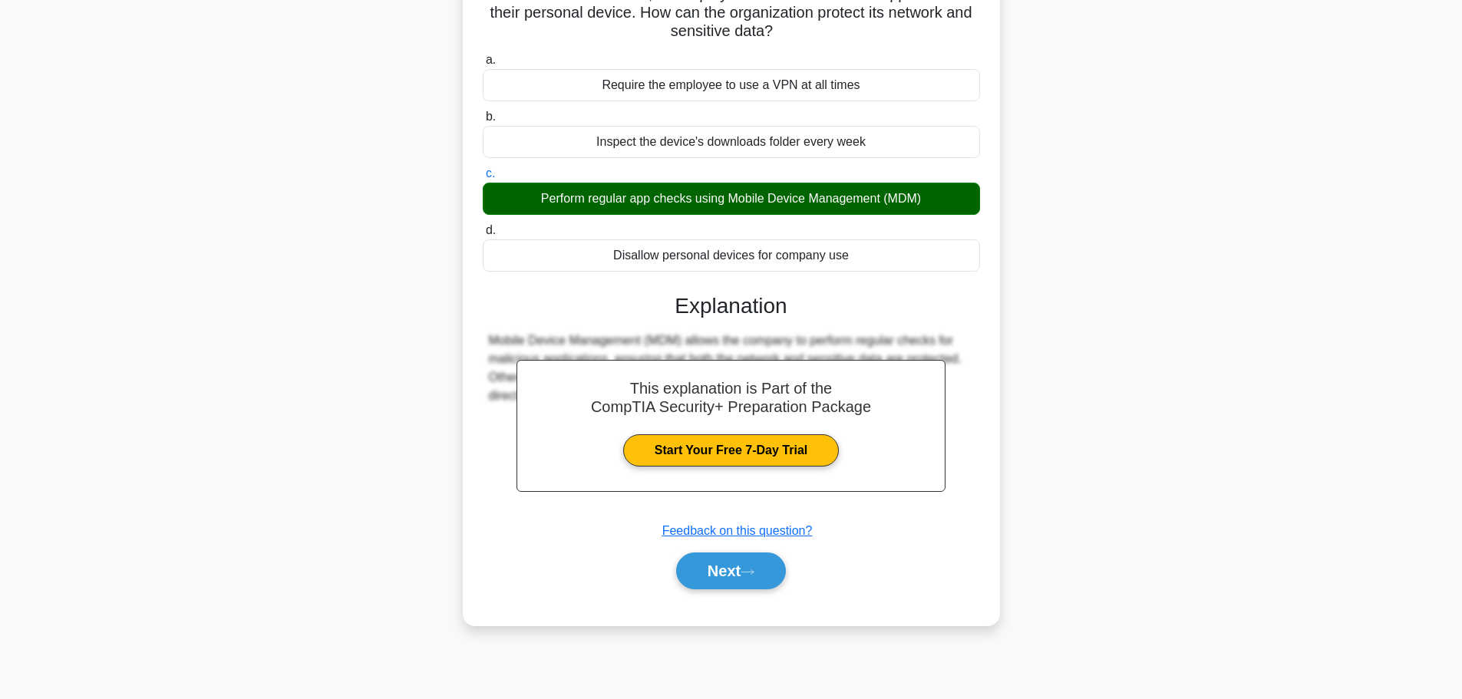
click at [1178, 277] on div "In a BYOD environment, an employee installs a malicious application on their pe…" at bounding box center [731, 302] width 1013 height 684
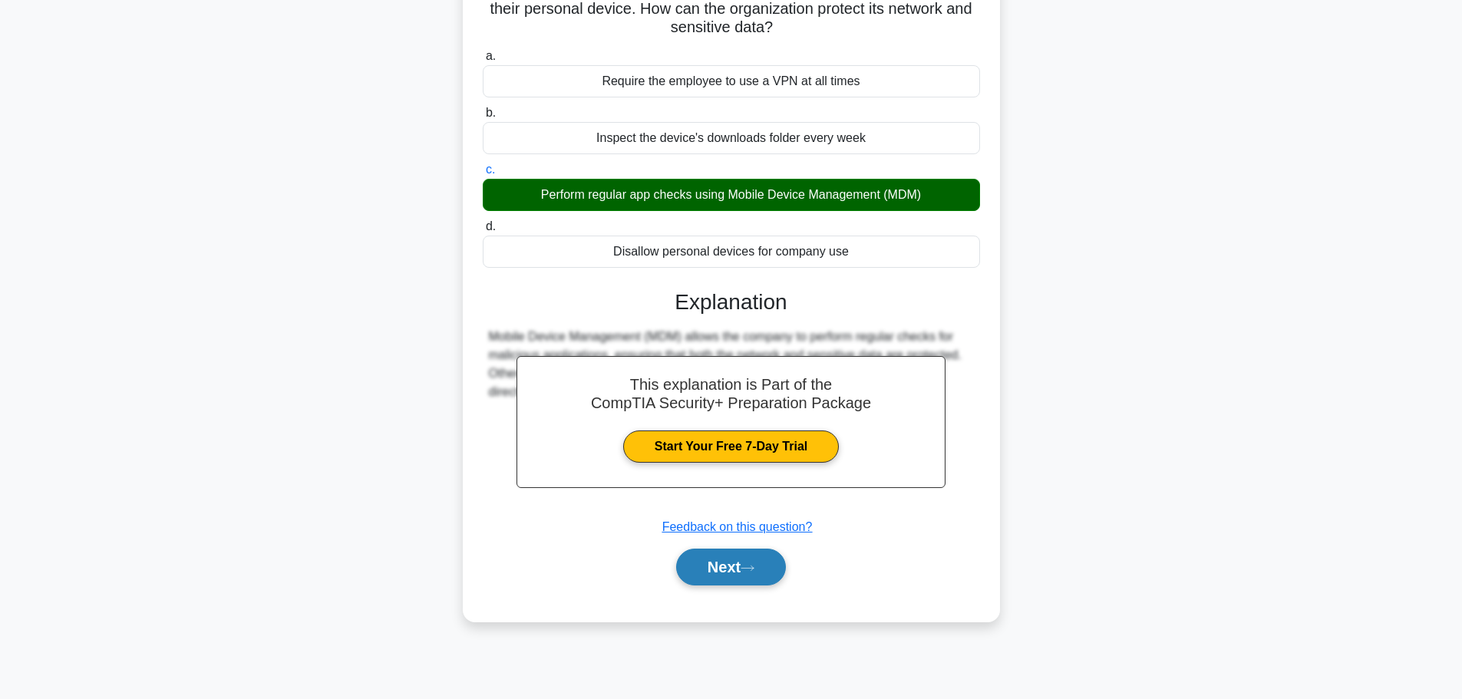
click at [753, 562] on button "Next" at bounding box center [731, 567] width 110 height 37
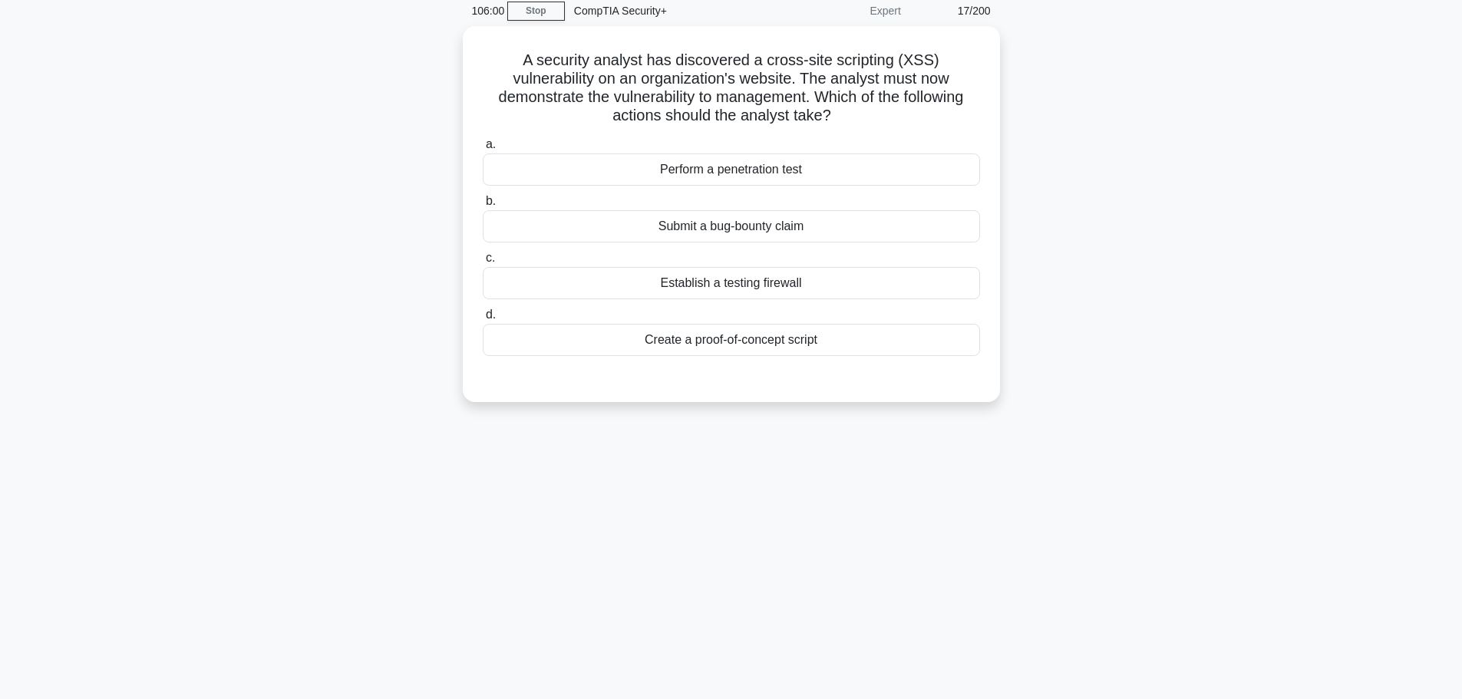
scroll to position [0, 0]
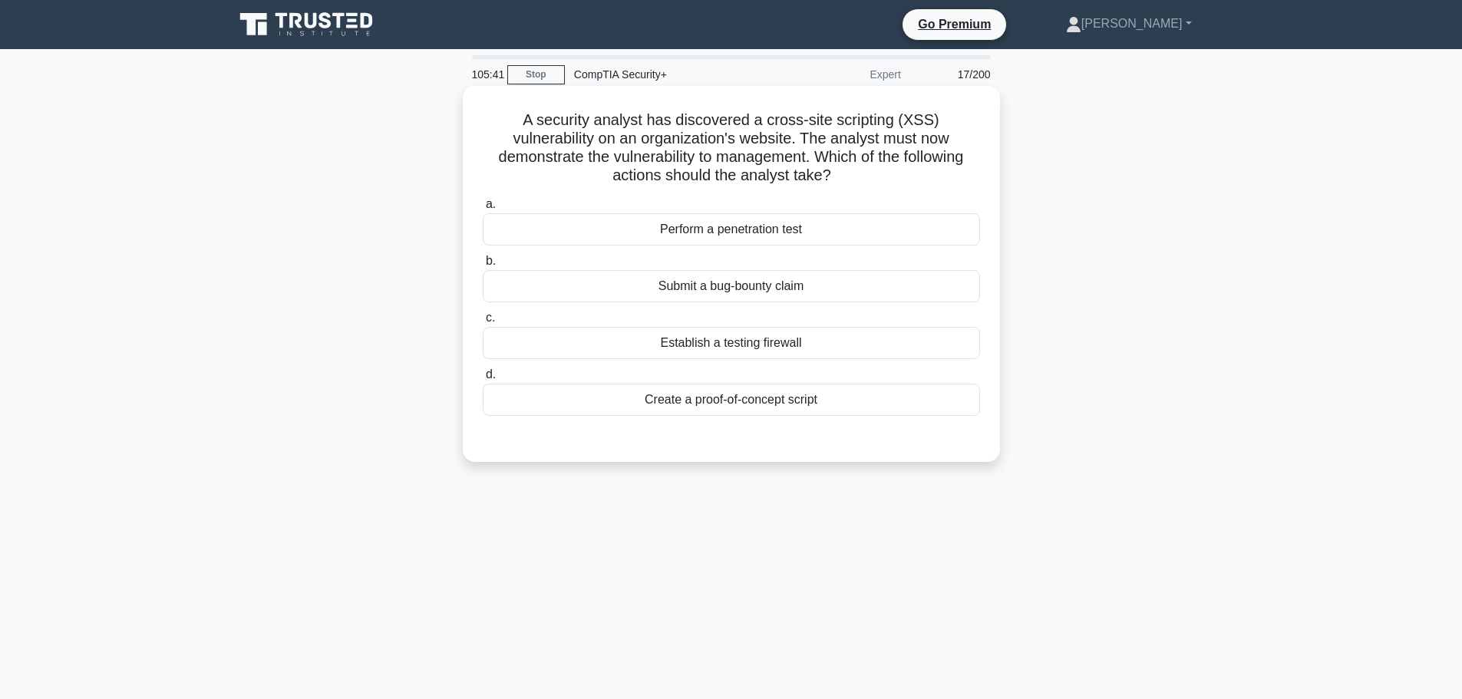
click at [691, 404] on div "Create a proof-of-concept script" at bounding box center [731, 400] width 497 height 32
click at [483, 380] on input "d. Create a proof-of-concept script" at bounding box center [483, 375] width 0 height 10
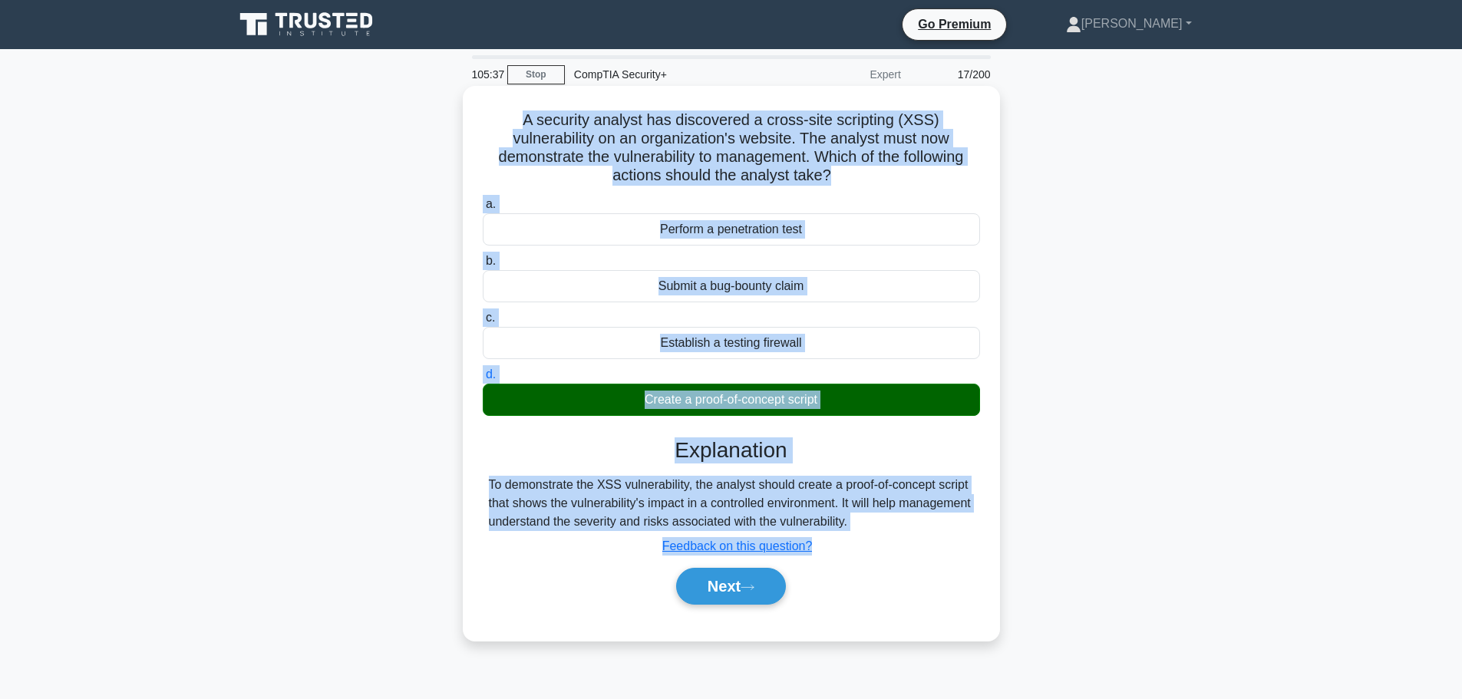
drag, startPoint x: 523, startPoint y: 115, endPoint x: 915, endPoint y: 533, distance: 572.7
click at [915, 533] on div "A security analyst has discovered a cross-site scripting (XSS) vulnerability on…" at bounding box center [731, 363] width 525 height 542
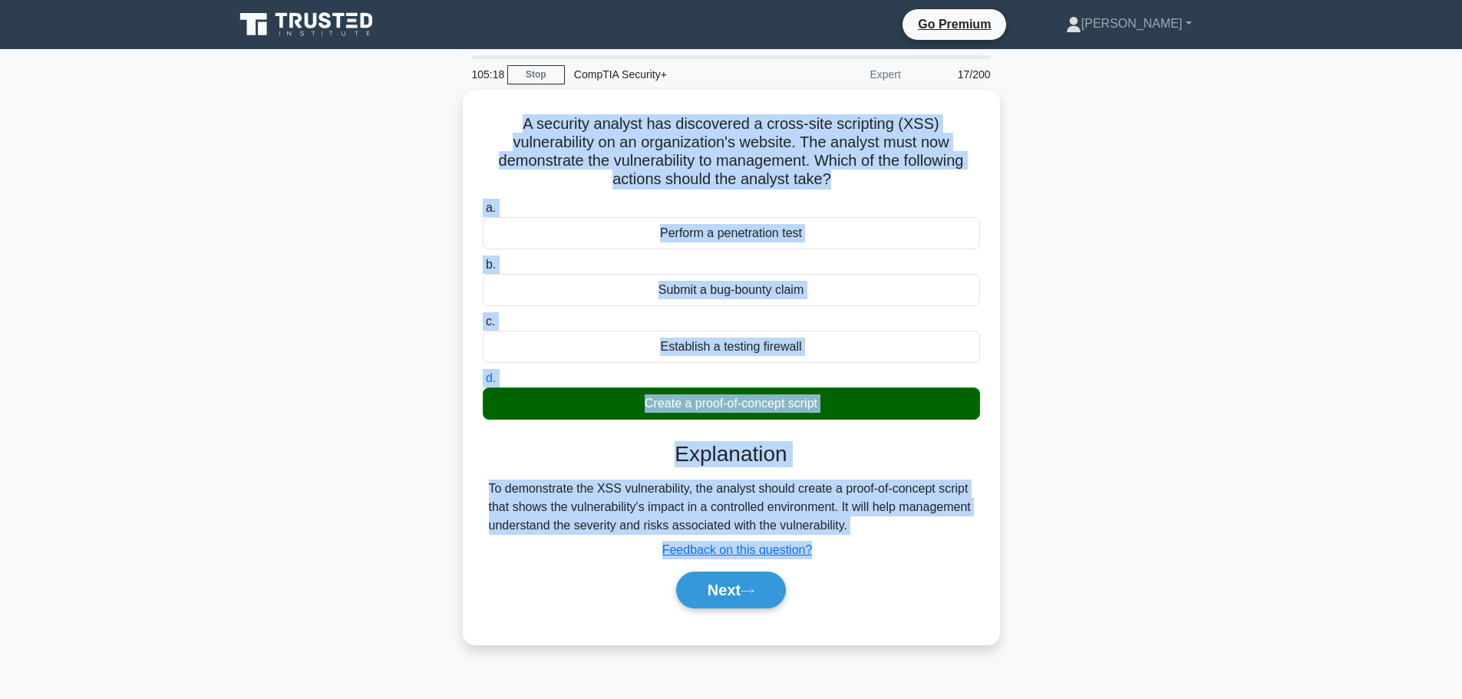
click at [1051, 293] on div "A security analyst has discovered a cross-site scripting (XSS) vulnerability on…" at bounding box center [731, 376] width 1013 height 573
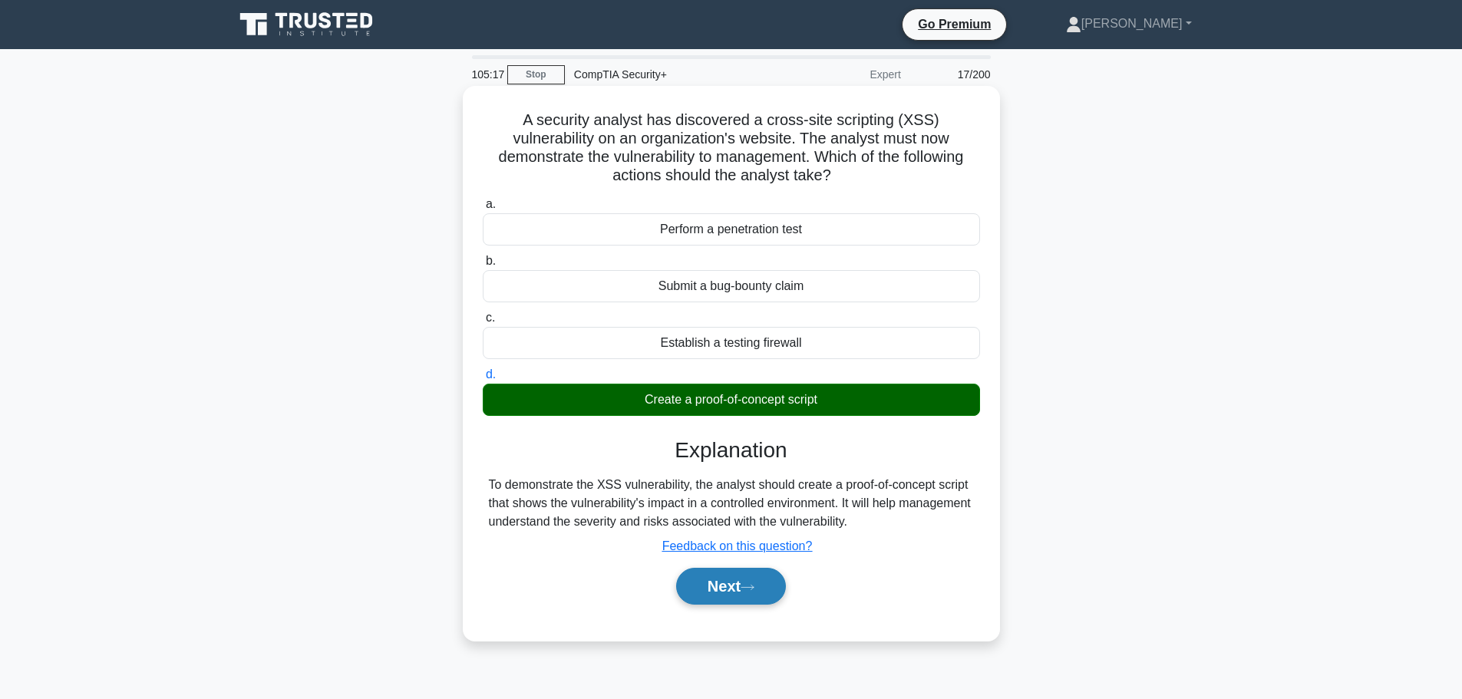
click at [719, 600] on button "Next" at bounding box center [731, 586] width 110 height 37
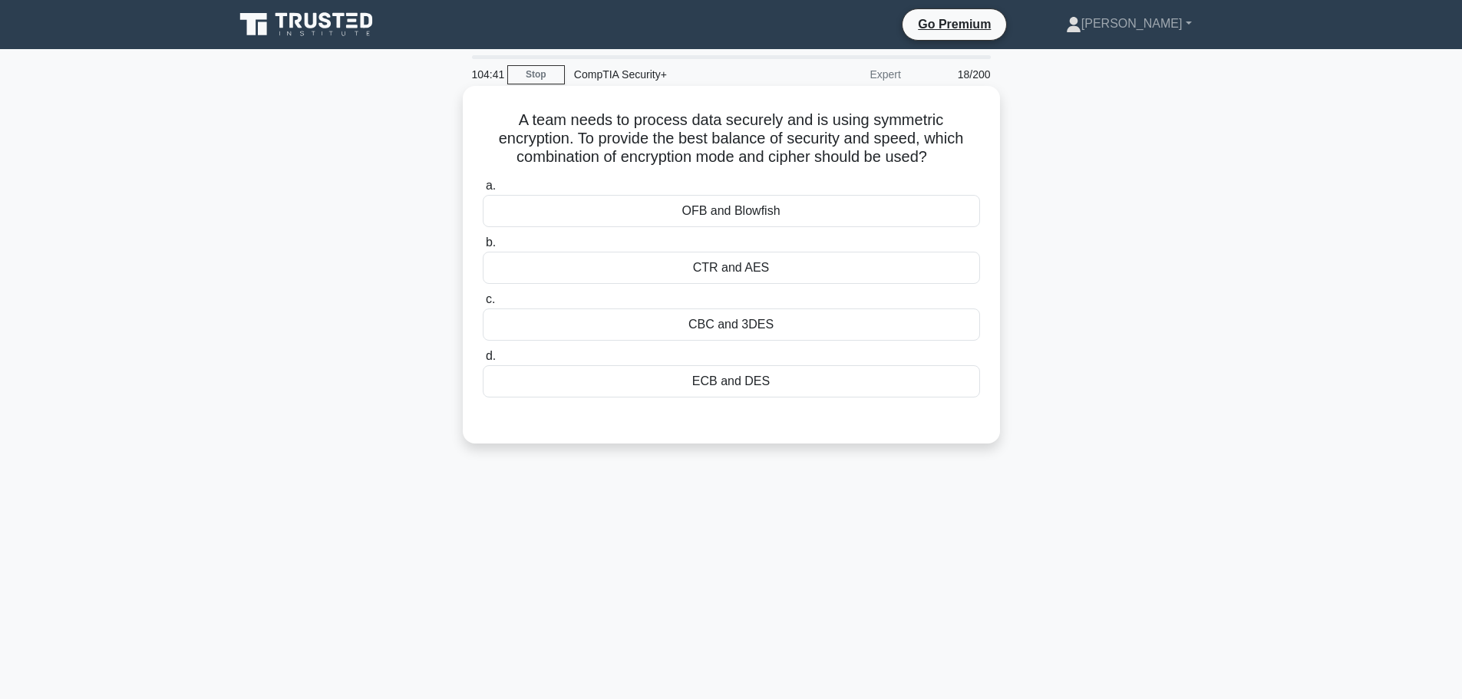
click at [745, 272] on div "CTR and AES" at bounding box center [731, 268] width 497 height 32
click at [483, 248] on input "b. CTR and AES" at bounding box center [483, 243] width 0 height 10
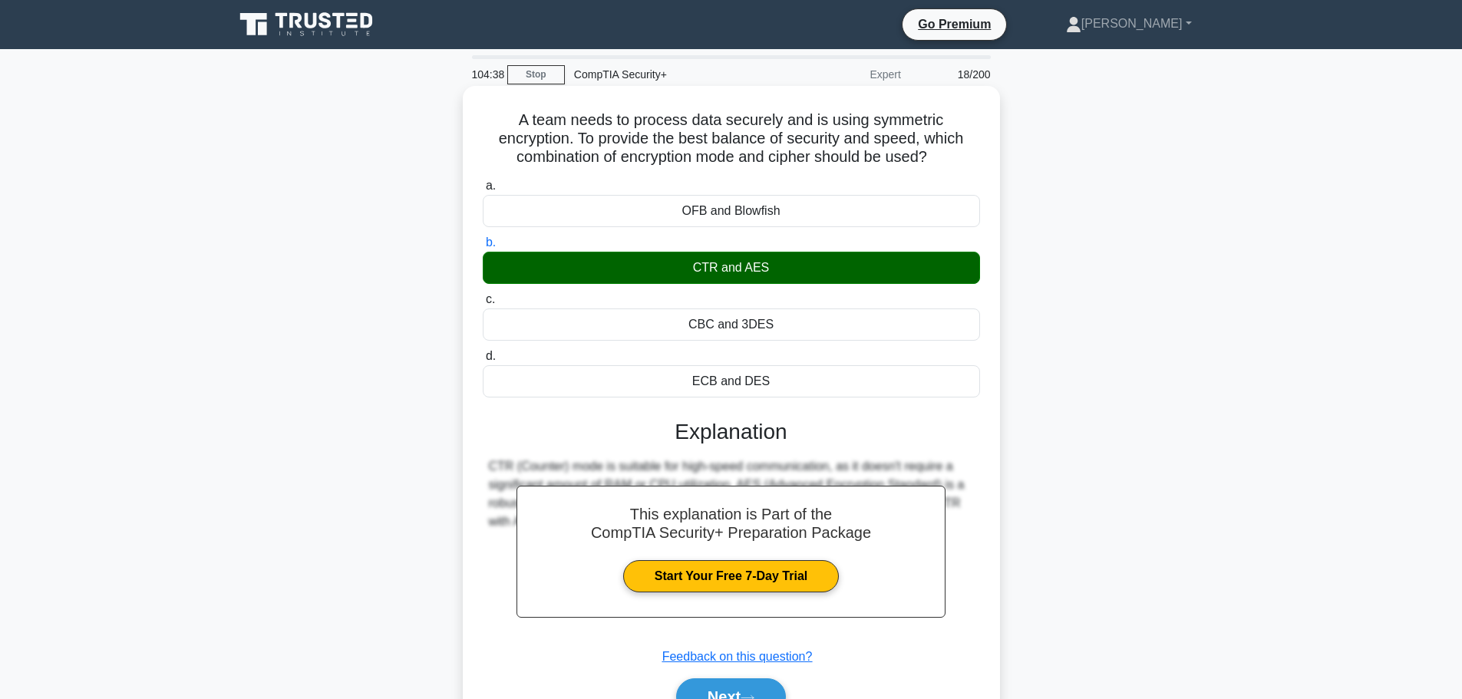
drag, startPoint x: 514, startPoint y: 110, endPoint x: 819, endPoint y: 386, distance: 411.8
click at [819, 386] on div "A team needs to process data securely and is using symmetric encryption. To pro…" at bounding box center [731, 418] width 525 height 653
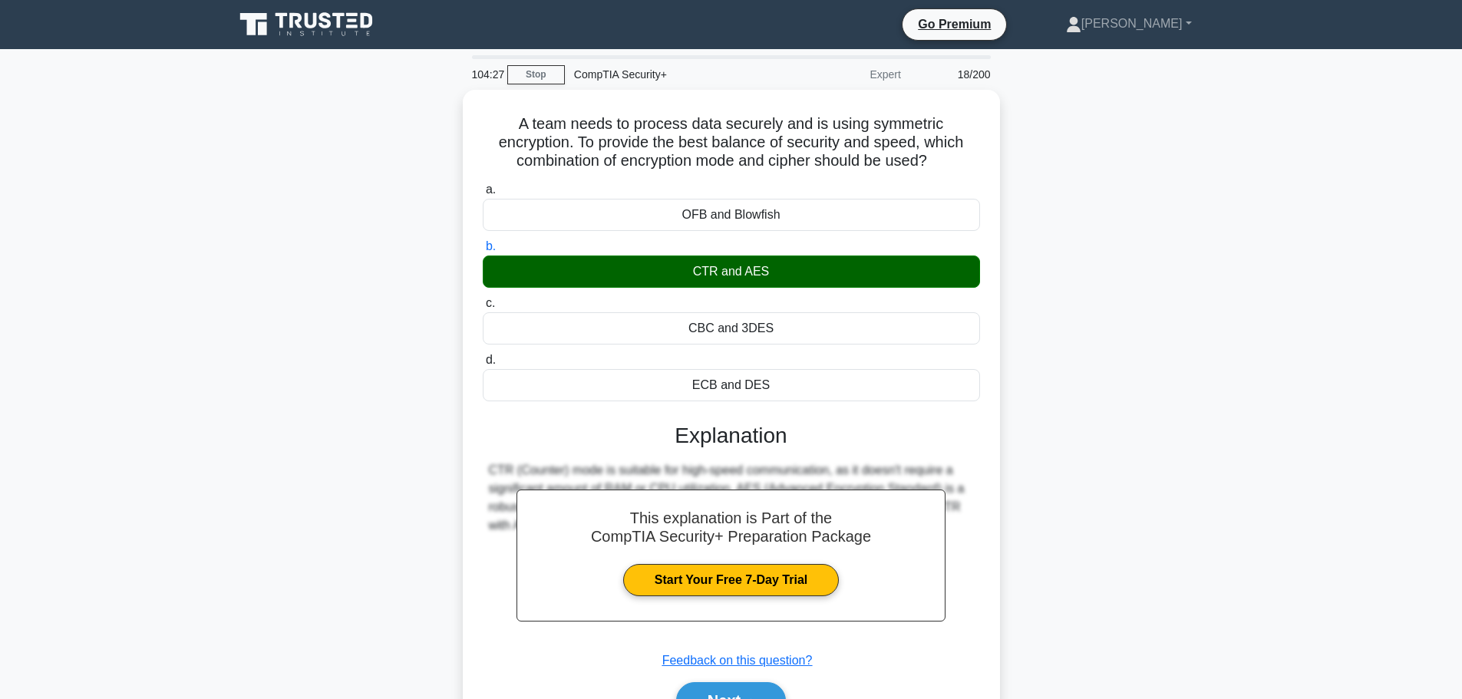
click at [1104, 353] on div "A team needs to process data securely and is using symmetric encryption. To pro…" at bounding box center [731, 432] width 1013 height 684
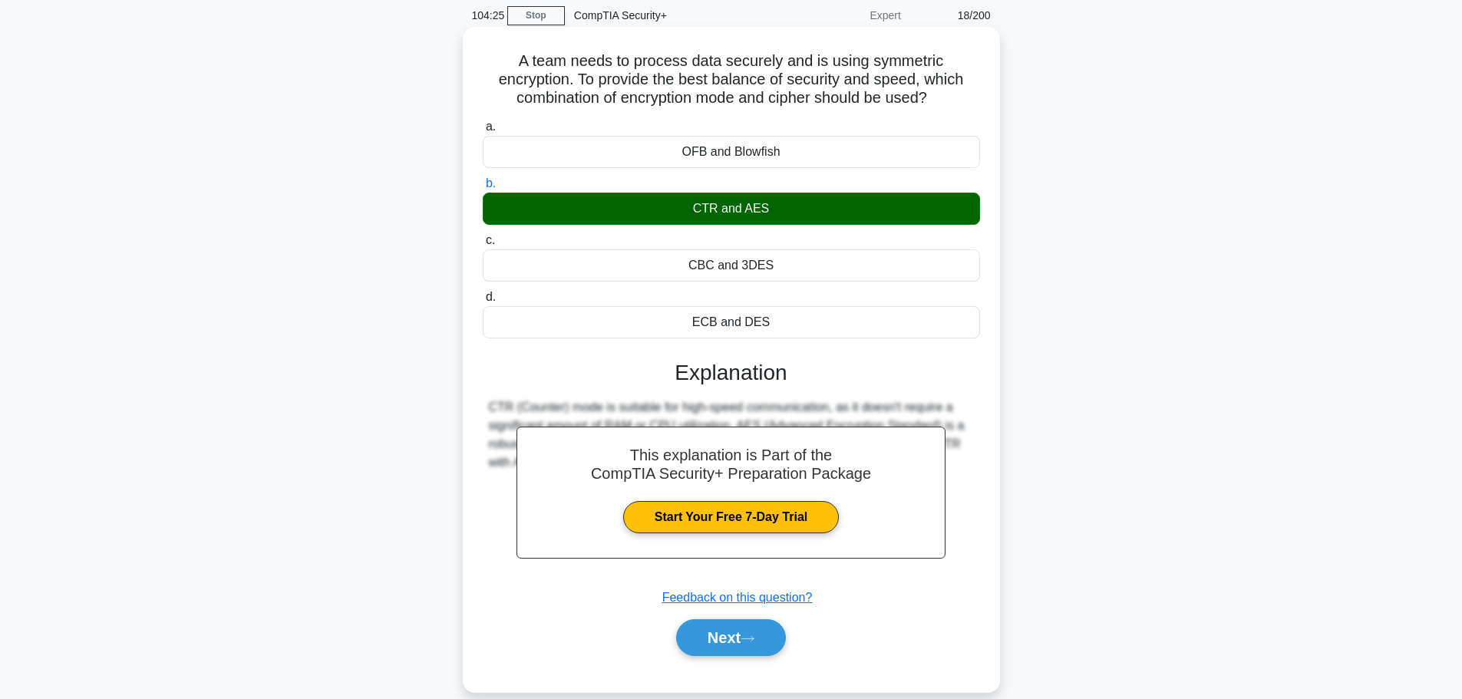
scroll to position [130, 0]
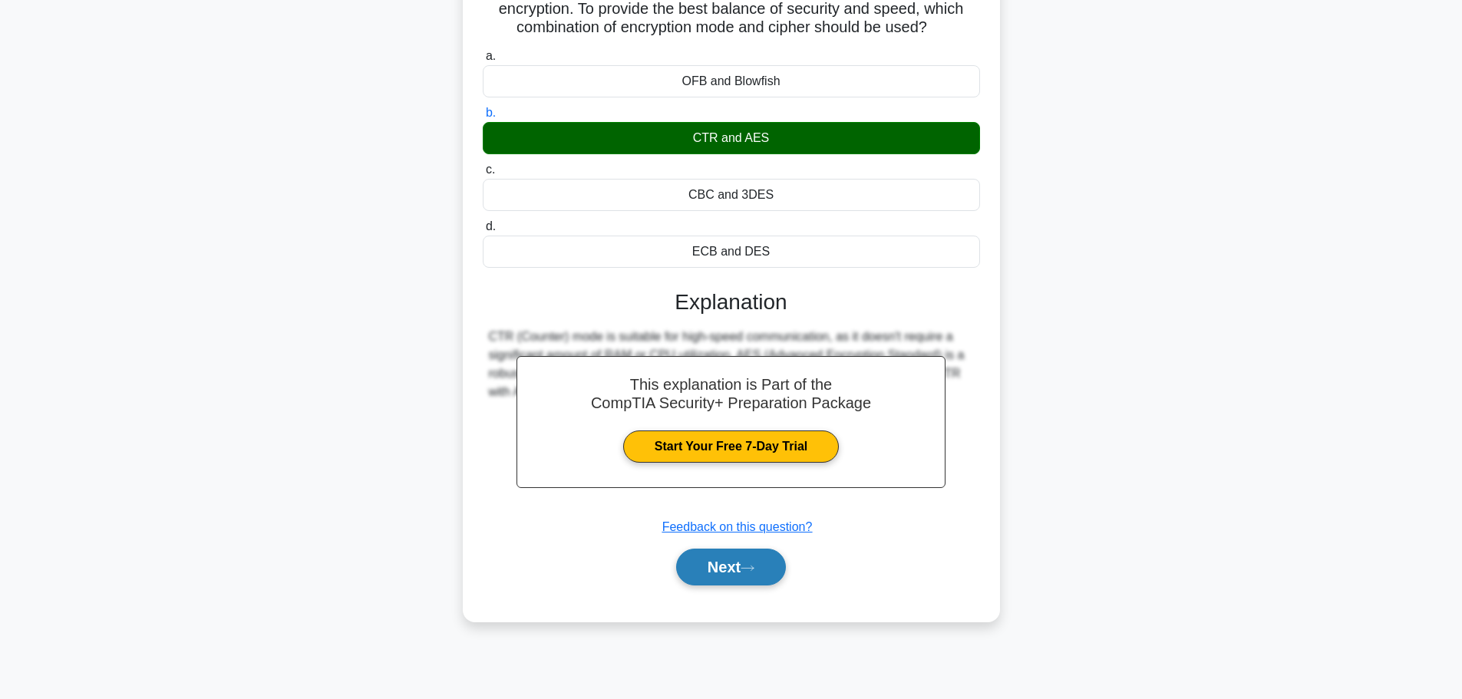
click at [748, 581] on button "Next" at bounding box center [731, 567] width 110 height 37
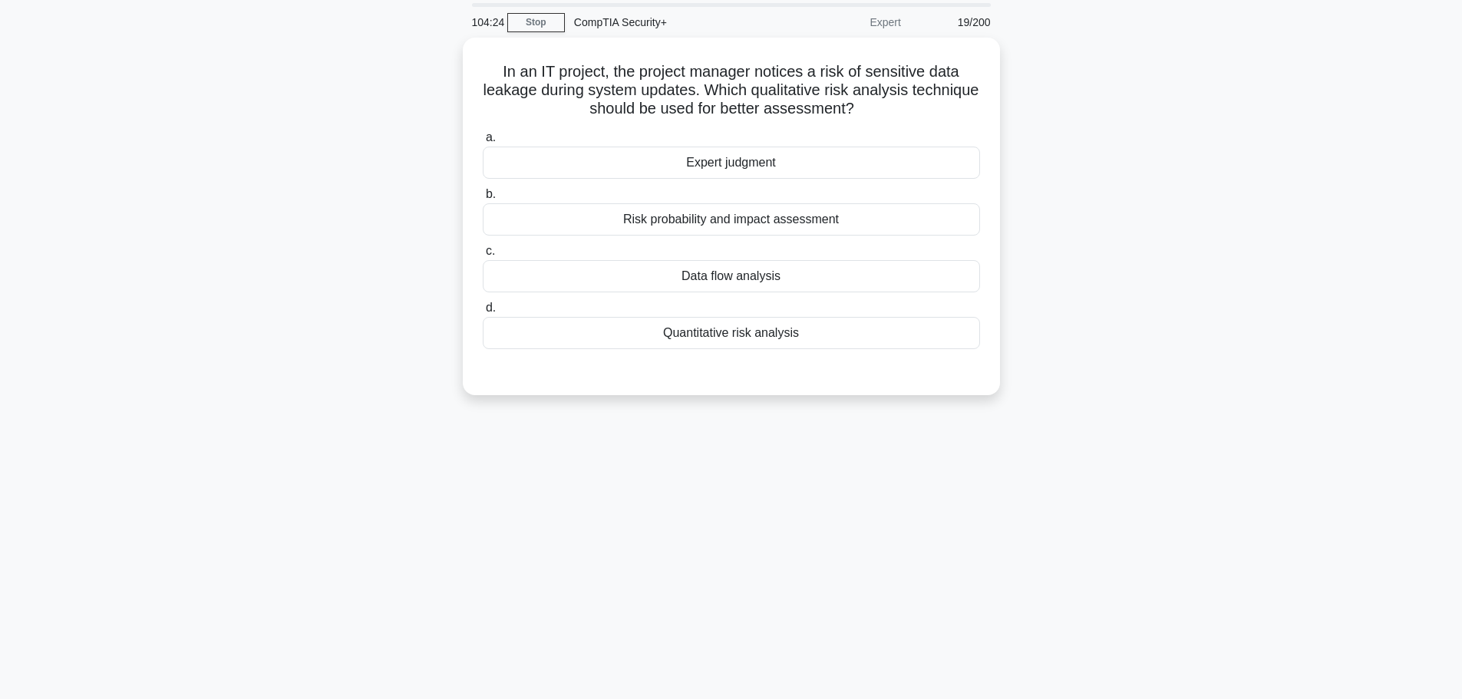
scroll to position [0, 0]
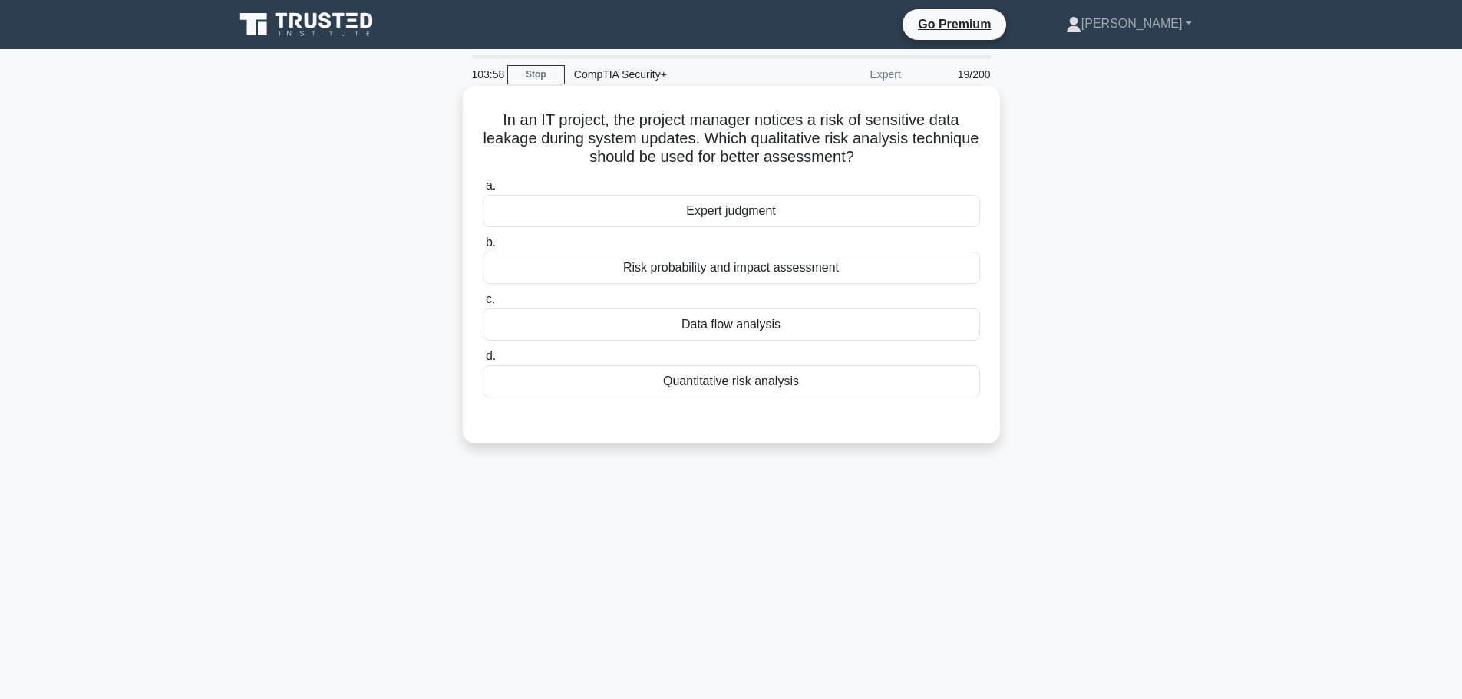
click at [789, 265] on div "Risk probability and impact assessment" at bounding box center [731, 268] width 497 height 32
click at [483, 248] on input "b. Risk probability and impact assessment" at bounding box center [483, 243] width 0 height 10
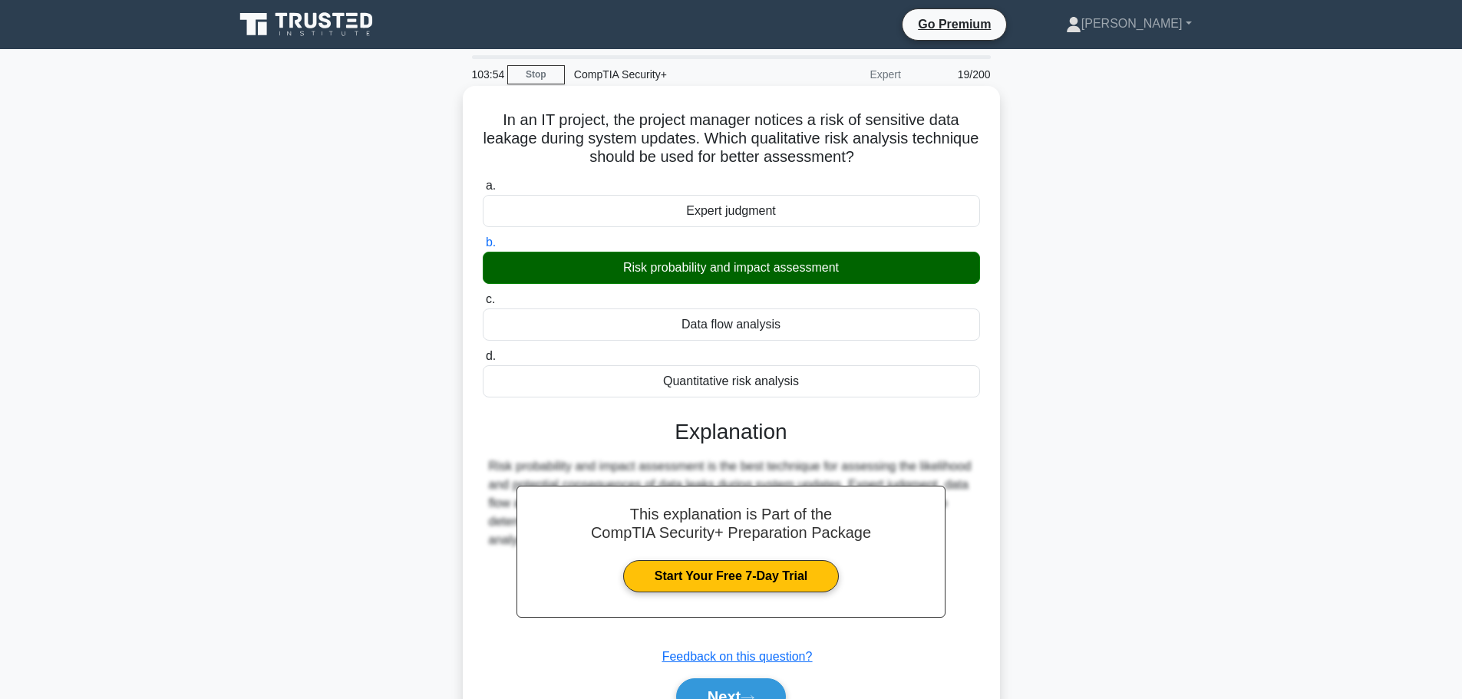
drag, startPoint x: 497, startPoint y: 107, endPoint x: 813, endPoint y: 377, distance: 415.8
click at [813, 377] on div "In an IT project, the project manager notices a risk of sensitive data leakage …" at bounding box center [731, 418] width 525 height 653
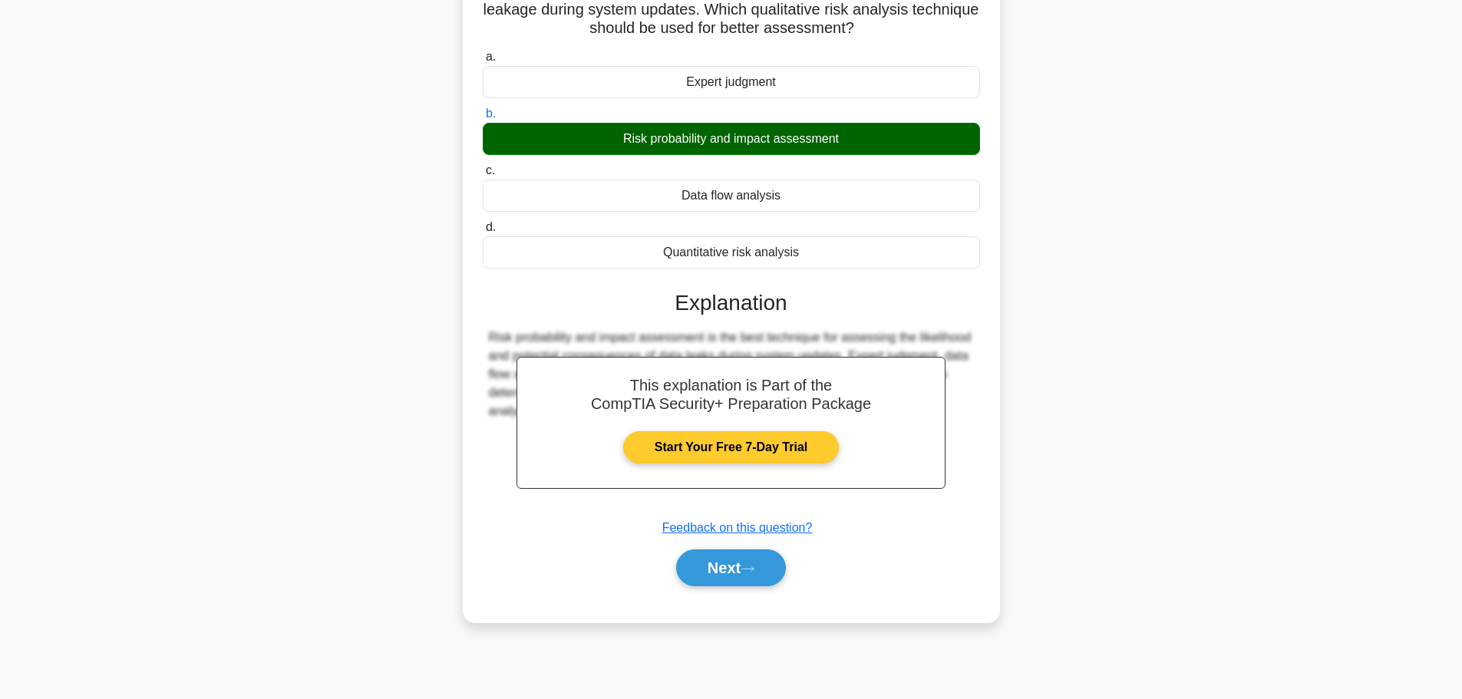
scroll to position [130, 0]
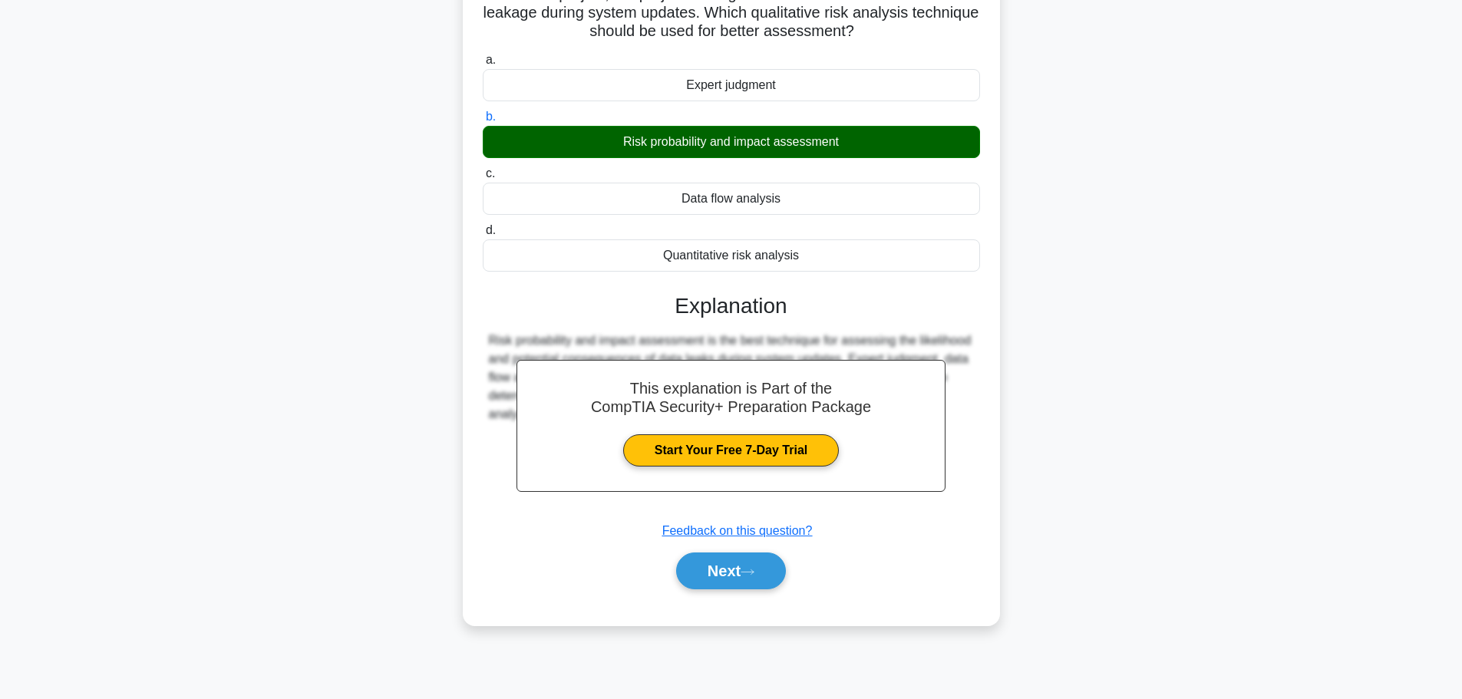
click at [1043, 268] on div "In an IT project, the project manager notices a risk of sensitive data leakage …" at bounding box center [731, 302] width 1013 height 684
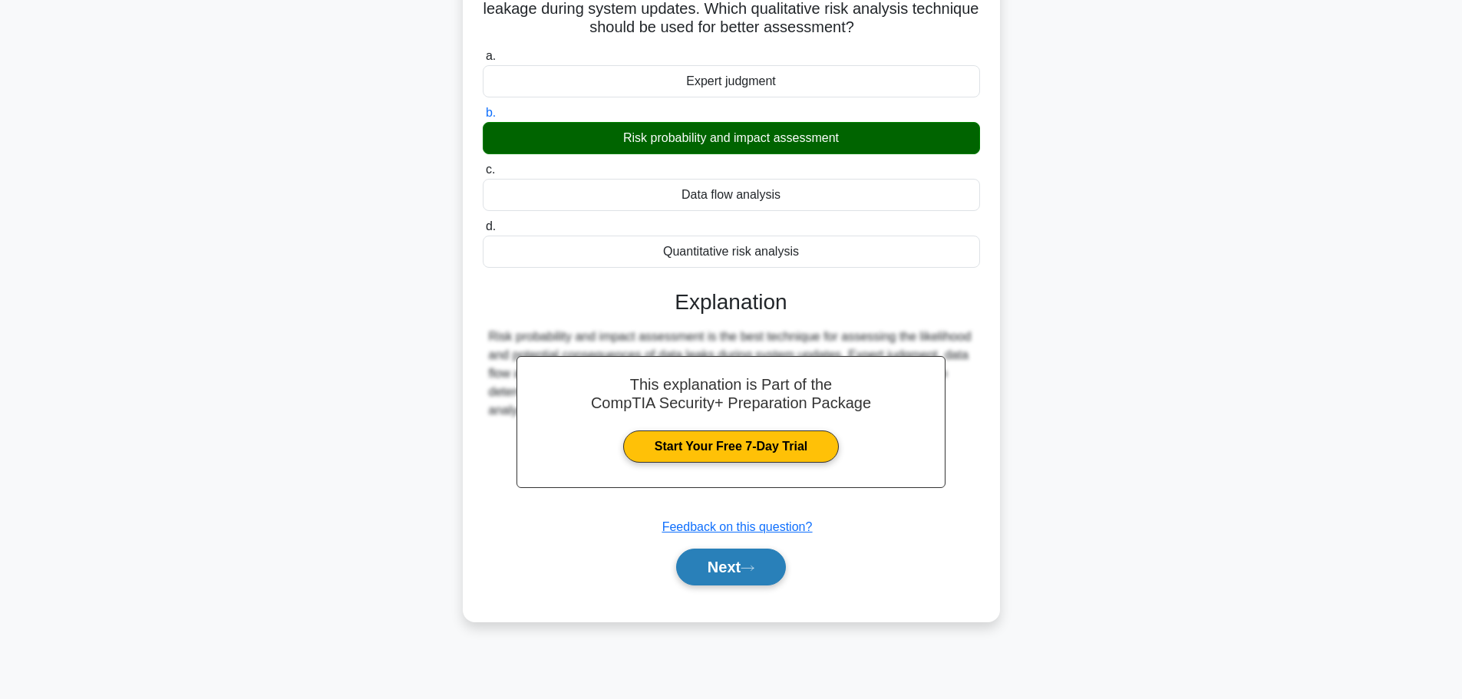
drag, startPoint x: 740, startPoint y: 555, endPoint x: 730, endPoint y: 534, distance: 23.0
click at [740, 555] on button "Next" at bounding box center [731, 567] width 110 height 37
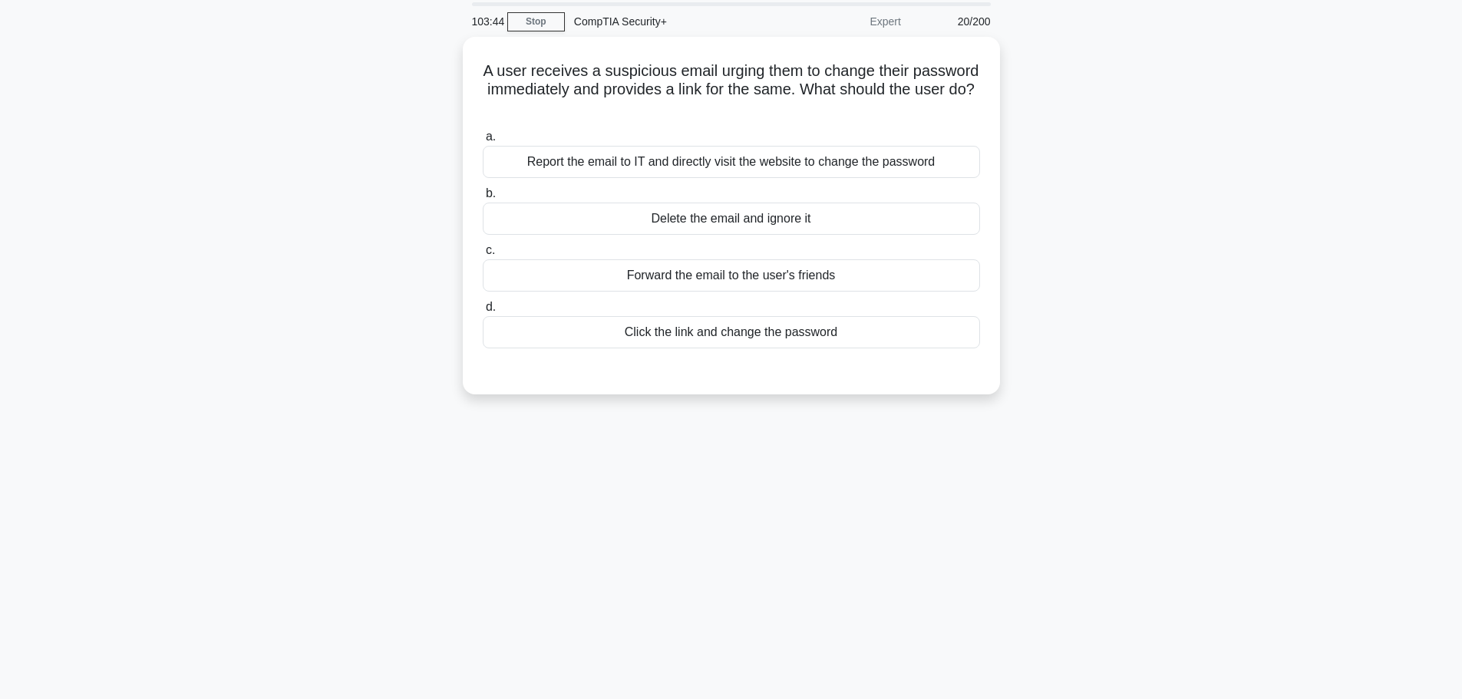
scroll to position [0, 0]
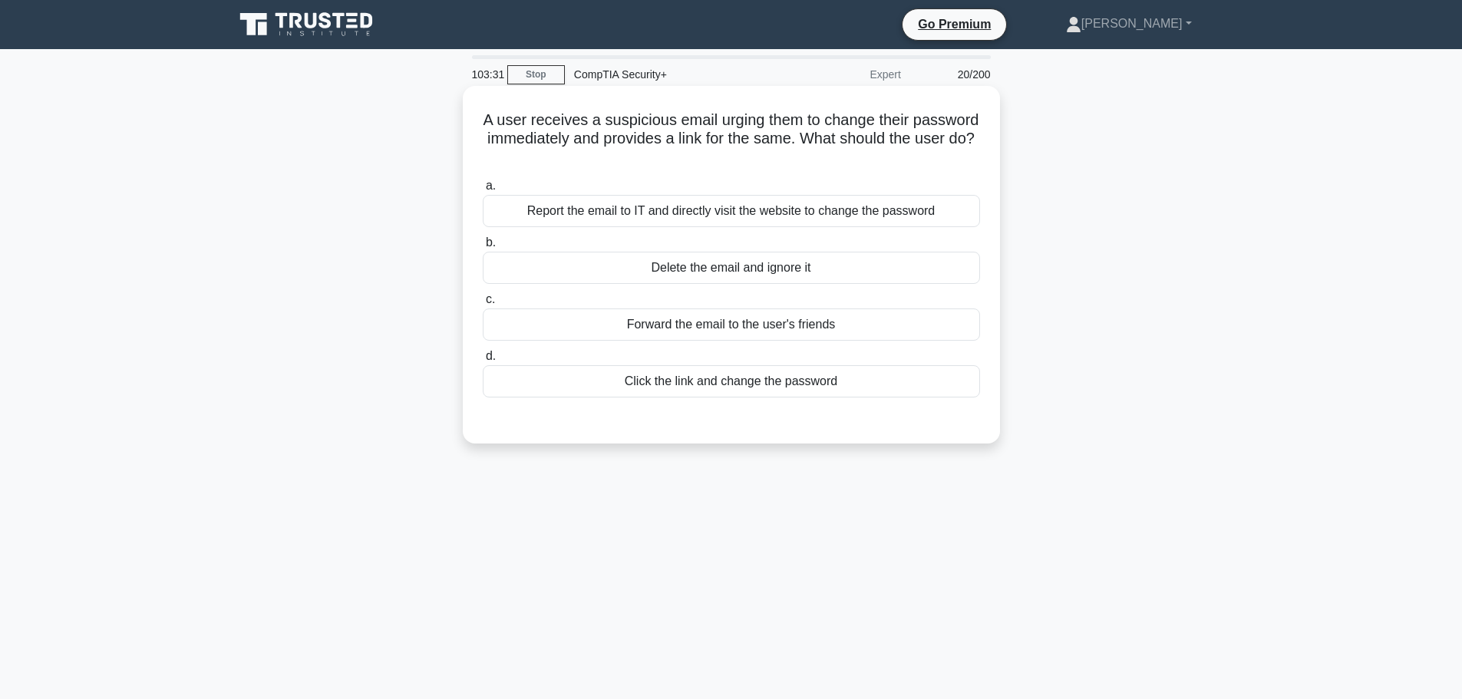
click at [718, 217] on div "Report the email to IT and directly visit the website to change the password" at bounding box center [731, 211] width 497 height 32
click at [483, 191] on input "a. Report the email to IT and directly visit the website to change the password" at bounding box center [483, 186] width 0 height 10
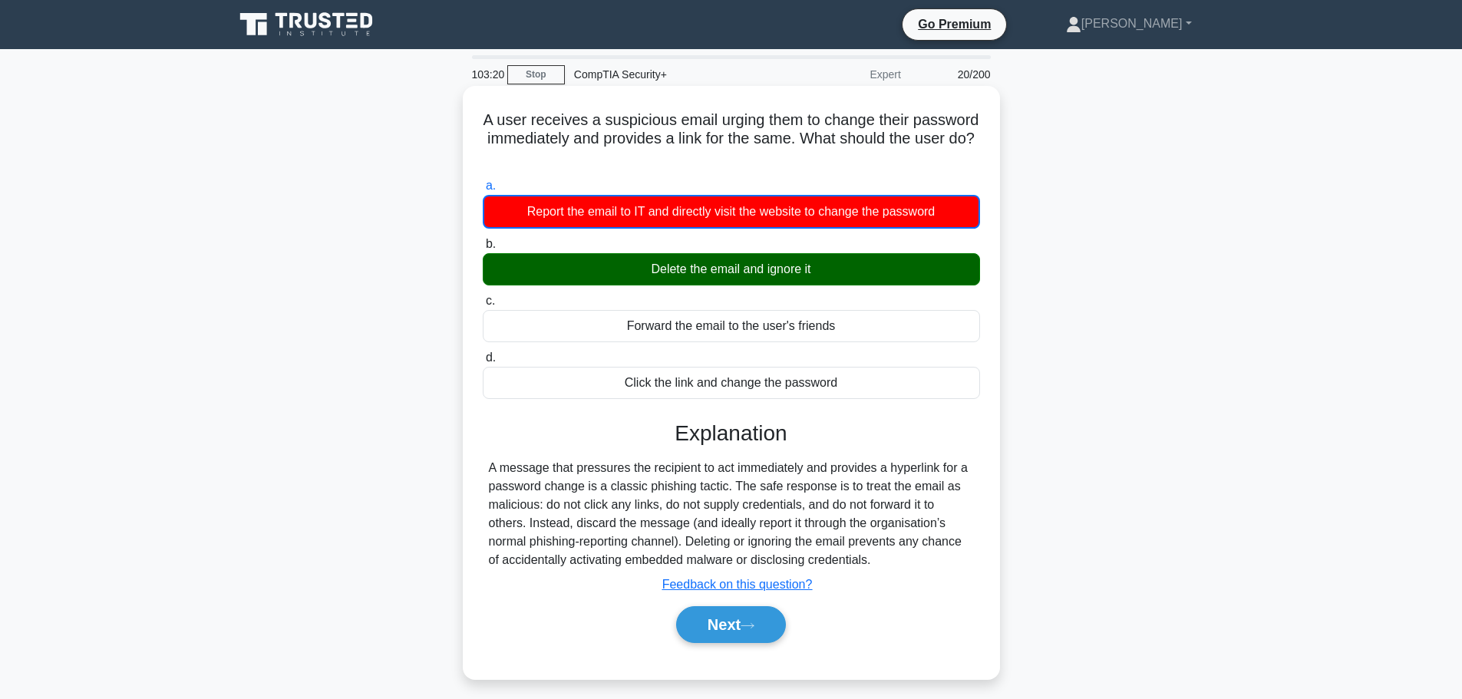
drag, startPoint x: 515, startPoint y: 110, endPoint x: 881, endPoint y: 562, distance: 581.5
click at [881, 562] on div "A user receives a suspicious email urging them to change their password immedia…" at bounding box center [731, 382] width 525 height 581
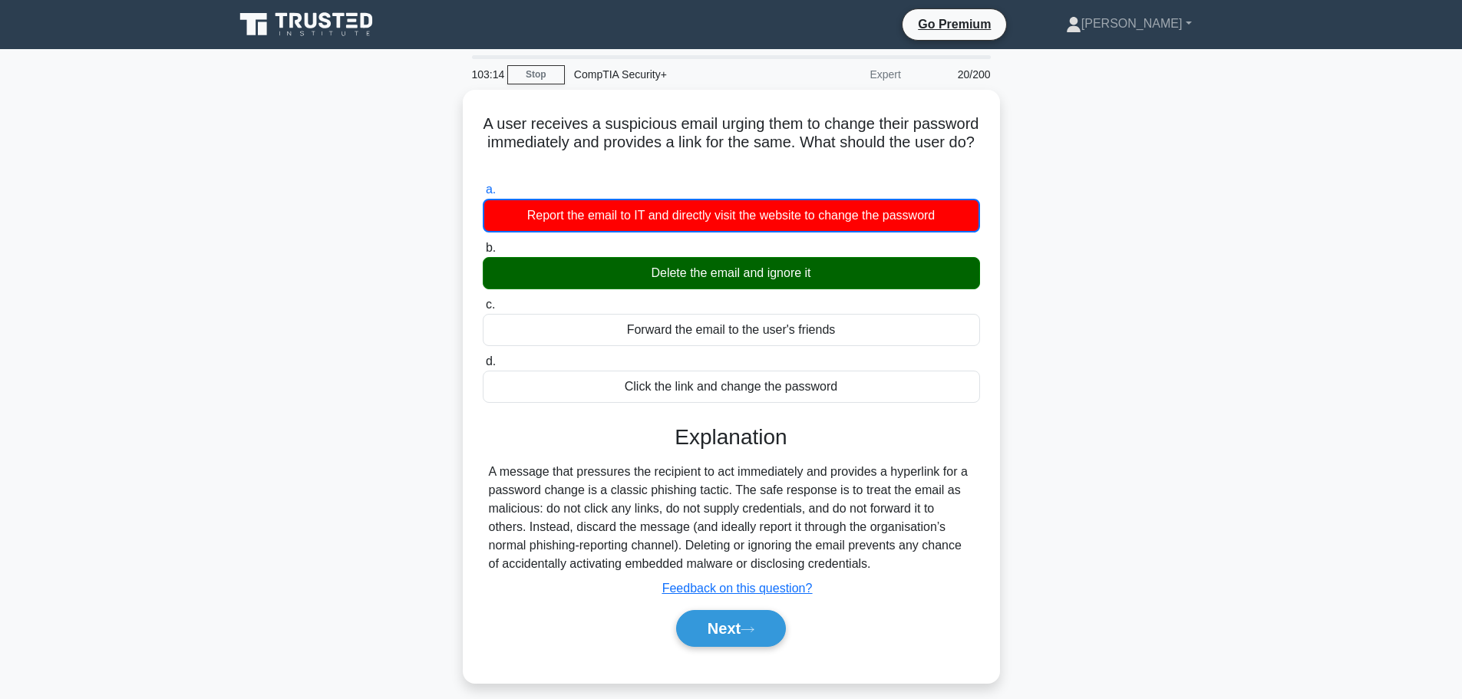
drag, startPoint x: 1214, startPoint y: 347, endPoint x: 1159, endPoint y: 371, distance: 60.1
click at [1214, 347] on div "A user receives a suspicious email urging them to change their password immedia…" at bounding box center [731, 396] width 1013 height 612
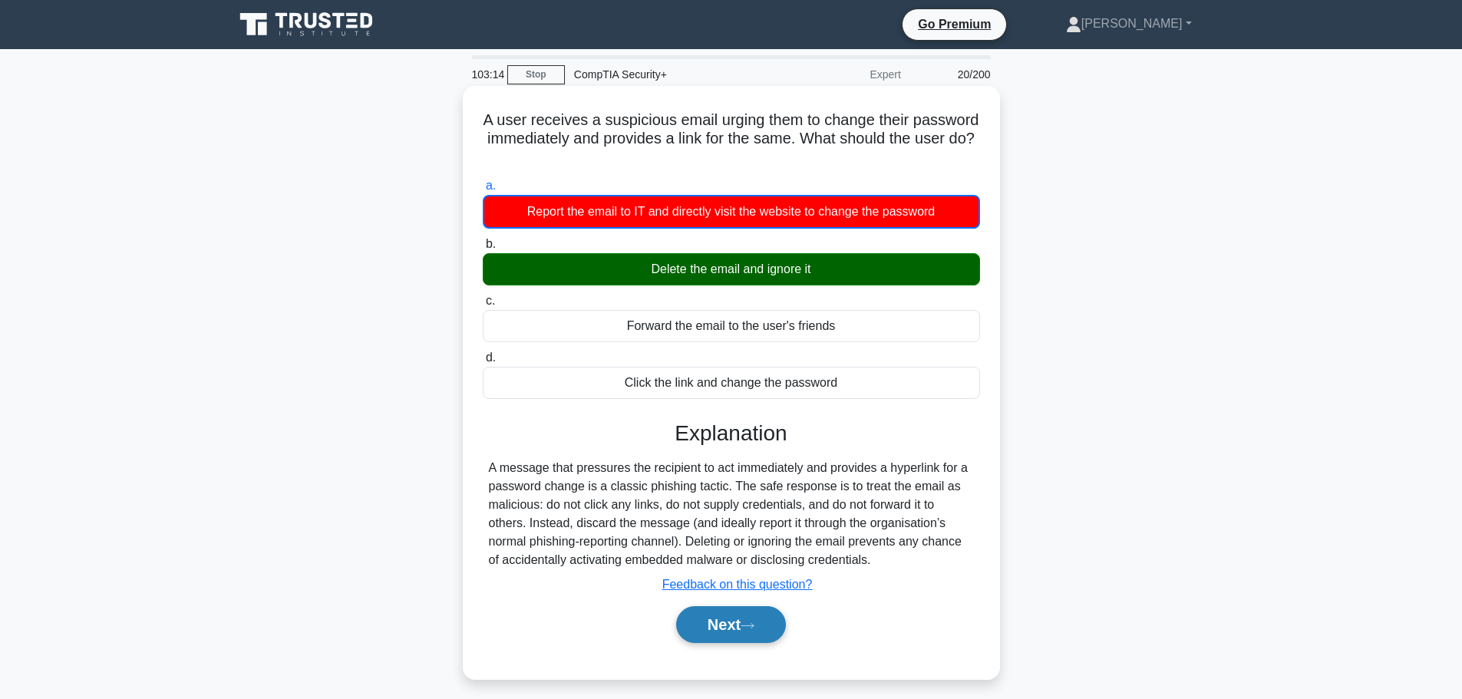
click at [742, 630] on button "Next" at bounding box center [731, 624] width 110 height 37
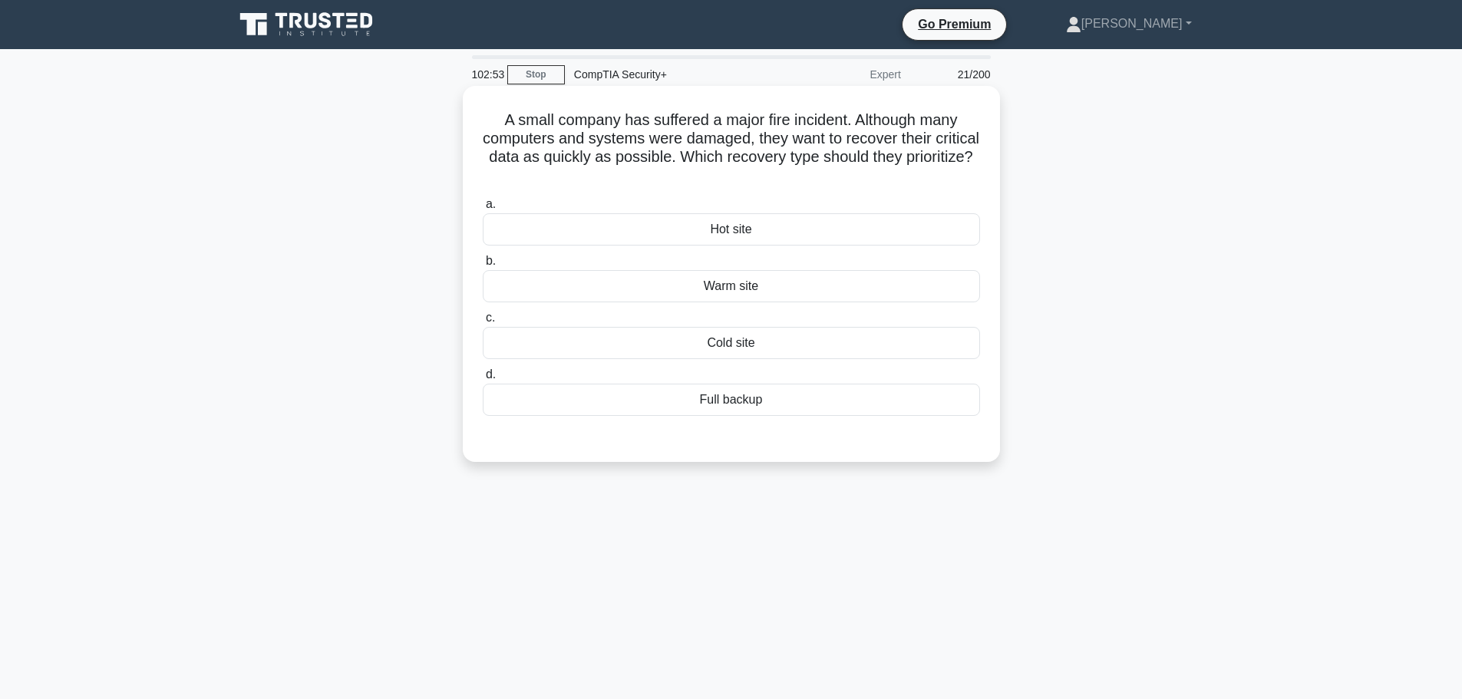
click at [766, 288] on div "Warm site" at bounding box center [731, 286] width 497 height 32
click at [483, 266] on input "b. Warm site" at bounding box center [483, 261] width 0 height 10
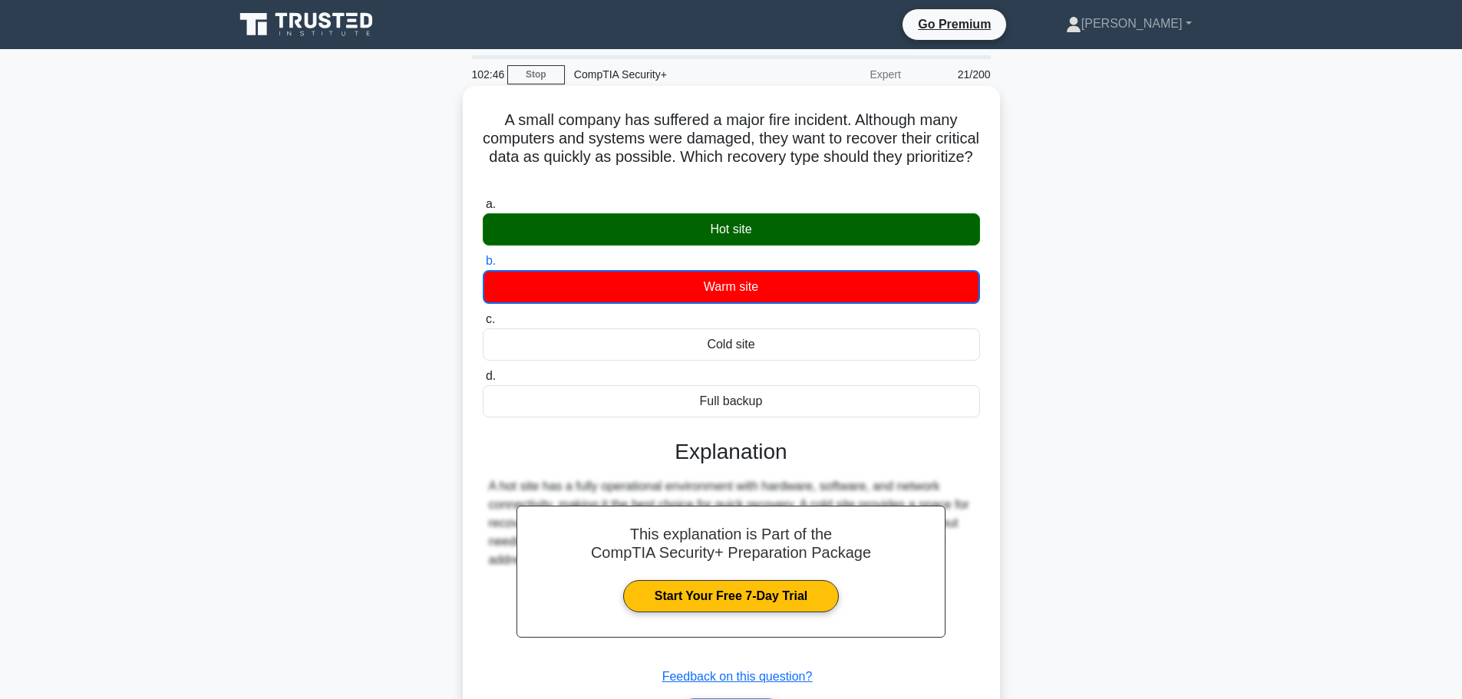
drag, startPoint x: 495, startPoint y: 114, endPoint x: 821, endPoint y: 420, distance: 447.3
click at [821, 420] on div "A small company has suffered a major fire incident. Although many computers and…" at bounding box center [731, 428] width 525 height 673
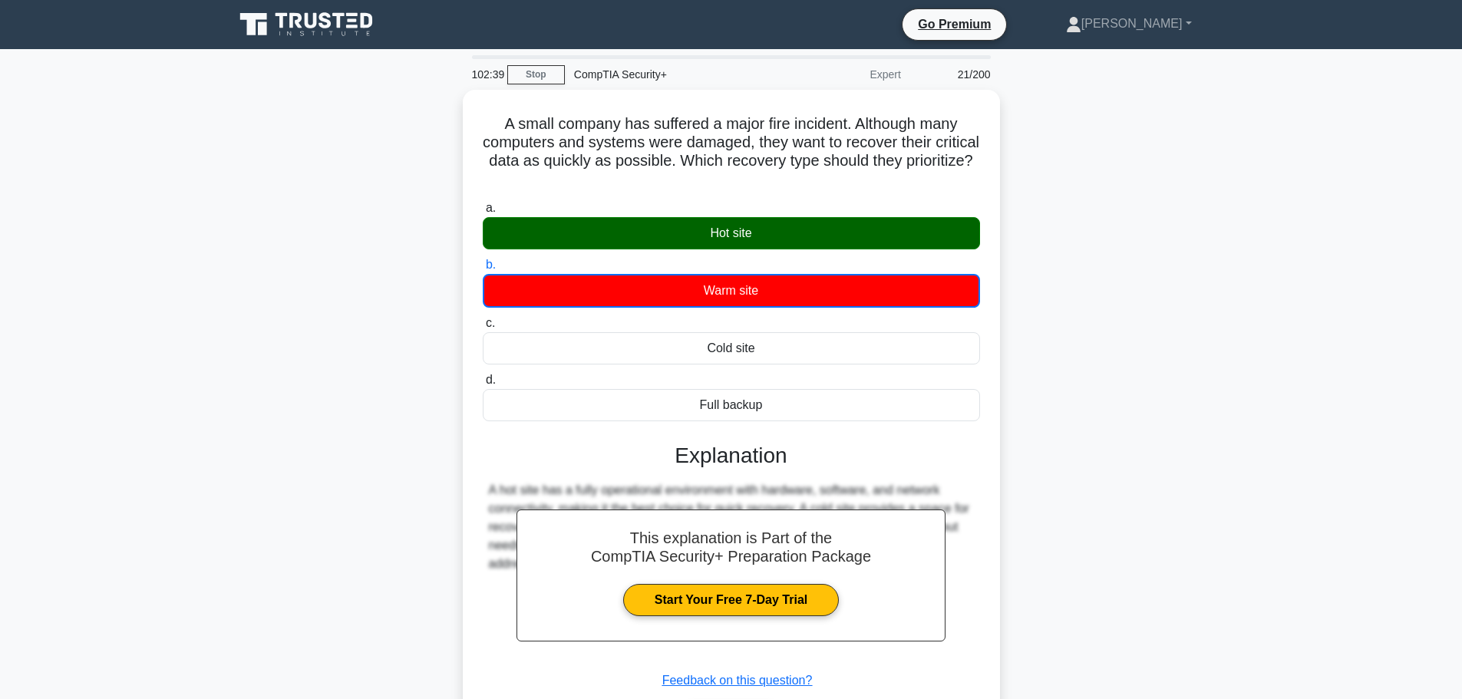
click at [1150, 325] on div "A small company has suffered a major fire incident. Although many computers and…" at bounding box center [731, 442] width 1013 height 704
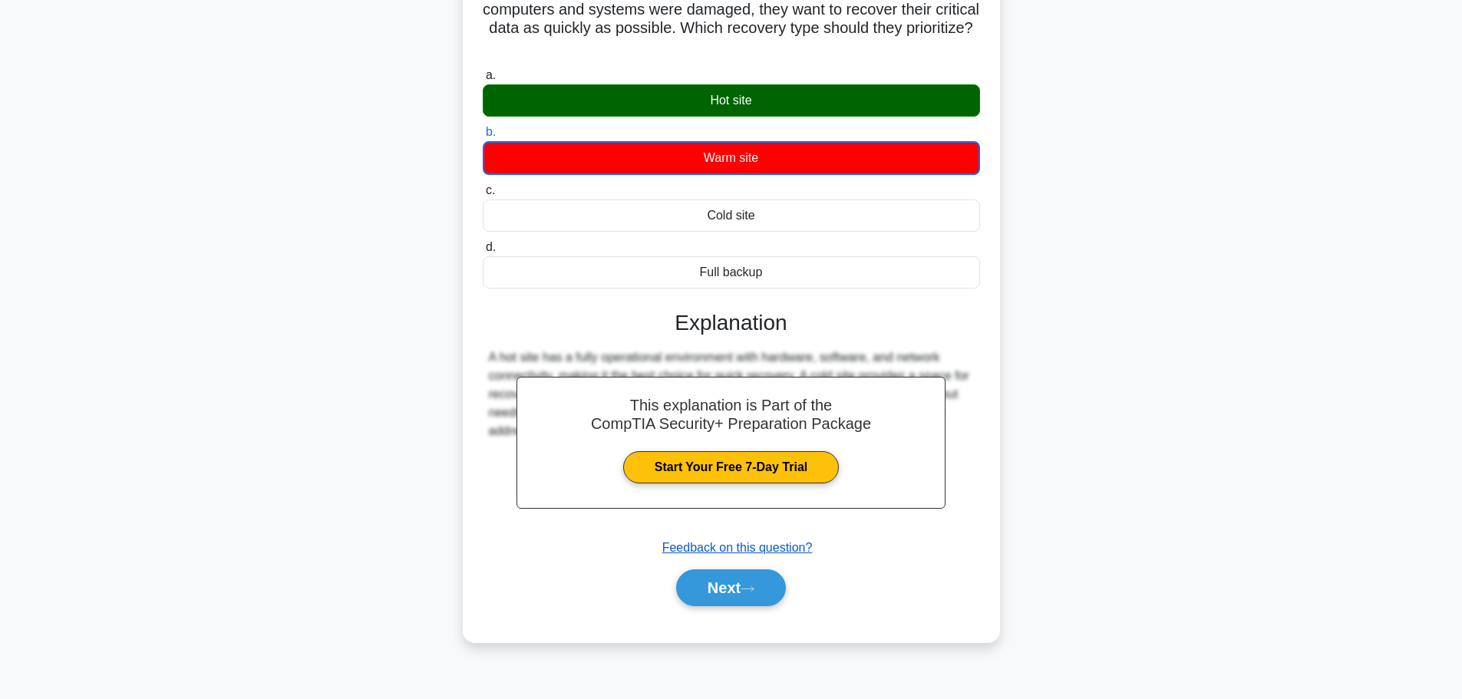
scroll to position [130, 0]
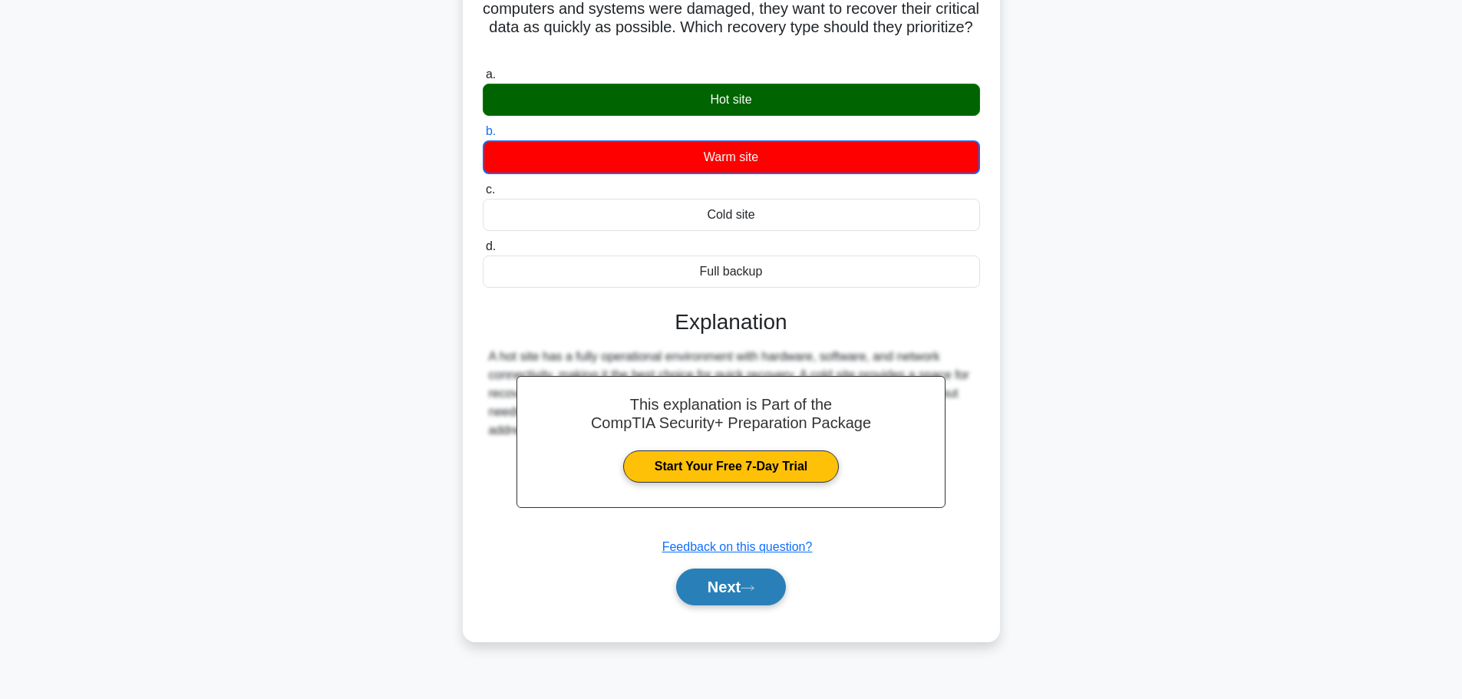
click at [720, 602] on button "Next" at bounding box center [731, 587] width 110 height 37
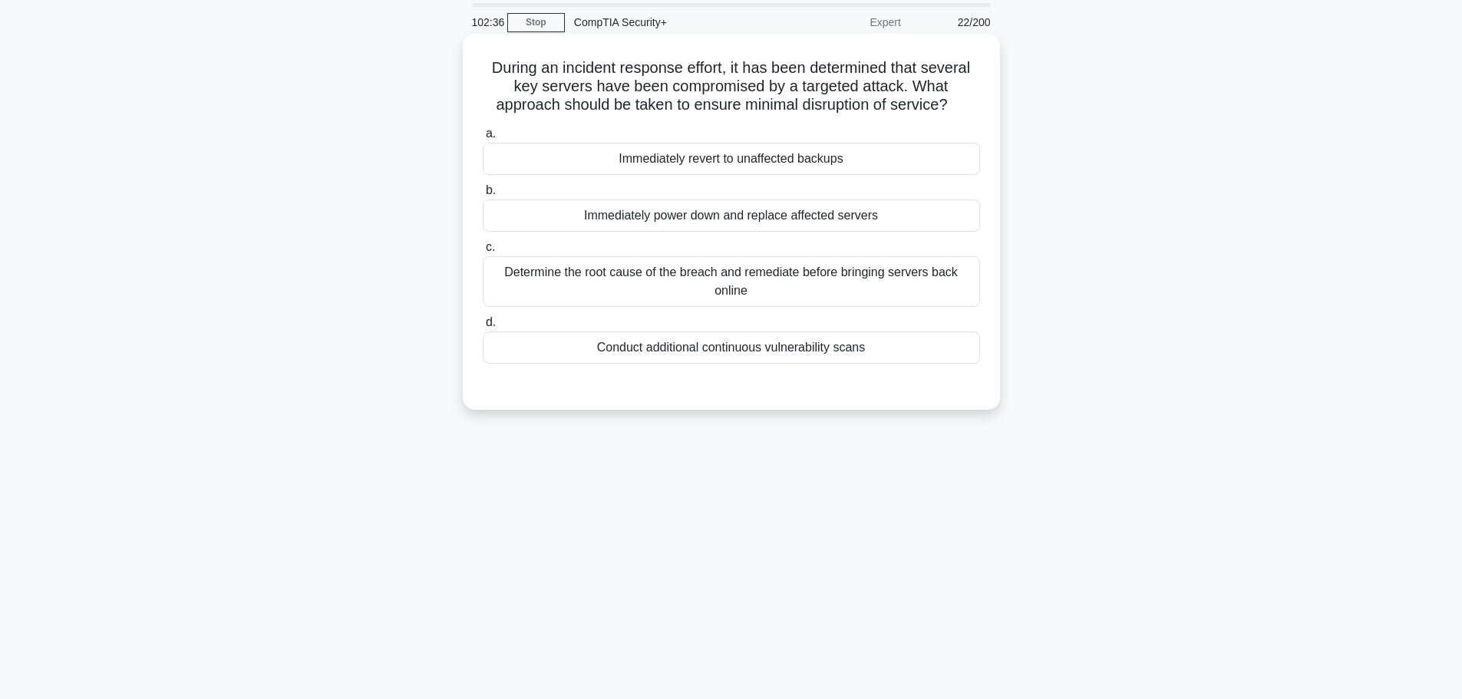
scroll to position [0, 0]
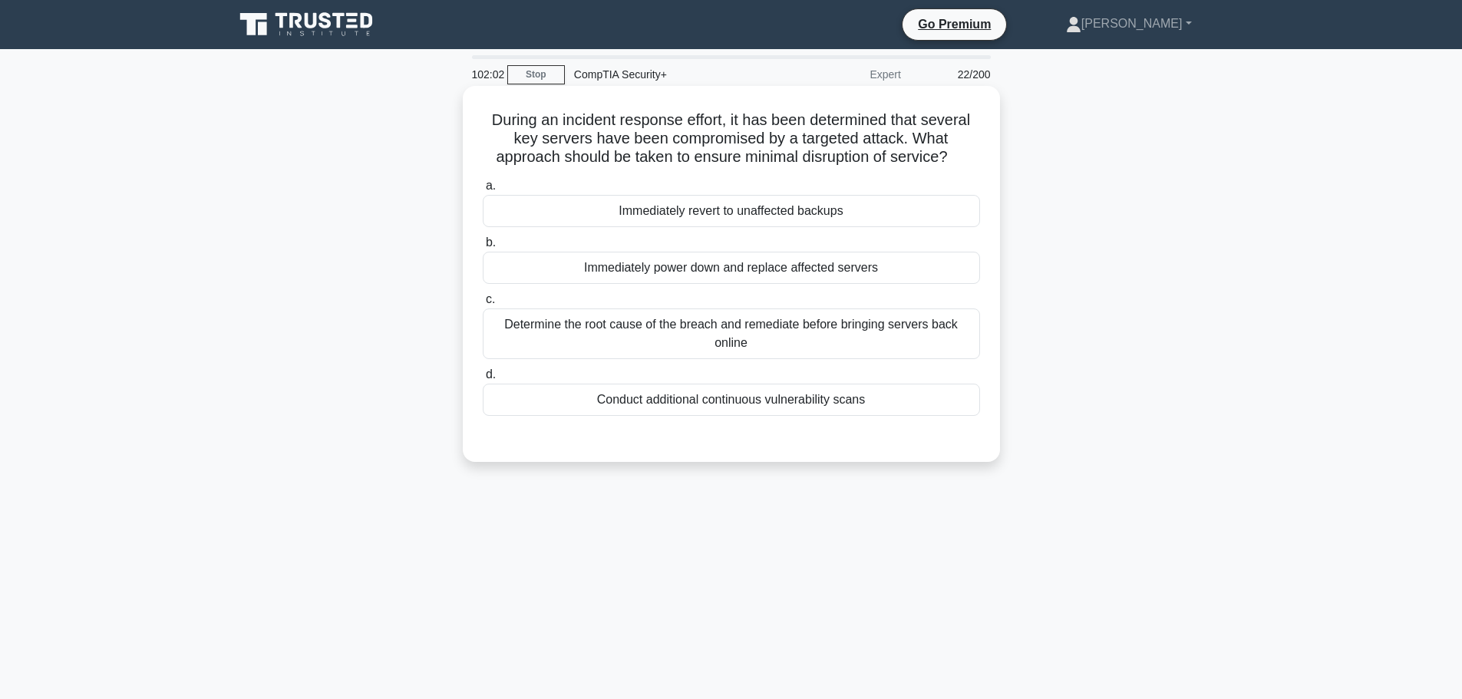
click at [728, 214] on div "Immediately revert to unaffected backups" at bounding box center [731, 211] width 497 height 32
click at [483, 191] on input "a. Immediately revert to unaffected backups" at bounding box center [483, 186] width 0 height 10
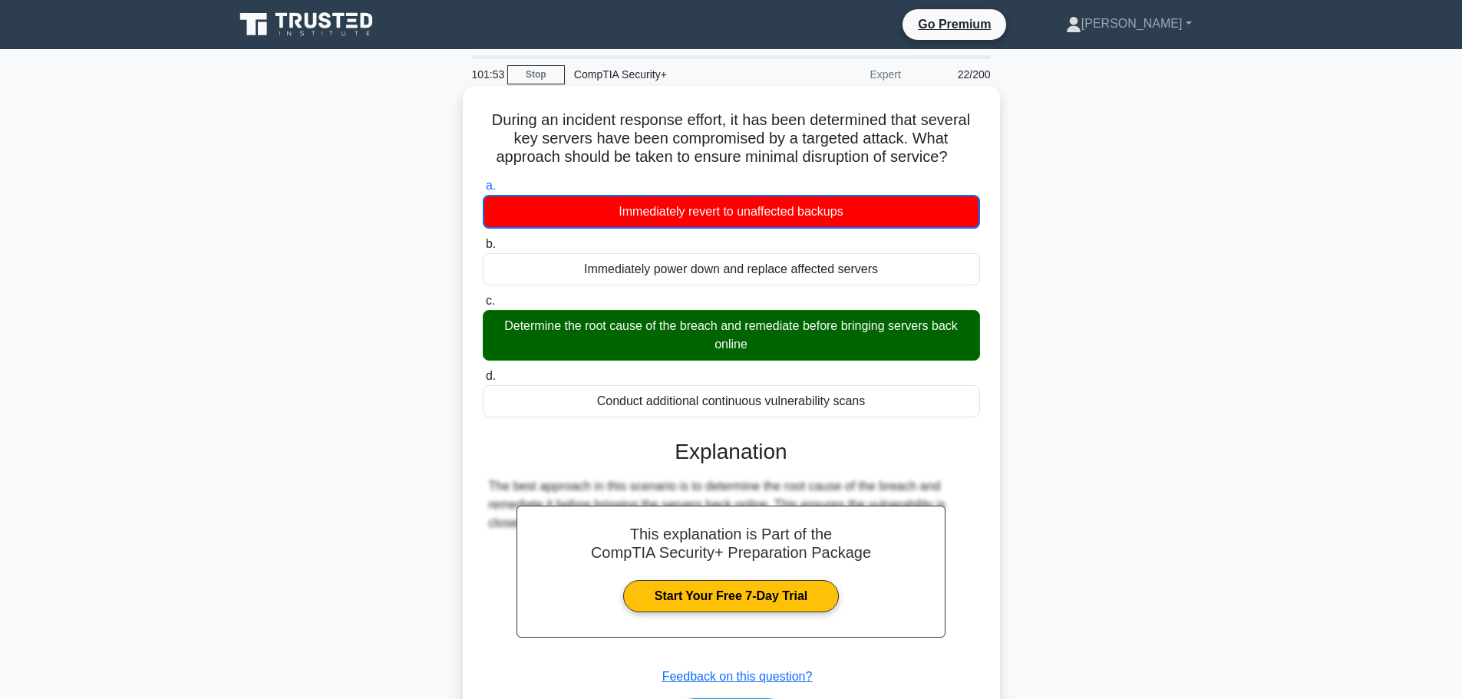
drag, startPoint x: 482, startPoint y: 117, endPoint x: 871, endPoint y: 408, distance: 486.1
click at [871, 408] on div "During an incident response effort, it has been determined that several key ser…" at bounding box center [731, 428] width 525 height 673
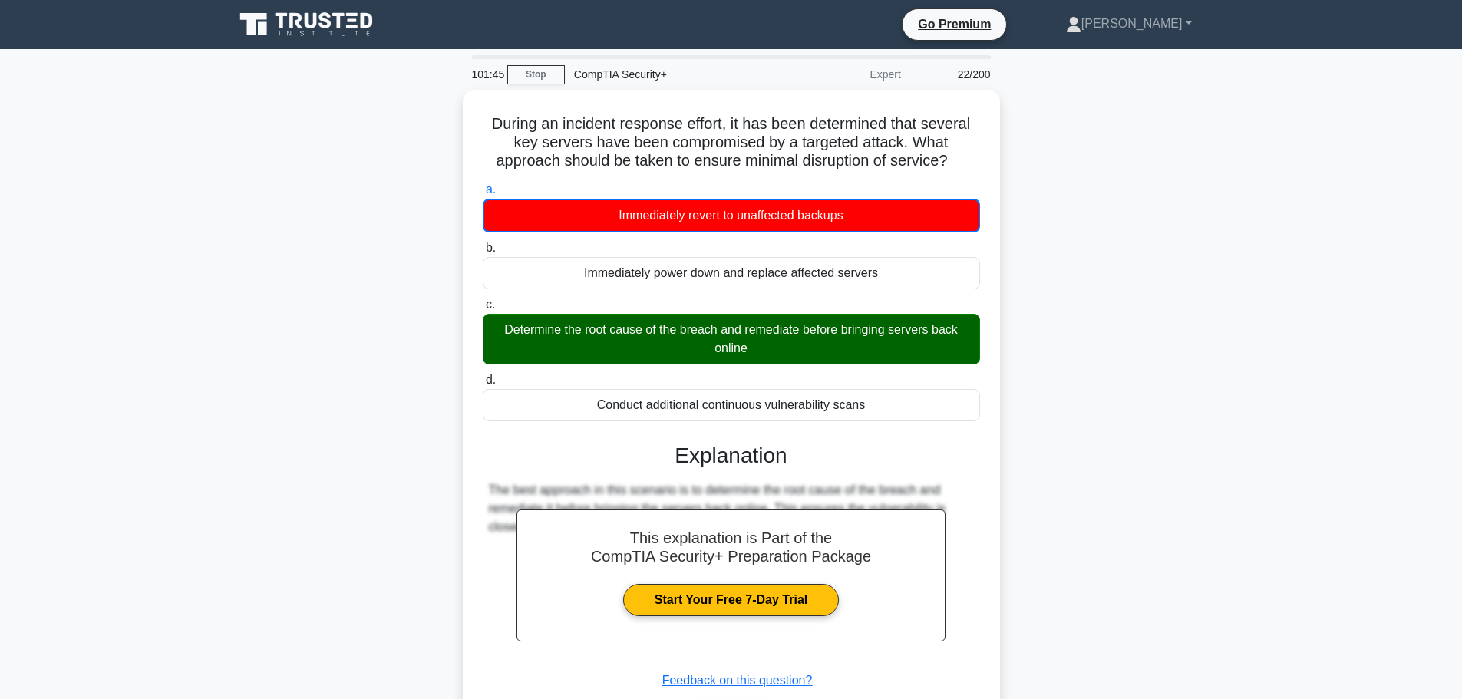
click at [1239, 345] on main "101:45 Stop CompTIA Security+ Expert 22/200 During an incident response effort,…" at bounding box center [731, 439] width 1462 height 780
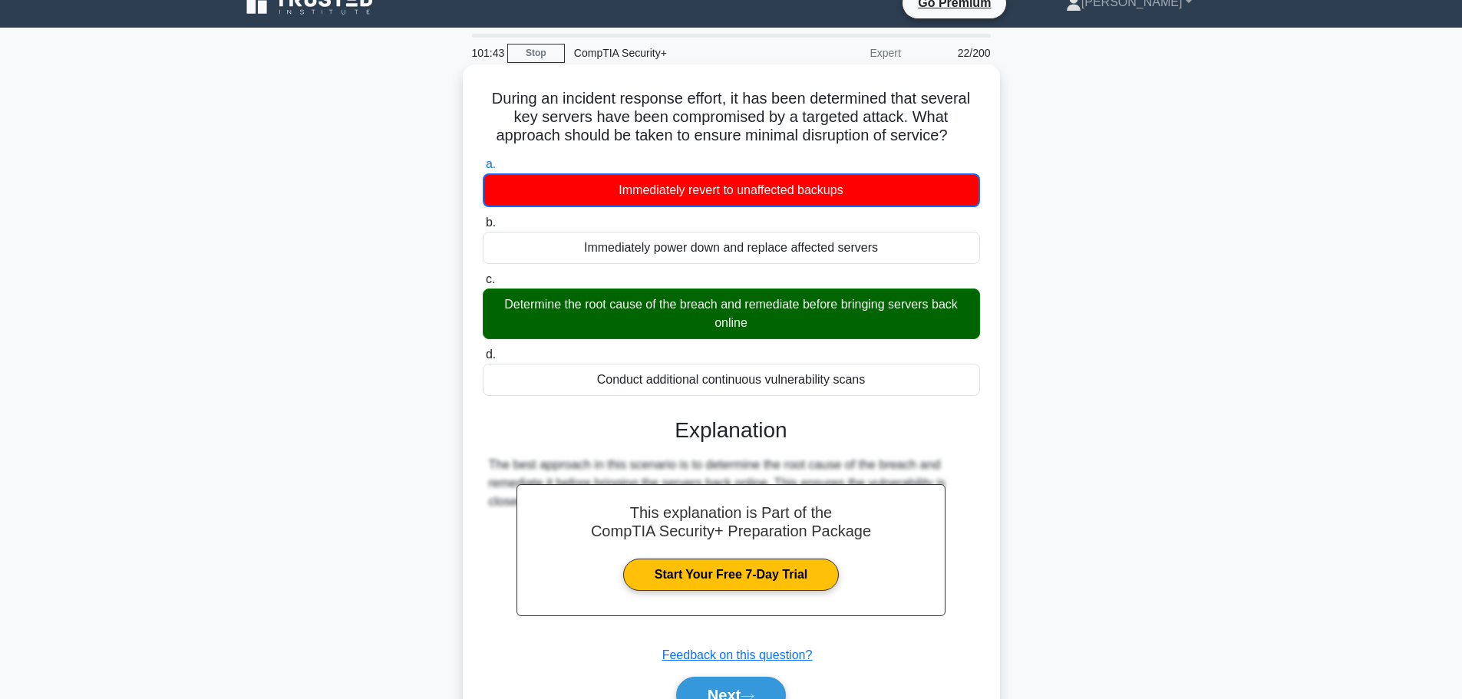
scroll to position [130, 0]
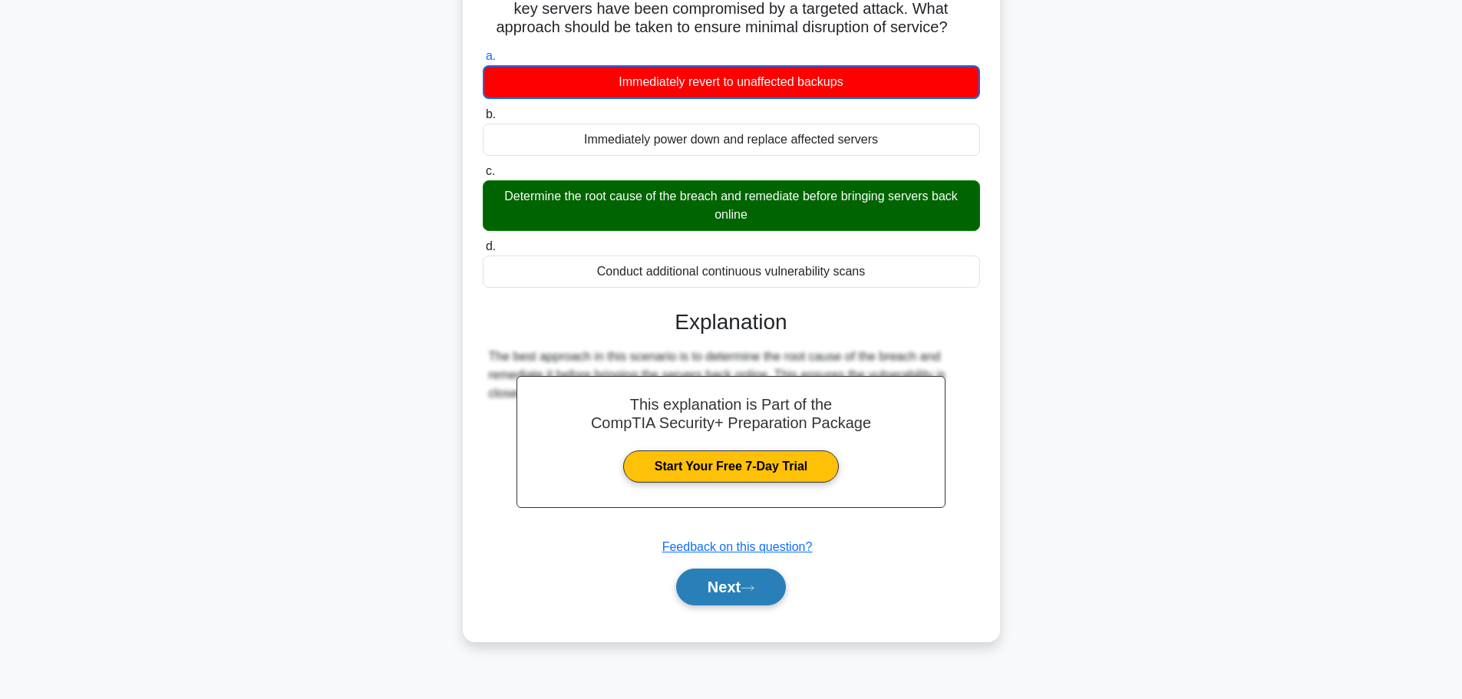
click at [715, 583] on button "Next" at bounding box center [731, 587] width 110 height 37
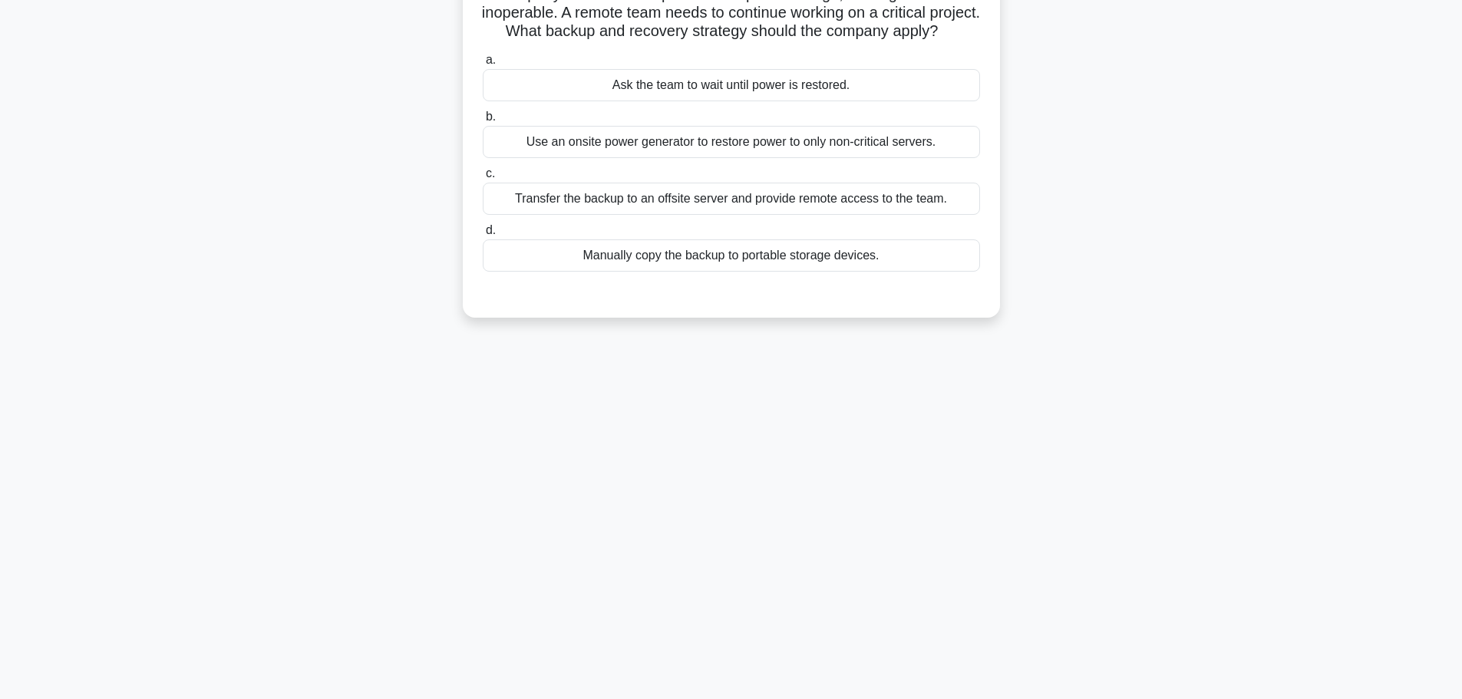
scroll to position [0, 0]
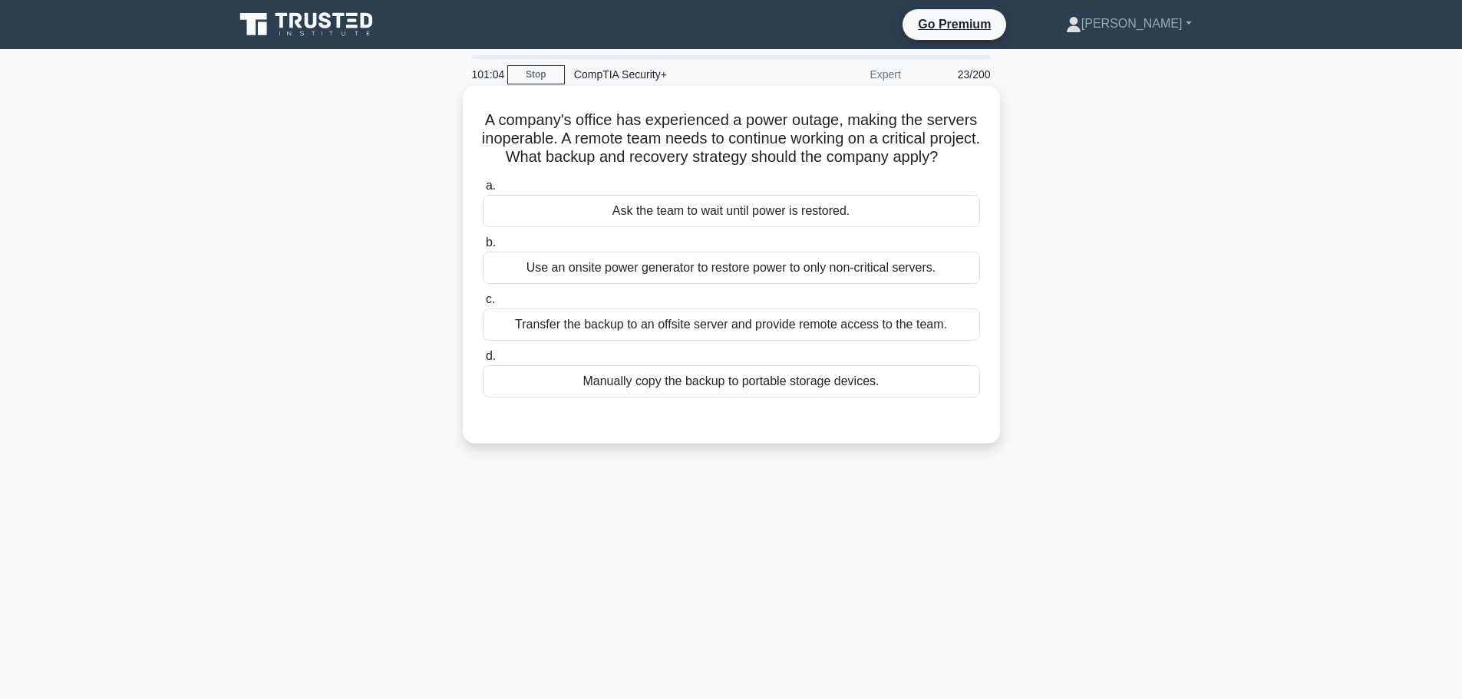
click at [745, 340] on div "Transfer the backup to an offsite server and provide remote access to the team." at bounding box center [731, 324] width 497 height 32
click at [483, 305] on input "c. Transfer the backup to an offsite server and provide remote access to the te…" at bounding box center [483, 300] width 0 height 10
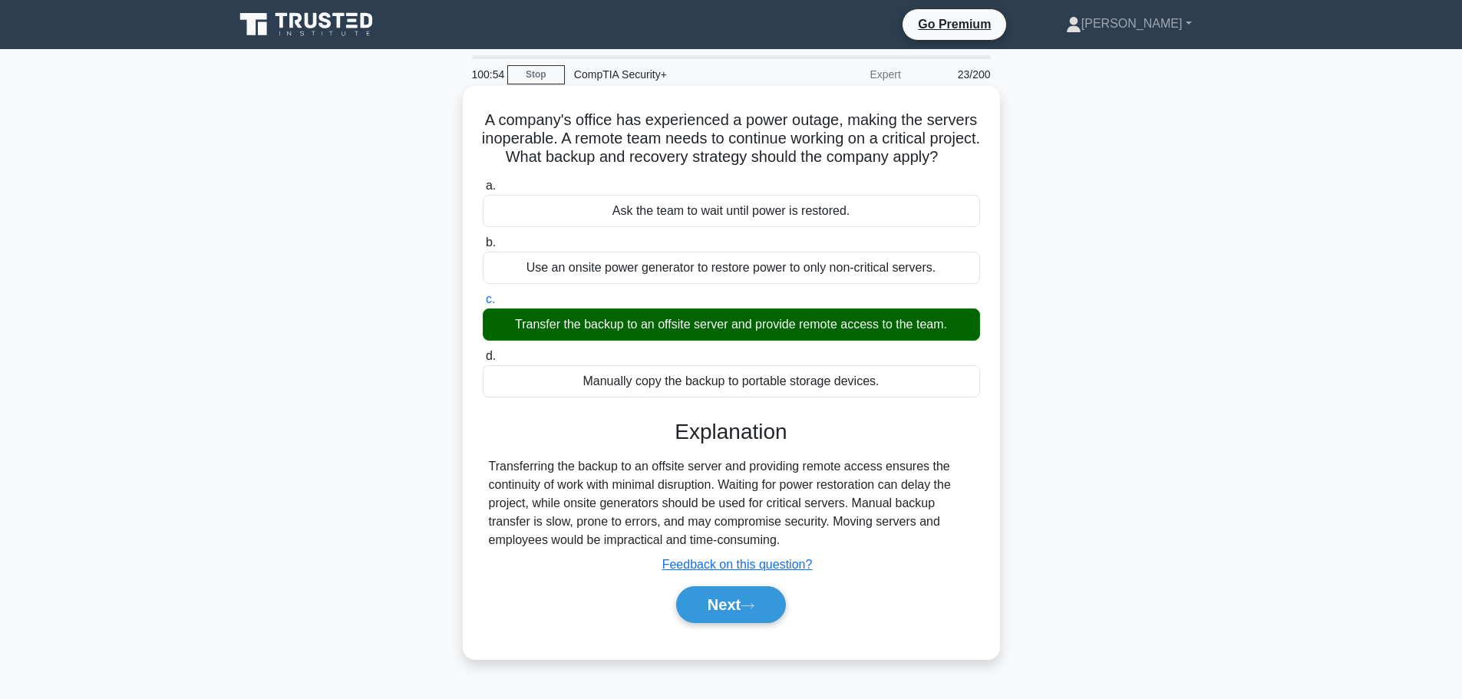
drag, startPoint x: 546, startPoint y: 153, endPoint x: 909, endPoint y: 563, distance: 547.9
click at [909, 563] on div "A company's office has experienced a power outage, making the servers inoperabl…" at bounding box center [731, 372] width 525 height 561
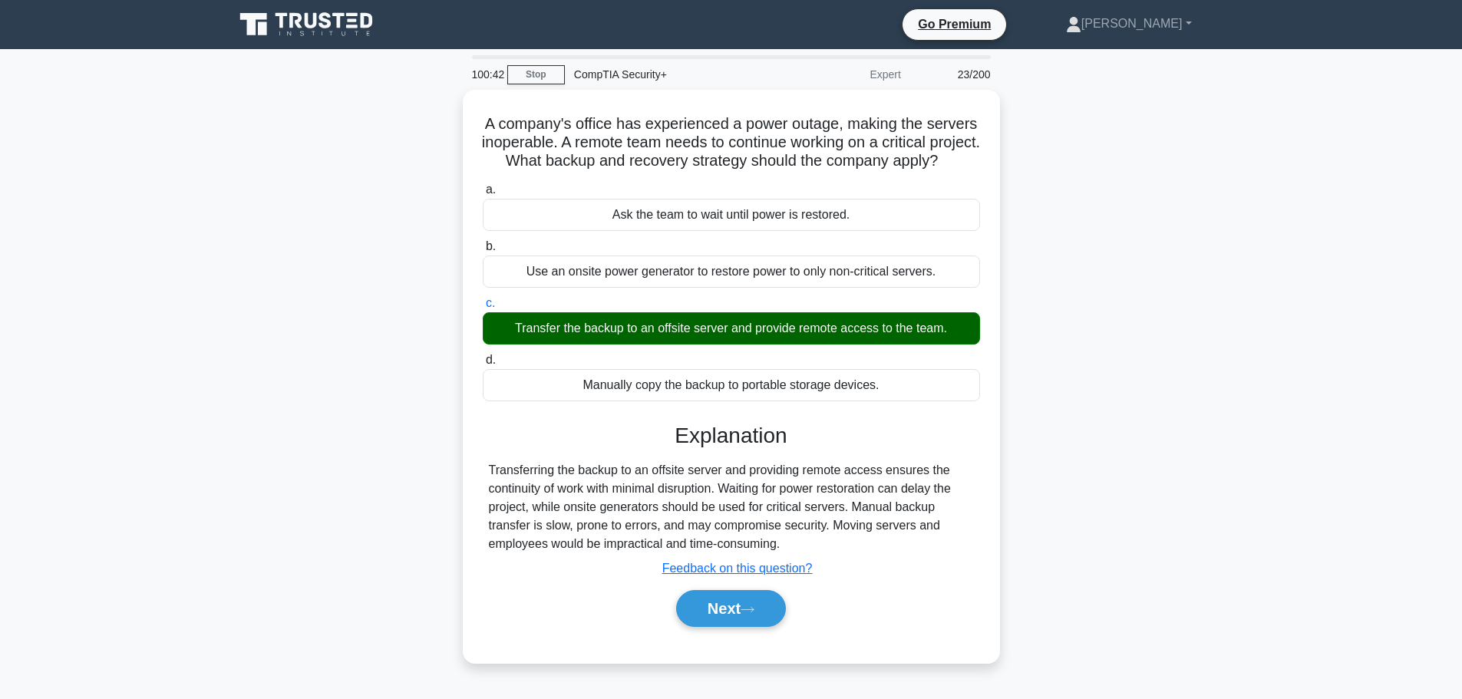
click at [1120, 311] on div "A company's office has experienced a power outage, making the servers inoperabl…" at bounding box center [731, 386] width 1013 height 592
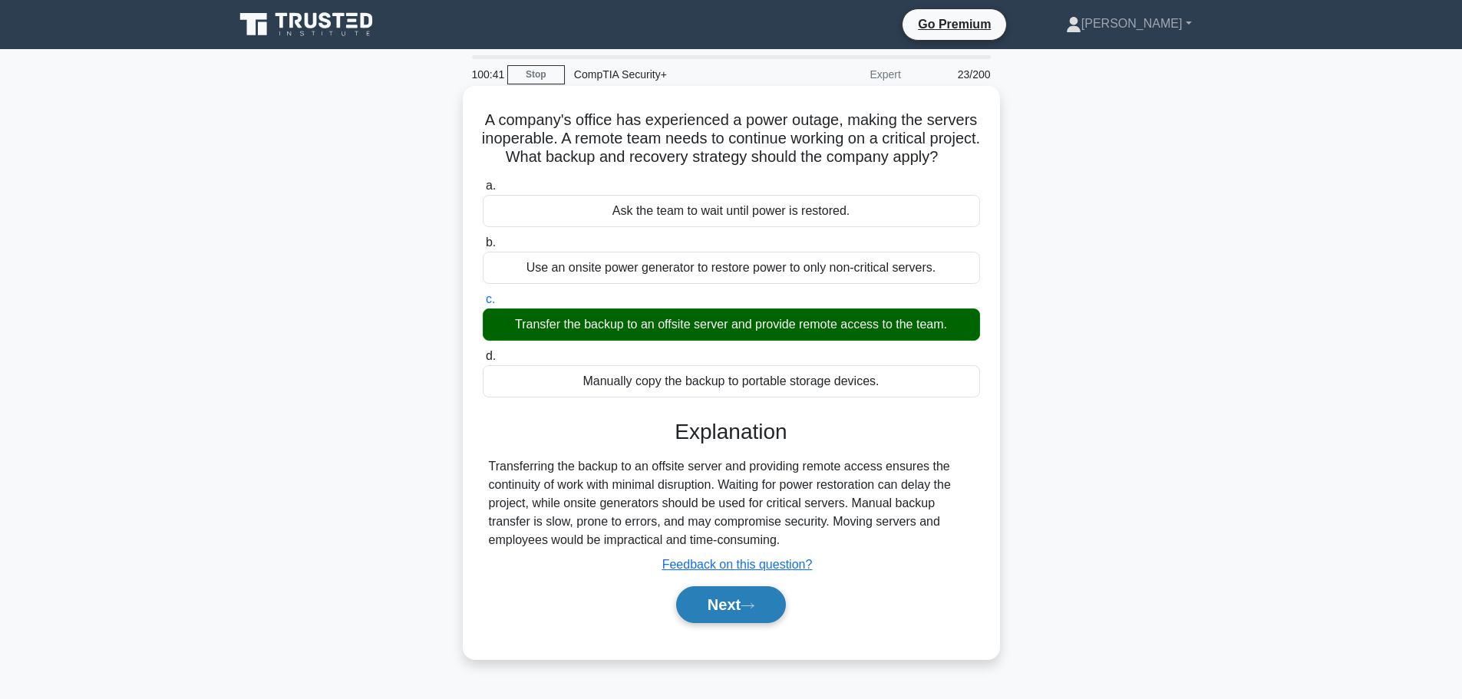
click at [740, 623] on button "Next" at bounding box center [731, 604] width 110 height 37
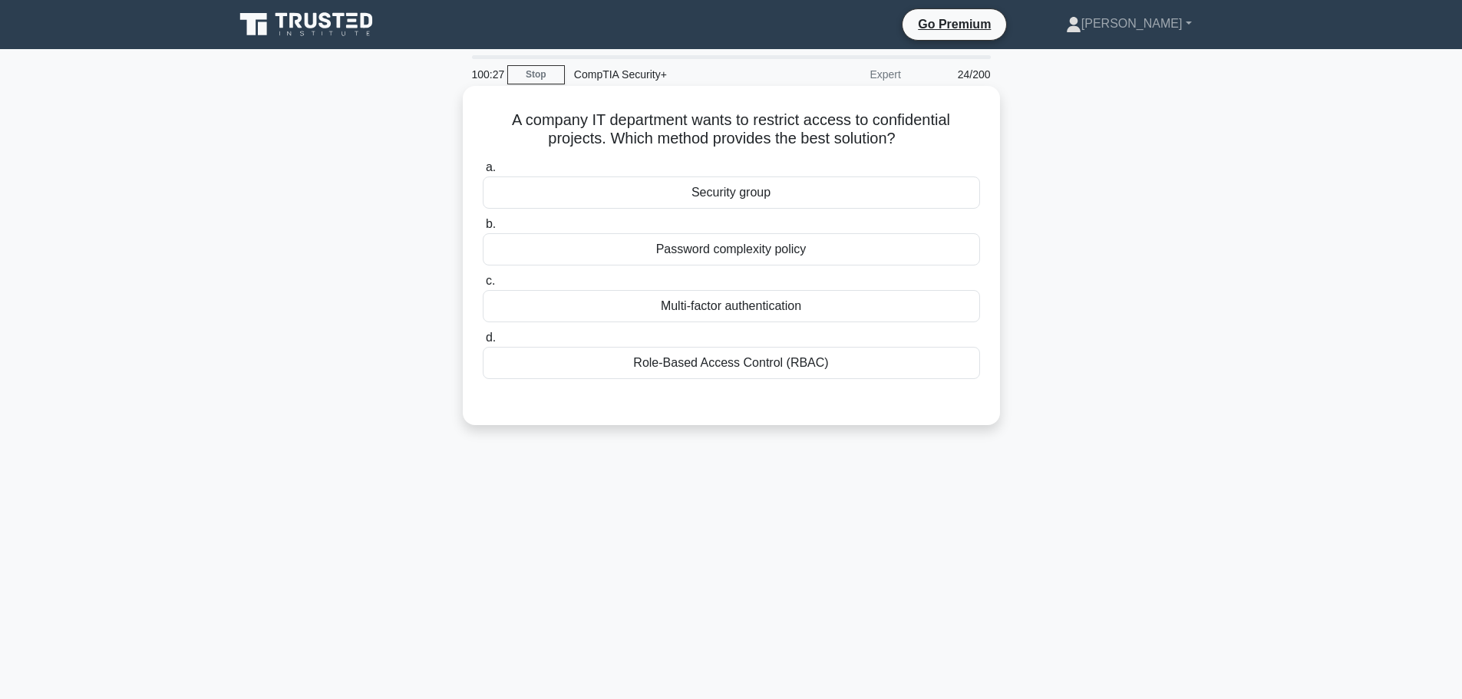
click at [710, 370] on div "Role-Based Access Control (RBAC)" at bounding box center [731, 363] width 497 height 32
click at [483, 343] on input "d. Role-Based Access Control (RBAC)" at bounding box center [483, 338] width 0 height 10
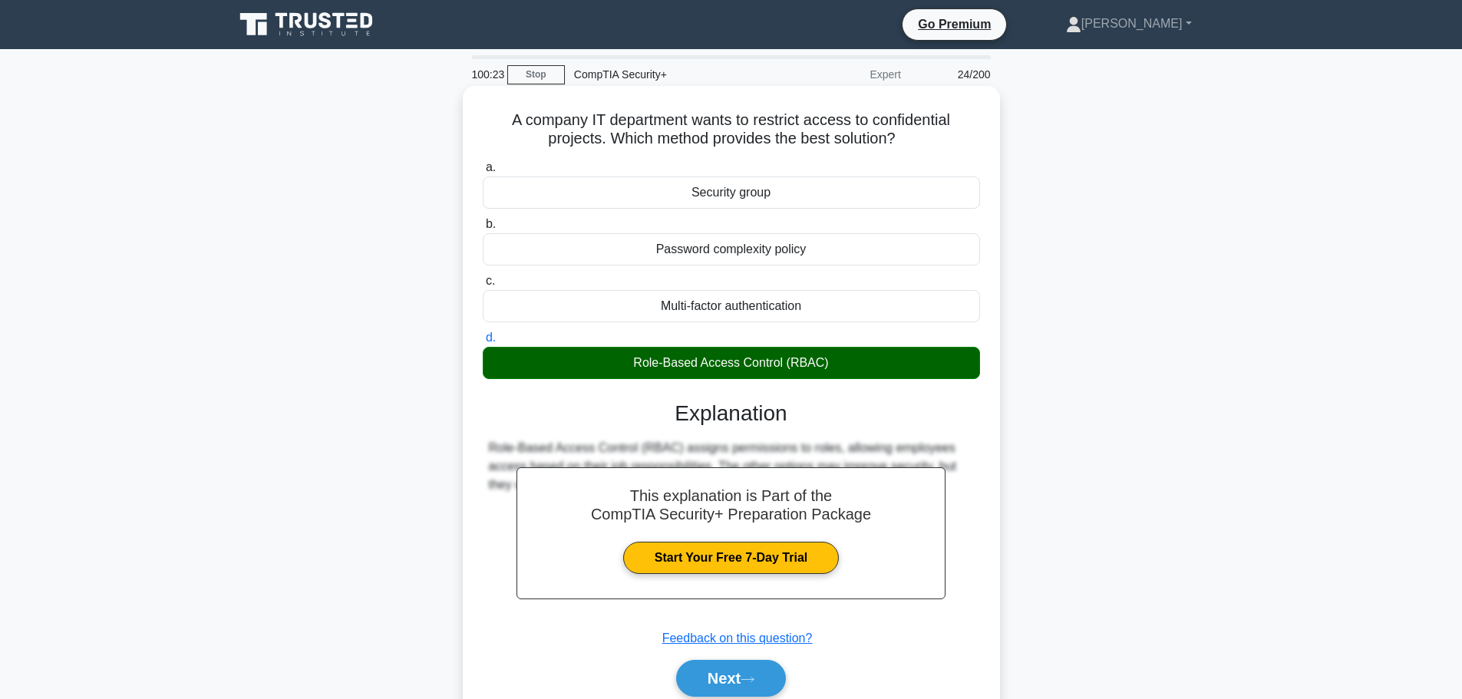
drag, startPoint x: 503, startPoint y: 118, endPoint x: 865, endPoint y: 349, distance: 429.5
click at [865, 349] on div "A company IT department wants to restrict access to confidential projects. Whic…" at bounding box center [731, 409] width 525 height 635
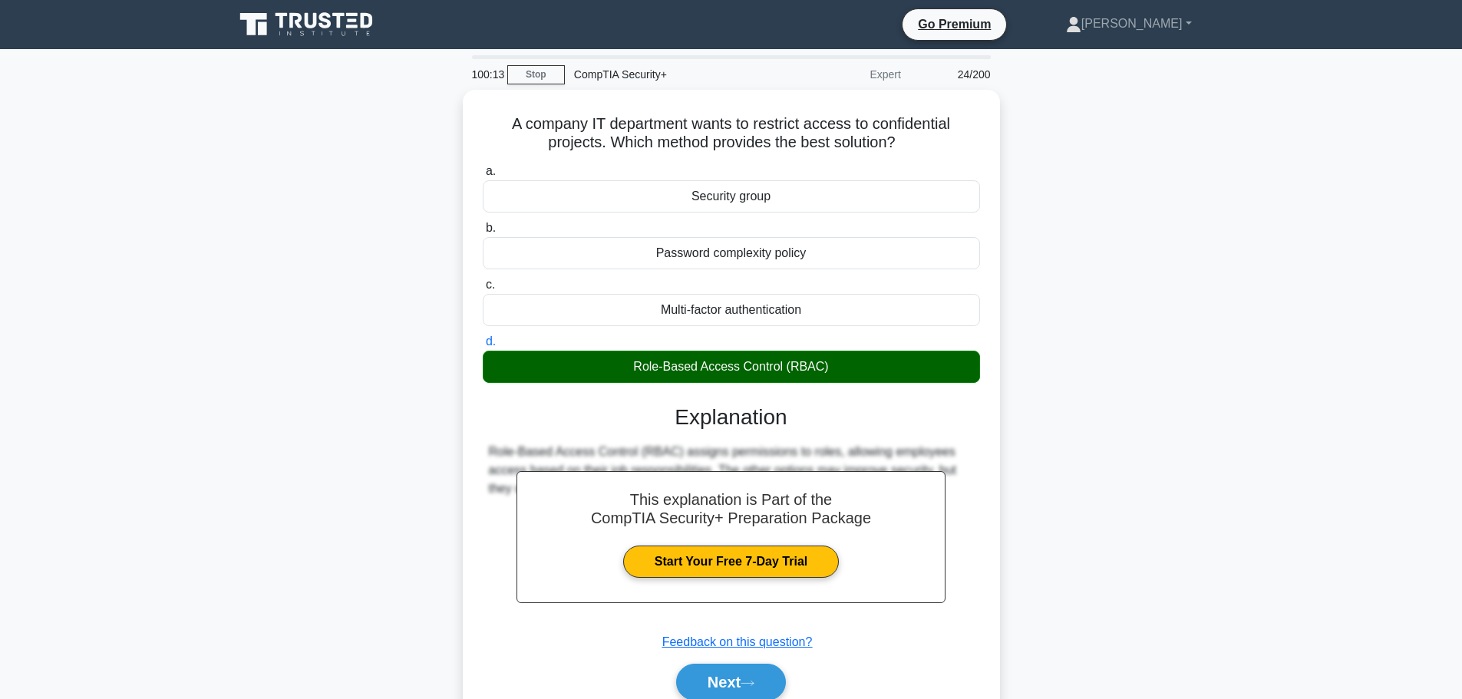
drag, startPoint x: 1304, startPoint y: 404, endPoint x: 1036, endPoint y: 275, distance: 297.2
click at [1297, 399] on main "100:13 Stop CompTIA Security+ Expert 24/200 A company IT department wants to re…" at bounding box center [731, 439] width 1462 height 780
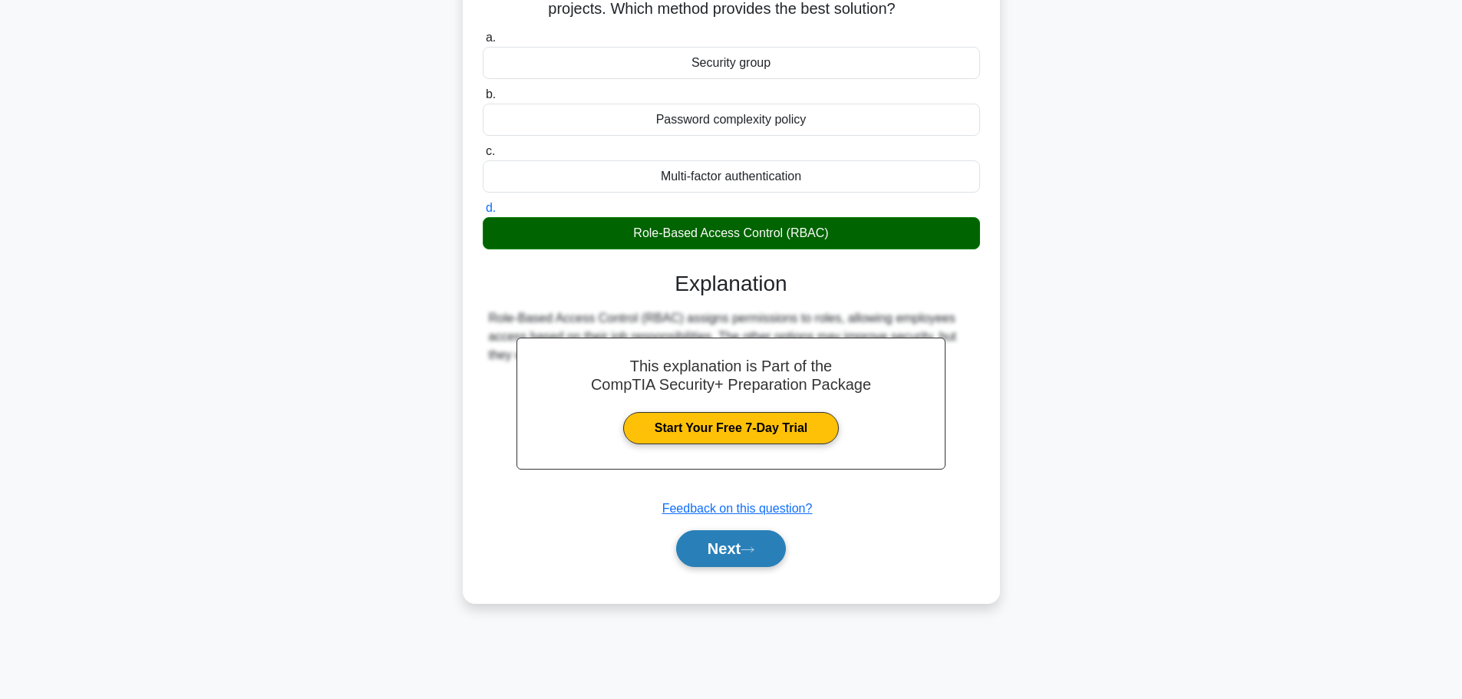
click at [719, 535] on button "Next" at bounding box center [731, 548] width 110 height 37
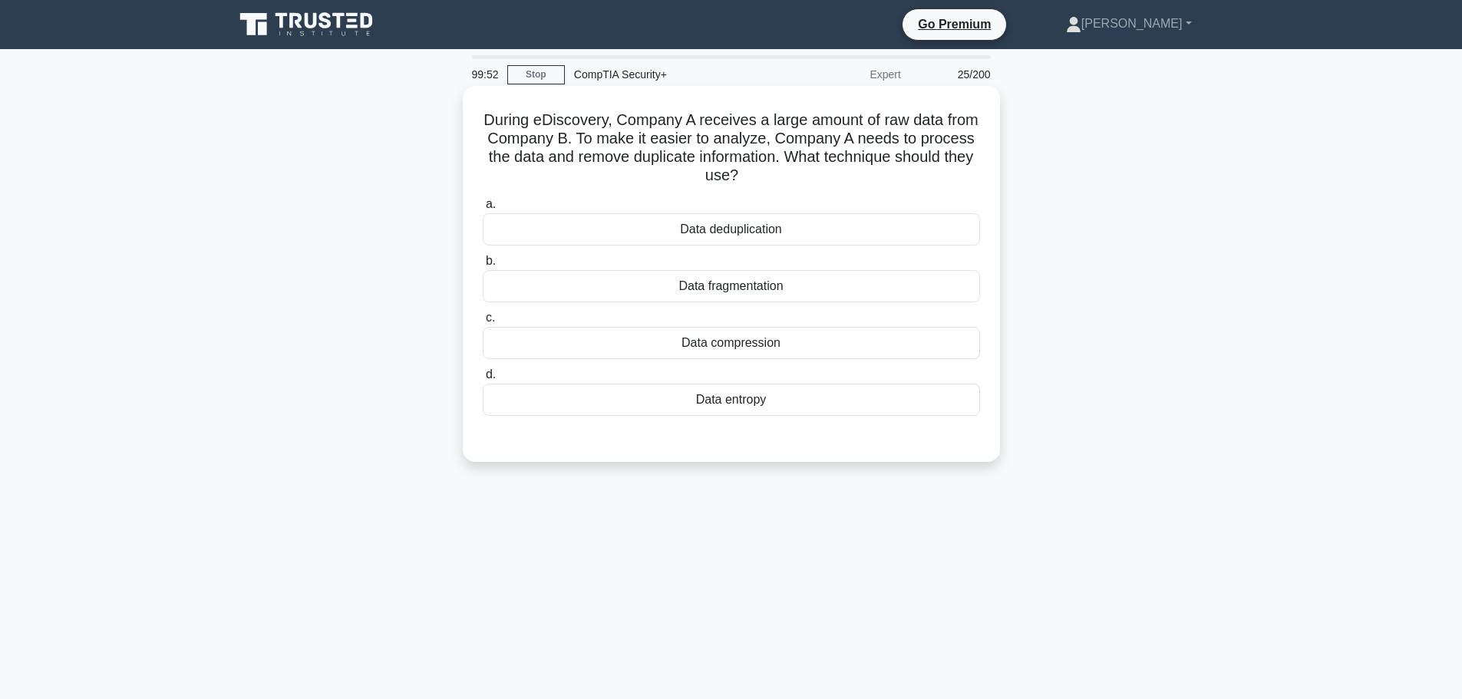
click at [743, 226] on div "Data deduplication" at bounding box center [731, 229] width 497 height 32
click at [483, 209] on input "a. Data deduplication" at bounding box center [483, 204] width 0 height 10
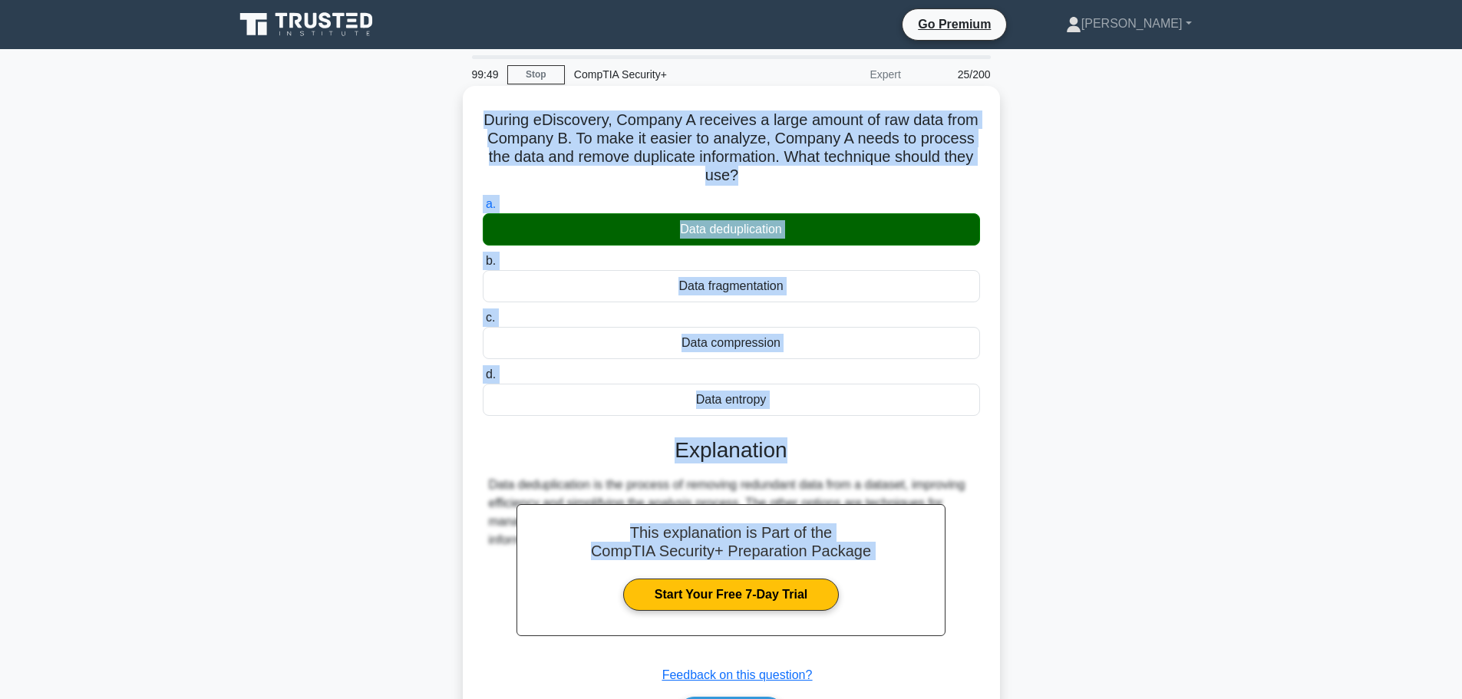
drag, startPoint x: 496, startPoint y: 115, endPoint x: 813, endPoint y: 425, distance: 442.7
click at [813, 425] on div "During eDiscovery, Company A receives a large amount of raw data from Company B…" at bounding box center [731, 427] width 525 height 671
click at [782, 400] on div "Data entropy" at bounding box center [731, 400] width 497 height 32
click at [483, 380] on input "d. Data entropy" at bounding box center [483, 375] width 0 height 10
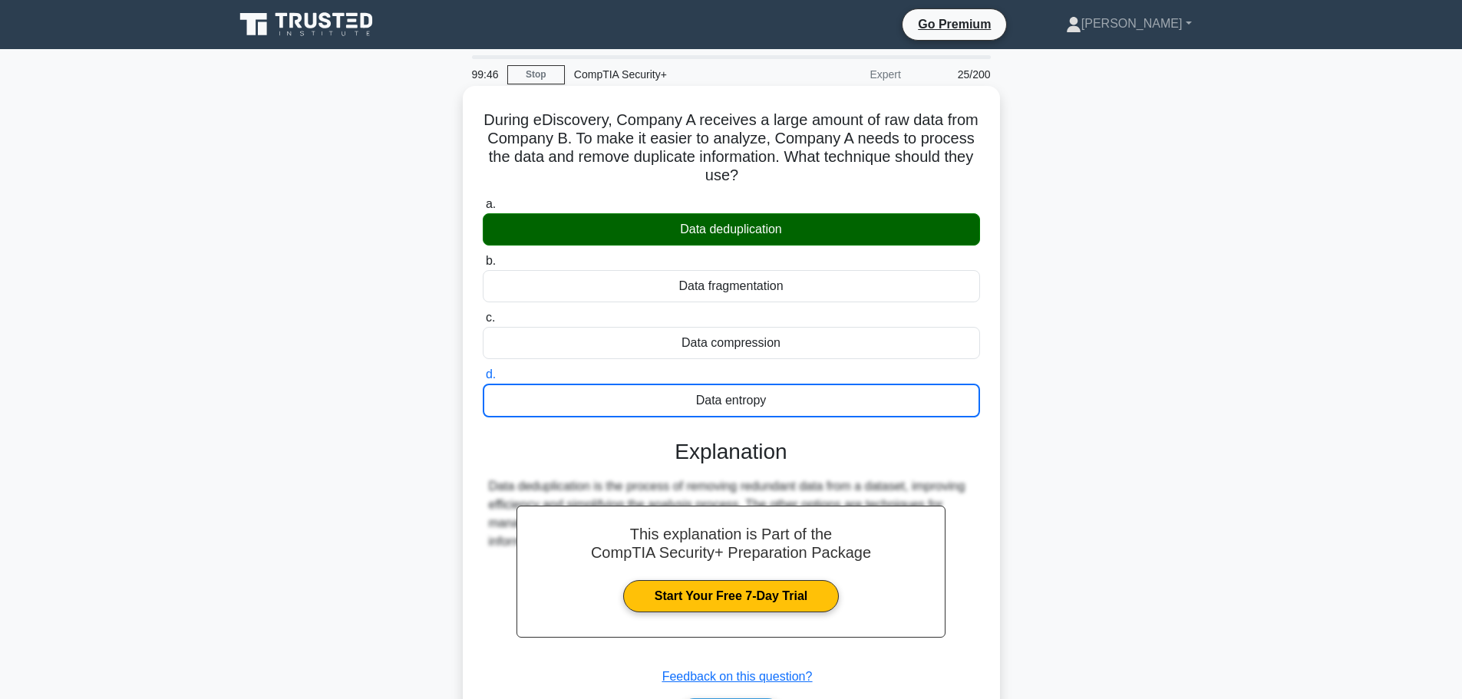
drag, startPoint x: 767, startPoint y: 397, endPoint x: 490, endPoint y: 93, distance: 411.1
click at [490, 93] on div "During eDiscovery, Company A receives a large amount of raw data from Company B…" at bounding box center [731, 428] width 525 height 673
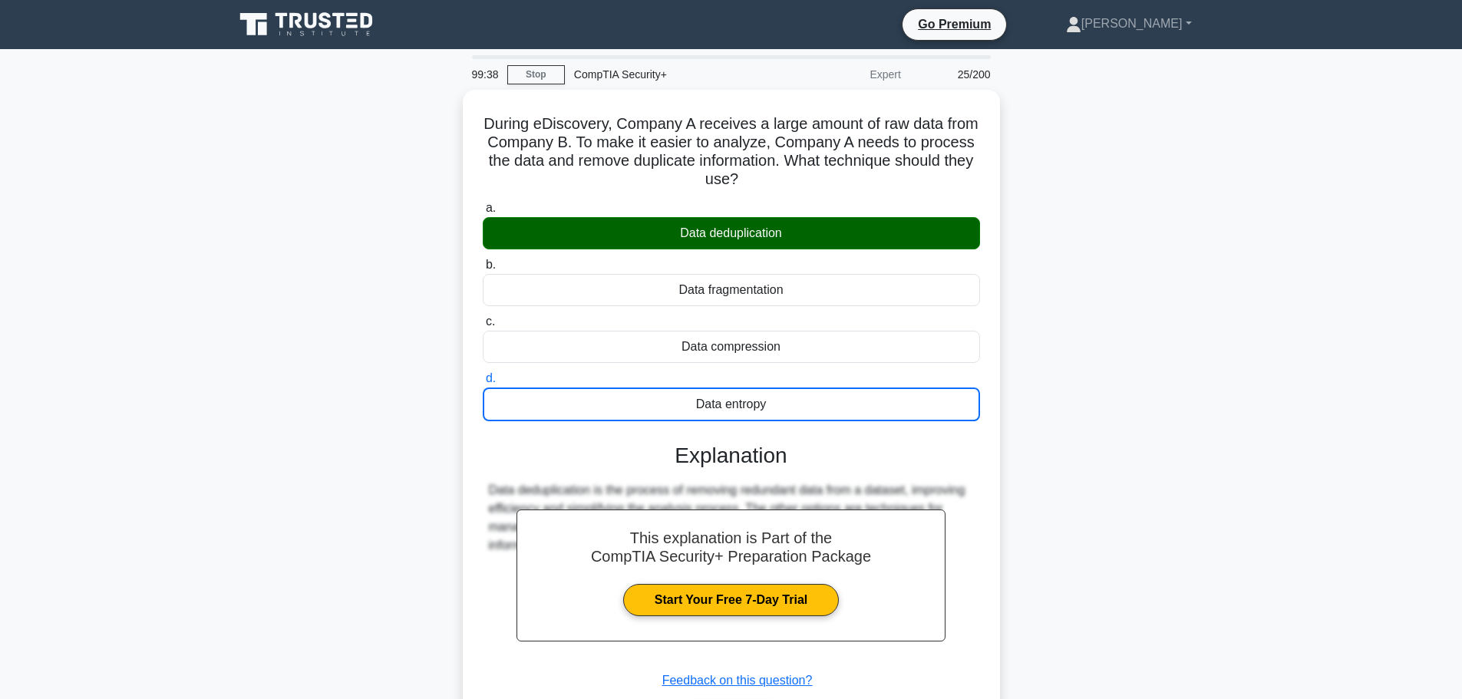
click at [1057, 256] on div "During eDiscovery, Company A receives a large amount of raw data from Company B…" at bounding box center [731, 442] width 1013 height 704
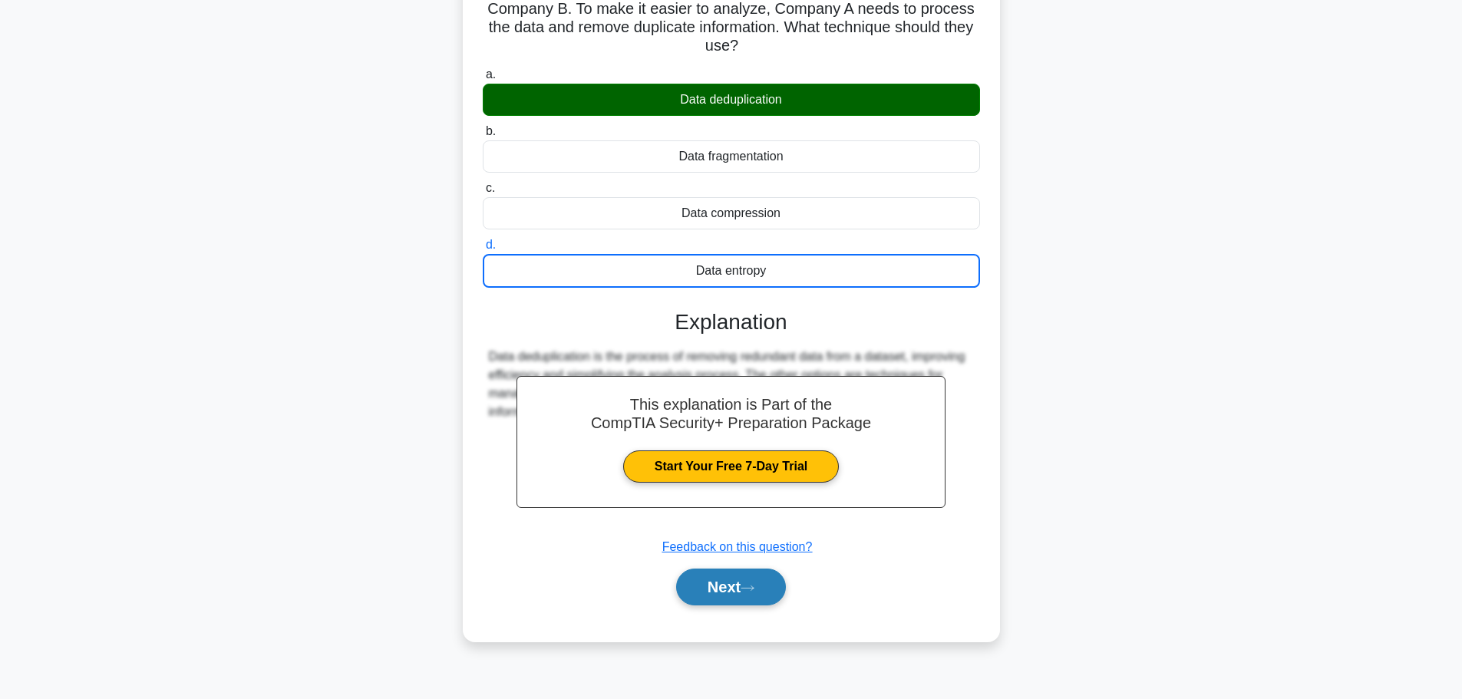
click at [747, 582] on button "Next" at bounding box center [731, 587] width 110 height 37
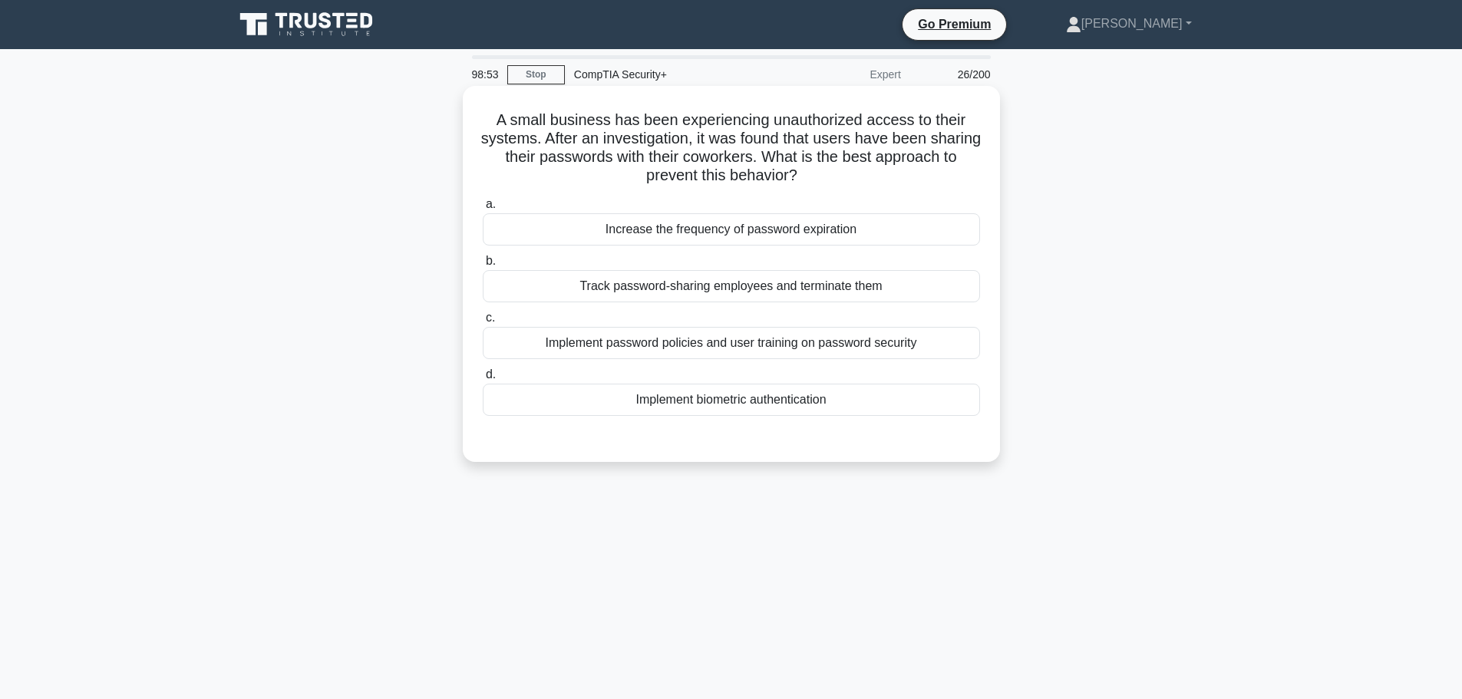
click at [814, 341] on div "Implement password policies and user training on password security" at bounding box center [731, 343] width 497 height 32
click at [483, 323] on input "c. Implement password policies and user training on password security" at bounding box center [483, 318] width 0 height 10
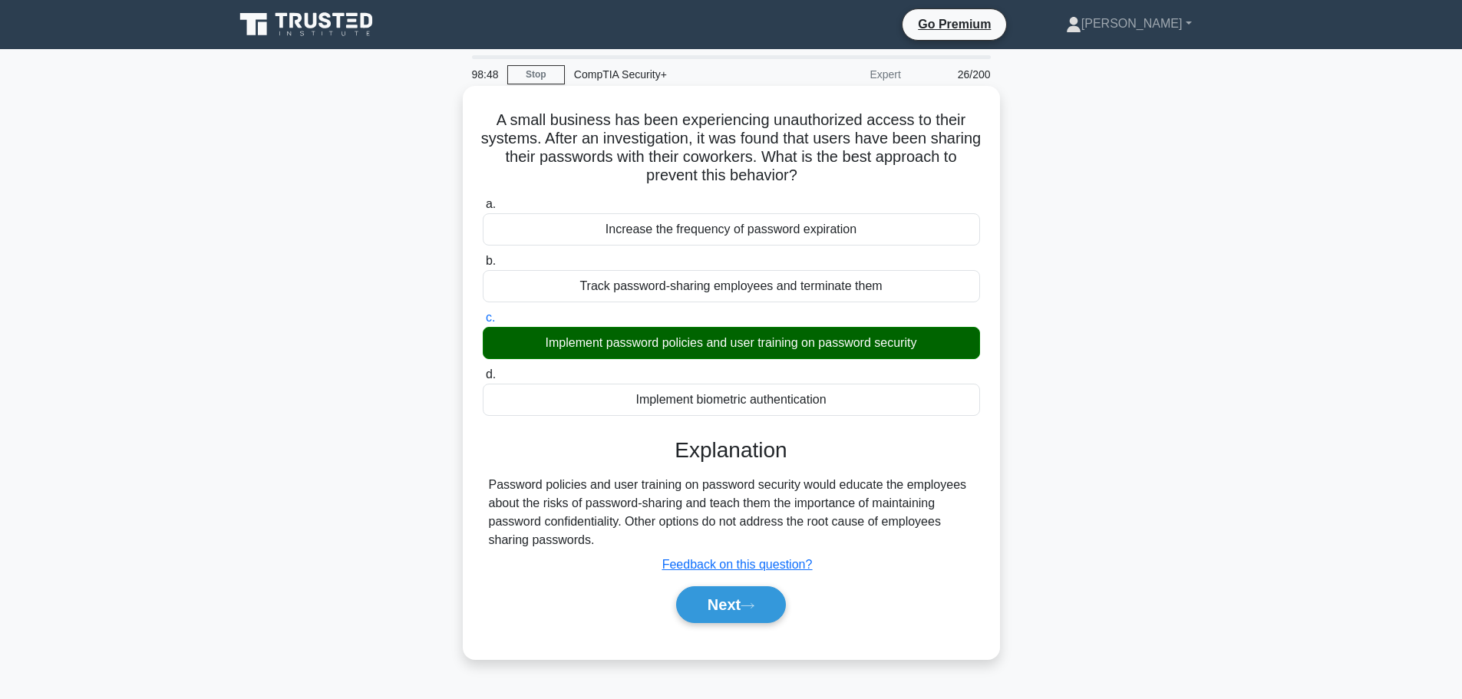
drag, startPoint x: 489, startPoint y: 117, endPoint x: 889, endPoint y: 533, distance: 577.9
click at [889, 533] on div "A small business has been experiencing unauthorized access to their systems. Af…" at bounding box center [731, 372] width 525 height 561
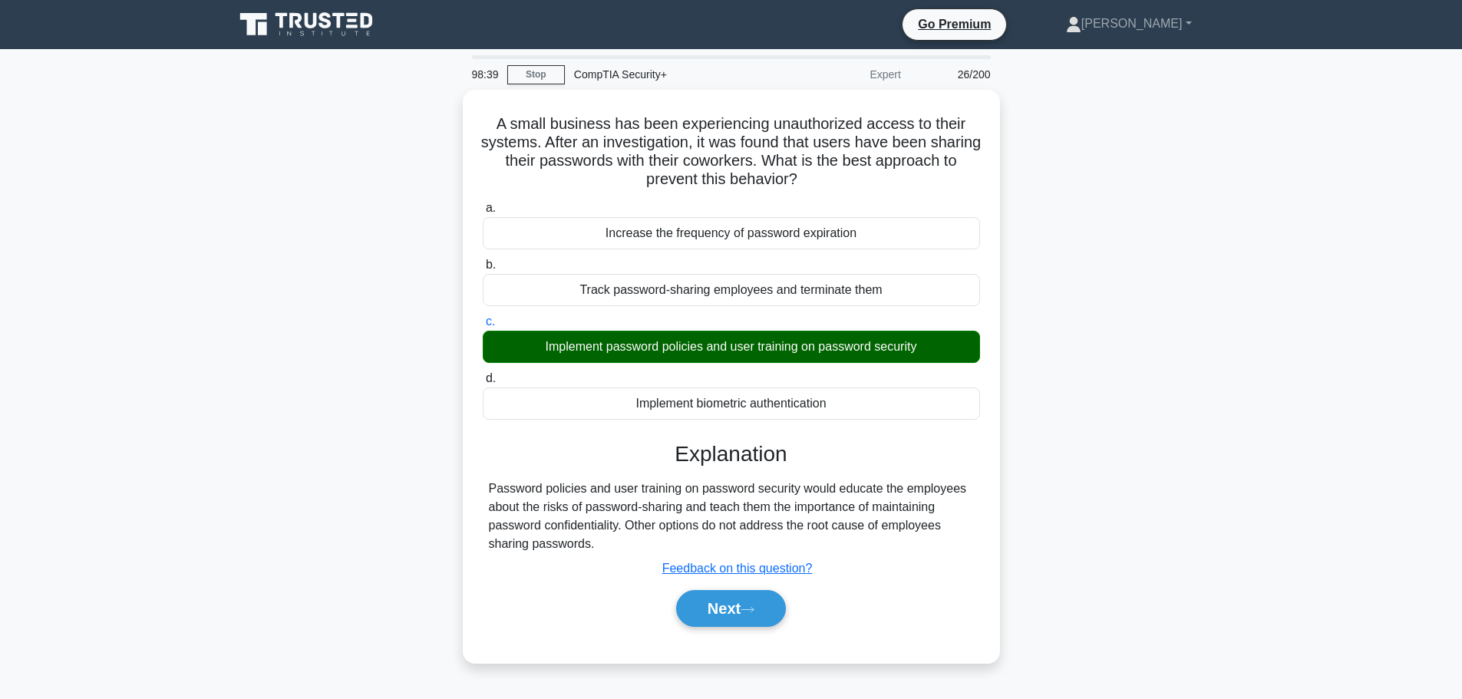
click at [1087, 338] on div "A small business has been experiencing unauthorized access to their systems. Af…" at bounding box center [731, 386] width 1013 height 592
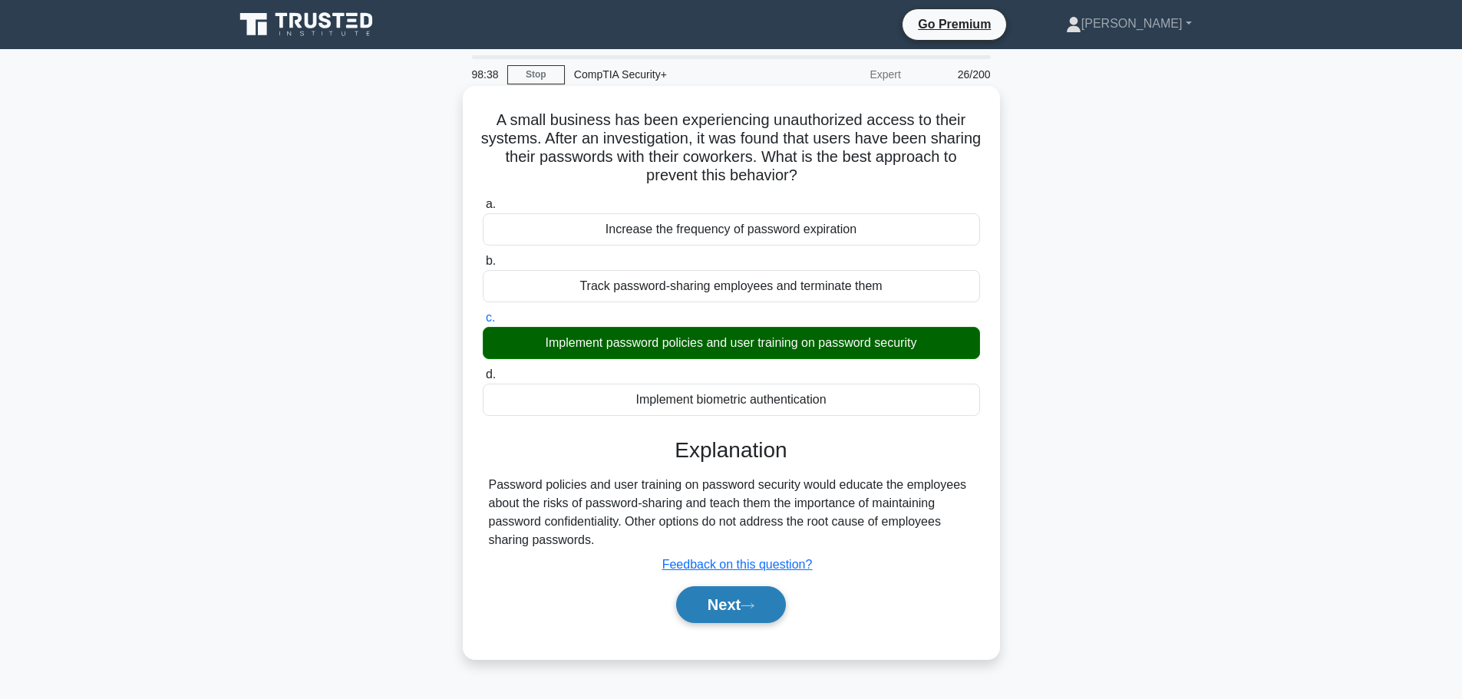
click at [720, 598] on button "Next" at bounding box center [731, 604] width 110 height 37
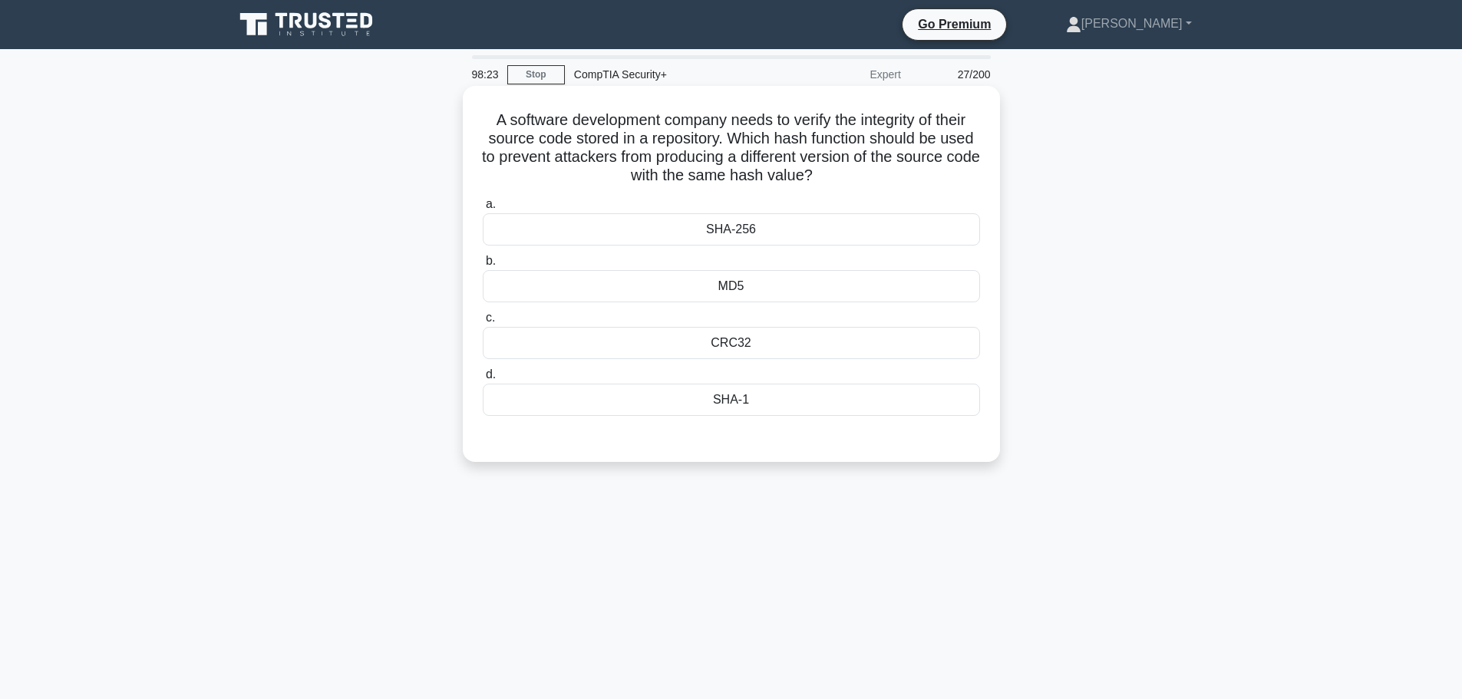
click at [787, 230] on div "SHA-256" at bounding box center [731, 229] width 497 height 32
click at [483, 209] on input "a. SHA-256" at bounding box center [483, 204] width 0 height 10
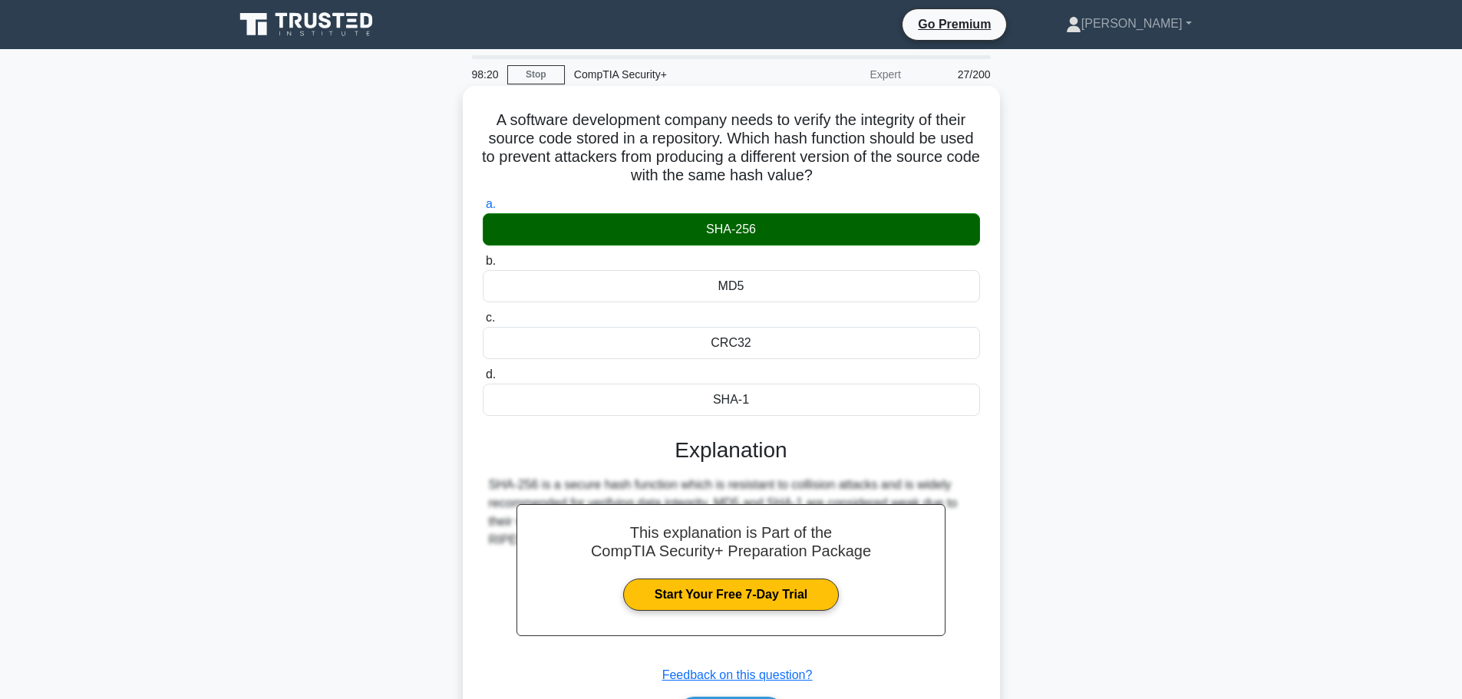
drag, startPoint x: 493, startPoint y: 114, endPoint x: 799, endPoint y: 404, distance: 421.7
click at [799, 404] on div "A software development company needs to verify the integrity of their source co…" at bounding box center [731, 427] width 525 height 671
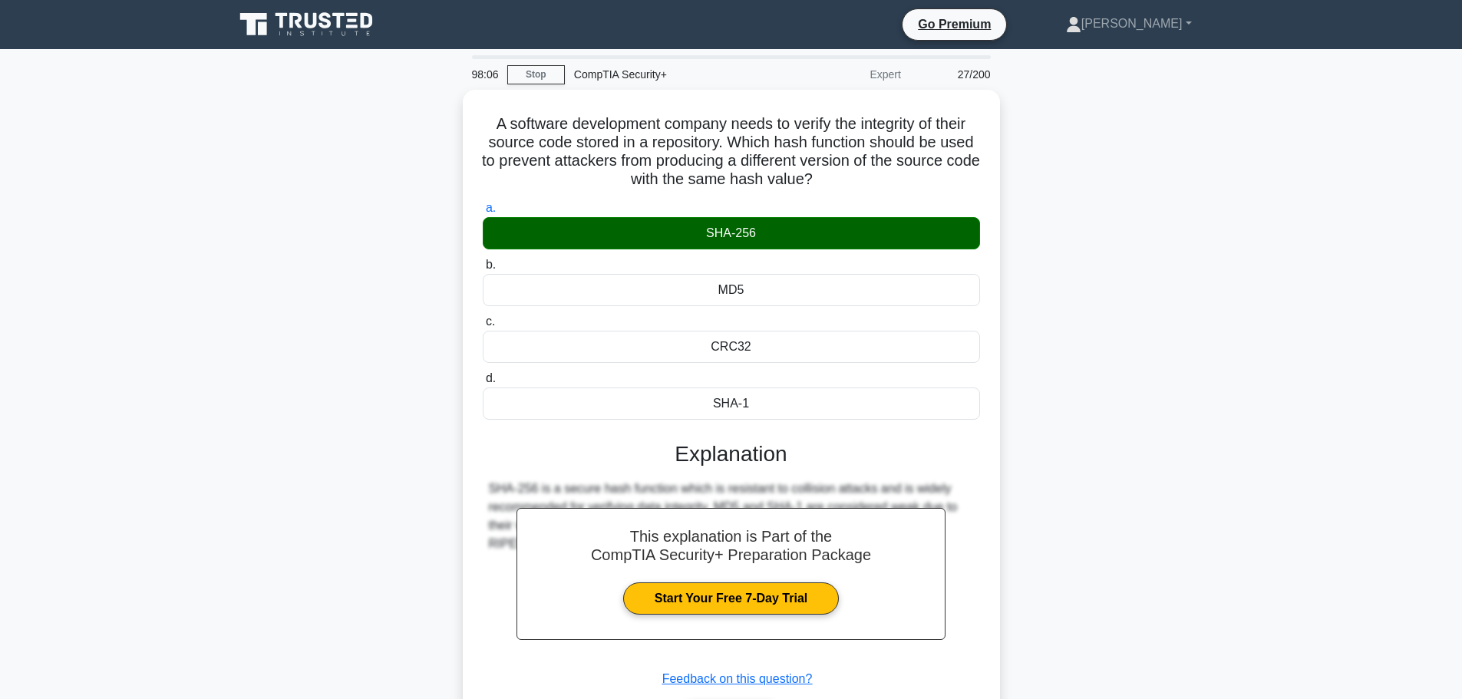
drag, startPoint x: 1208, startPoint y: 226, endPoint x: 1158, endPoint y: 254, distance: 57.4
click at [1208, 226] on div "A software development company needs to verify the integrity of their source co…" at bounding box center [731, 441] width 1013 height 702
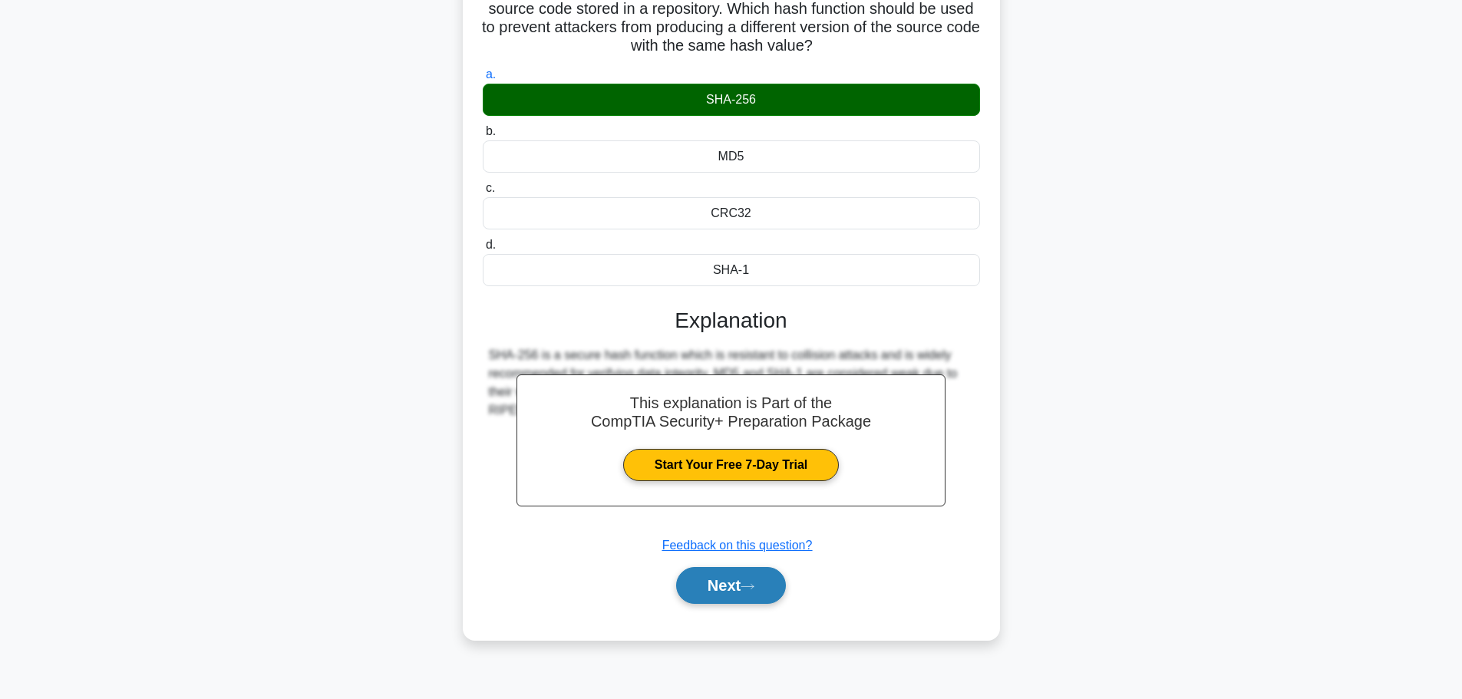
click at [743, 589] on button "Next" at bounding box center [731, 585] width 110 height 37
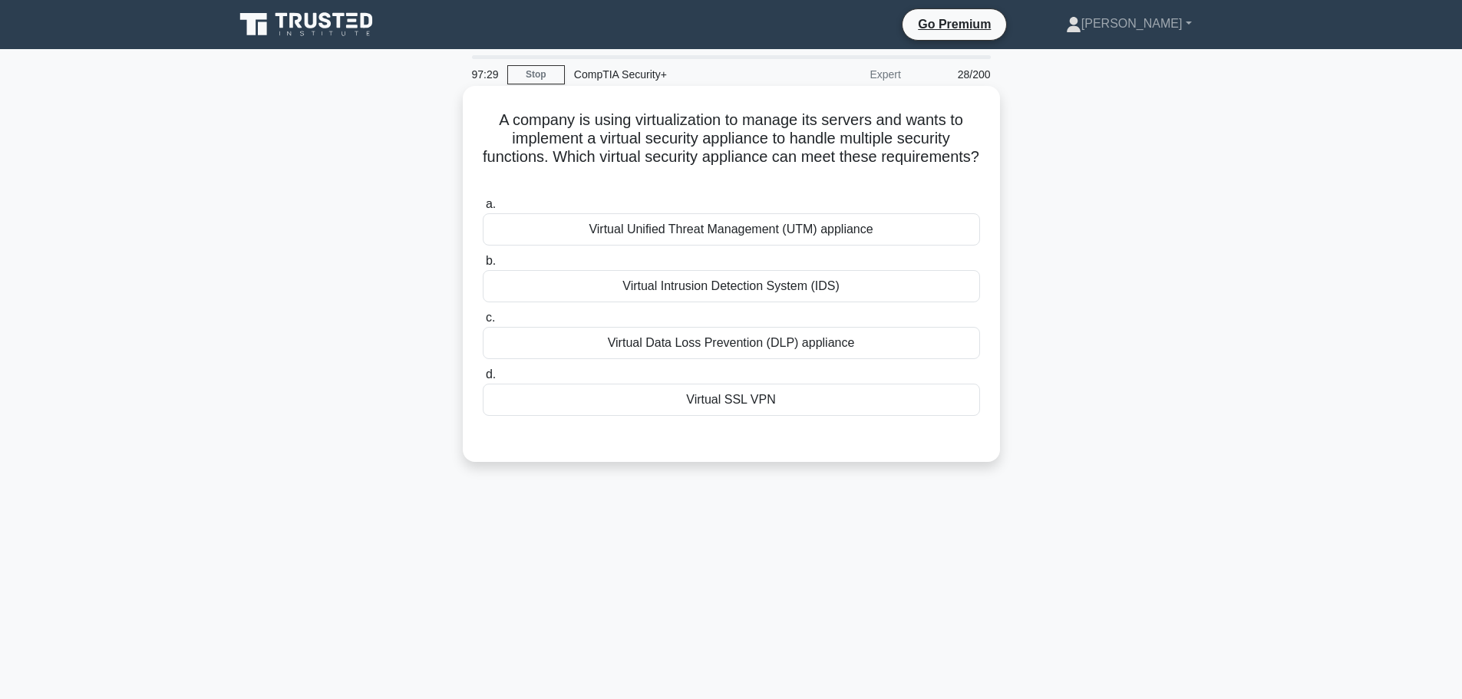
click at [747, 237] on div "Virtual Unified Threat Management (UTM) appliance" at bounding box center [731, 229] width 497 height 32
click at [483, 209] on input "a. Virtual Unified Threat Management (UTM) appliance" at bounding box center [483, 204] width 0 height 10
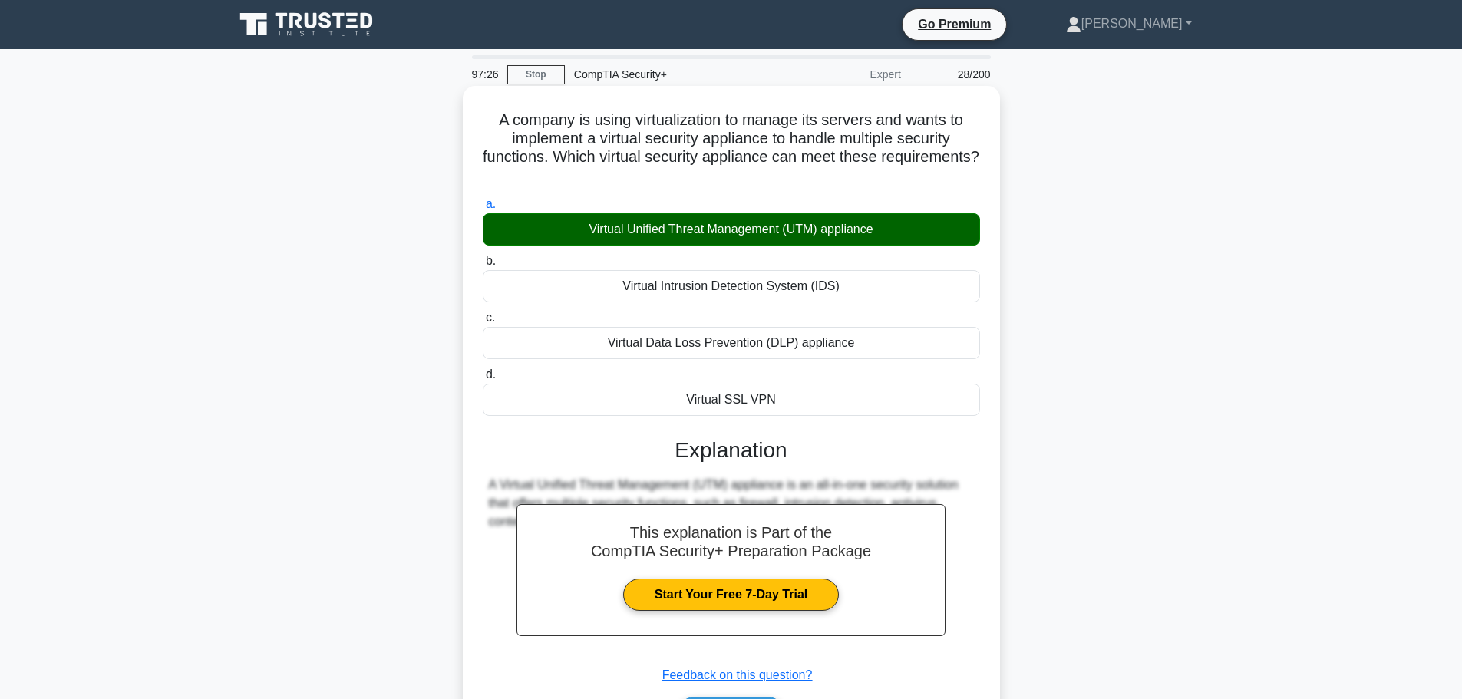
drag, startPoint x: 496, startPoint y: 119, endPoint x: 789, endPoint y: 393, distance: 400.6
click at [789, 393] on div "A company is using virtualization to manage its servers and wants to implement …" at bounding box center [731, 427] width 525 height 671
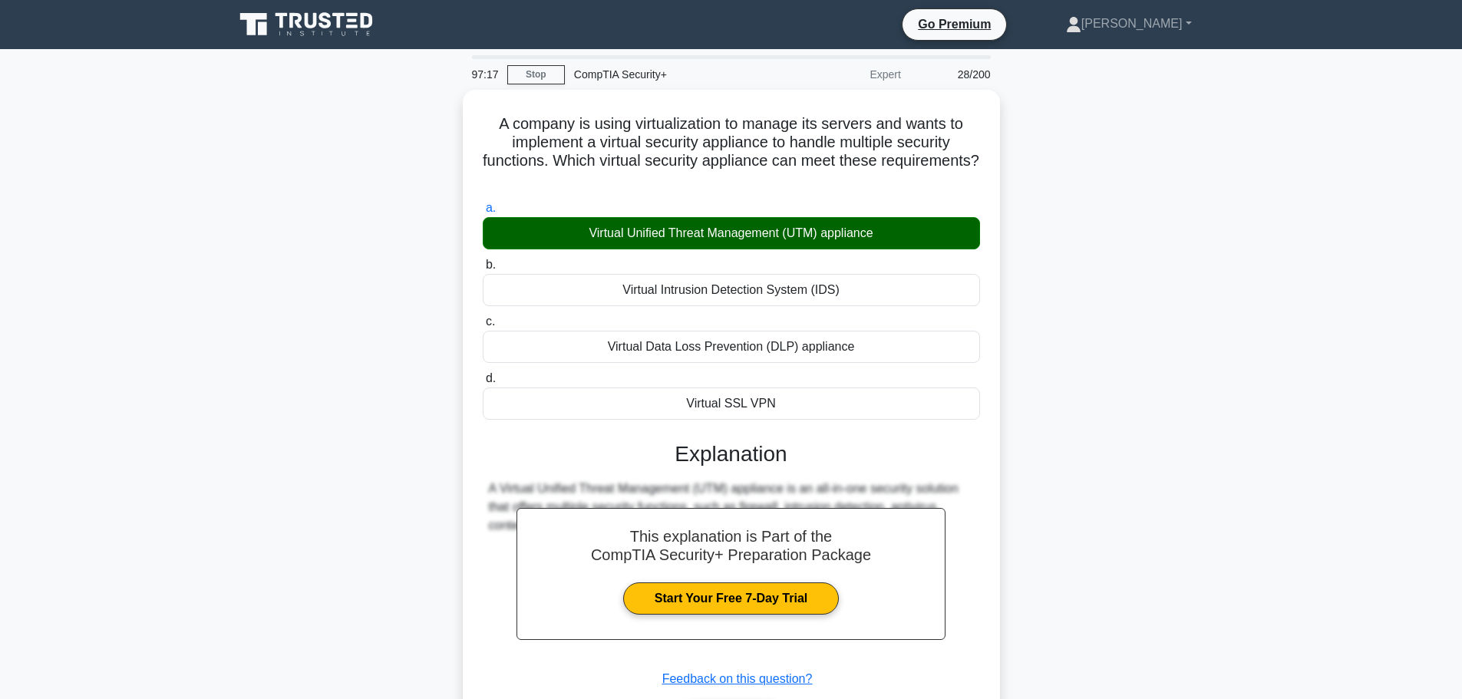
click at [1196, 297] on div "A company is using virtualization to manage its servers and wants to implement …" at bounding box center [731, 441] width 1013 height 702
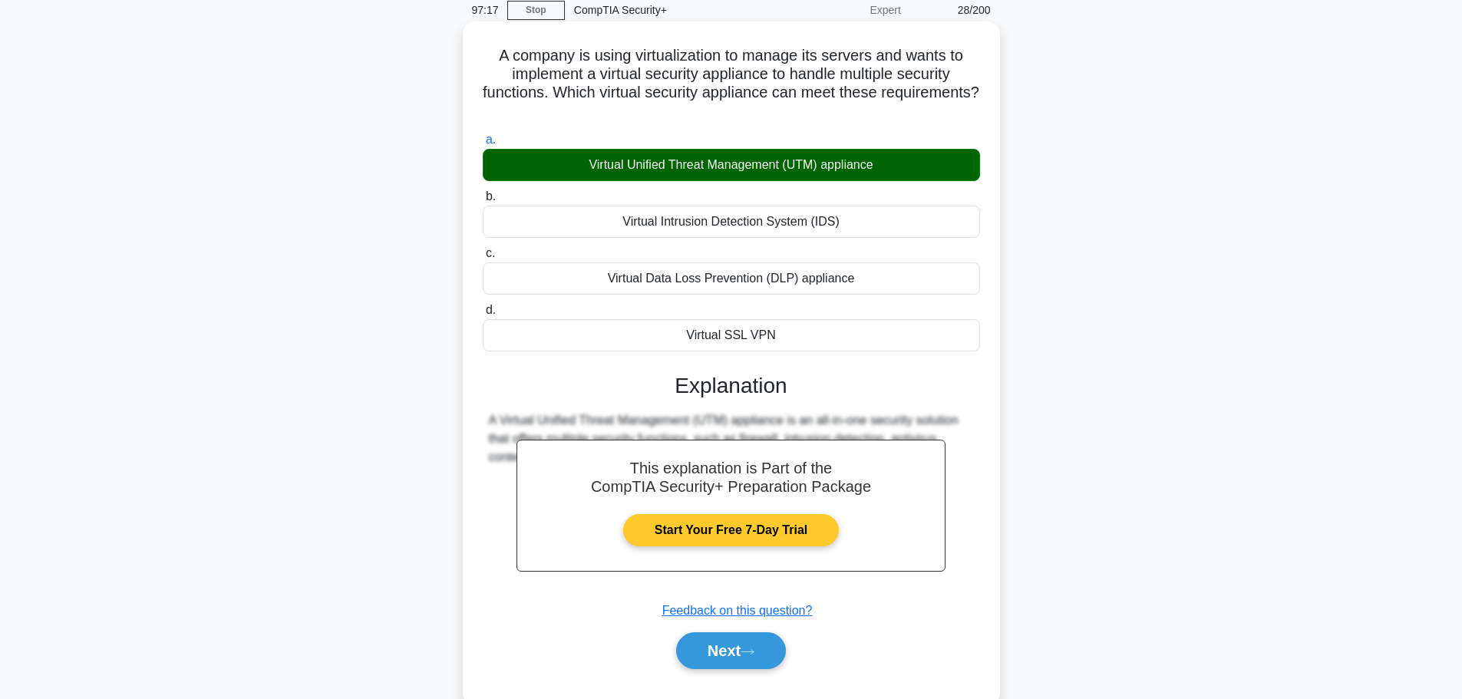
scroll to position [130, 0]
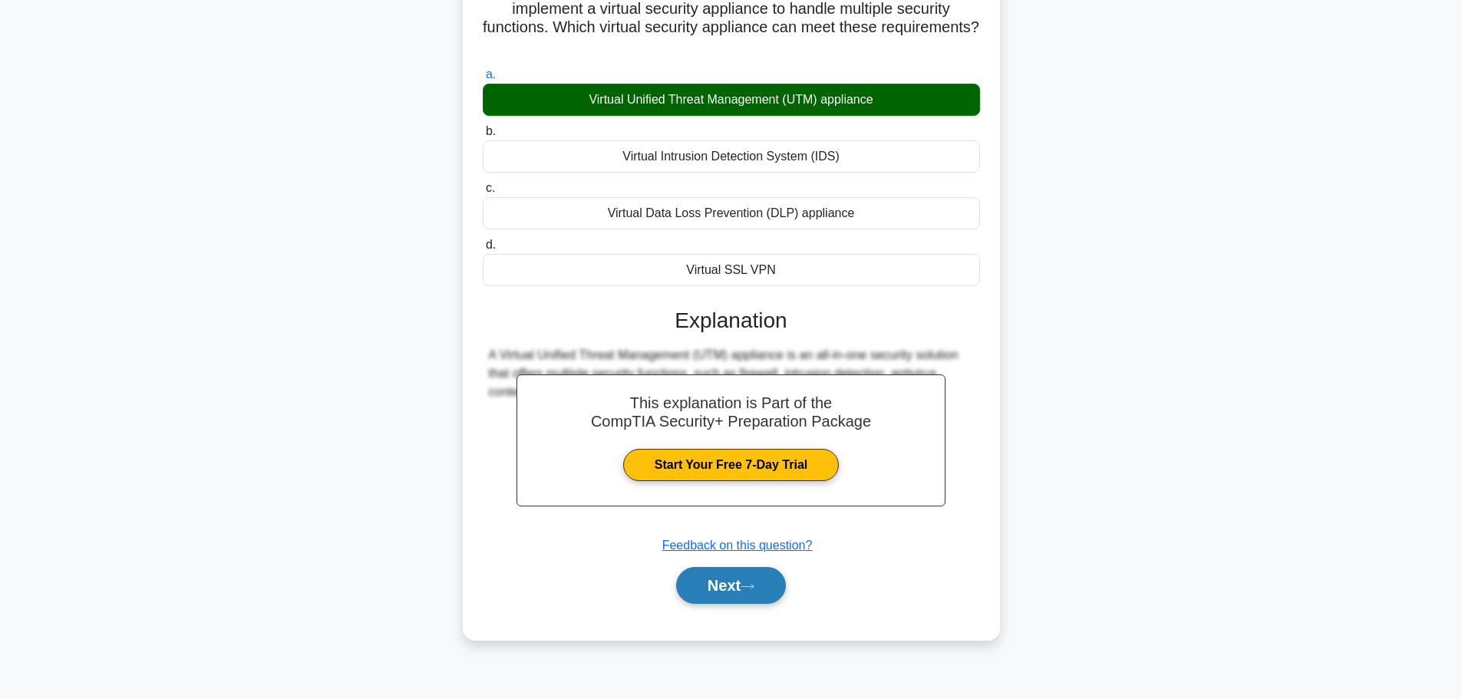
click at [724, 586] on button "Next" at bounding box center [731, 585] width 110 height 37
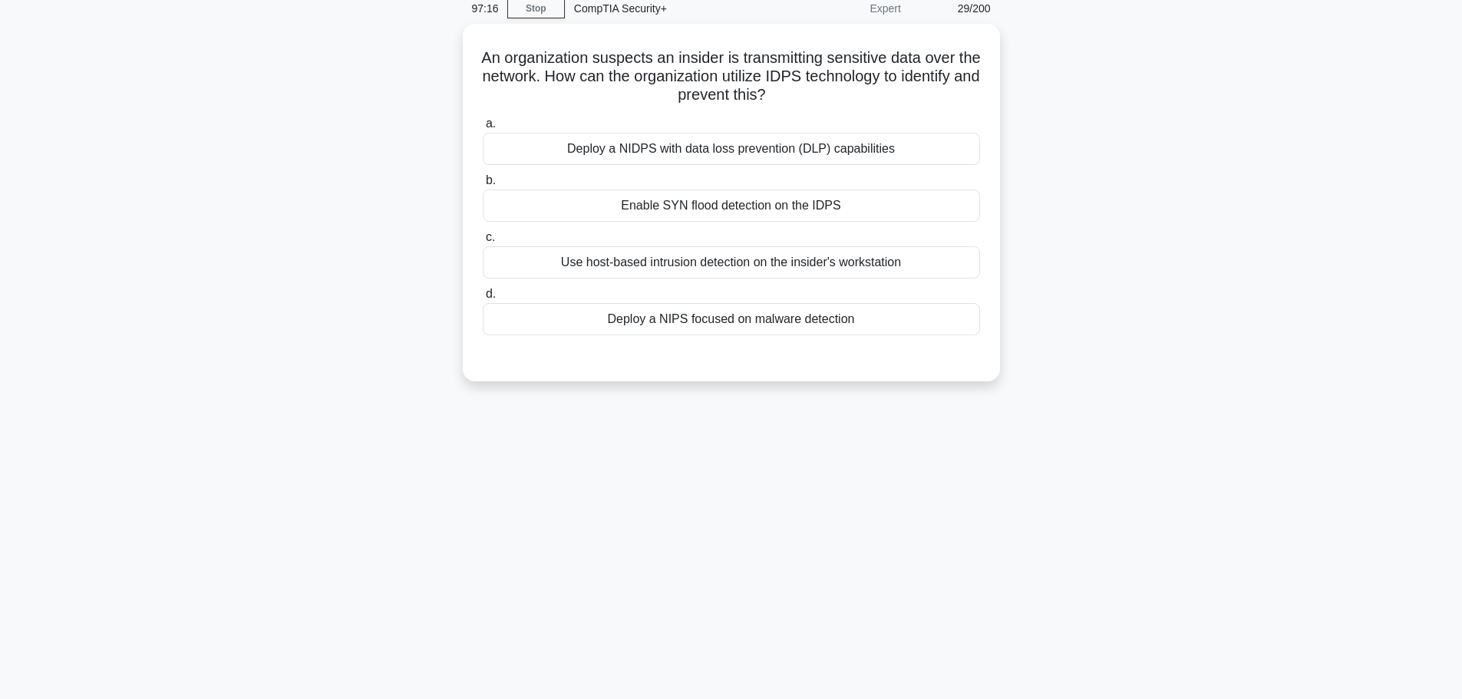
scroll to position [0, 0]
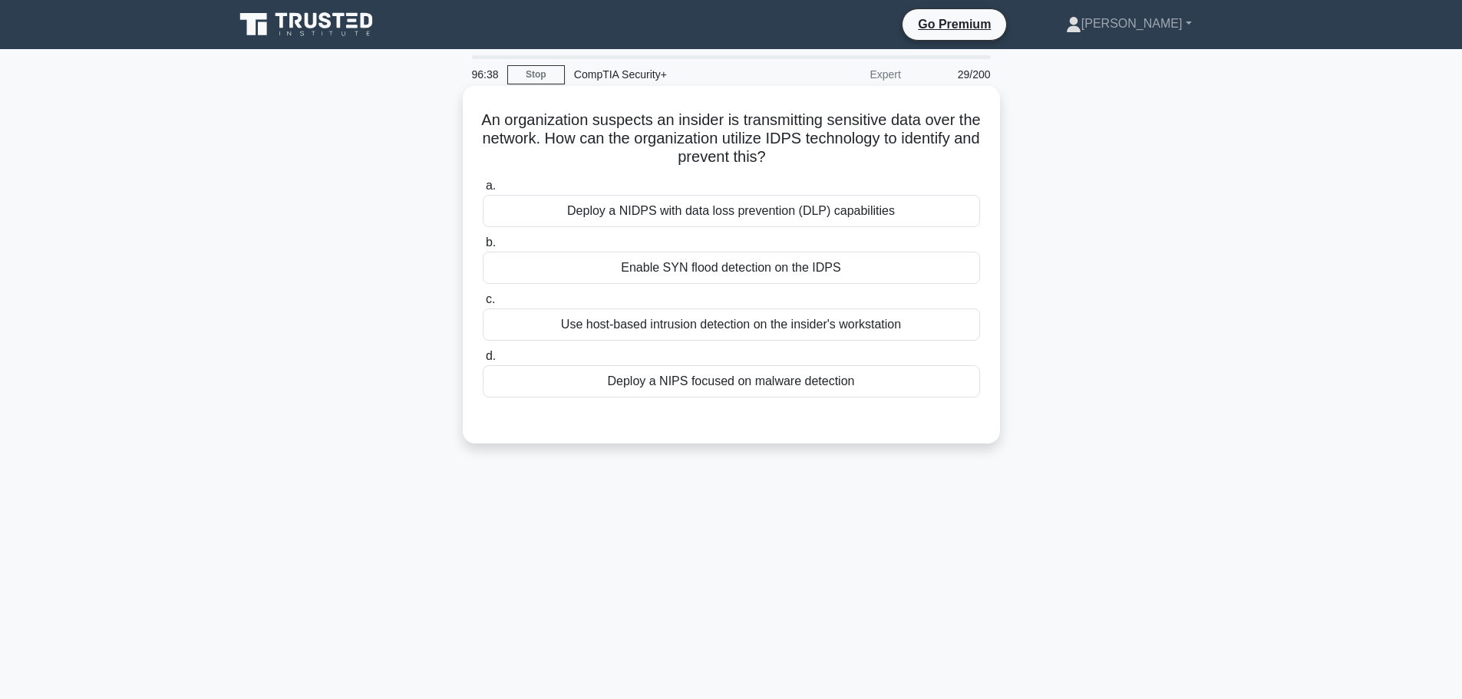
click at [668, 328] on div "Use host-based intrusion detection on the insider's workstation" at bounding box center [731, 324] width 497 height 32
click at [483, 305] on input "c. Use host-based intrusion detection on the insider's workstation" at bounding box center [483, 300] width 0 height 10
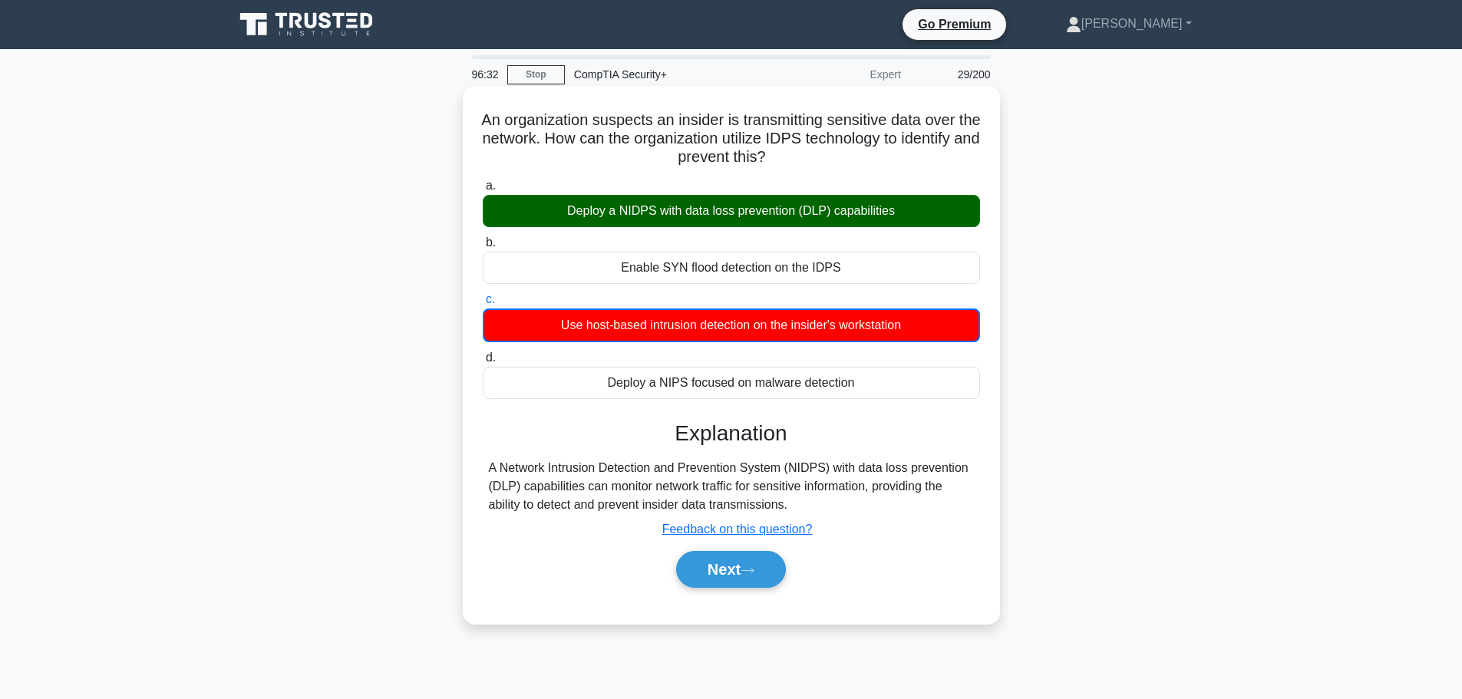
drag, startPoint x: 491, startPoint y: 117, endPoint x: 879, endPoint y: 506, distance: 549.6
click at [879, 506] on div "An organization suspects an insider is transmitting sensitive data over the net…" at bounding box center [731, 355] width 525 height 526
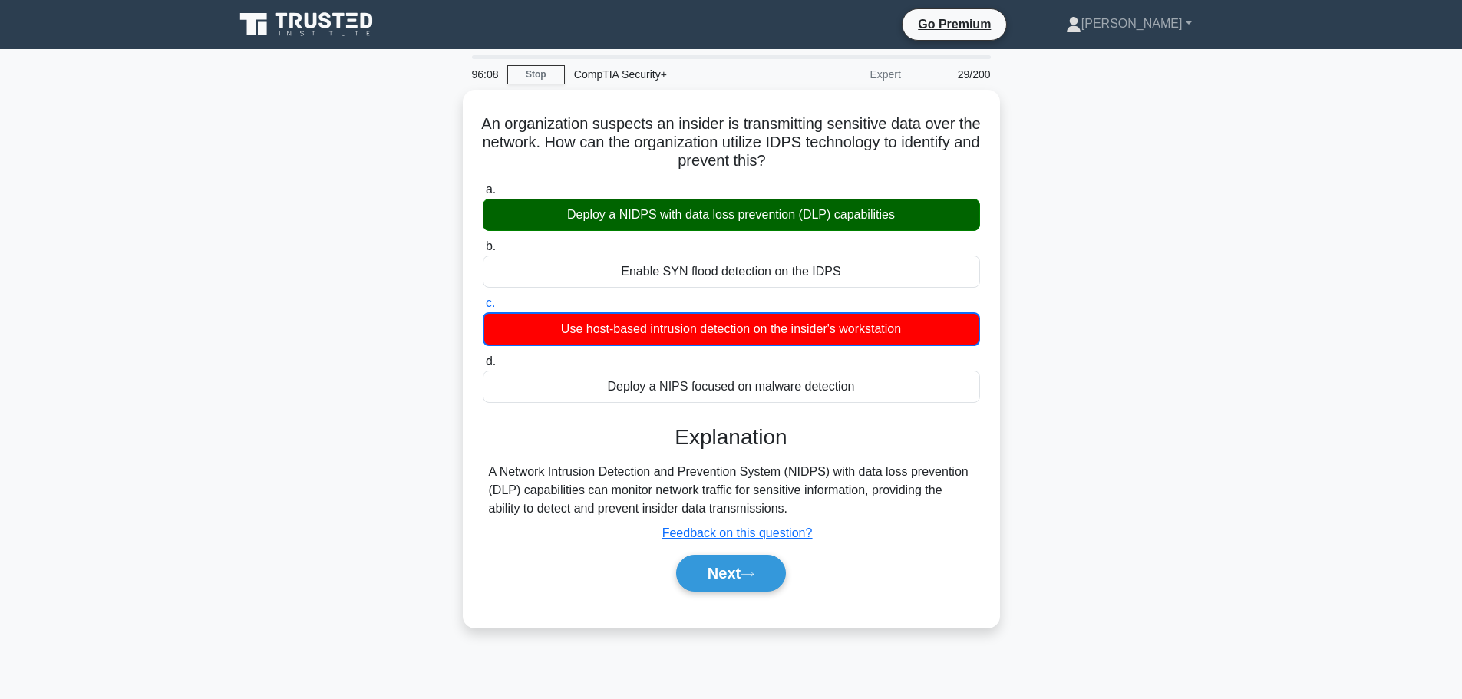
click at [1069, 348] on div "An organization suspects an insider is transmitting sensitive data over the net…" at bounding box center [731, 368] width 1013 height 556
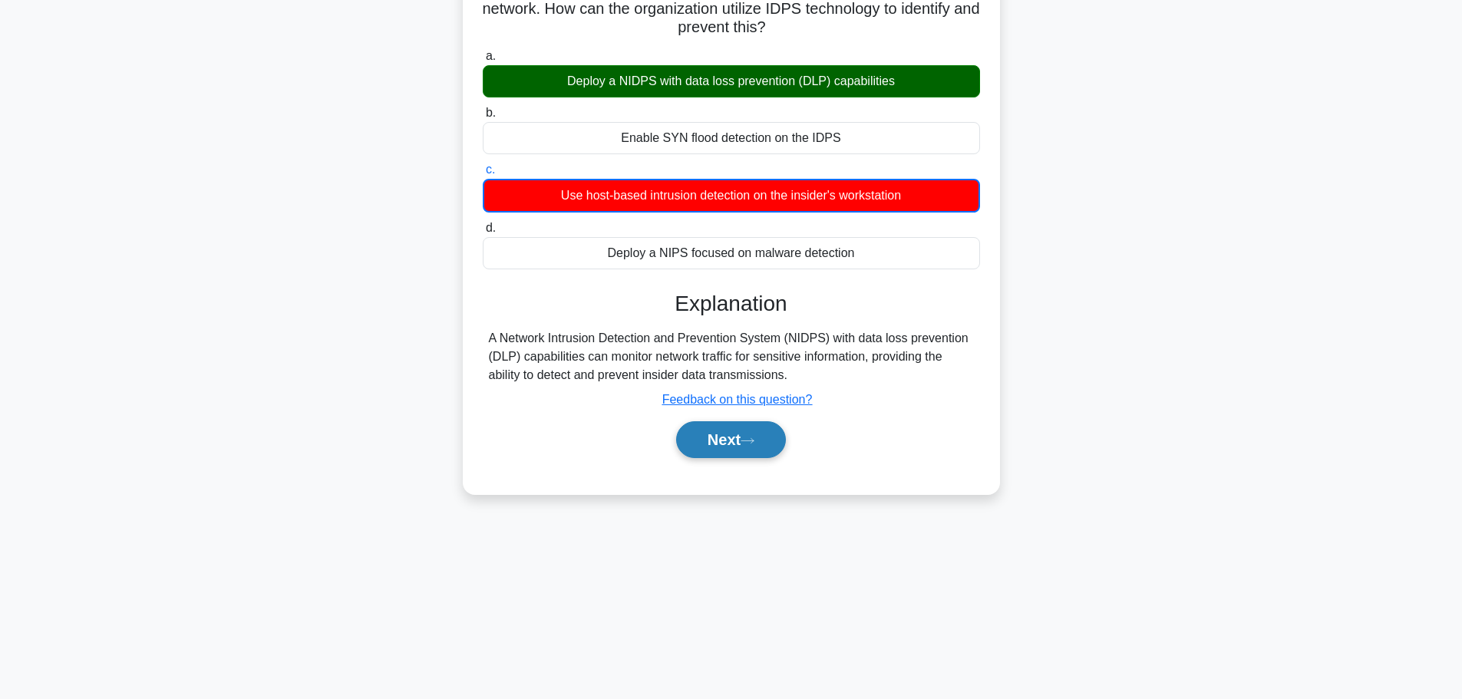
click at [706, 437] on button "Next" at bounding box center [731, 439] width 110 height 37
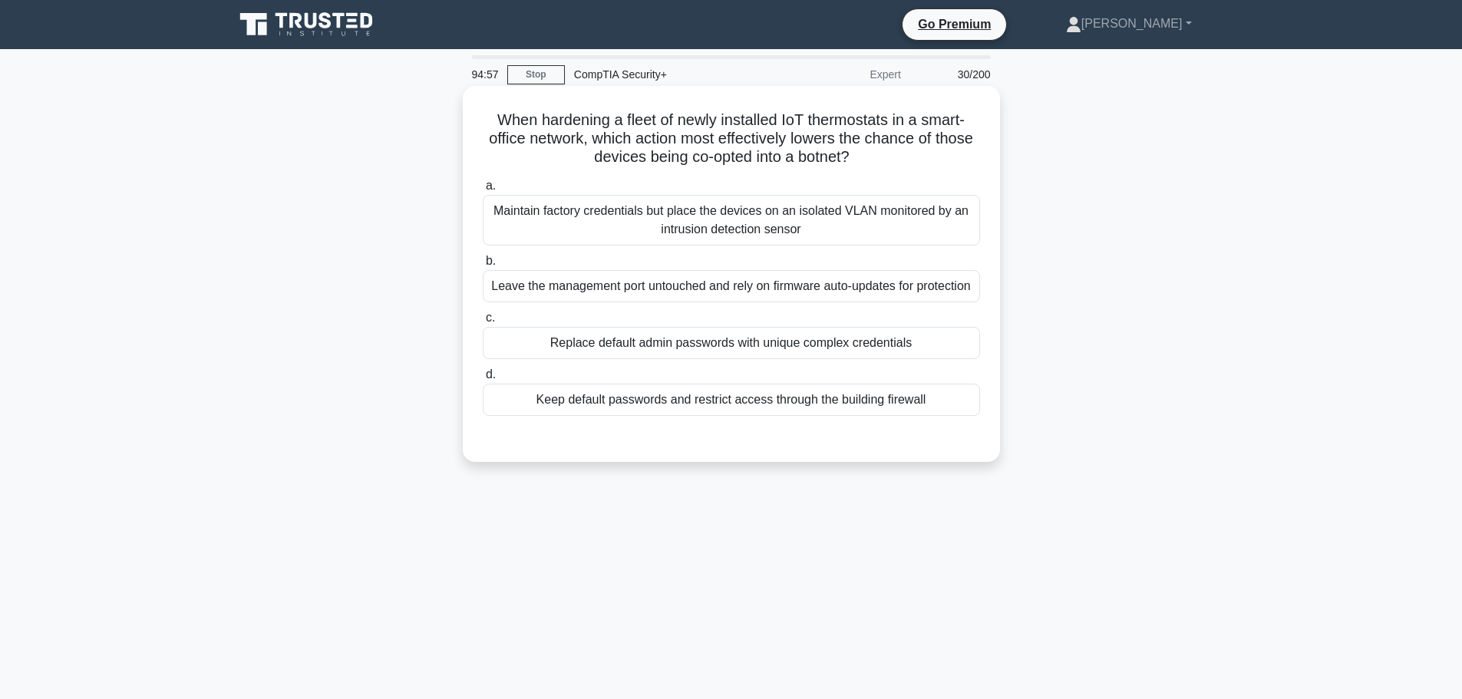
click at [866, 211] on div "Maintain factory credentials but place the devices on an isolated VLAN monitore…" at bounding box center [731, 220] width 497 height 51
click at [483, 191] on input "a. Maintain factory credentials but place the devices on an isolated VLAN monit…" at bounding box center [483, 186] width 0 height 10
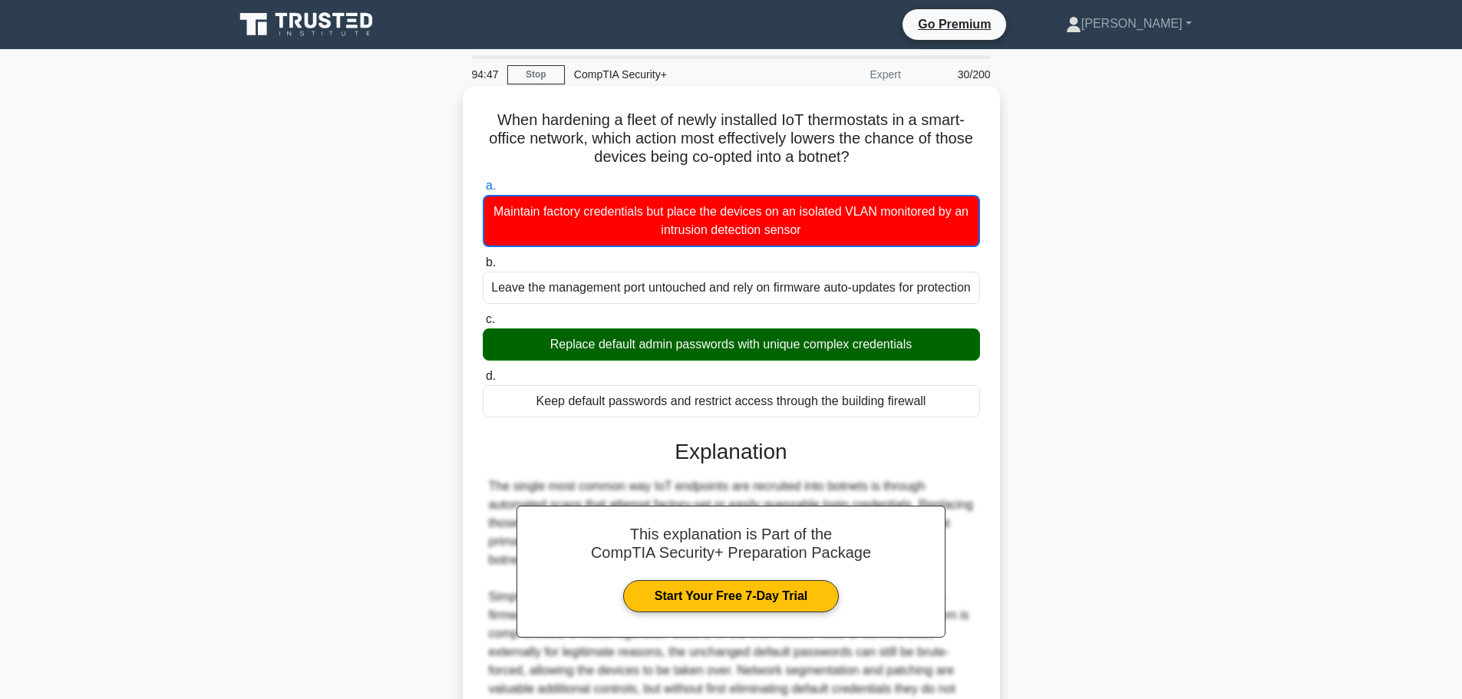
drag, startPoint x: 485, startPoint y: 120, endPoint x: 953, endPoint y: 410, distance: 551.0
click at [953, 410] on div "When hardening a fleet of newly installed IoT thermostats in a smart-office net…" at bounding box center [731, 456] width 525 height 728
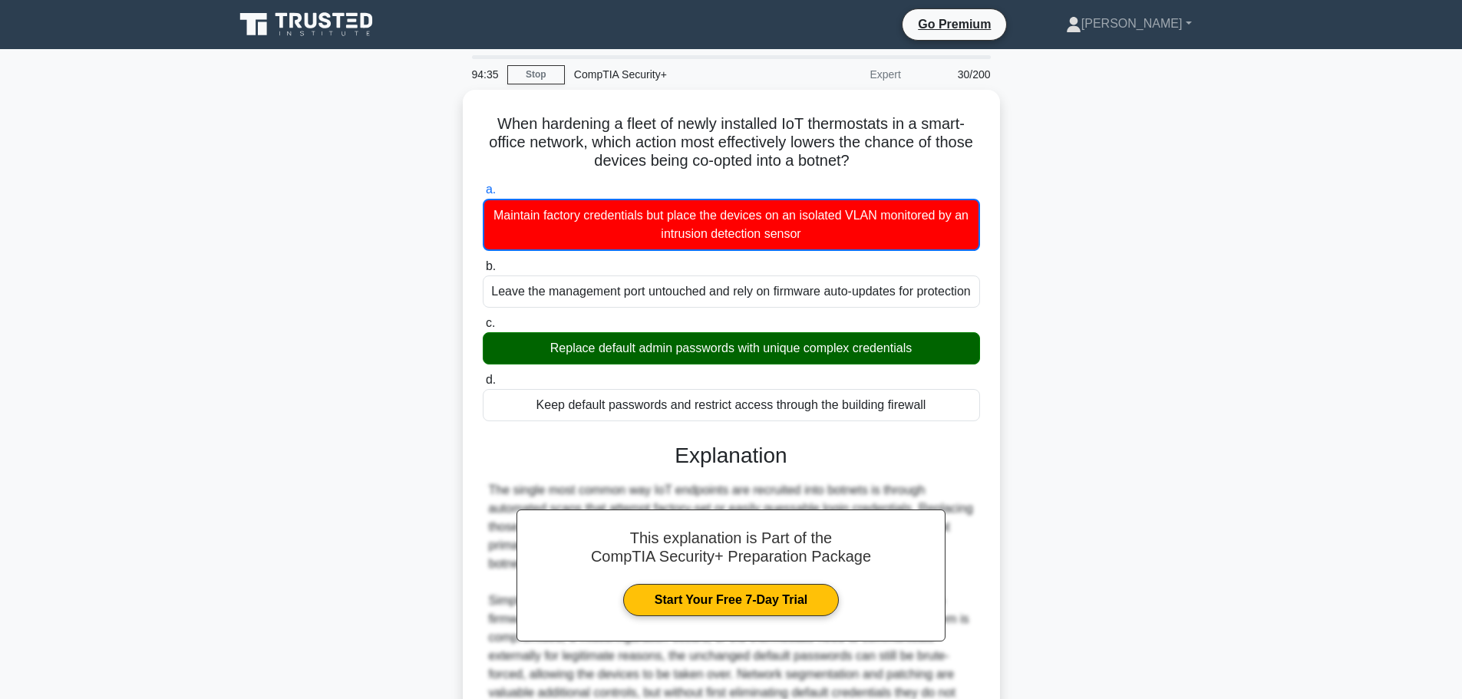
drag, startPoint x: 1137, startPoint y: 315, endPoint x: 1089, endPoint y: 320, distance: 48.6
click at [1138, 315] on div "When hardening a fleet of newly installed IoT thermostats in a smart-office net…" at bounding box center [731, 469] width 1013 height 759
click at [530, 72] on link "Stop" at bounding box center [536, 74] width 58 height 19
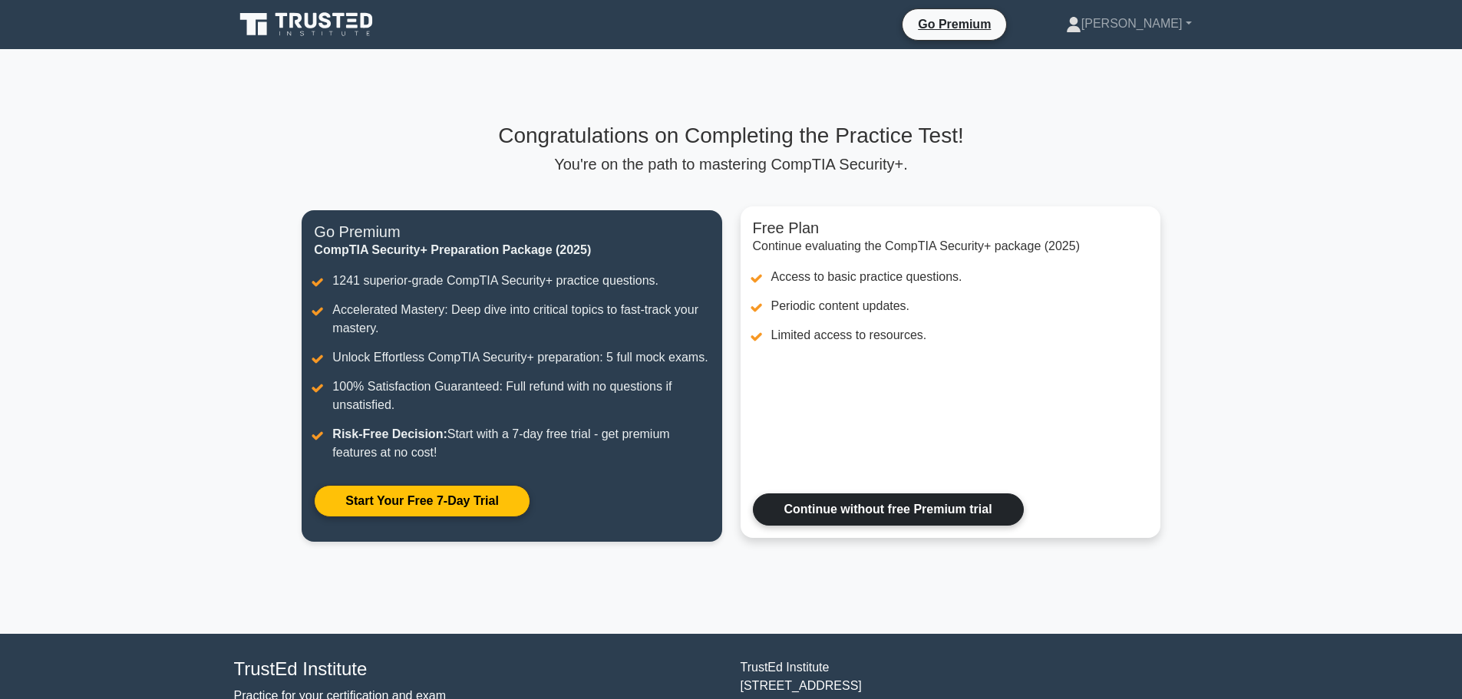
click at [901, 512] on link "Continue without free Premium trial" at bounding box center [888, 509] width 271 height 32
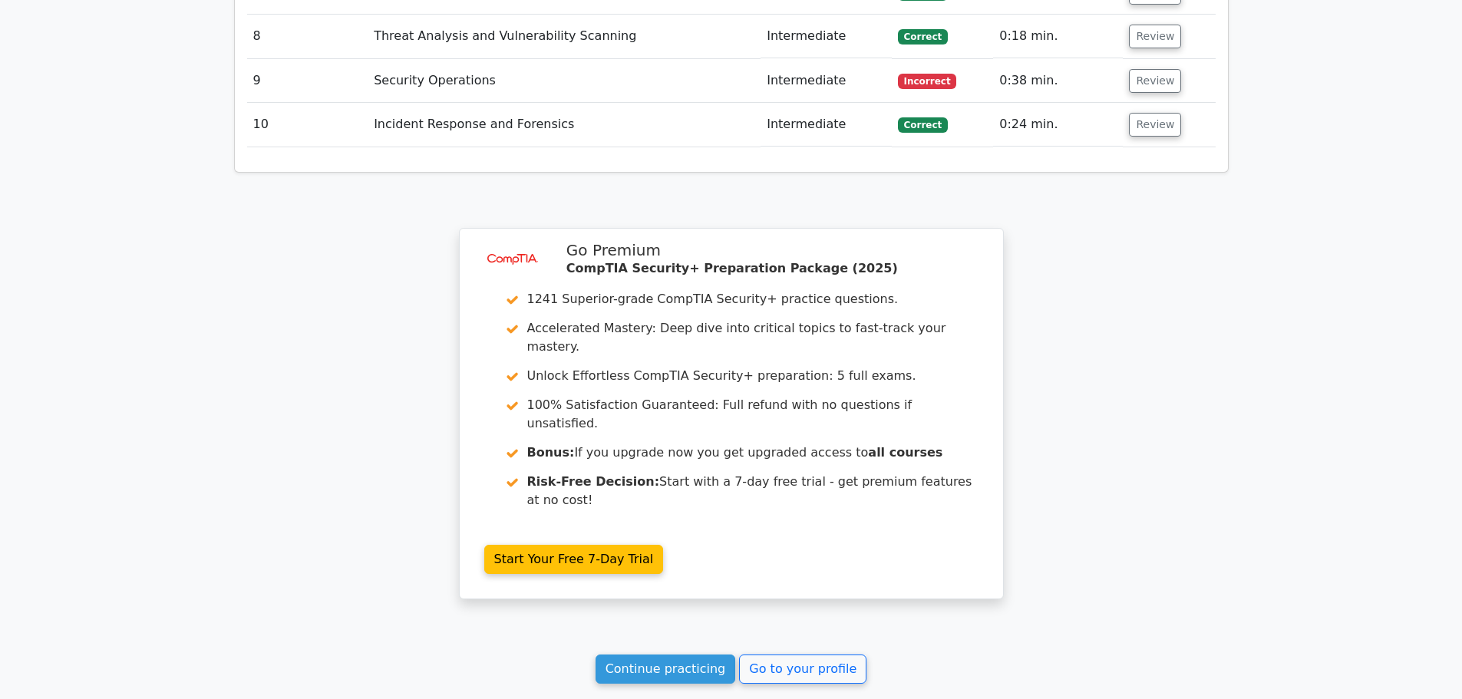
scroll to position [2209, 0]
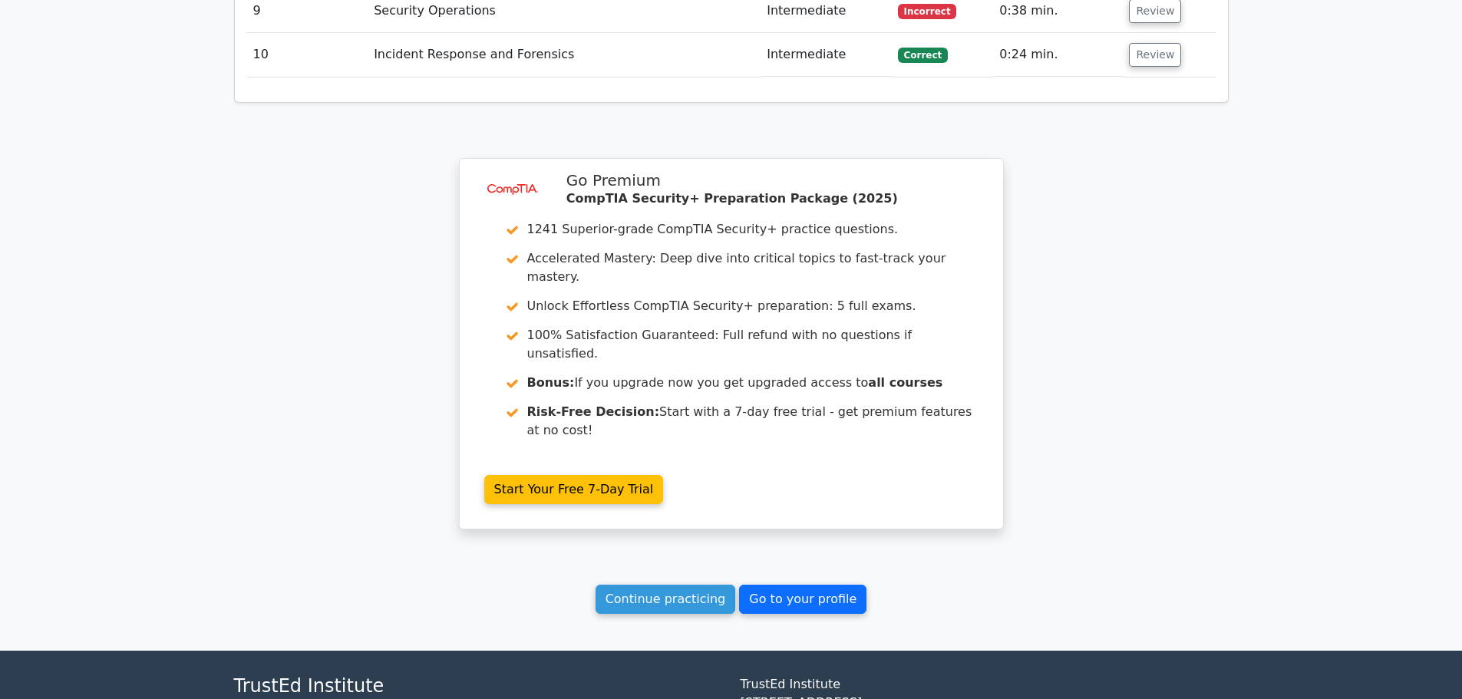
click at [769, 585] on link "Go to your profile" at bounding box center [802, 599] width 127 height 29
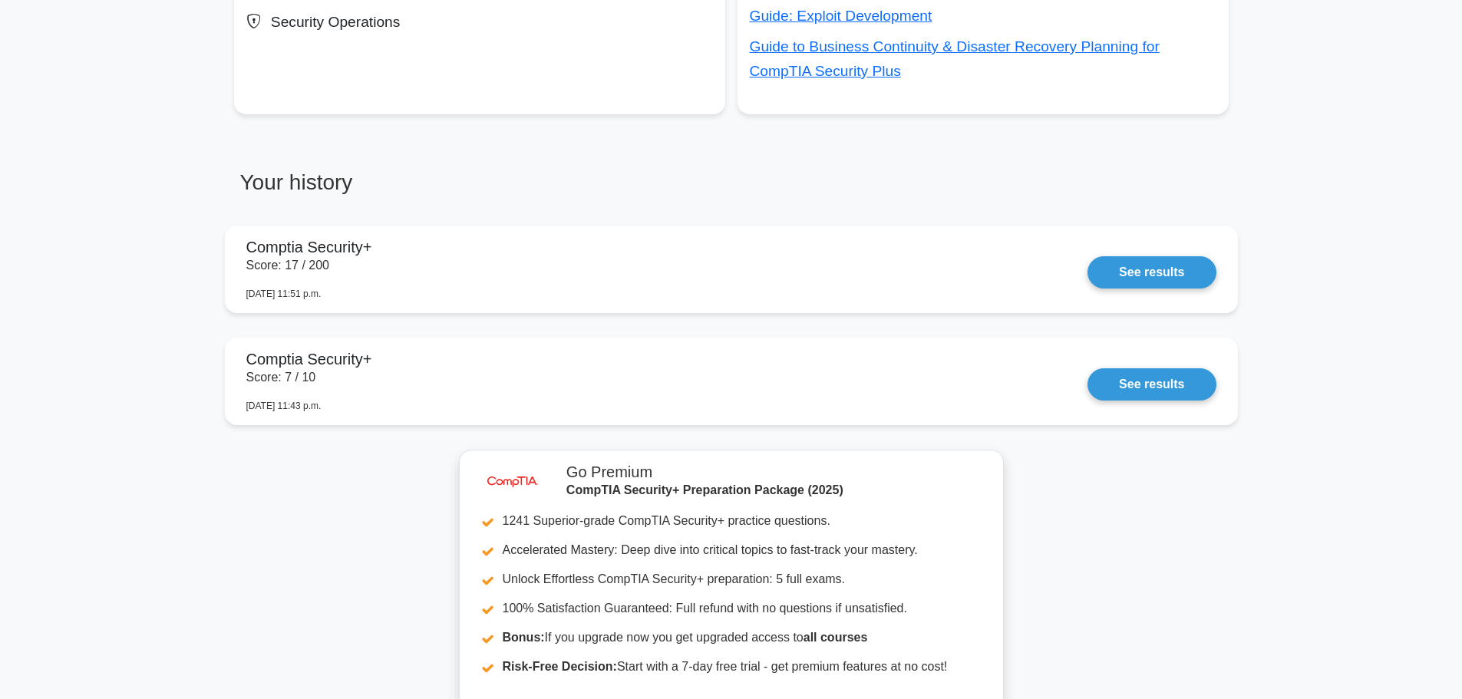
scroll to position [1074, 0]
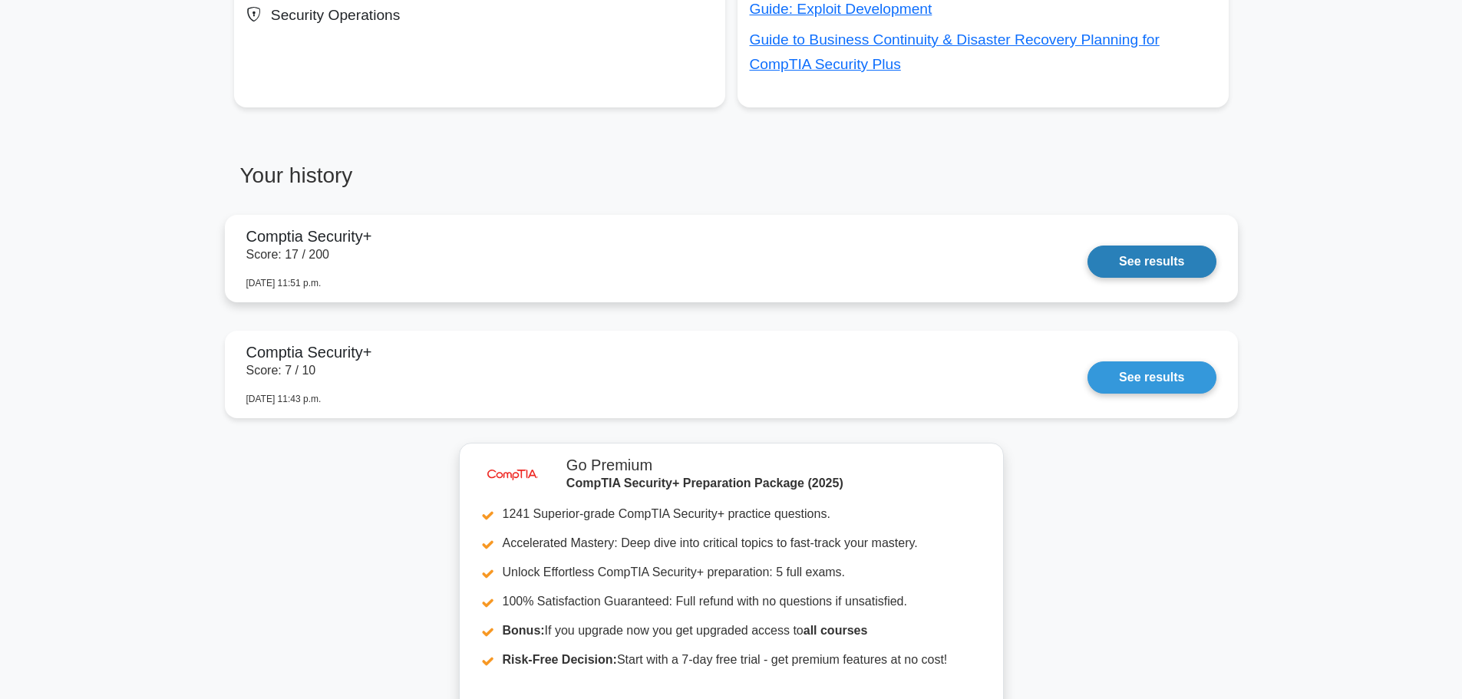
click at [1143, 272] on link "See results" at bounding box center [1151, 262] width 128 height 32
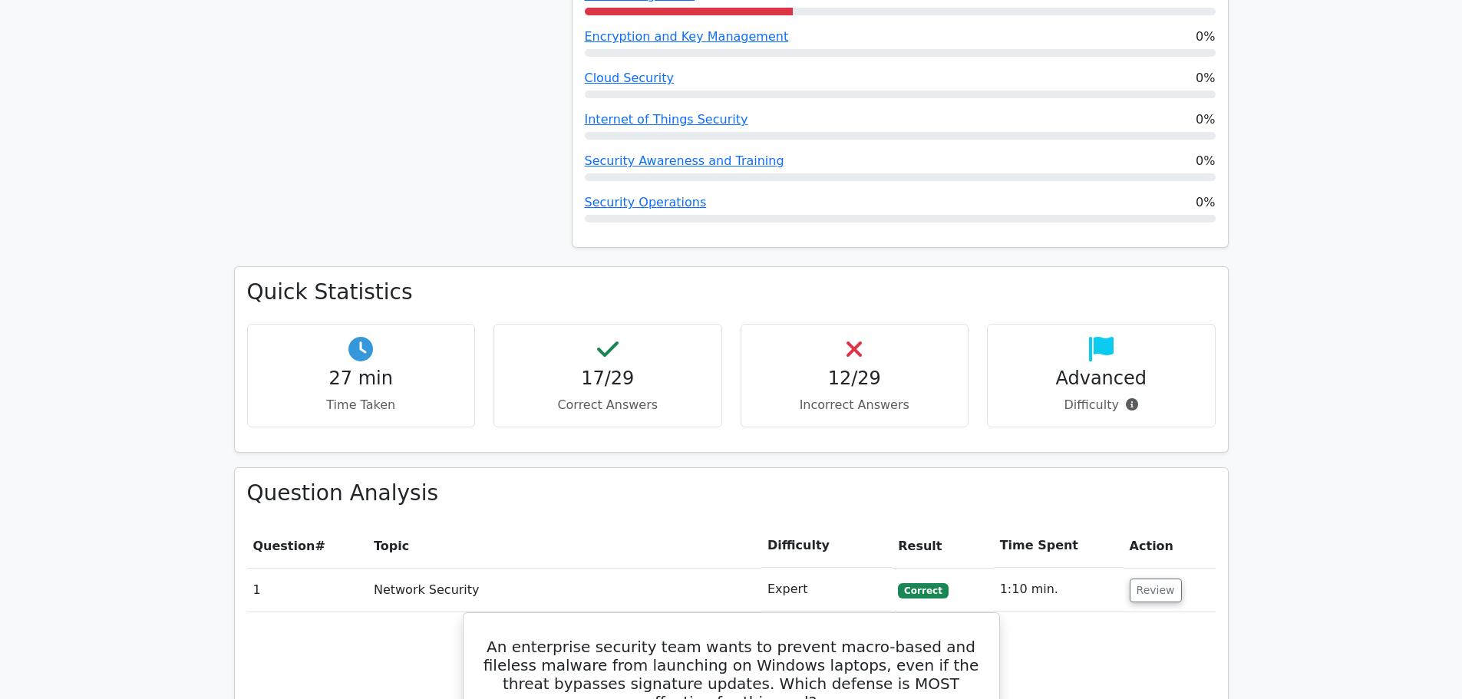
scroll to position [1381, 0]
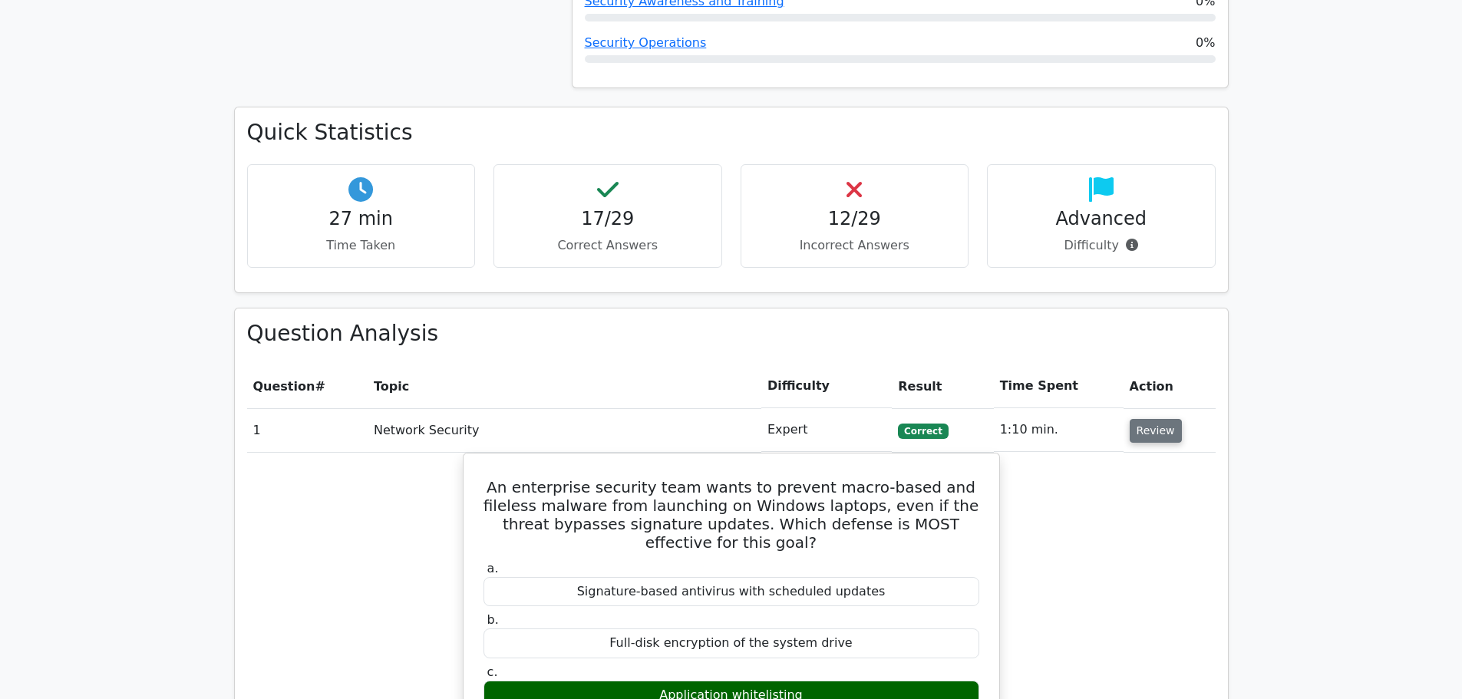
click at [1162, 419] on button "Review" at bounding box center [1155, 431] width 52 height 24
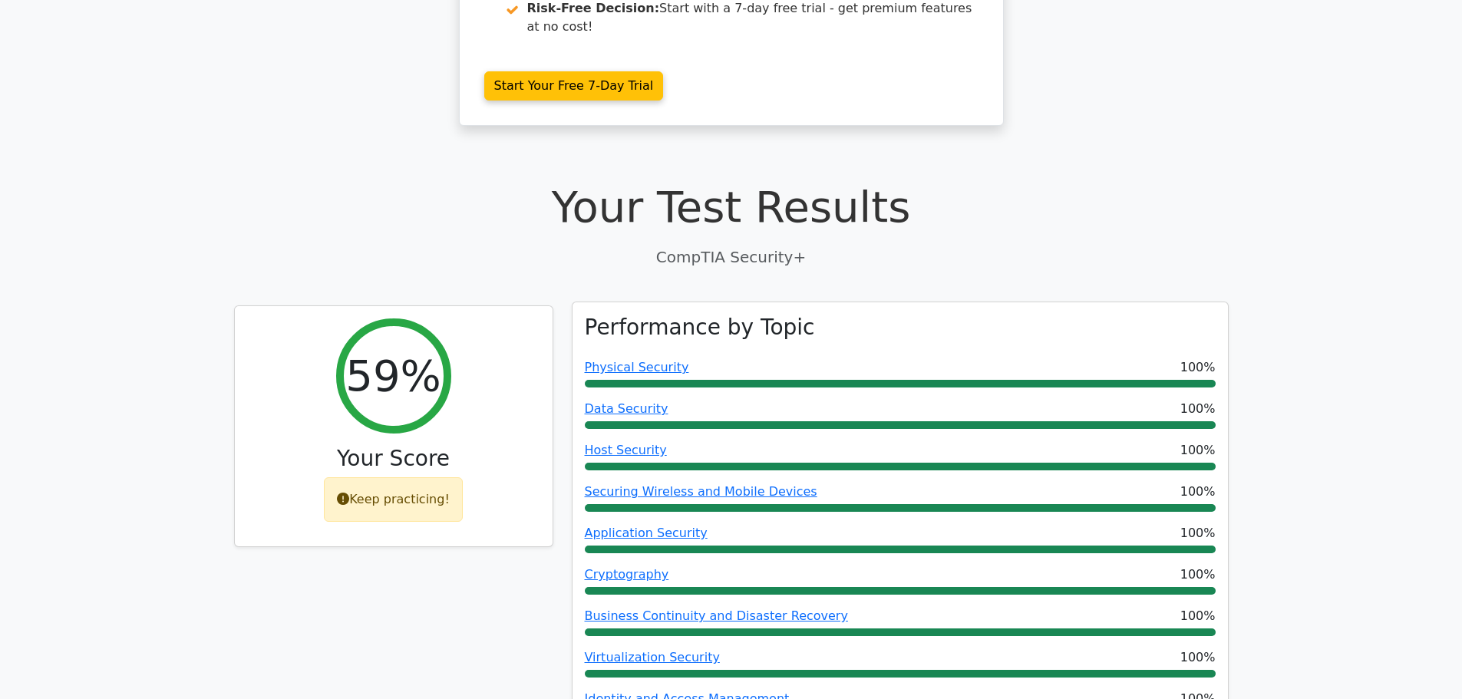
scroll to position [614, 0]
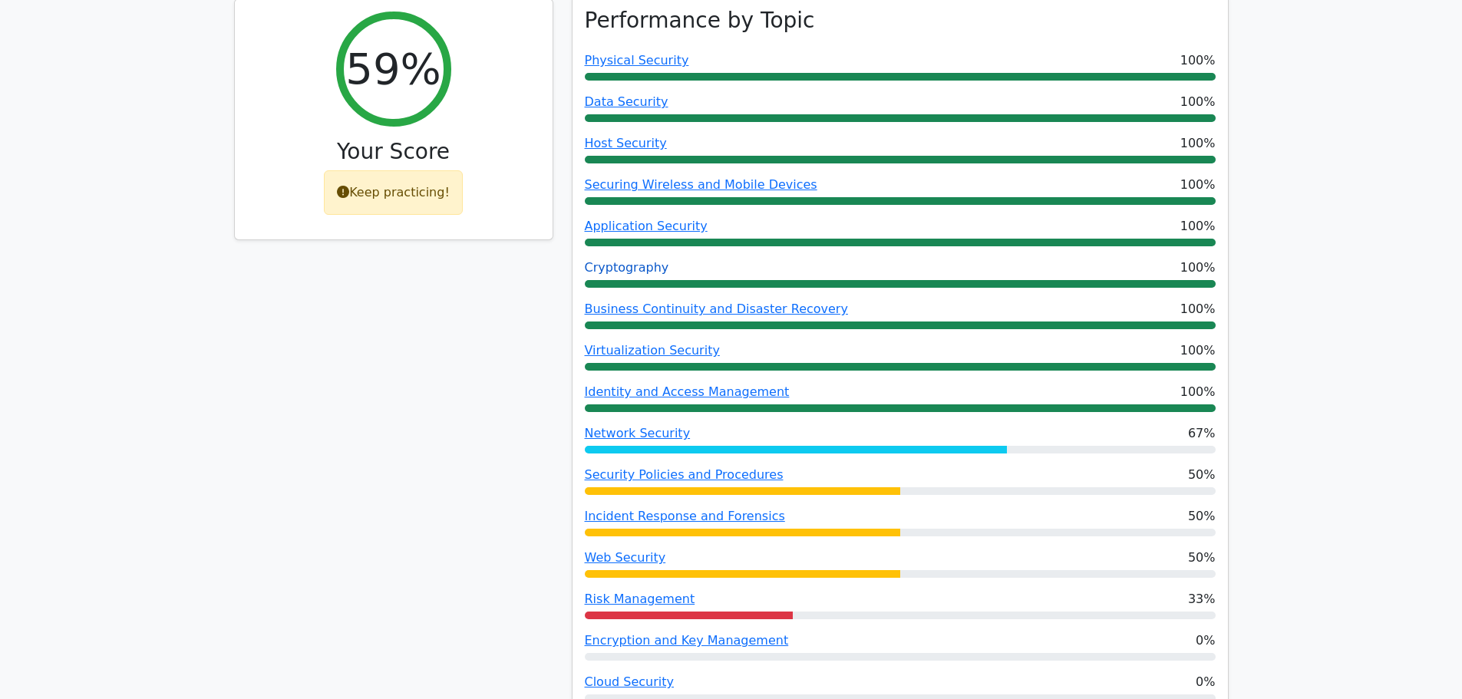
click at [618, 260] on link "Cryptography" at bounding box center [627, 267] width 84 height 15
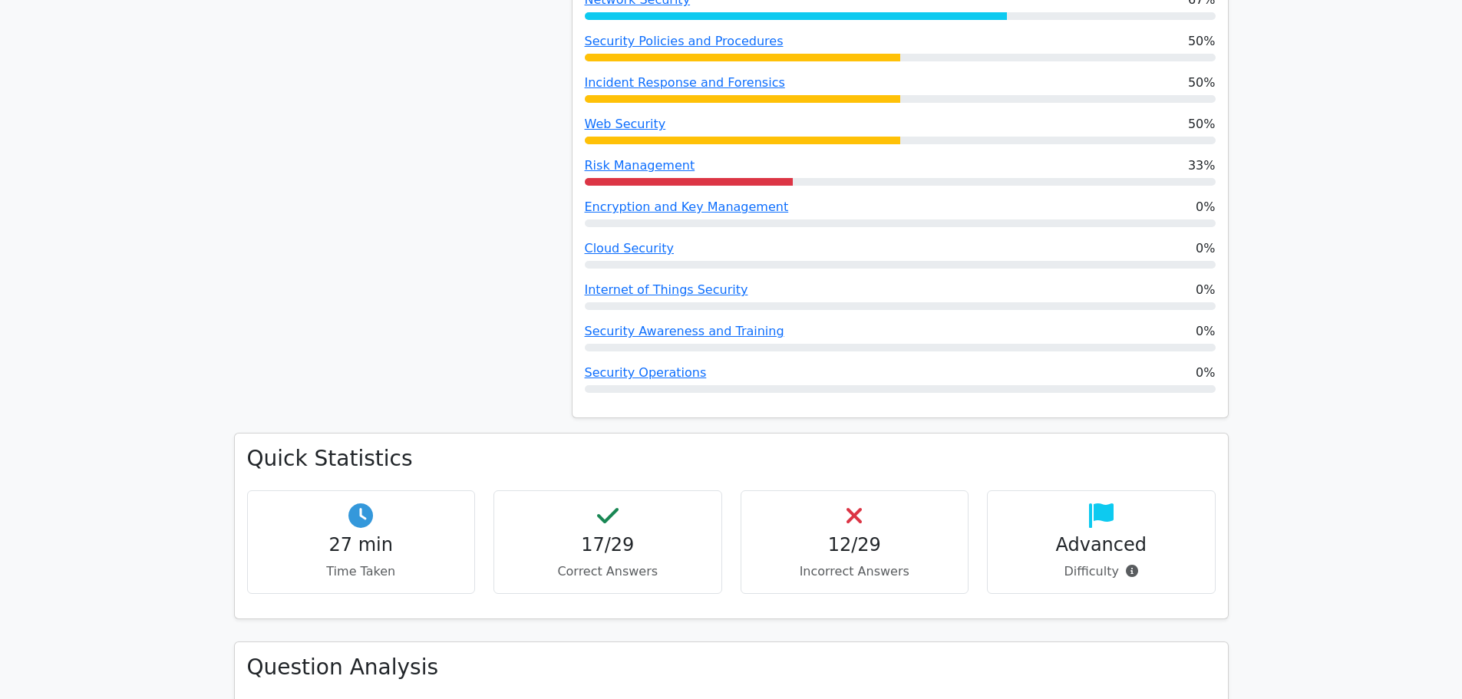
scroll to position [1077, 0]
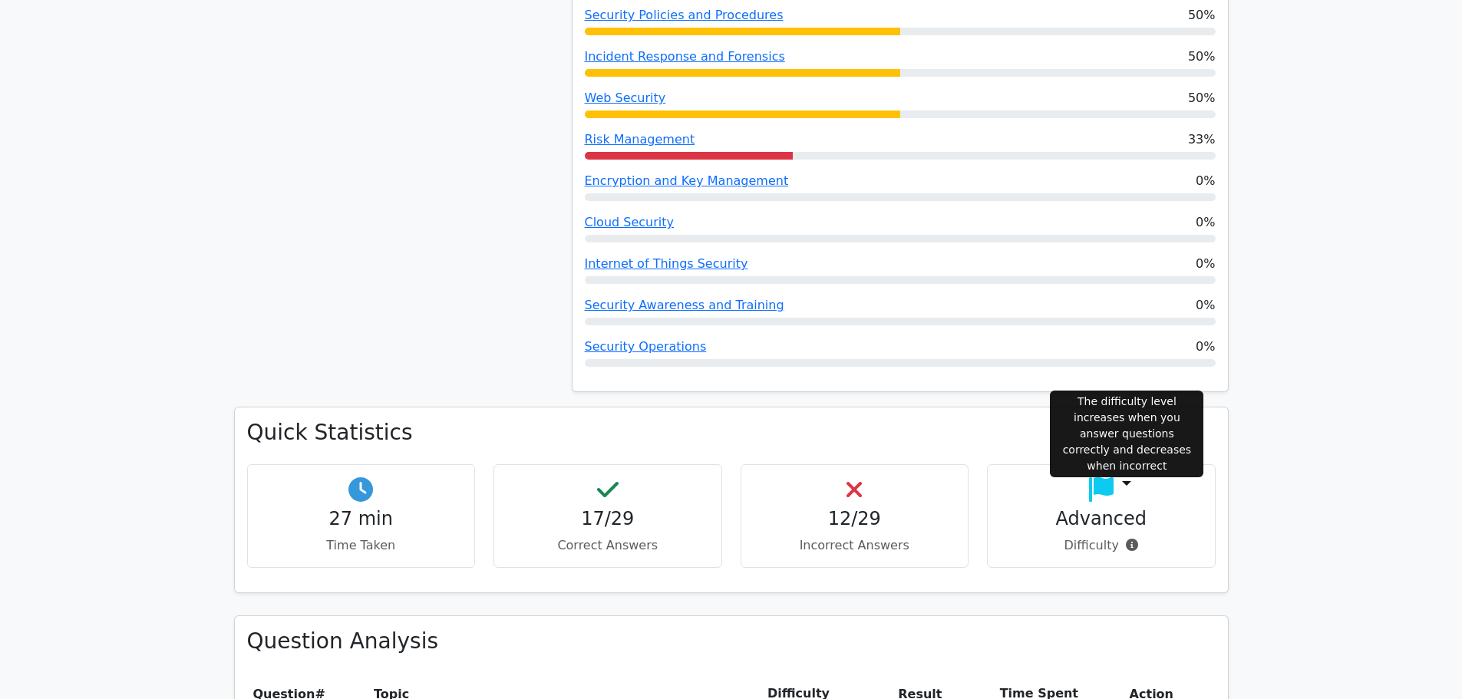
click at [1126, 539] on icon at bounding box center [1132, 545] width 12 height 12
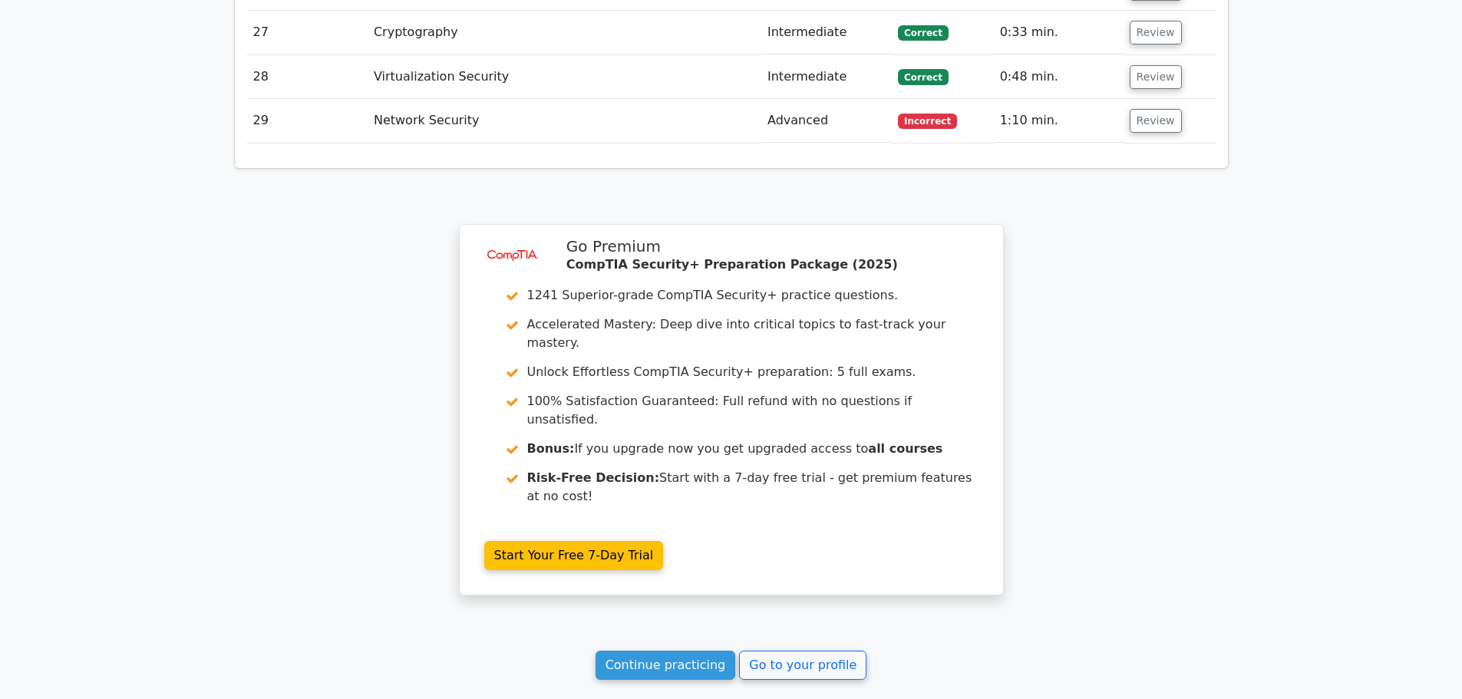
scroll to position [3585, 0]
